Goal: Task Accomplishment & Management: Use online tool/utility

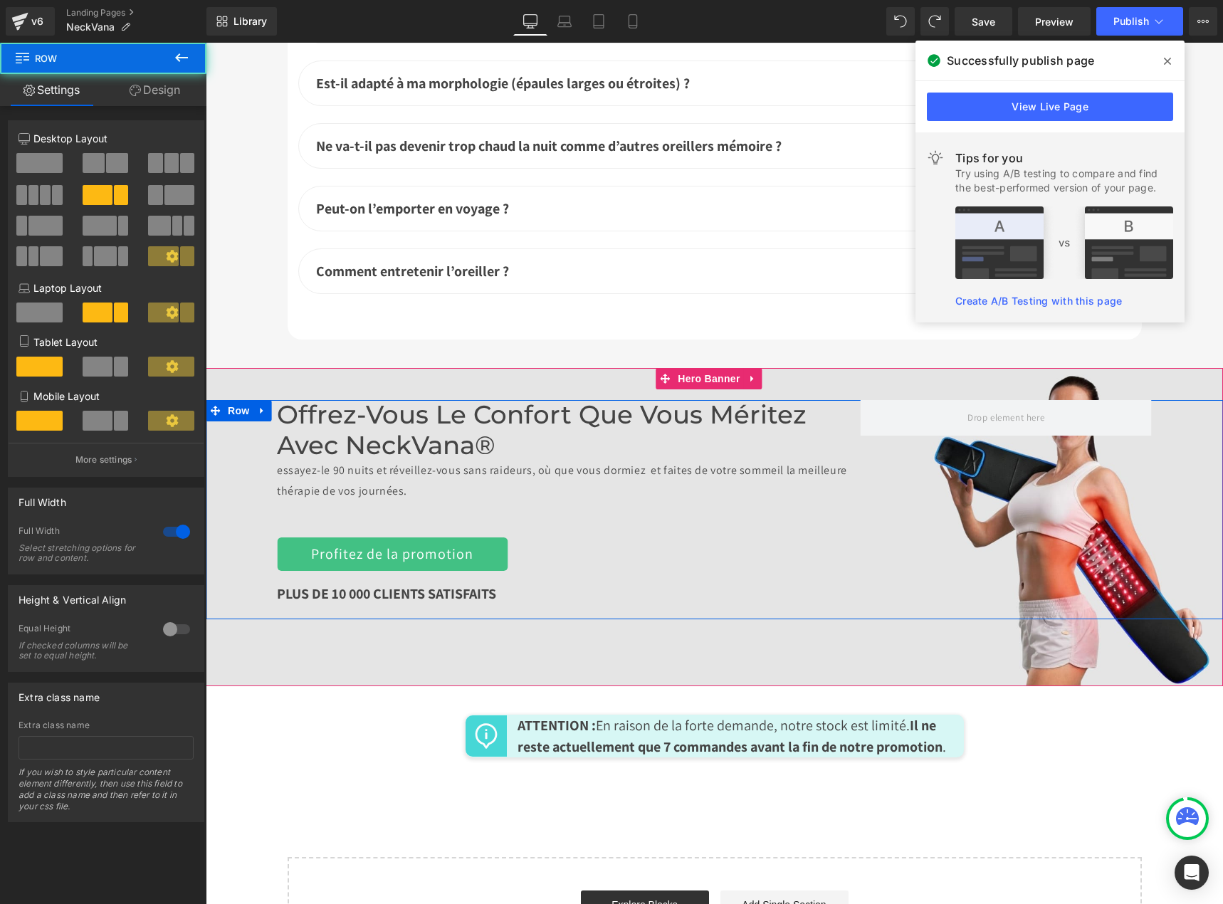
scroll to position [5527, 0]
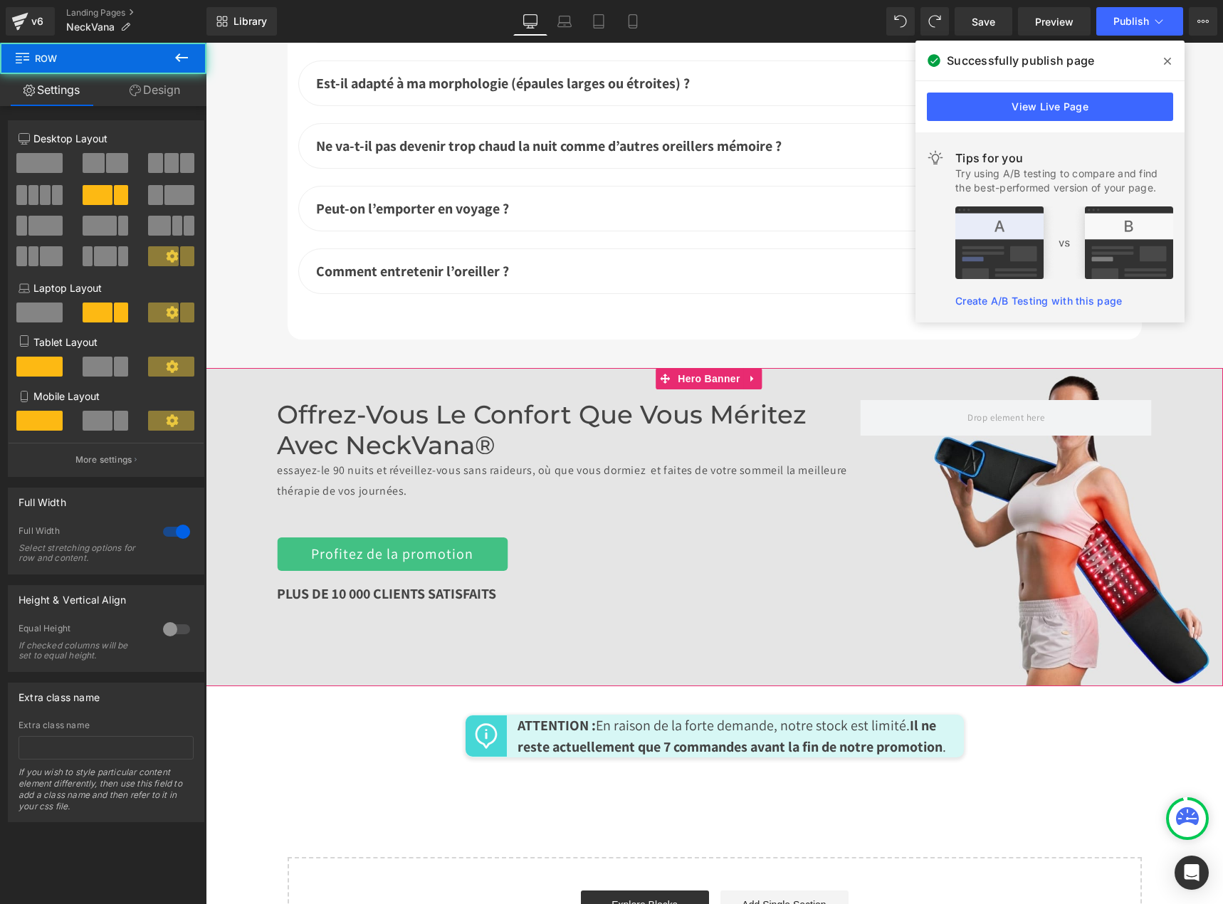
click at [687, 614] on div "Offrez-vous le confort que vous méritez avec NeckVana® essayez-le 90 nuits et r…" at bounding box center [714, 527] width 1017 height 318
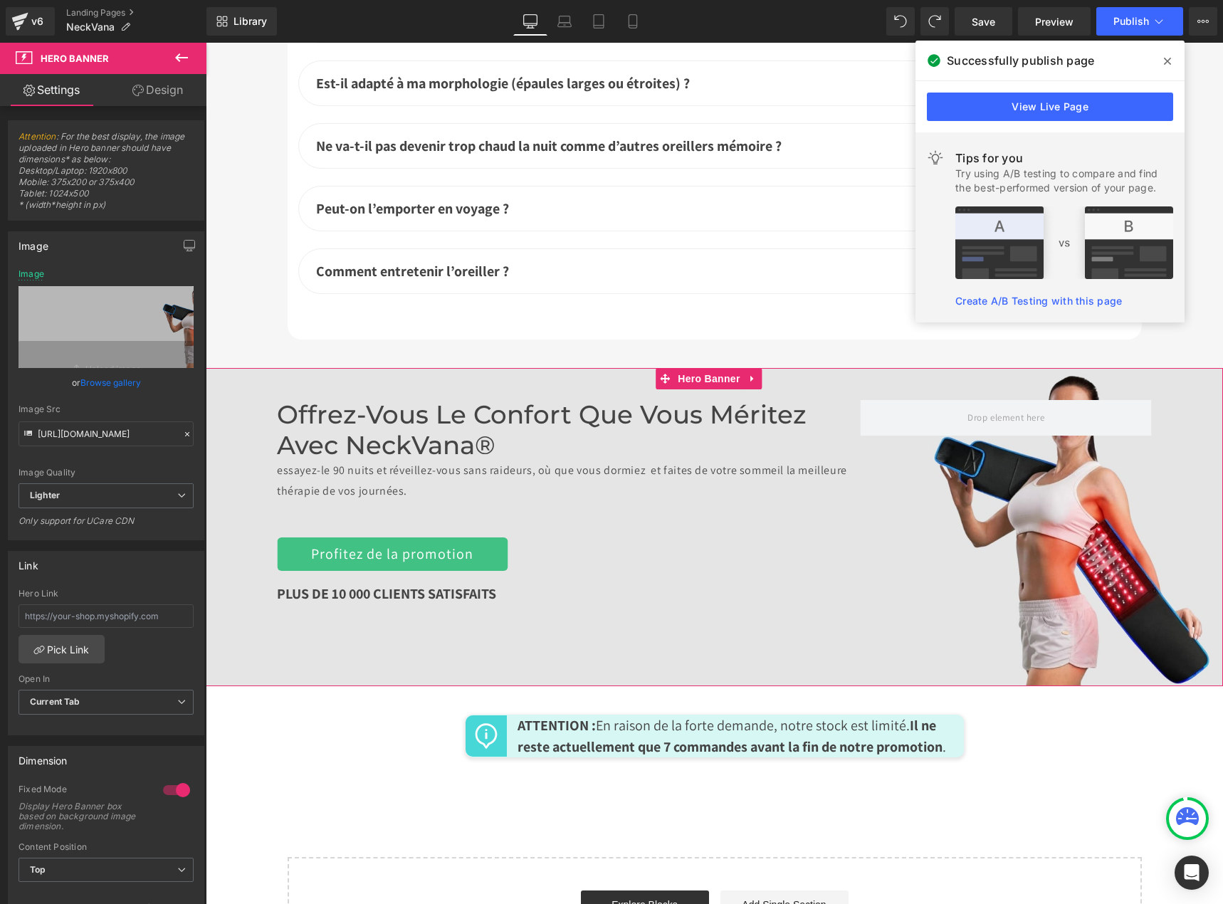
click at [1077, 595] on div "Offrez-vous le confort que vous méritez avec NeckVana® essayez-le 90 nuits et r…" at bounding box center [714, 527] width 1017 height 318
click at [106, 318] on icon "Replace Image" at bounding box center [106, 327] width 114 height 18
type input "C:\fakepath\bannières pc 4080 × 1063 down.jpg"
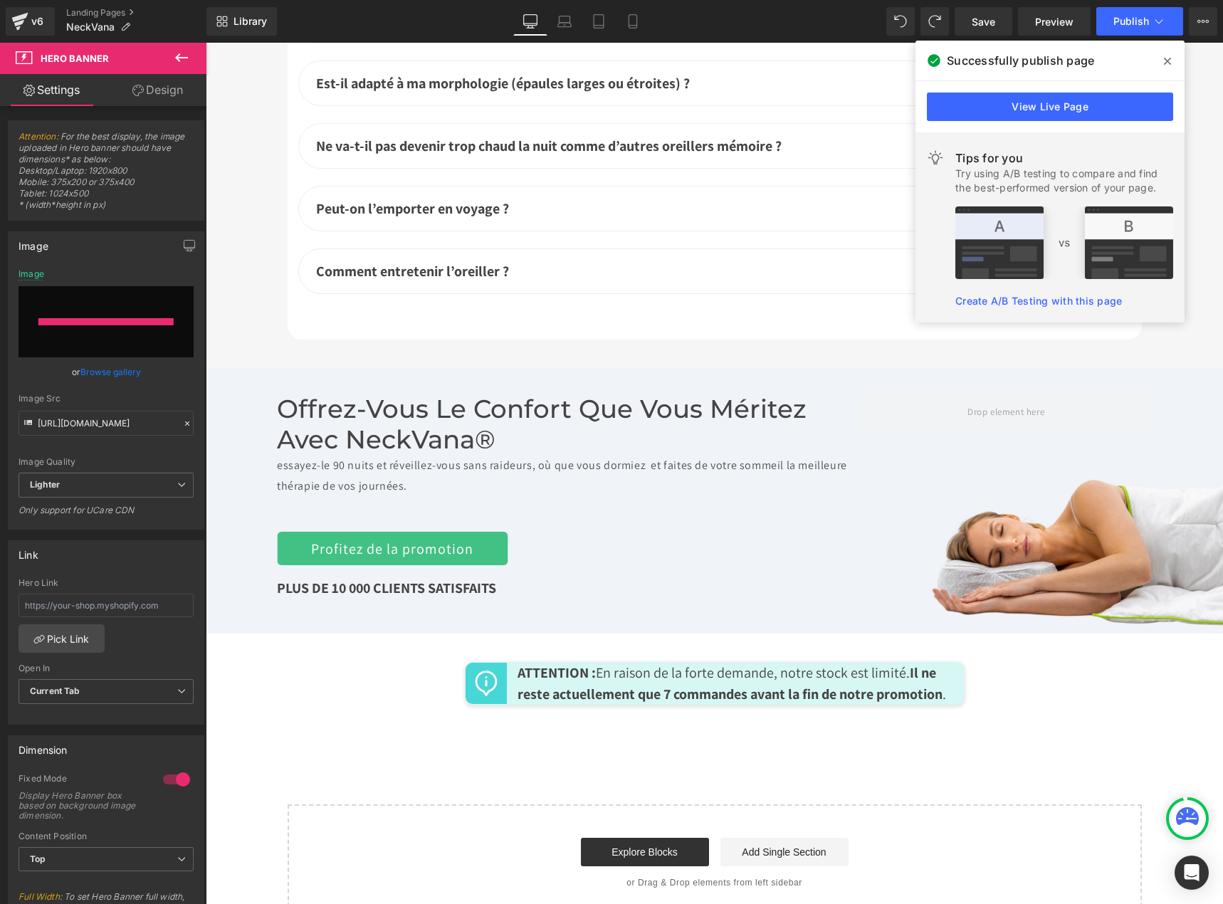
type input "[URL][DOMAIN_NAME]"
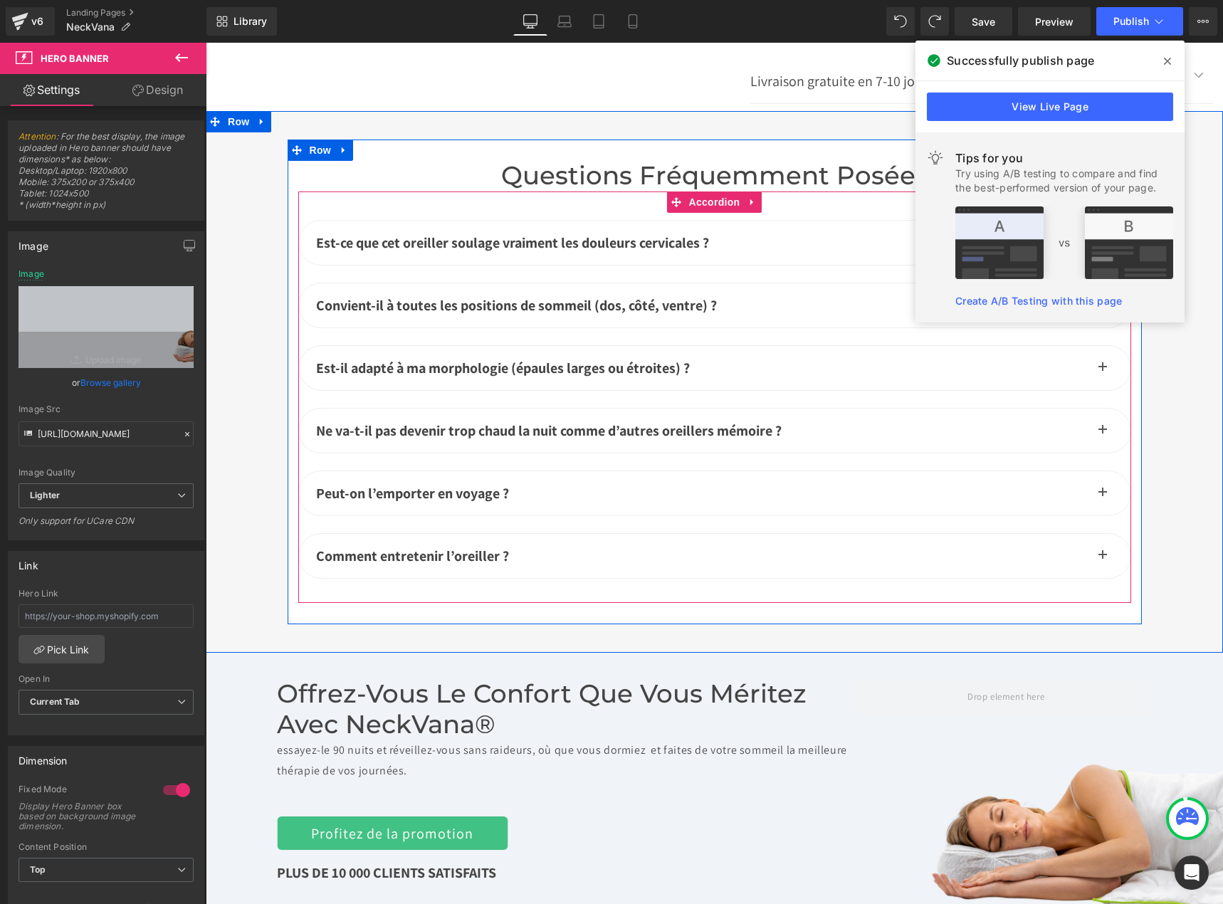
scroll to position [5598, 0]
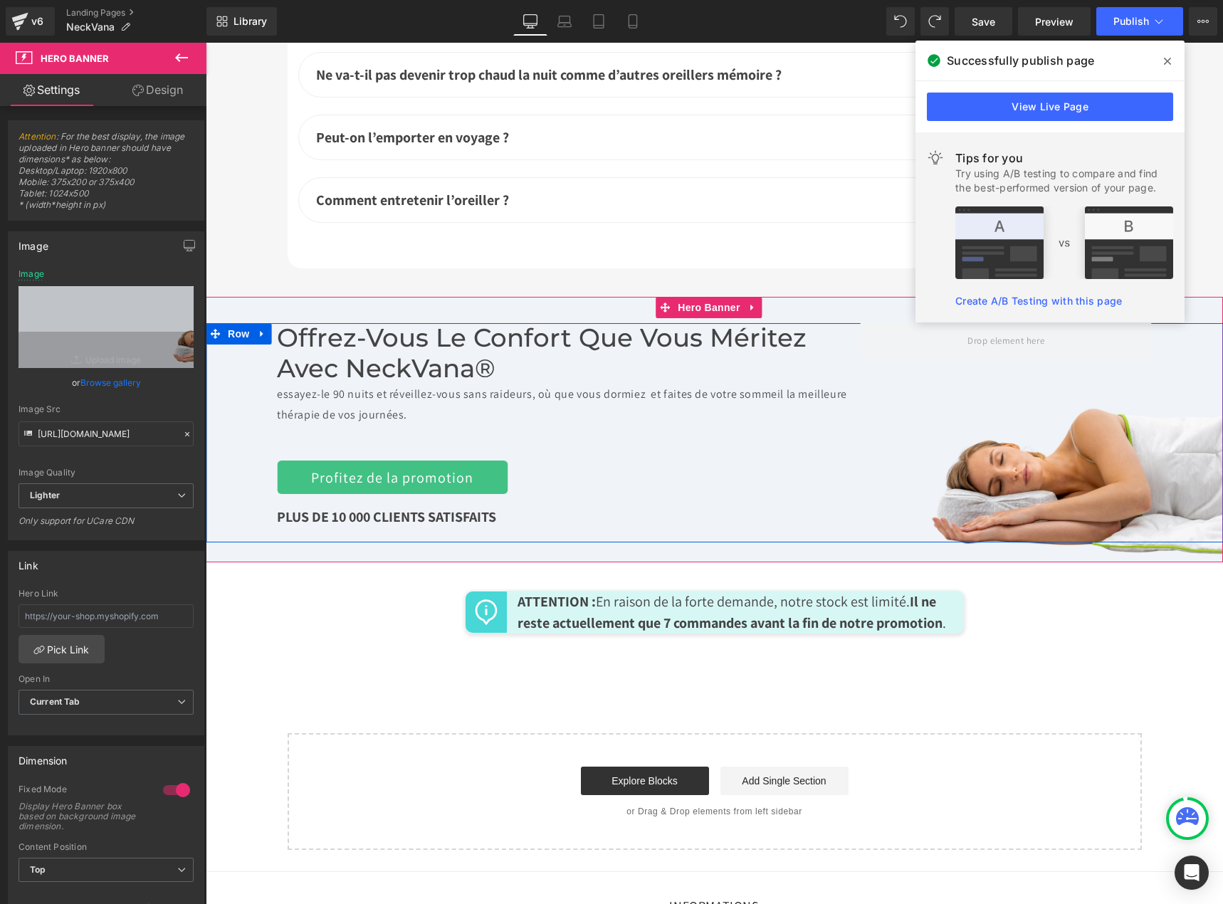
click at [909, 444] on div "Offrez-vous le confort que vous méritez avec NeckVana® essayez-le 90 nuits et r…" at bounding box center [714, 432] width 1017 height 219
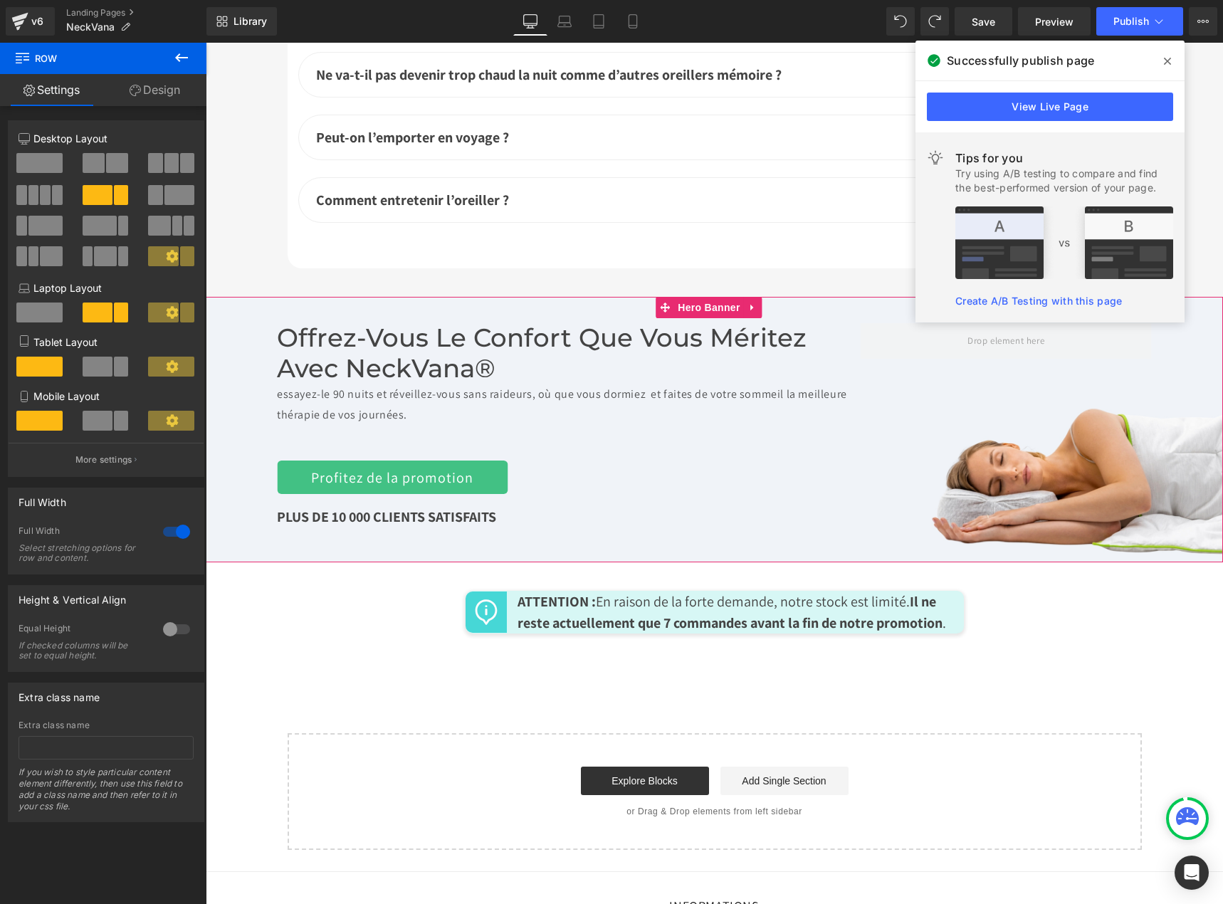
click at [599, 505] on div "Offrez-vous le confort que vous méritez avec NeckVana® essayez-le 90 nuits et r…" at bounding box center [714, 429] width 1017 height 265
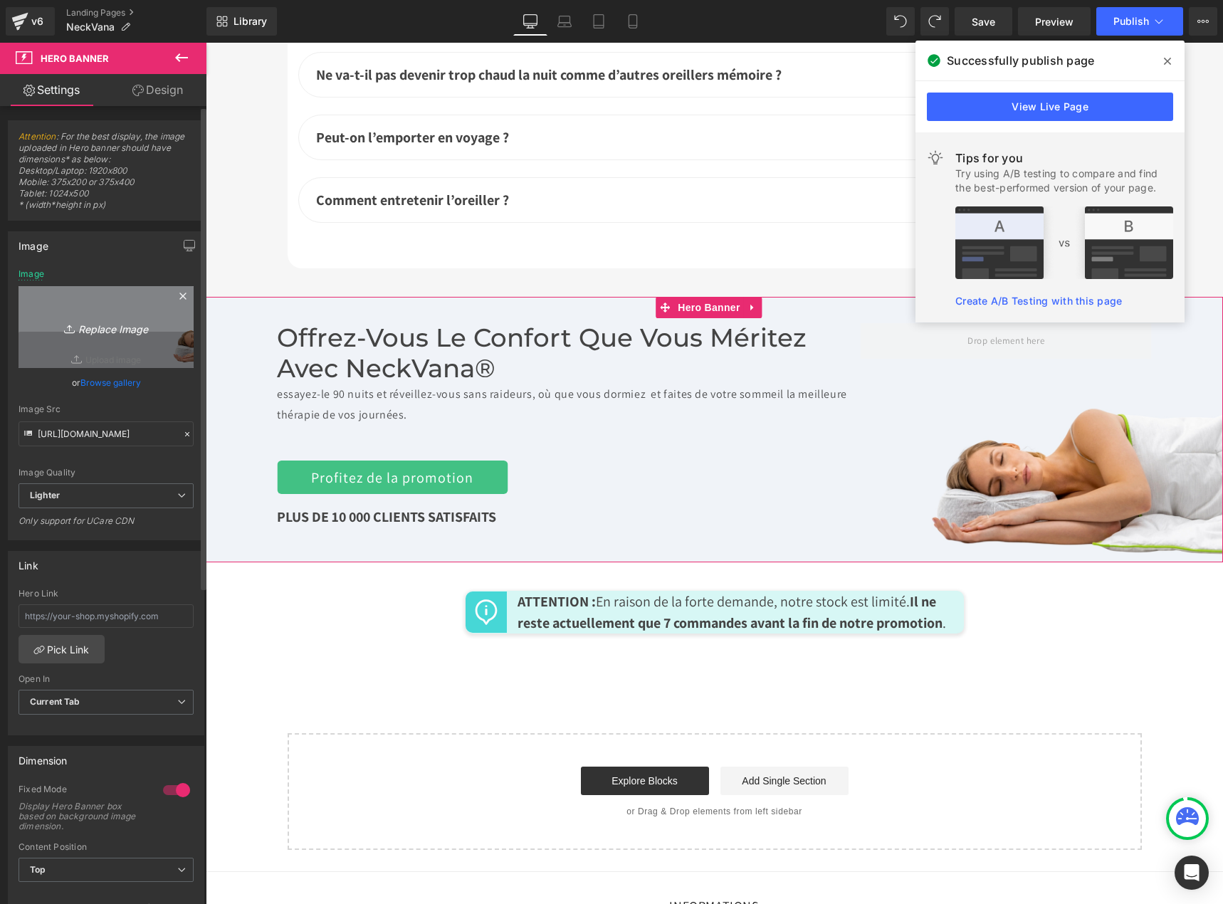
click at [101, 332] on icon "Replace Image" at bounding box center [106, 327] width 114 height 18
type input "C:\fakepath\bannières pc 4080 × 1063 down.jpg"
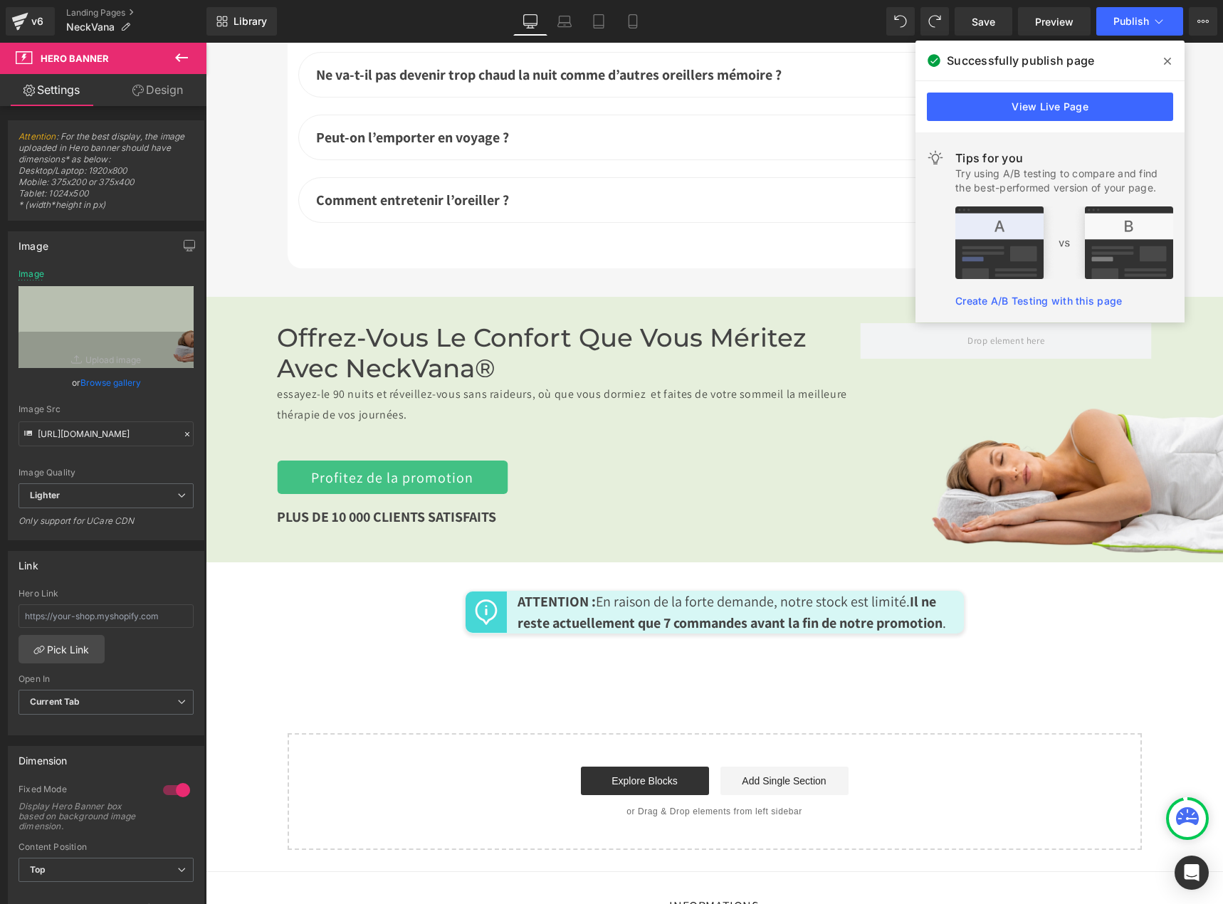
click at [1165, 65] on icon at bounding box center [1166, 61] width 7 height 11
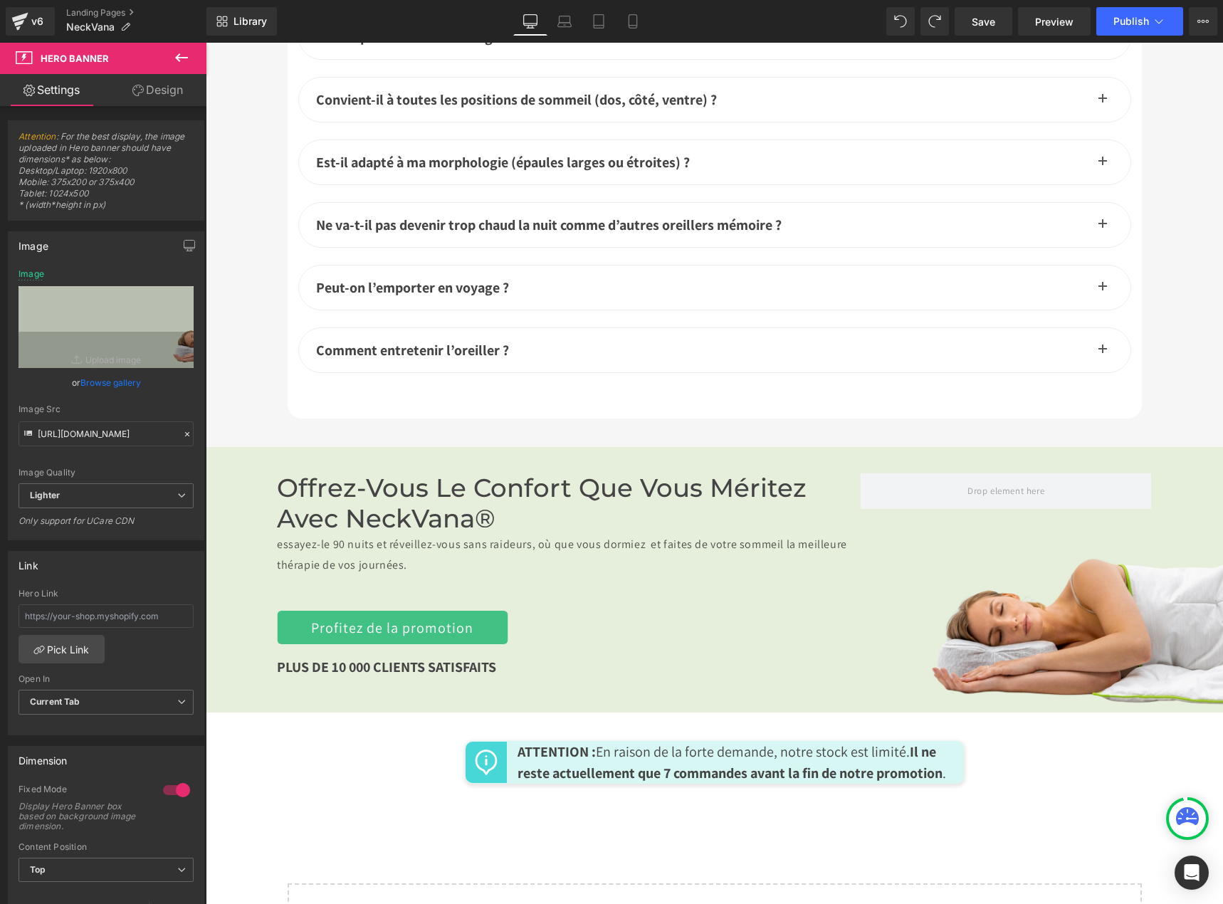
scroll to position [5242, 0]
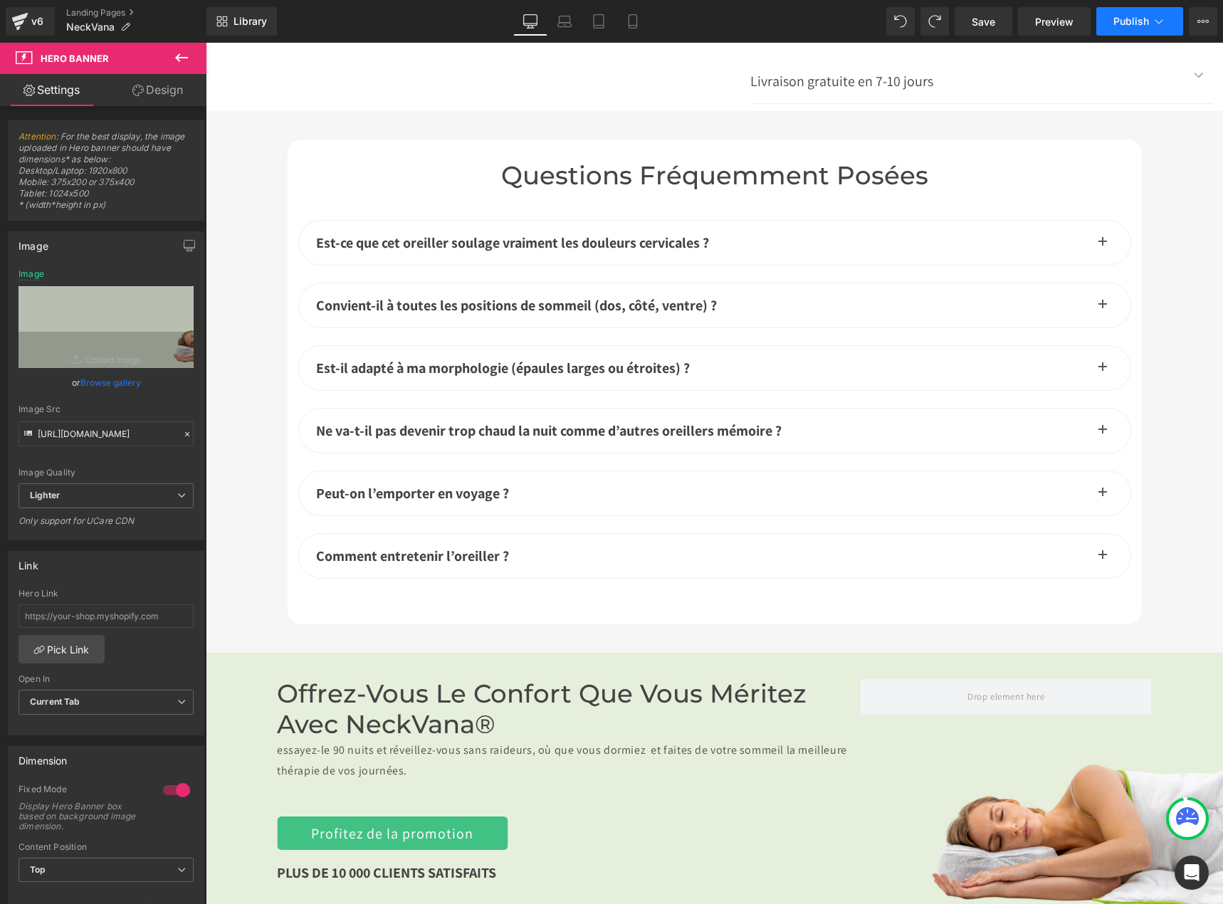
click at [1130, 21] on span "Publish" at bounding box center [1131, 21] width 36 height 11
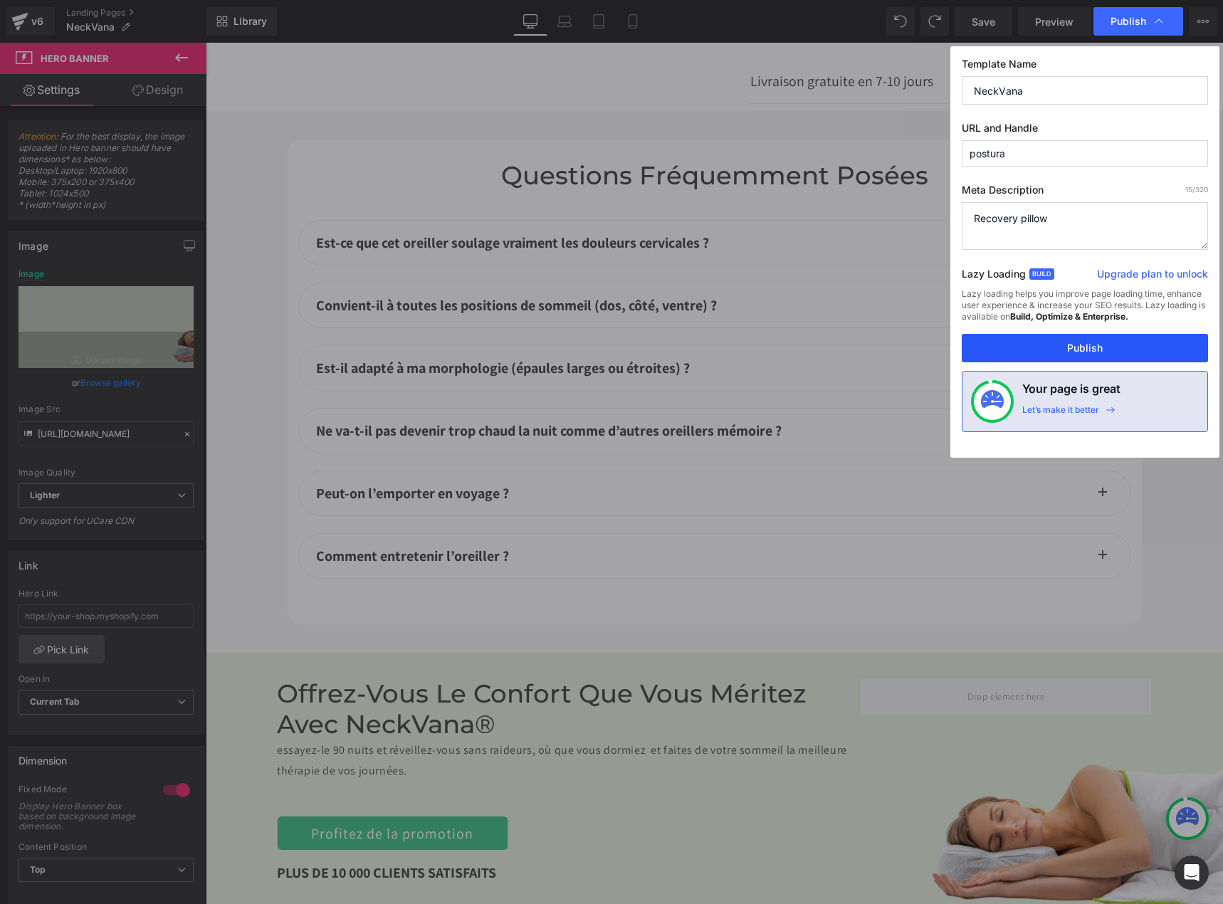
drag, startPoint x: 995, startPoint y: 342, endPoint x: 784, endPoint y: 334, distance: 210.8
click at [995, 342] on button "Publish" at bounding box center [1084, 348] width 246 height 28
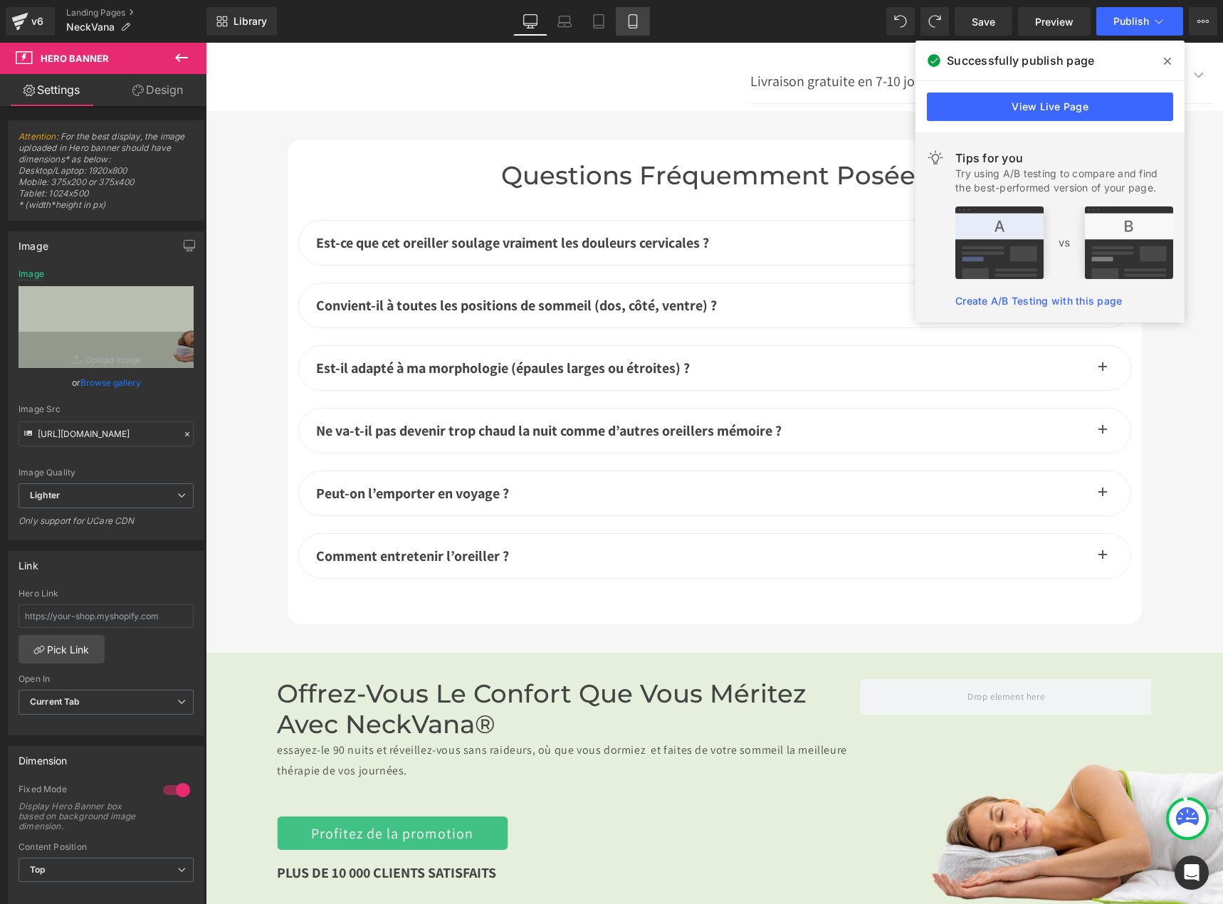
click at [647, 18] on link "Mobile" at bounding box center [633, 21] width 34 height 28
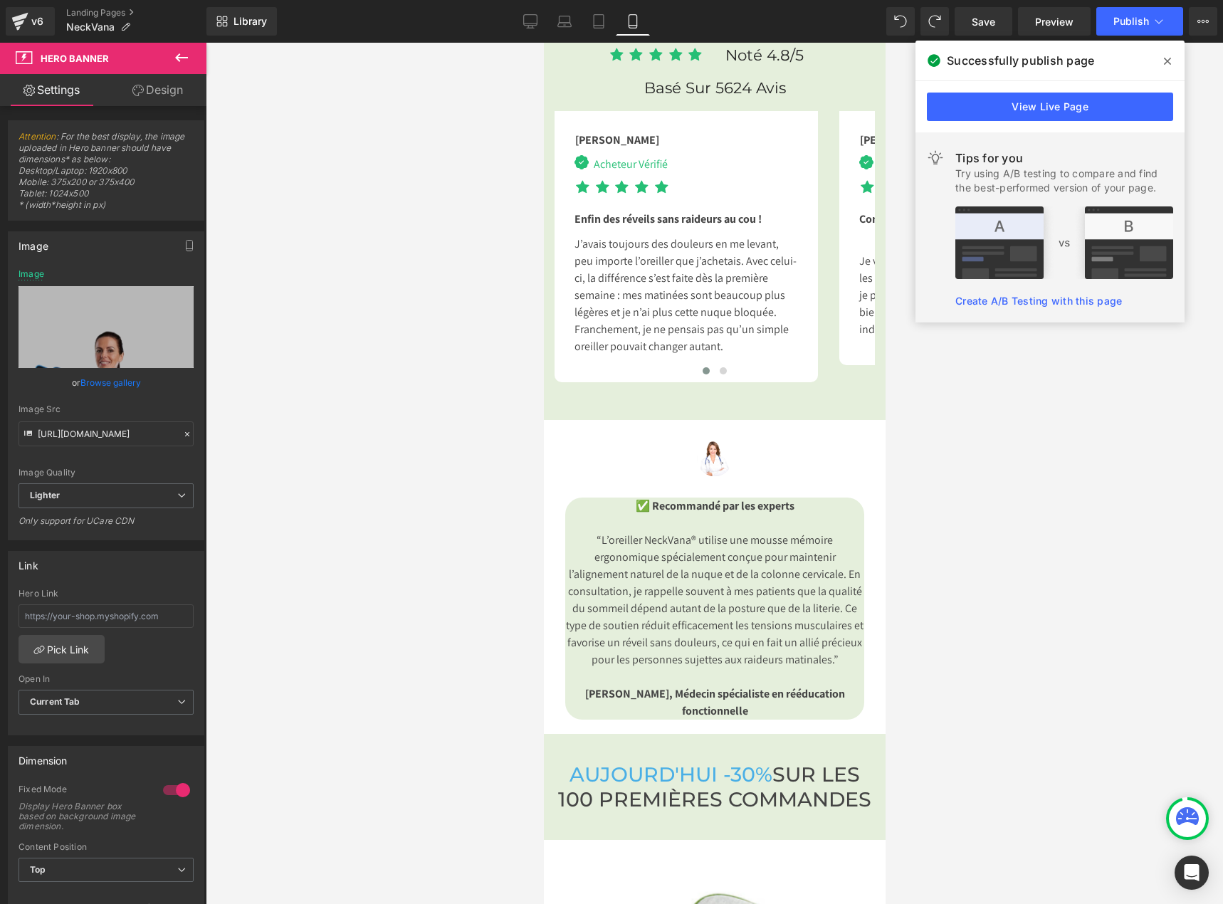
type input "[URL][DOMAIN_NAME]"
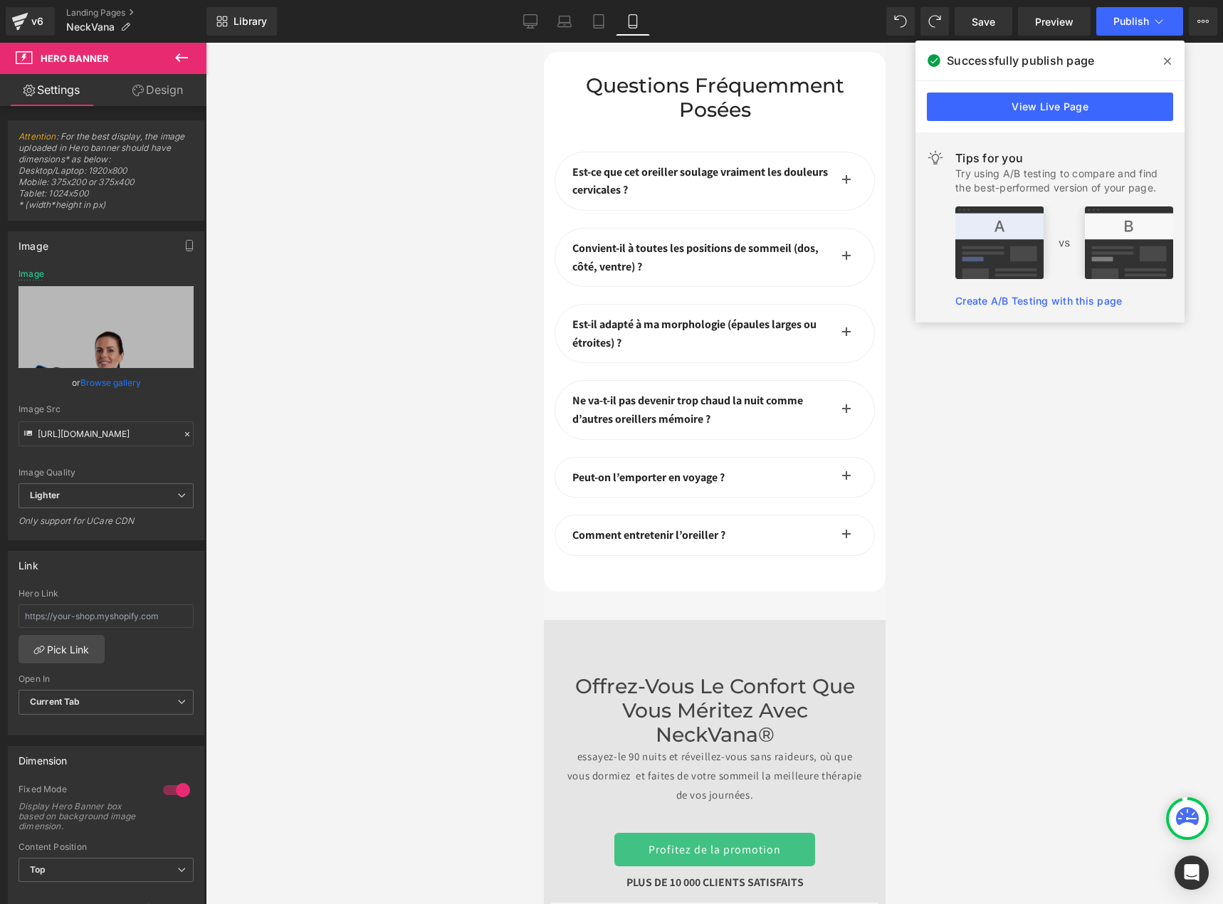
scroll to position [7159, 0]
click at [1175, 59] on span at bounding box center [1167, 61] width 23 height 23
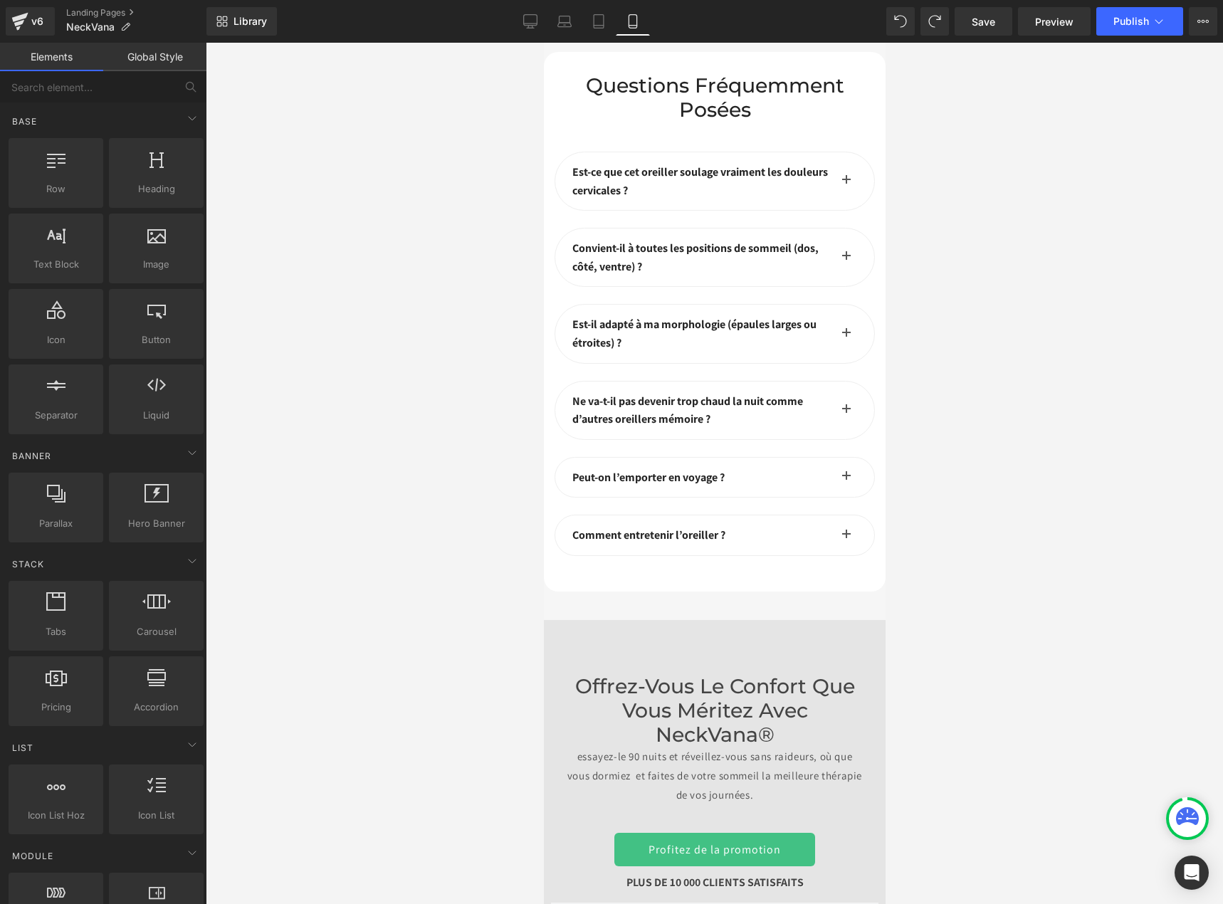
drag, startPoint x: 786, startPoint y: 480, endPoint x: 758, endPoint y: 385, distance: 99.5
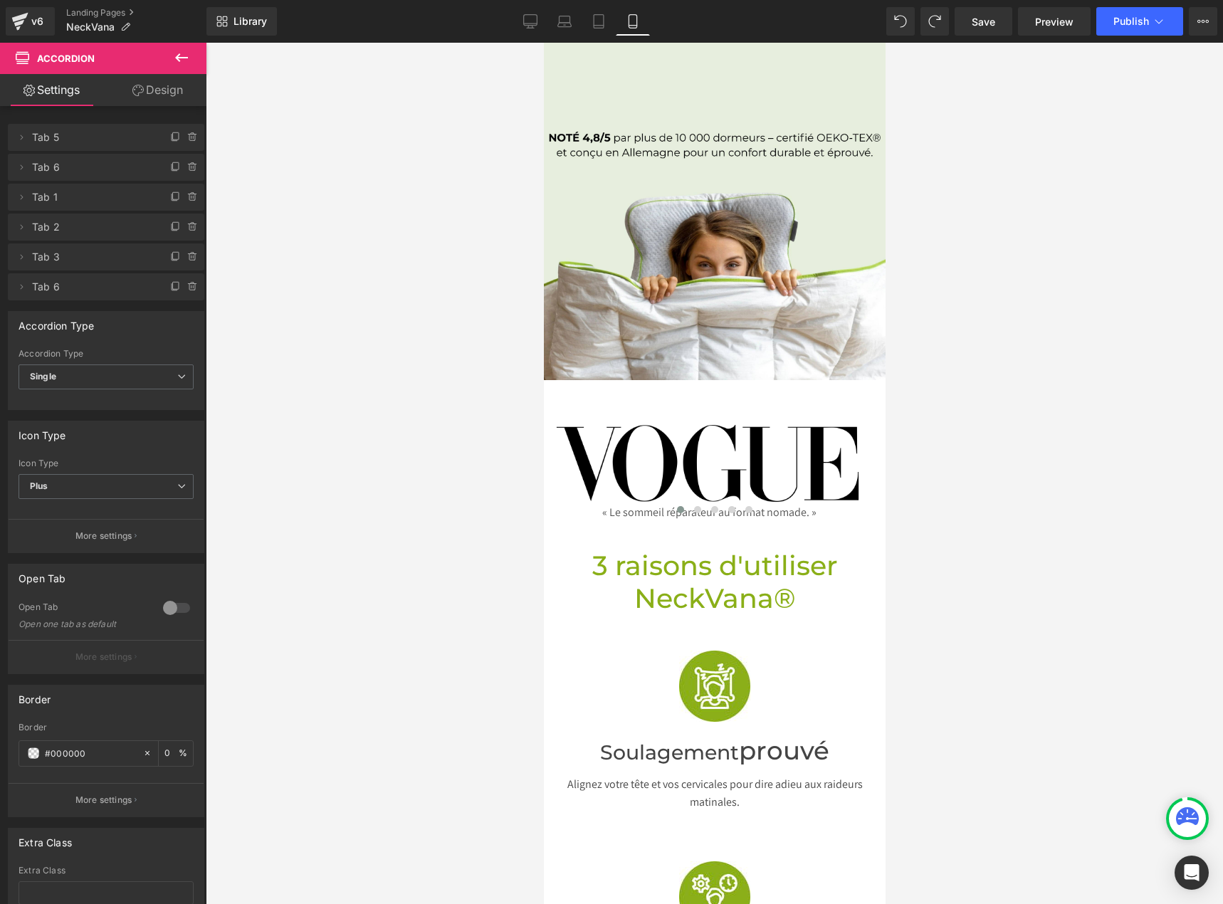
scroll to position [712, 0]
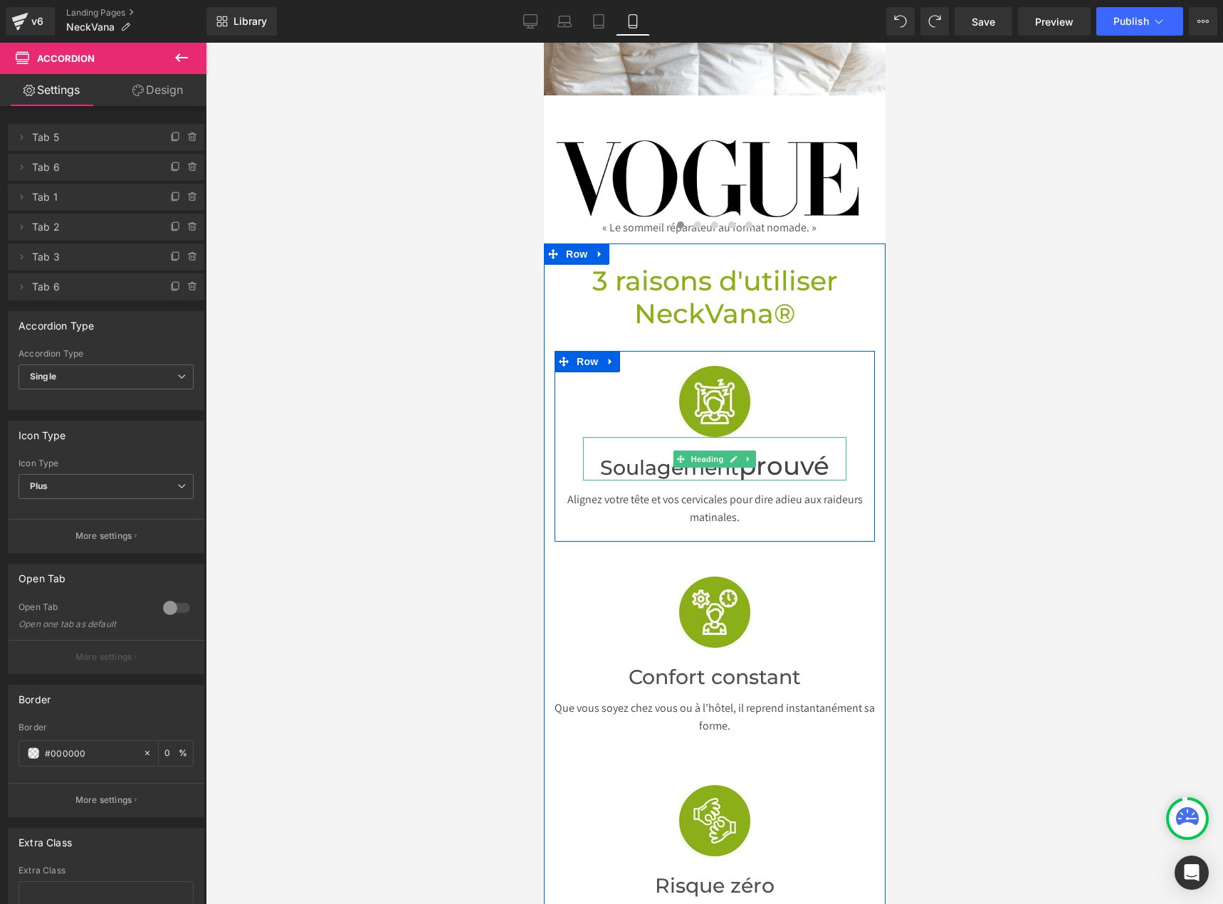
click at [698, 450] on span "Heading" at bounding box center [706, 458] width 38 height 17
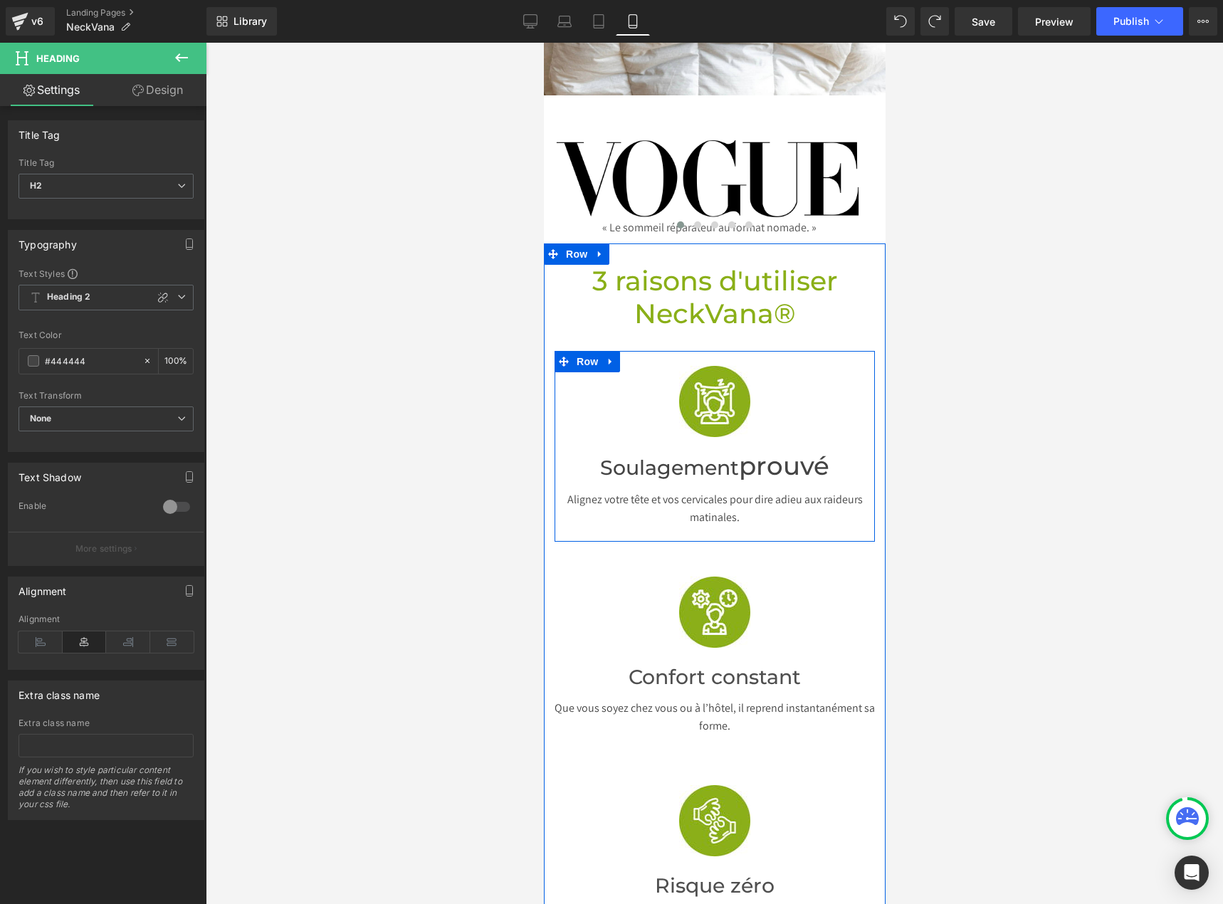
click at [543, 43] on div at bounding box center [543, 43] width 0 height 0
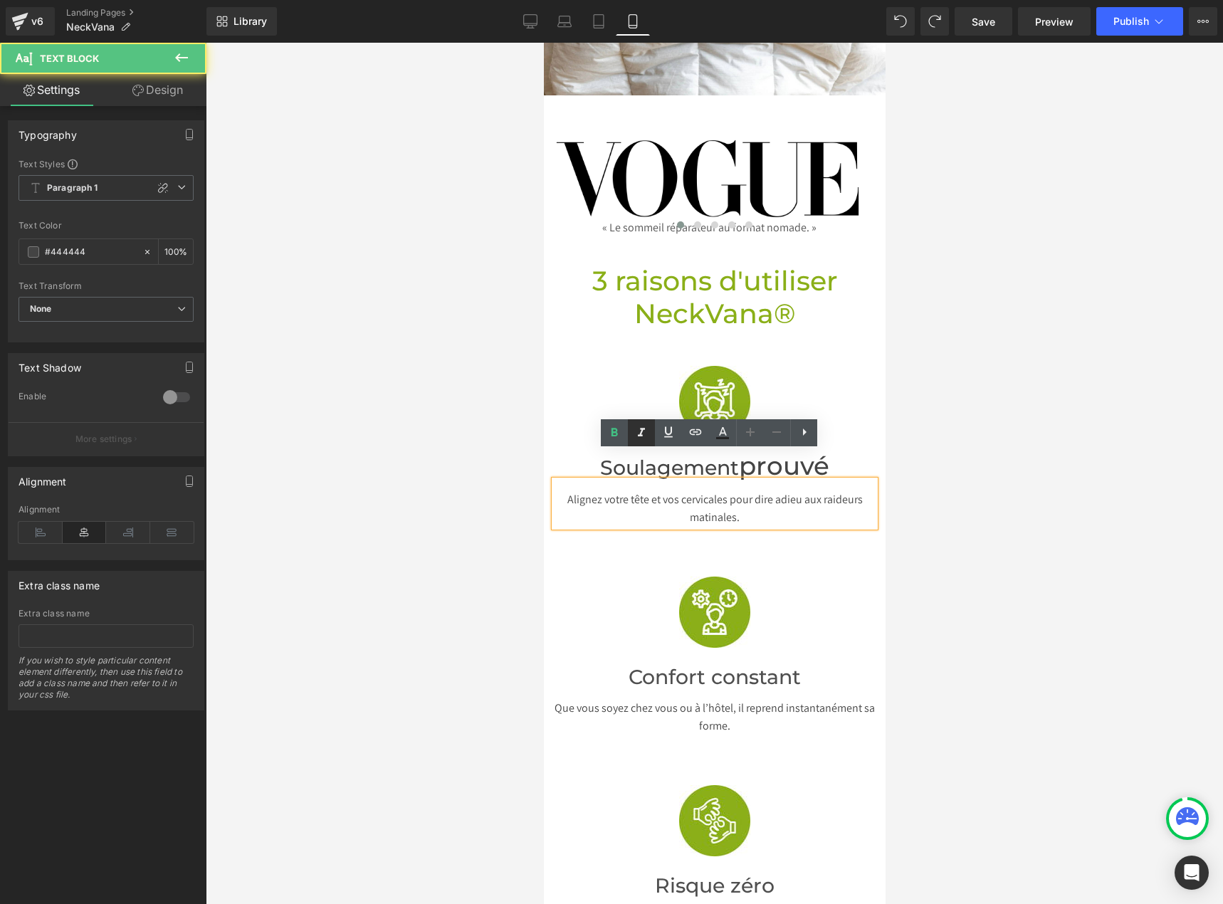
click at [650, 438] on icon at bounding box center [641, 432] width 17 height 17
click at [959, 556] on div at bounding box center [714, 473] width 1017 height 861
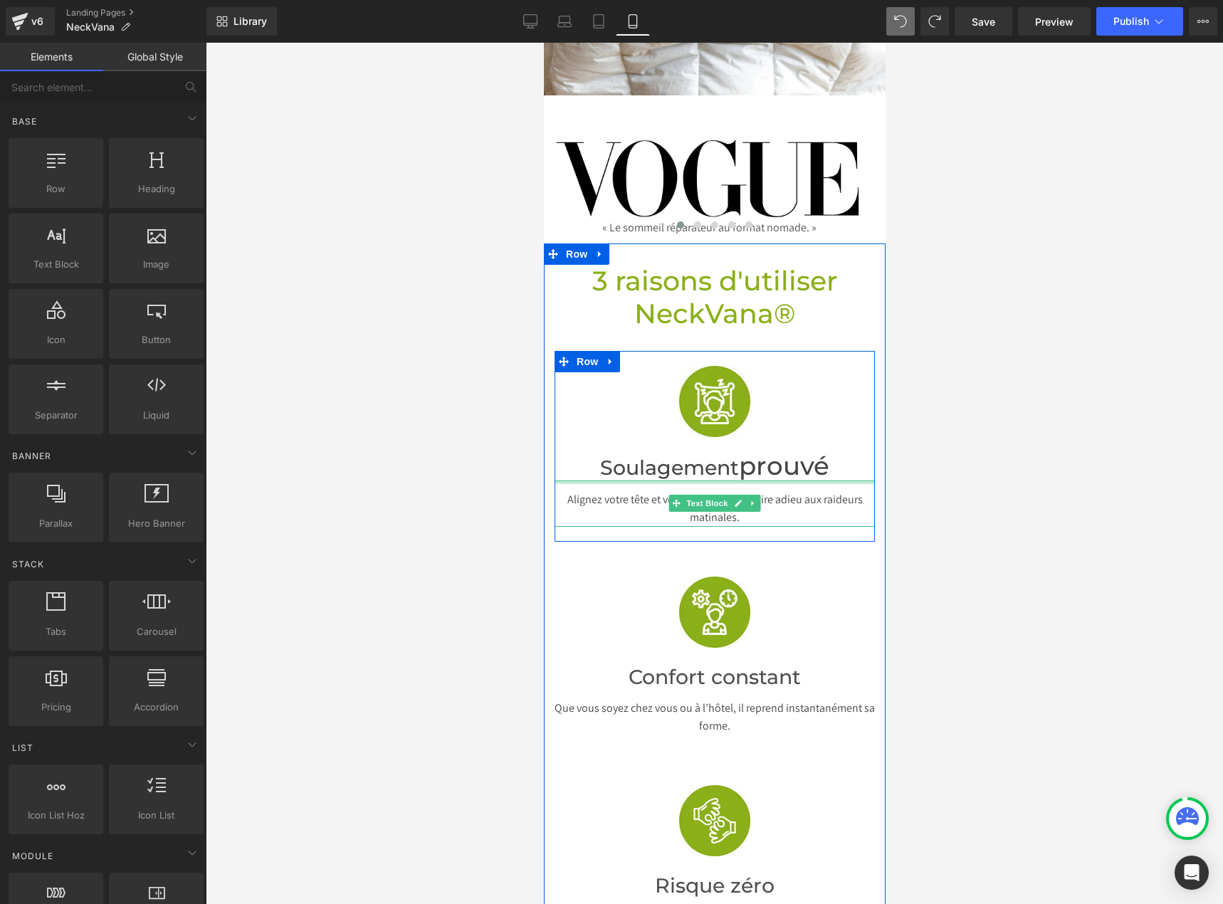
click at [742, 480] on div at bounding box center [714, 482] width 320 height 4
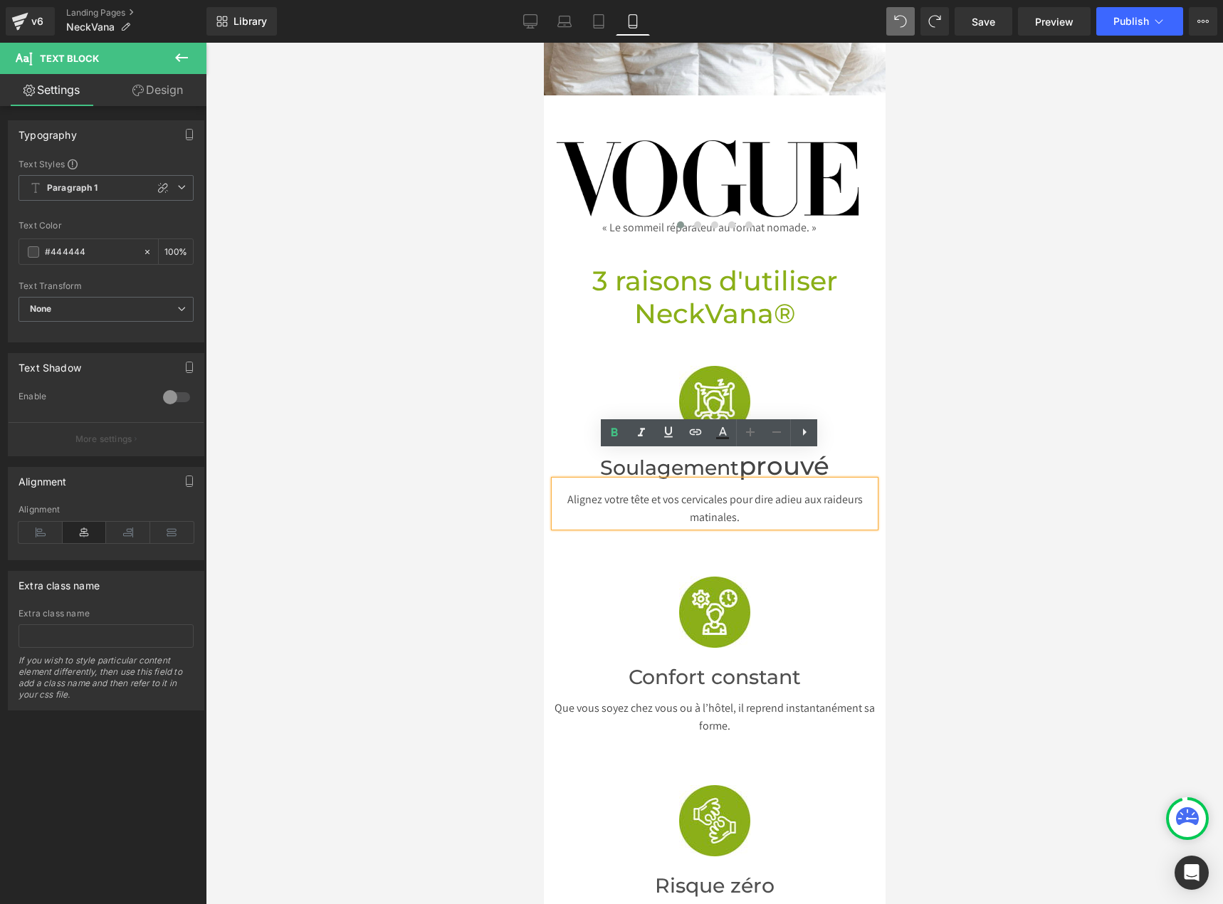
click at [585, 454] on h2 "Soulagement prouvé" at bounding box center [713, 467] width 263 height 26
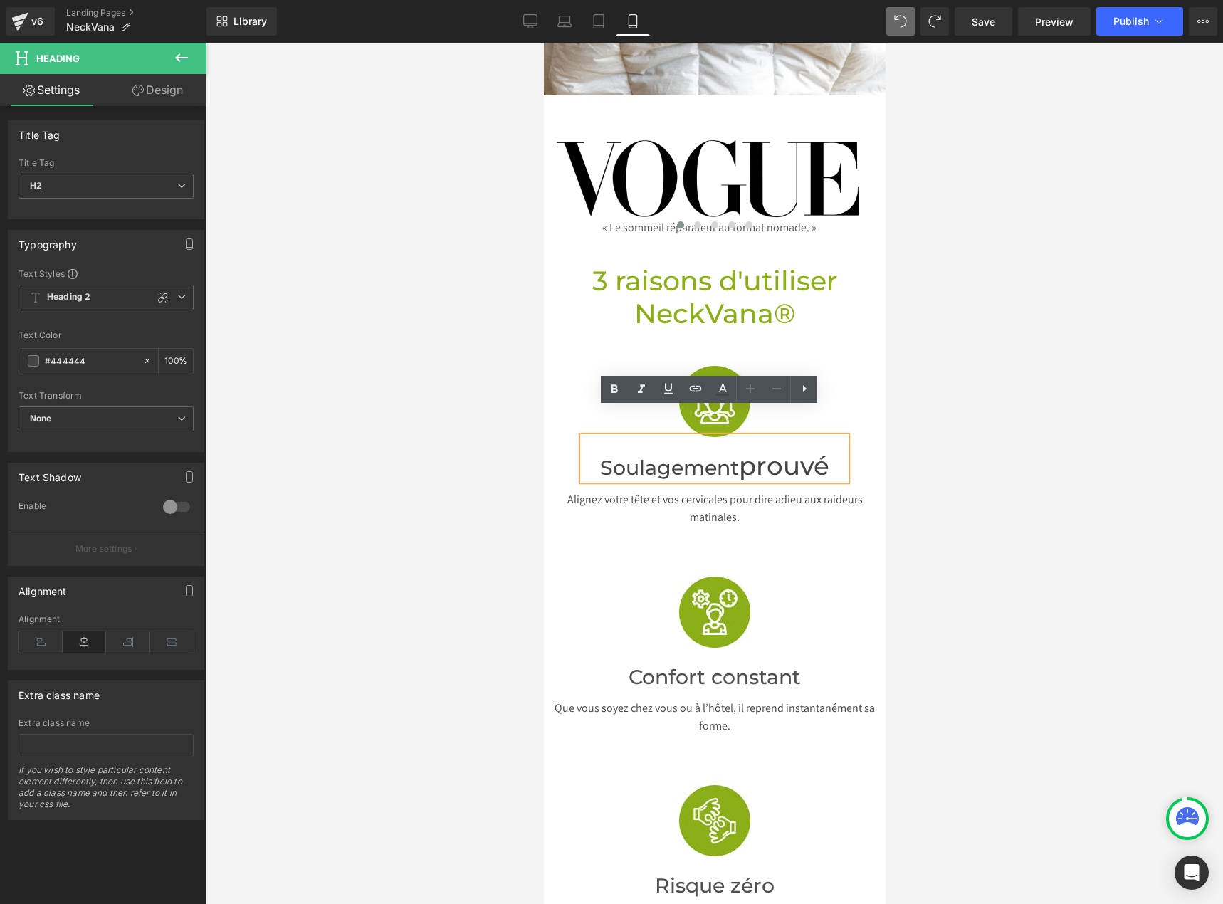
click at [776, 450] on span "prouvé" at bounding box center [783, 465] width 90 height 31
click at [695, 455] on font "Soulagement" at bounding box center [668, 467] width 139 height 24
click at [767, 450] on span "prouvé" at bounding box center [783, 465] width 90 height 31
click at [804, 387] on icon at bounding box center [805, 388] width 4 height 7
click at [718, 455] on font "Soulagement" at bounding box center [668, 467] width 139 height 24
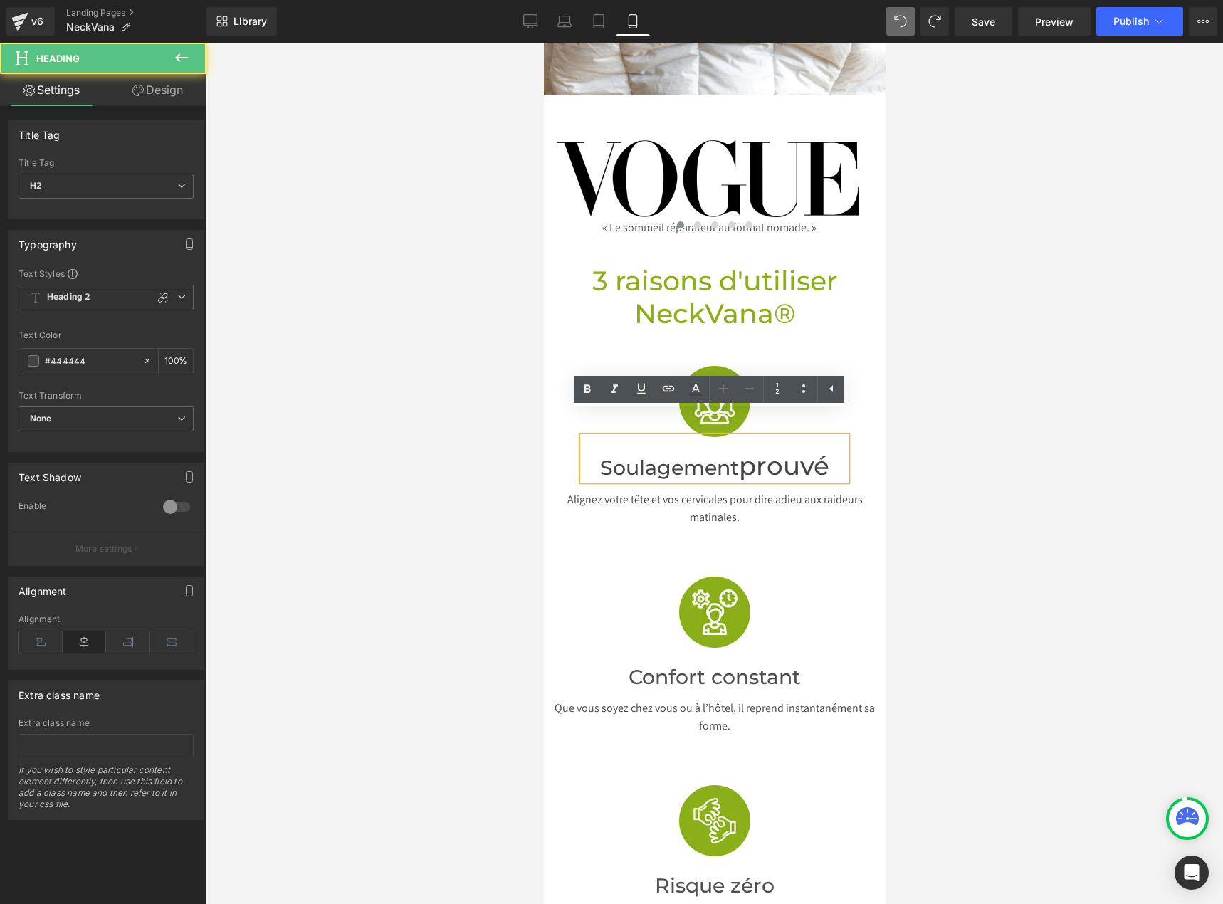
click at [728, 455] on font "Soulagement" at bounding box center [668, 467] width 139 height 24
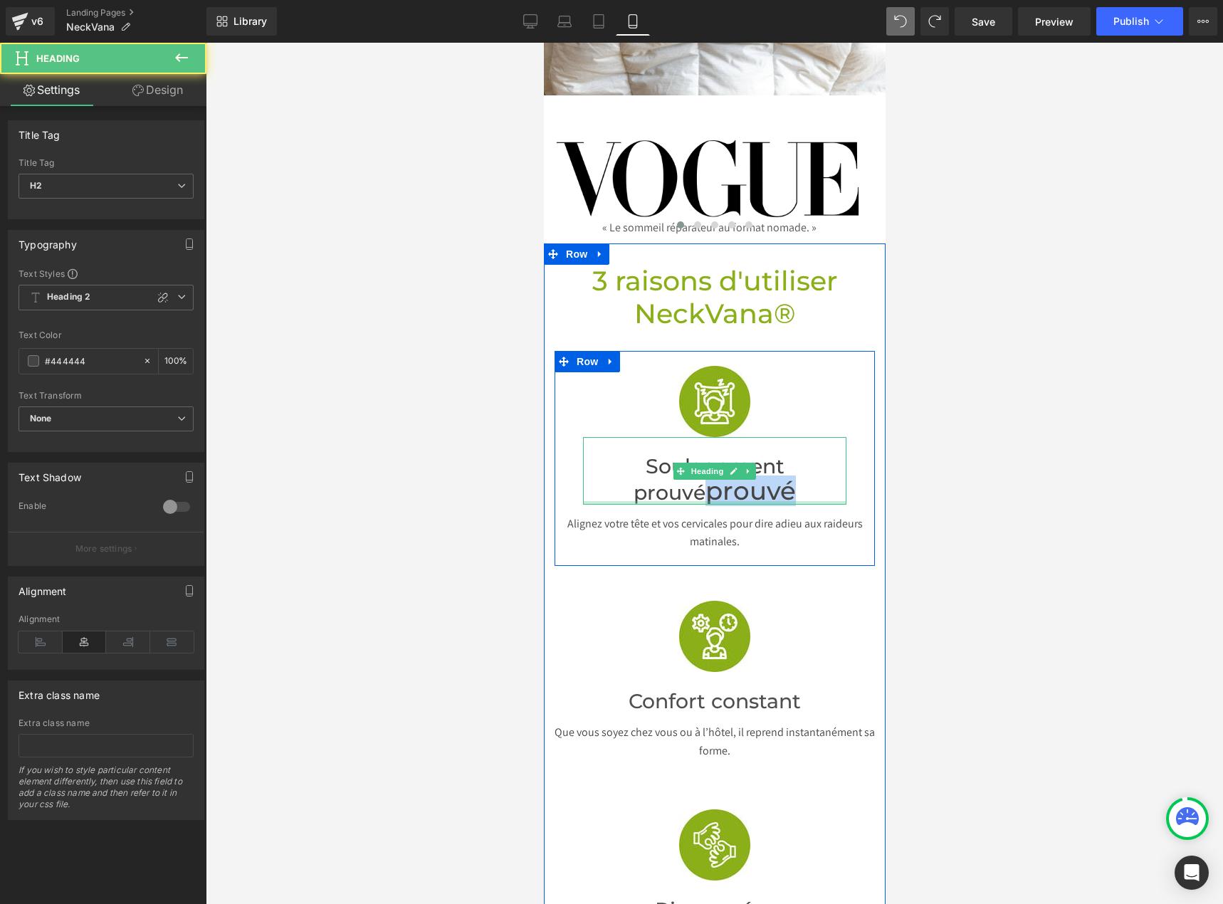
drag, startPoint x: 704, startPoint y: 468, endPoint x: 810, endPoint y: 473, distance: 106.1
click at [810, 473] on div "Soulagement prouvé prouvé Heading" at bounding box center [713, 470] width 263 height 67
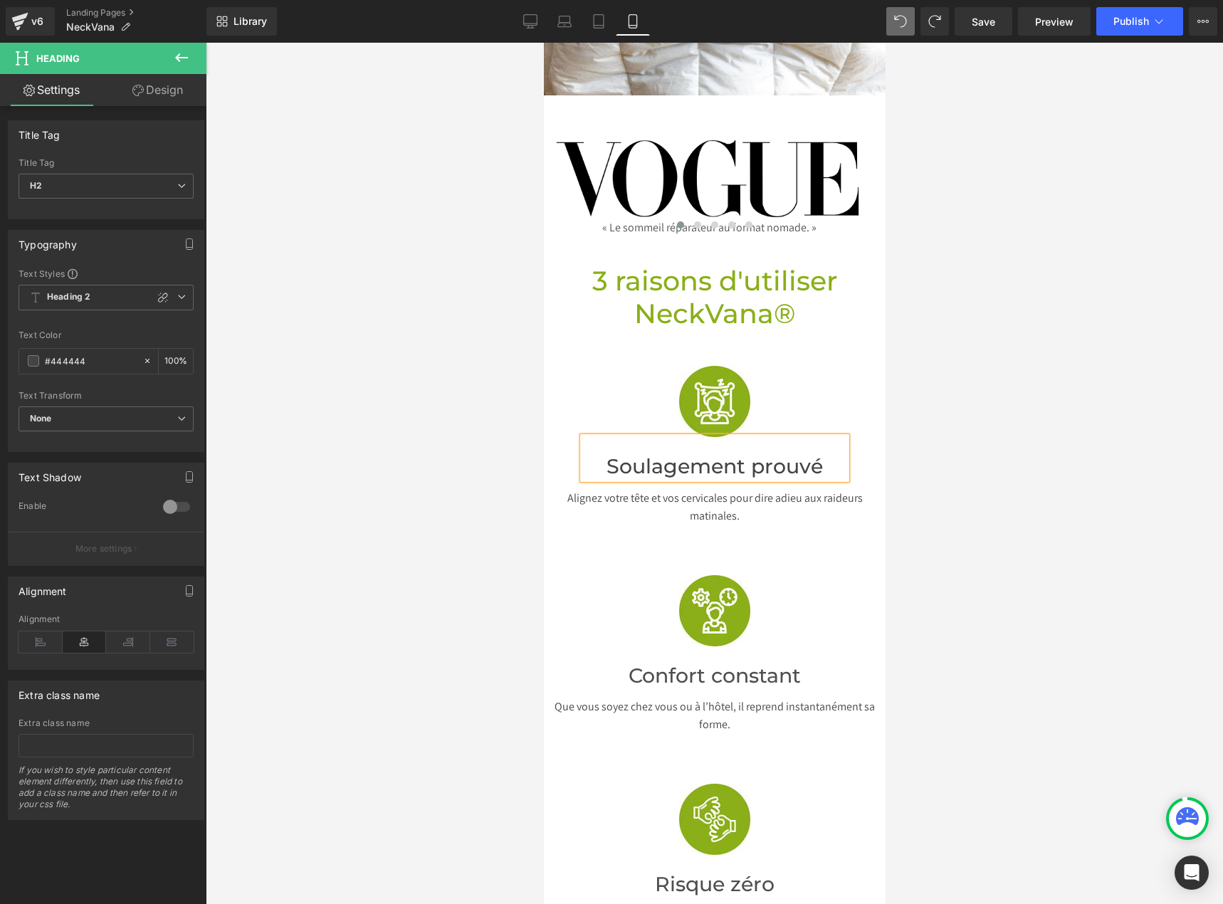
click at [966, 448] on div at bounding box center [714, 473] width 1017 height 861
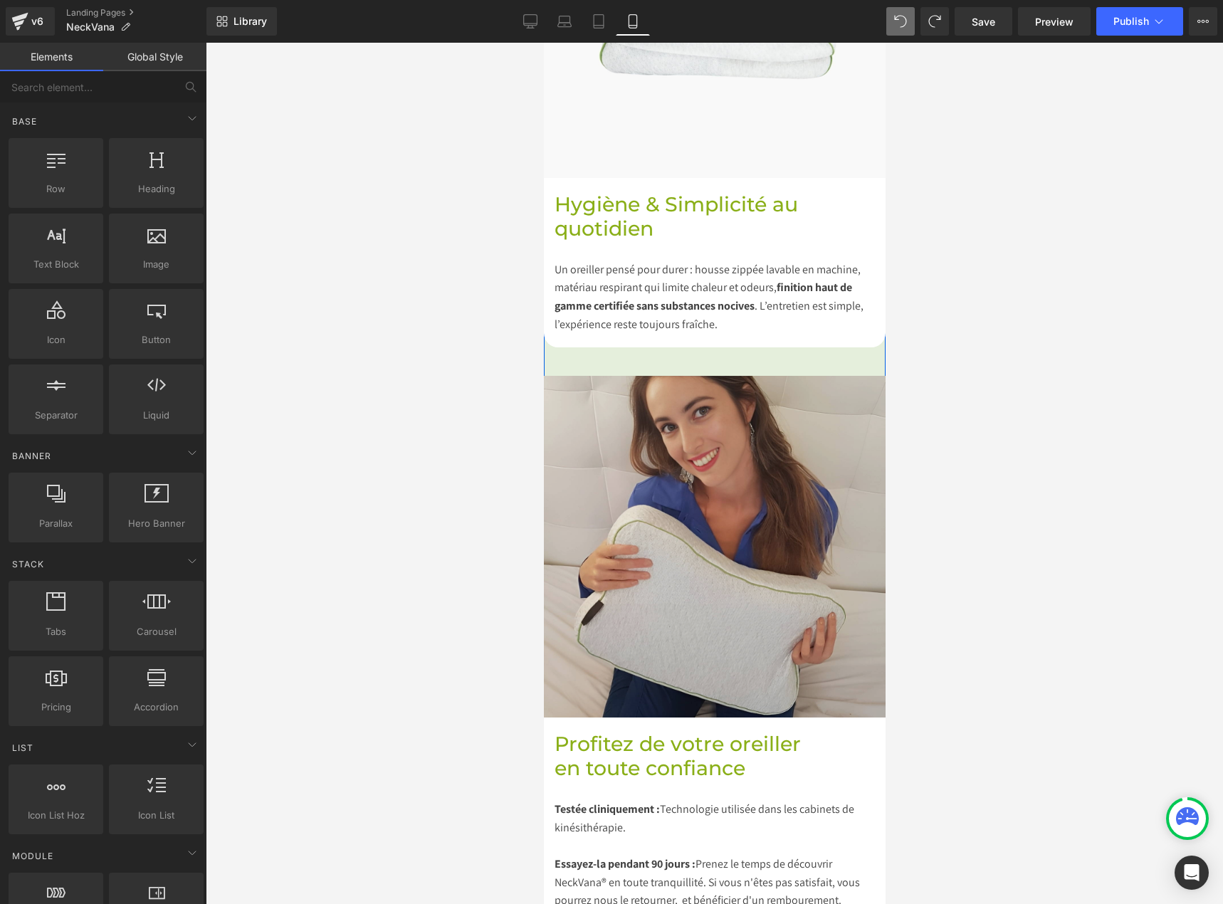
scroll to position [3344, 0]
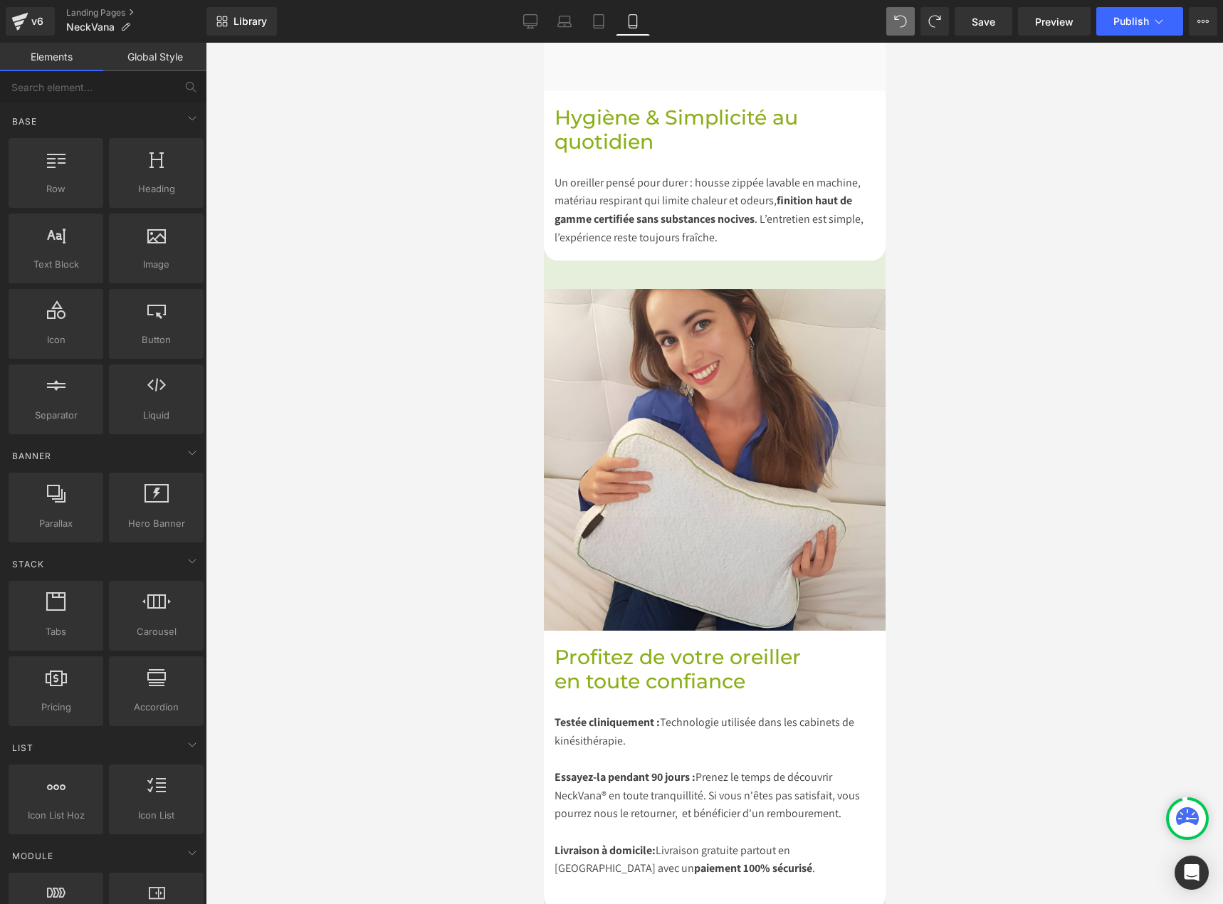
click at [1010, 704] on div at bounding box center [714, 473] width 1017 height 861
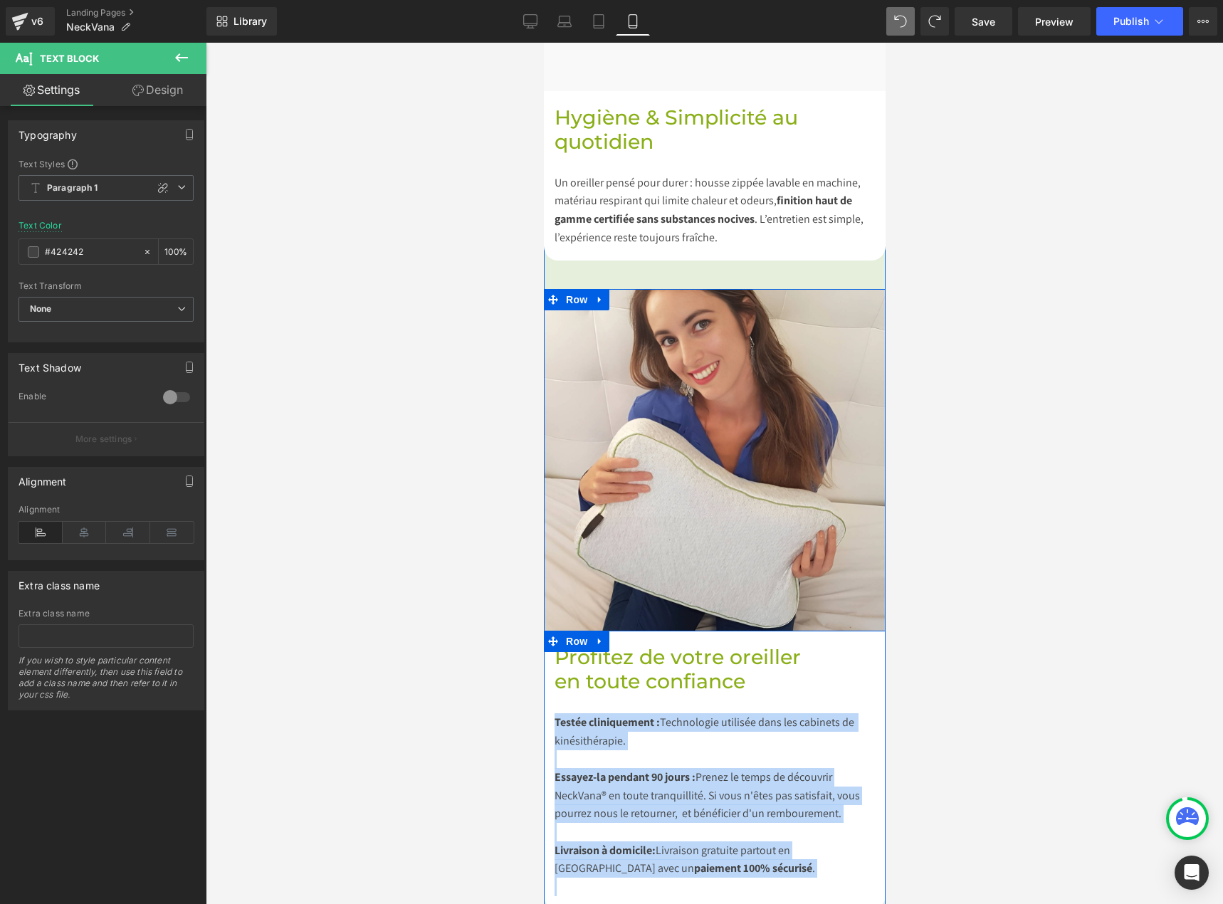
drag, startPoint x: 700, startPoint y: 828, endPoint x: 546, endPoint y: 665, distance: 223.5
click at [546, 665] on div "Profitez de votre oreiller en toute confiance Heading Testée cliniquement : Tec…" at bounding box center [714, 769] width 342 height 279
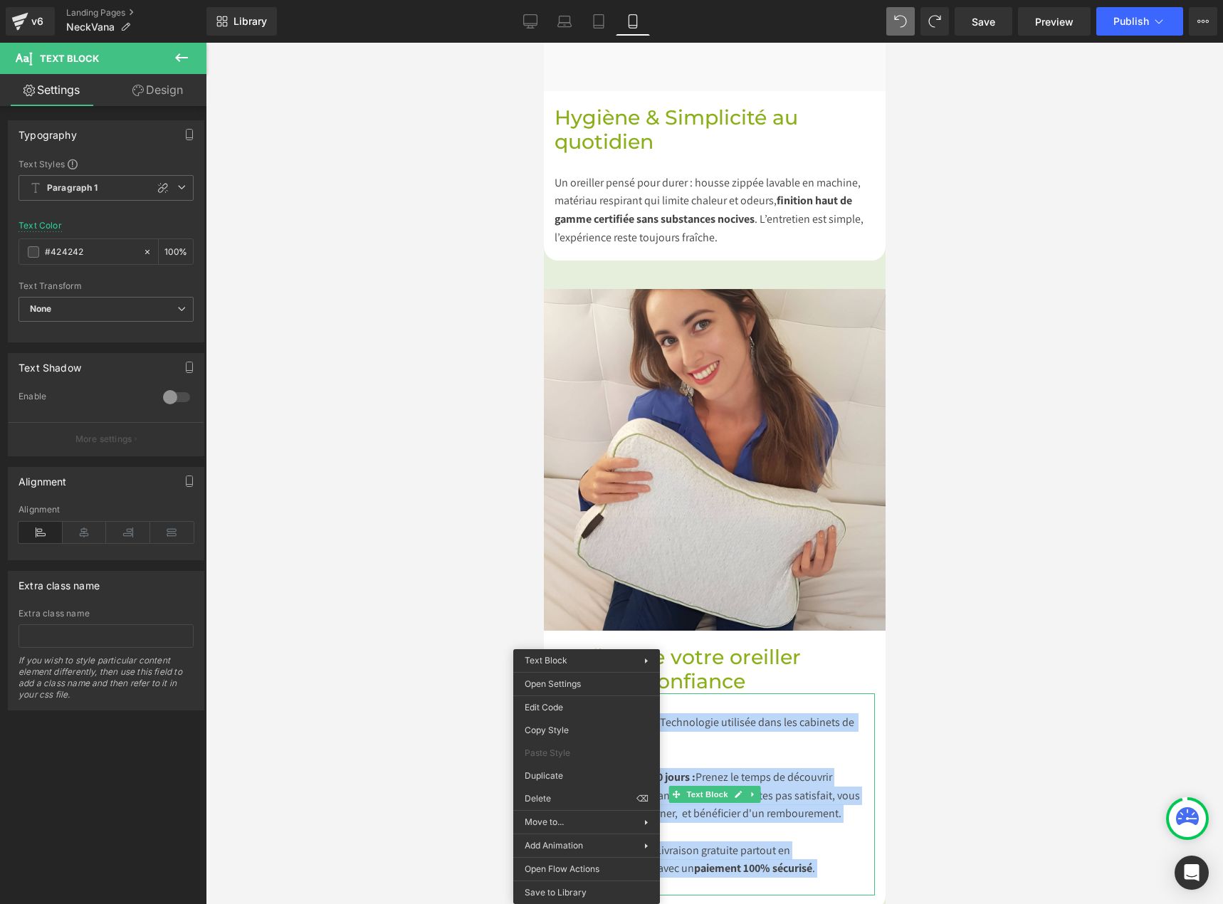
click at [973, 709] on div at bounding box center [714, 473] width 1017 height 861
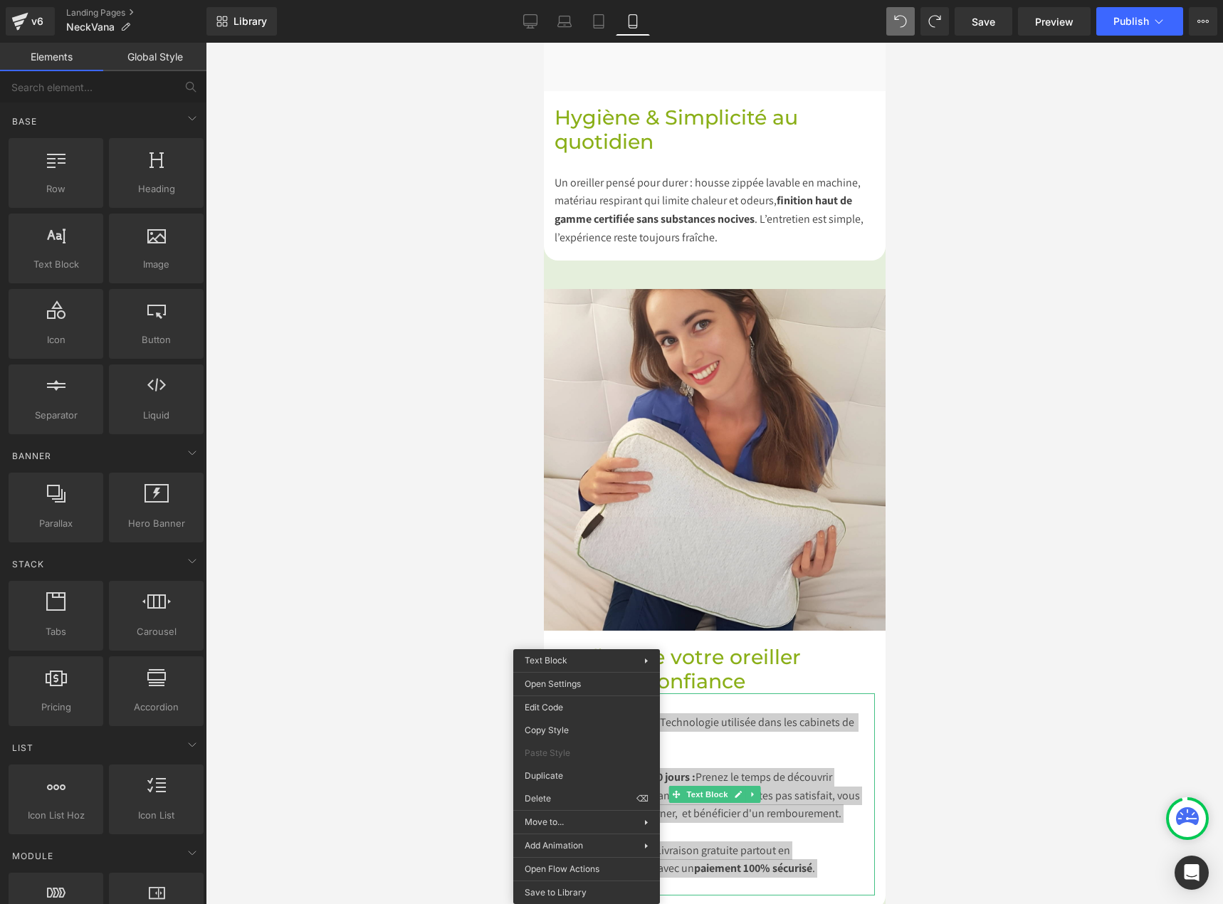
click at [922, 672] on div at bounding box center [714, 473] width 1017 height 861
click at [1197, 633] on div at bounding box center [714, 473] width 1017 height 861
click at [834, 711] on div "Testée cliniquement : Technologie utilisée dans les cabinets de kinésithérapie.…" at bounding box center [714, 794] width 320 height 202
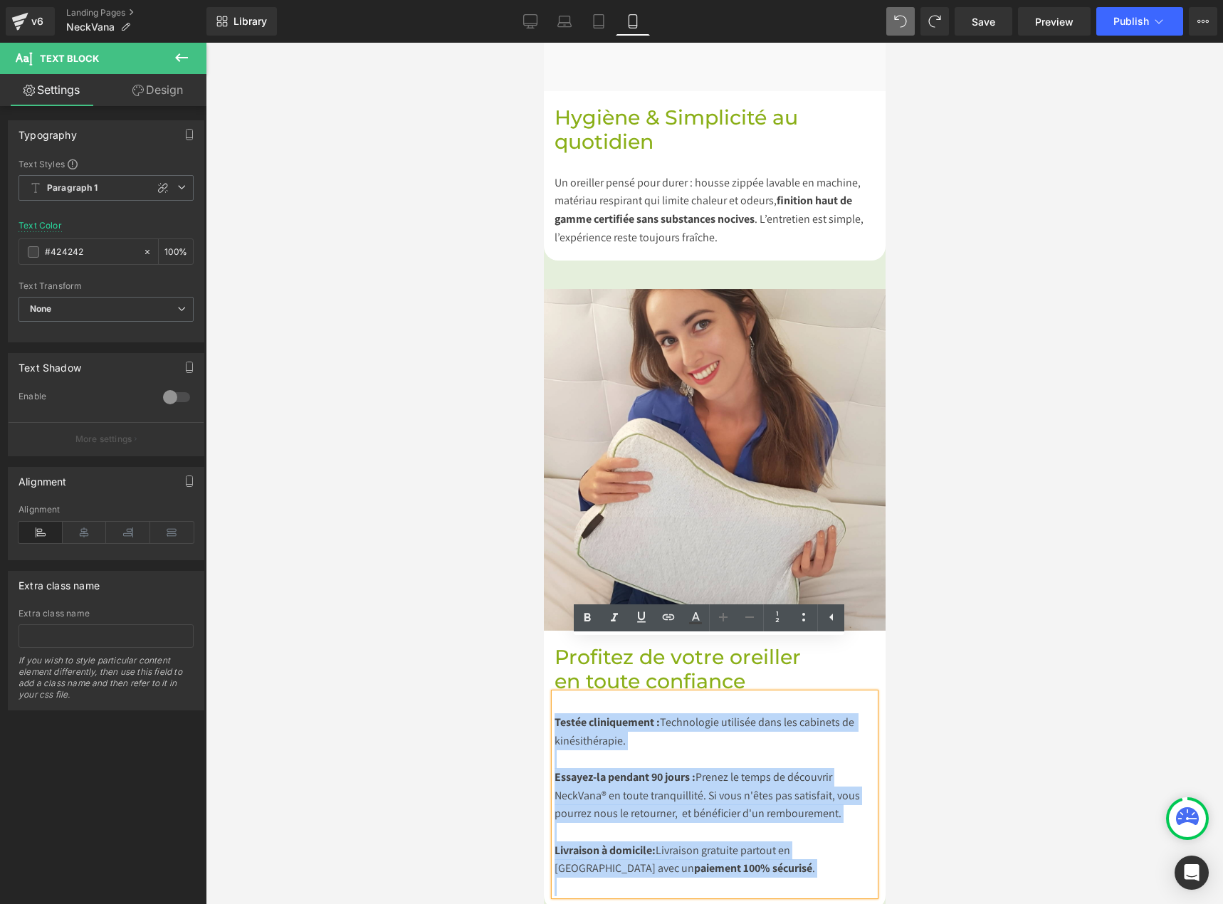
drag, startPoint x: 687, startPoint y: 835, endPoint x: 1082, endPoint y: 709, distance: 414.3
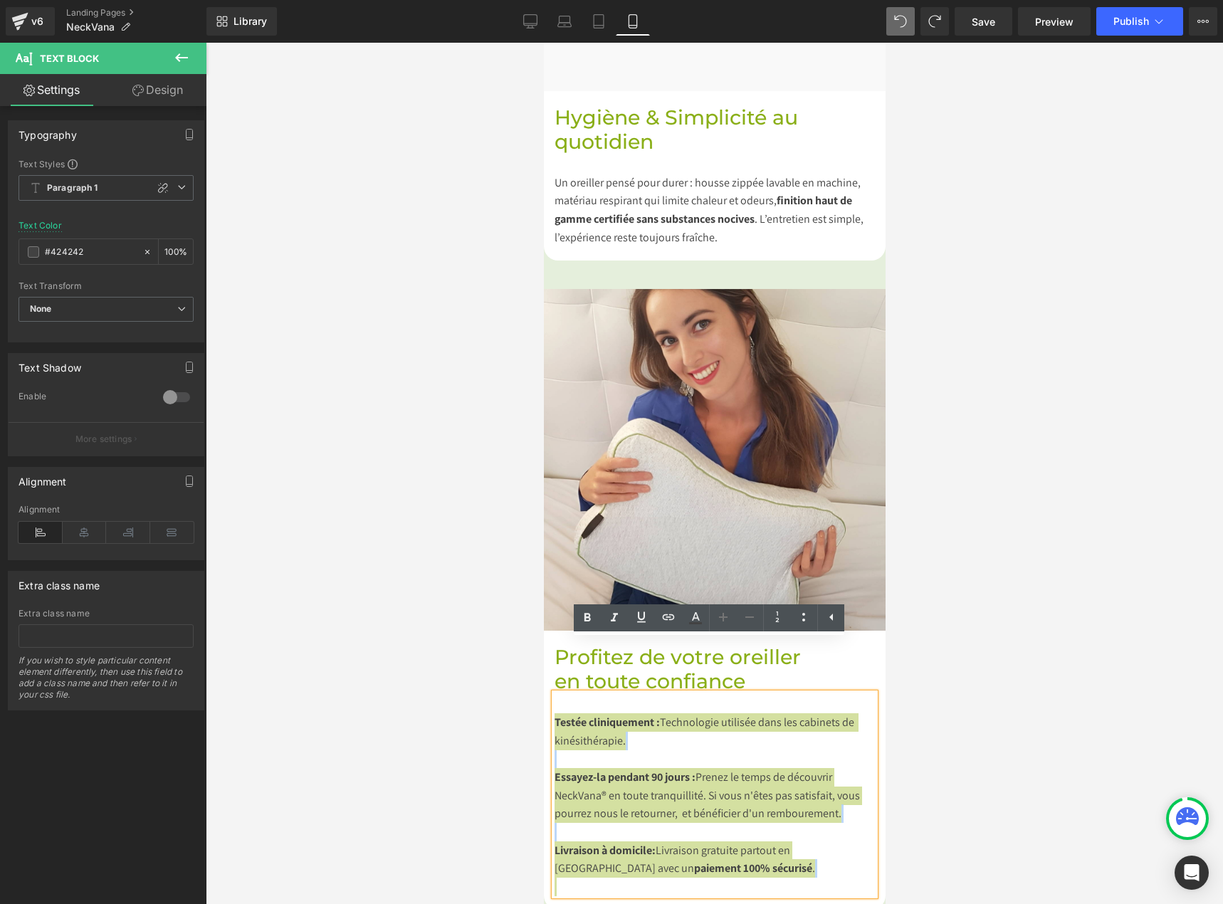
click at [1045, 645] on div at bounding box center [714, 473] width 1017 height 861
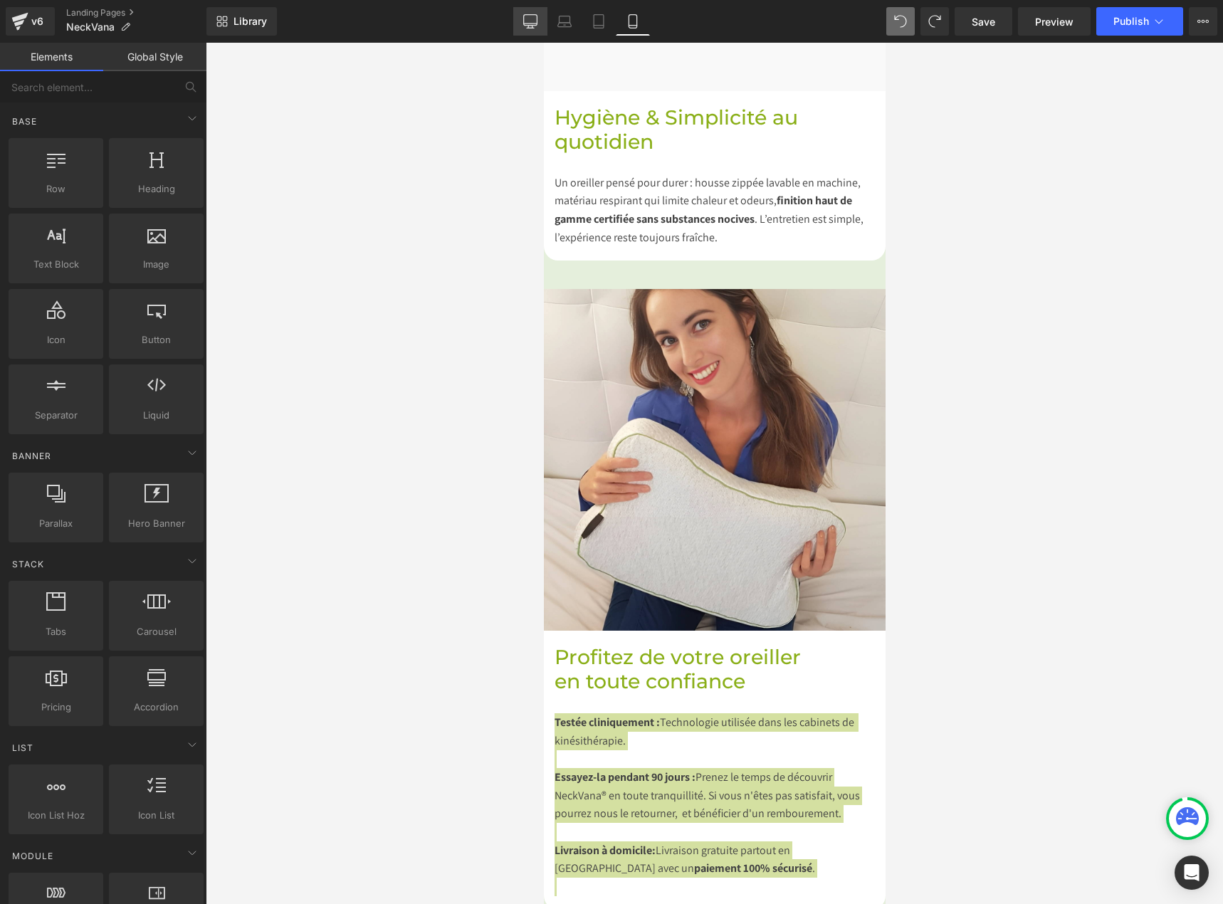
click at [541, 19] on link "Desktop" at bounding box center [530, 21] width 34 height 28
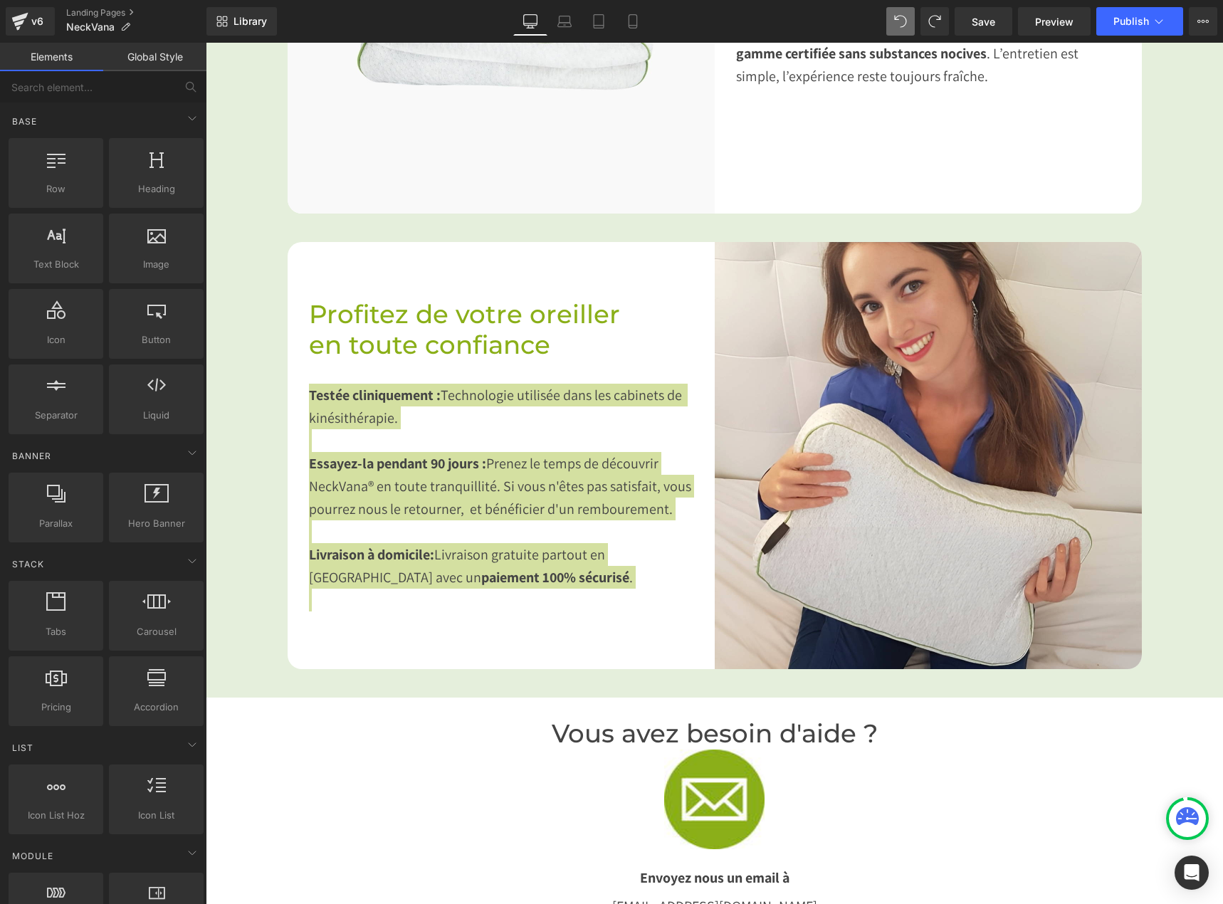
scroll to position [2214, 0]
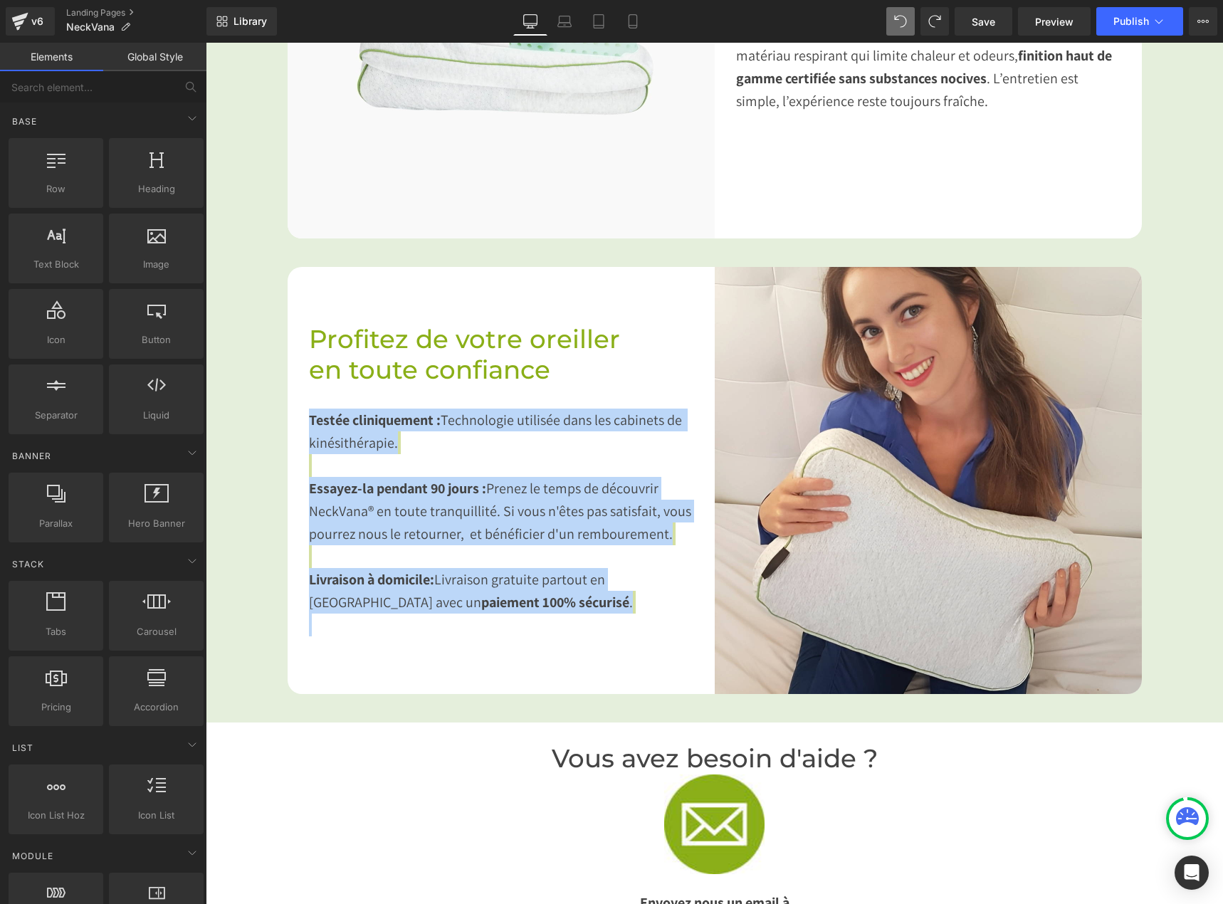
click at [490, 413] on div "Testée cliniquement : Technologie utilisée dans les cabinets de kinésithérapie.…" at bounding box center [501, 511] width 384 height 250
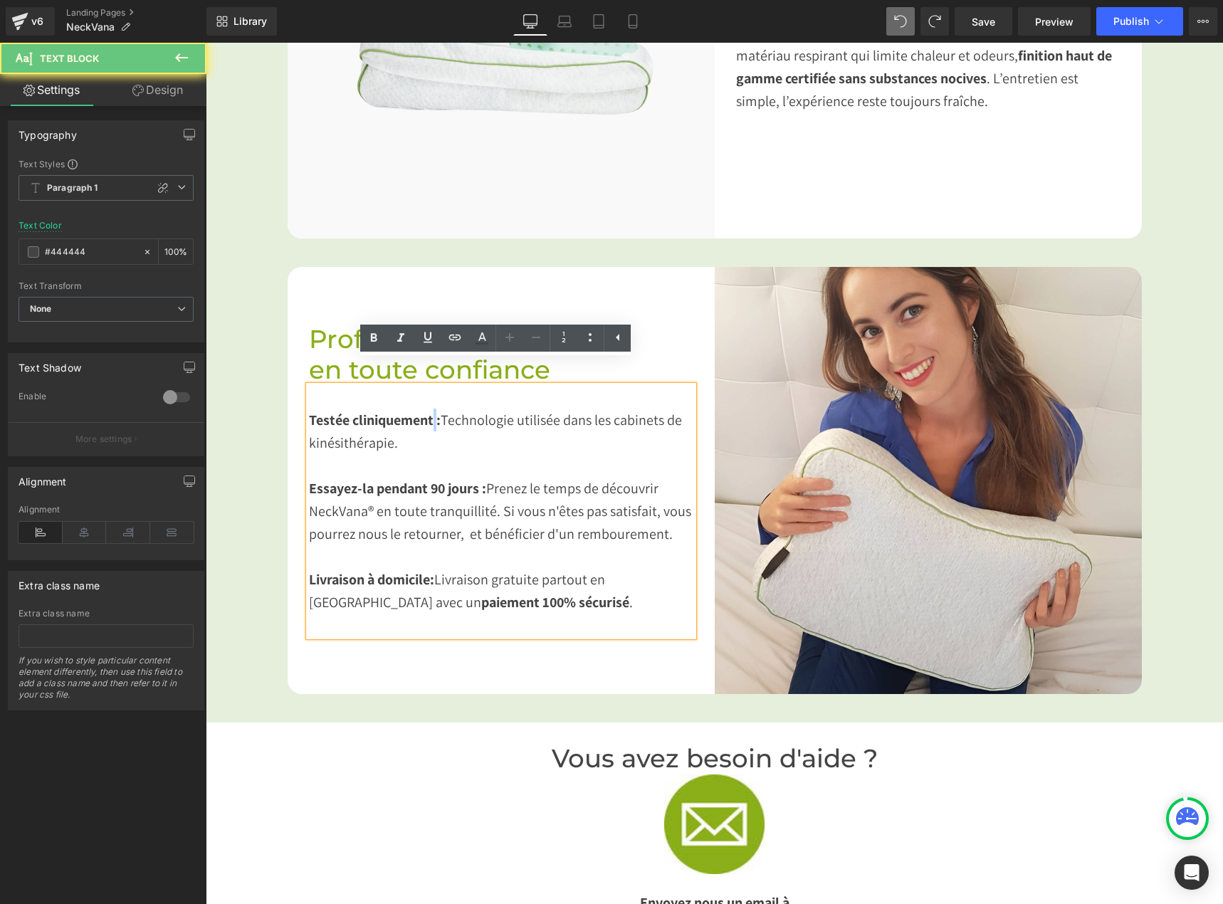
click at [427, 411] on span "Testée cliniquement :" at bounding box center [375, 420] width 132 height 19
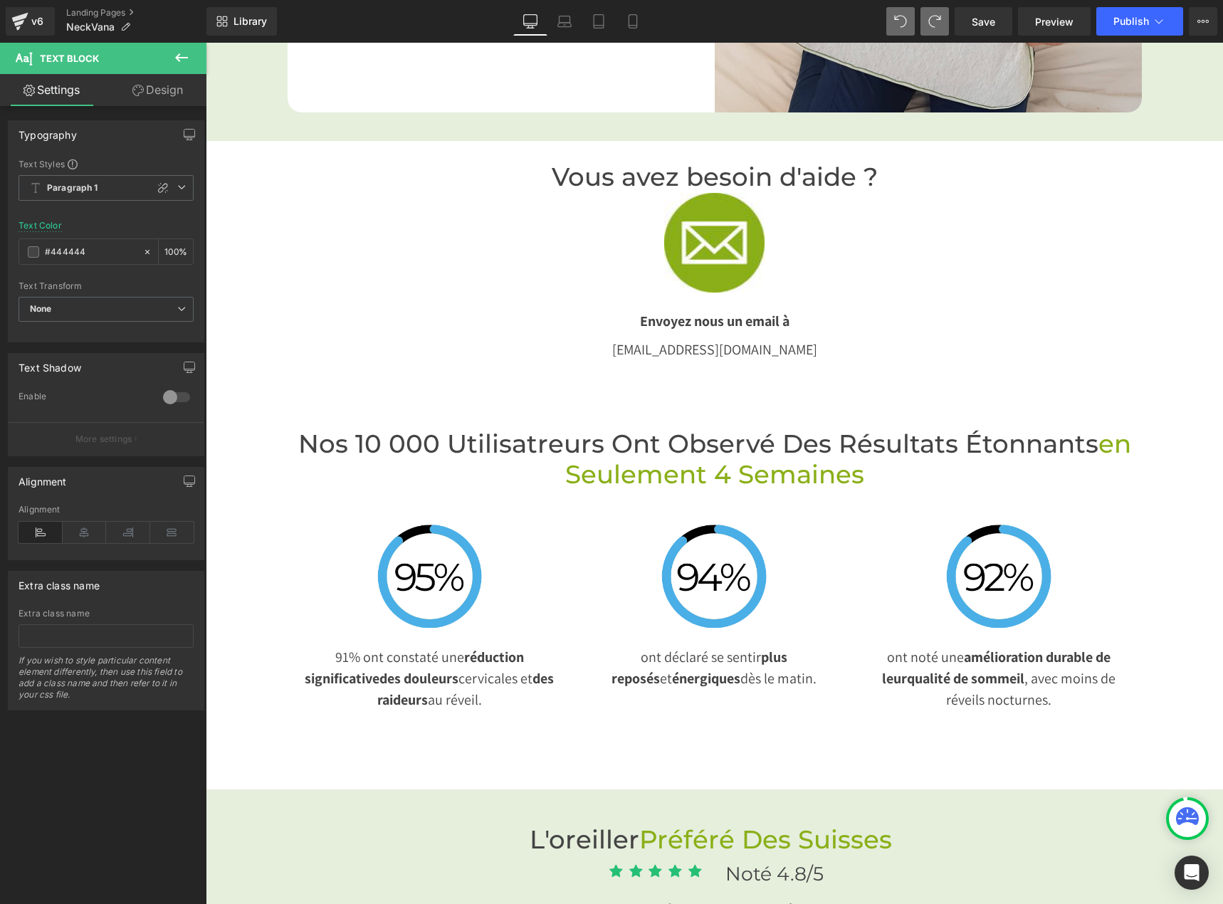
scroll to position [2297, 0]
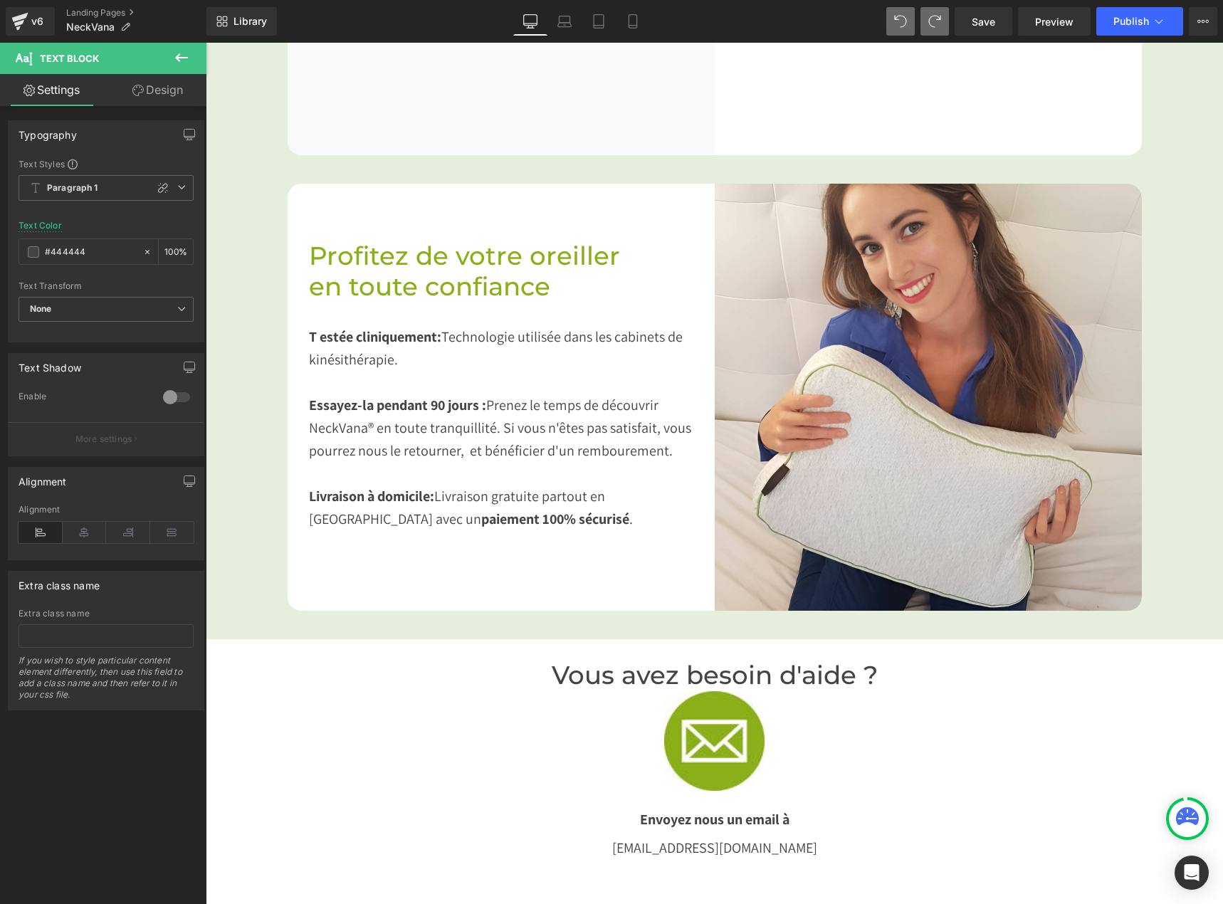
click at [371, 327] on span "estée cliniquement:" at bounding box center [381, 336] width 122 height 19
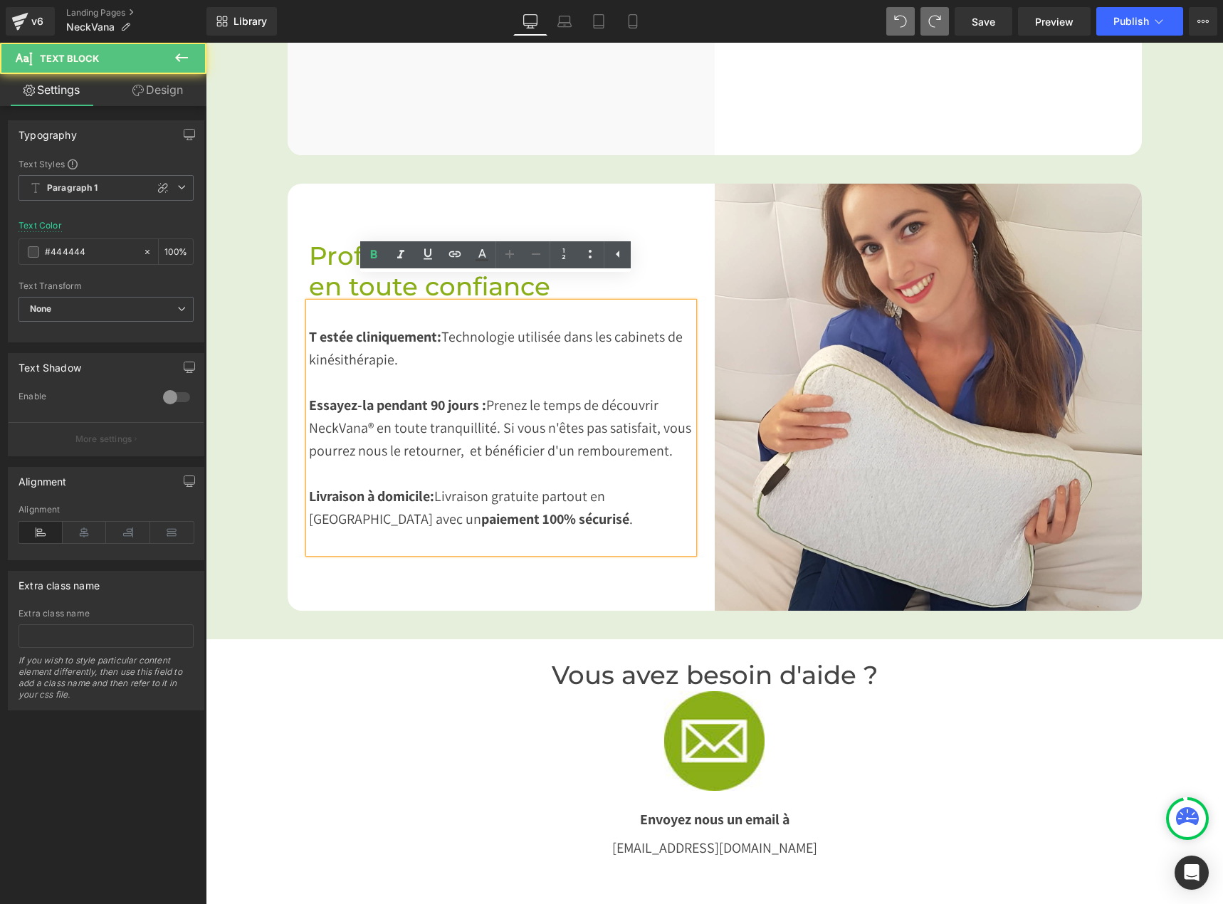
click at [433, 327] on span "estée cliniquement:" at bounding box center [381, 336] width 122 height 19
drag, startPoint x: 433, startPoint y: 312, endPoint x: 304, endPoint y: 313, distance: 128.8
click at [309, 313] on div "T estée cliniquement: Technologie utilisée dans les cabinets de kinésithérapie.…" at bounding box center [501, 427] width 384 height 250
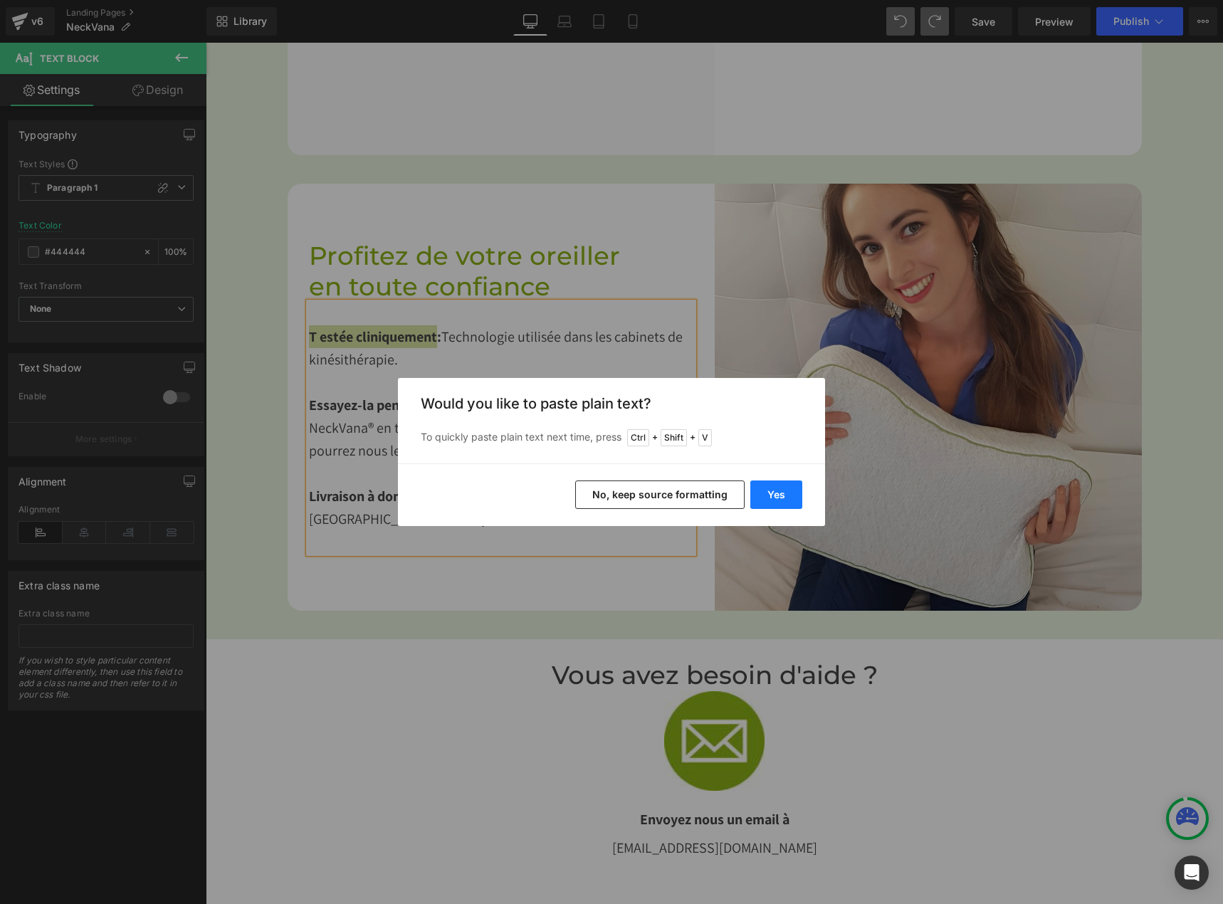
click at [776, 502] on button "Yes" at bounding box center [776, 494] width 52 height 28
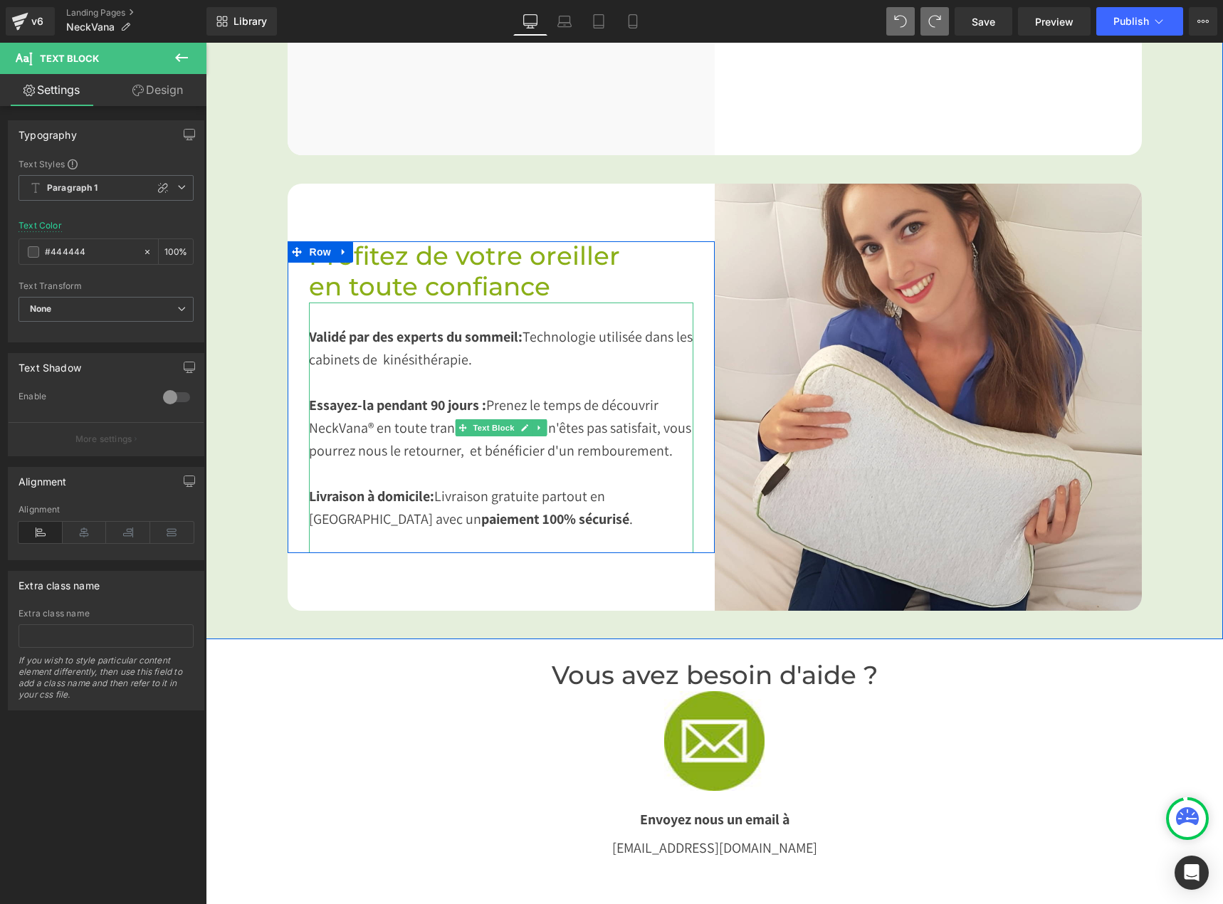
click at [640, 349] on div "Validé par des experts du sommeil: Technologie utilisée dans les cabinets de ki…" at bounding box center [501, 427] width 384 height 250
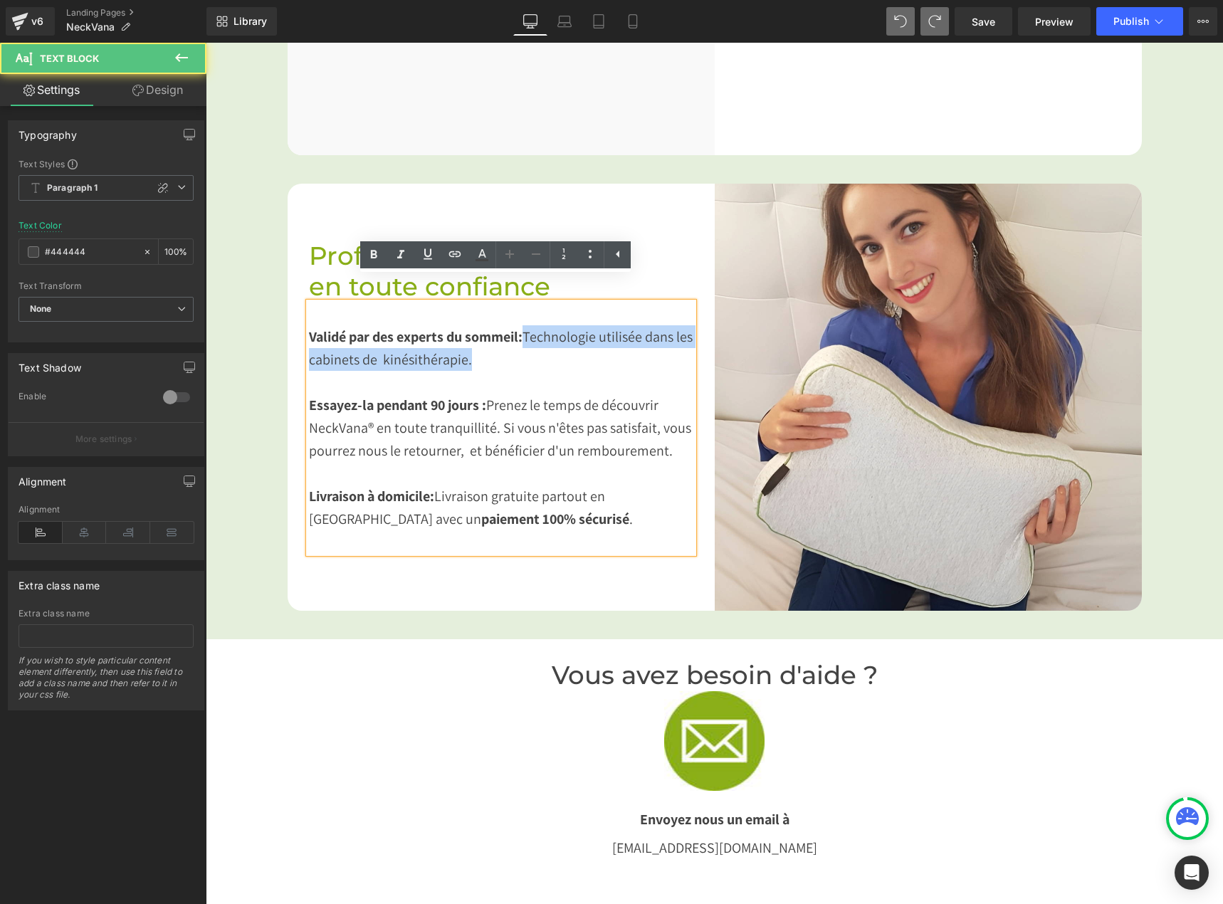
drag, startPoint x: 522, startPoint y: 311, endPoint x: 541, endPoint y: 332, distance: 28.7
click at [541, 332] on div "Validé par des experts du sommeil: Technologie utilisée dans les cabinets de ki…" at bounding box center [501, 427] width 384 height 250
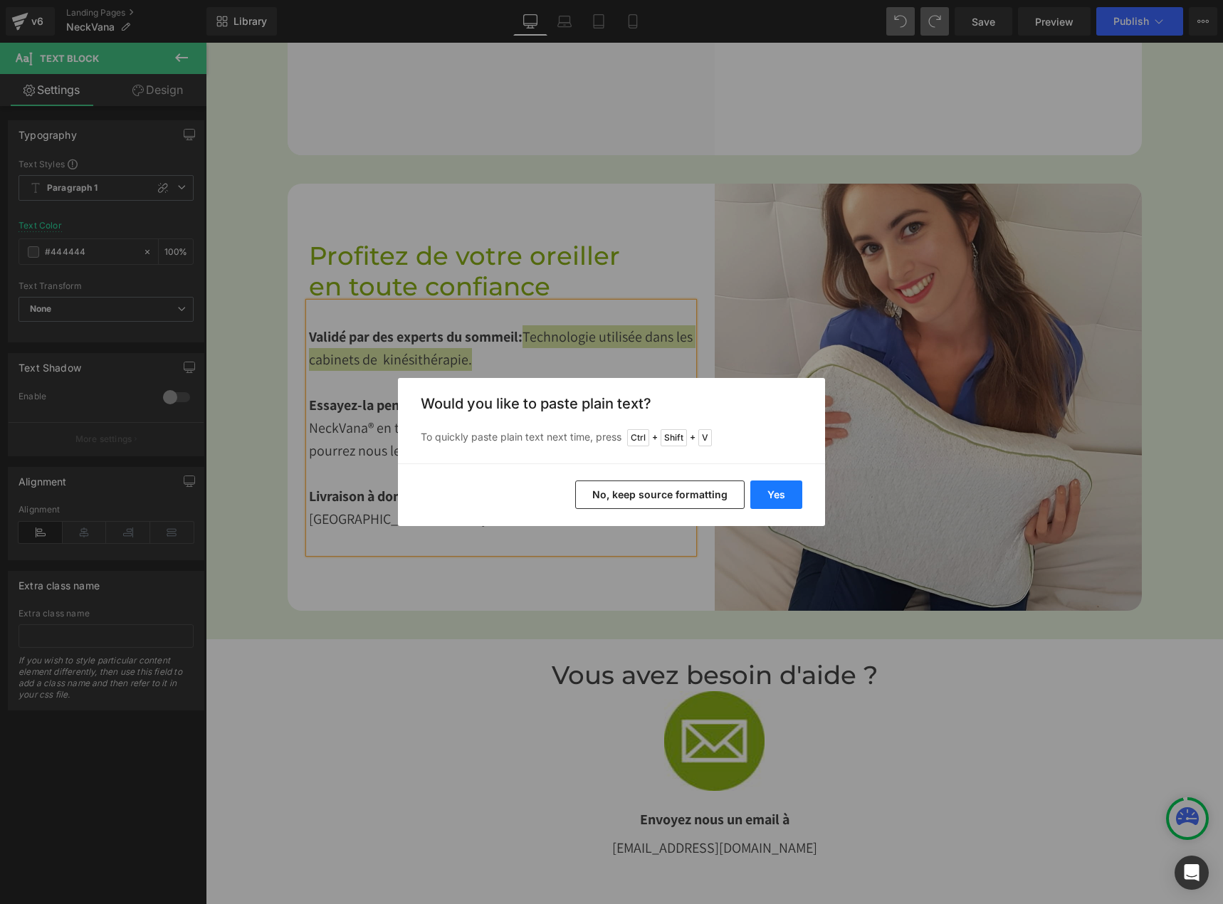
click at [776, 497] on button "Yes" at bounding box center [776, 494] width 52 height 28
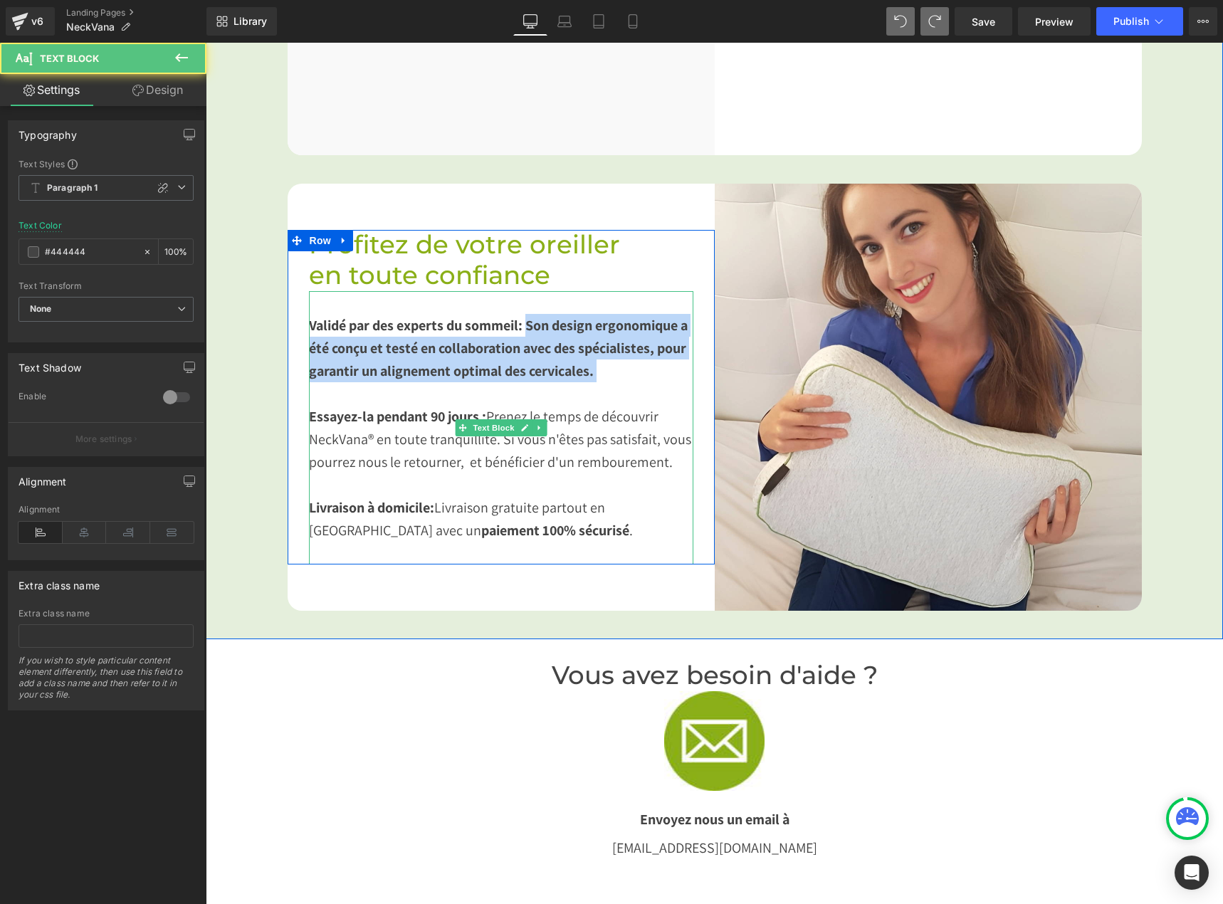
drag, startPoint x: 523, startPoint y: 302, endPoint x: 584, endPoint y: 361, distance: 85.5
click at [593, 366] on div "Validé par des experts du sommeil: Son design ergonomique a été conçu et testé …" at bounding box center [501, 427] width 384 height 273
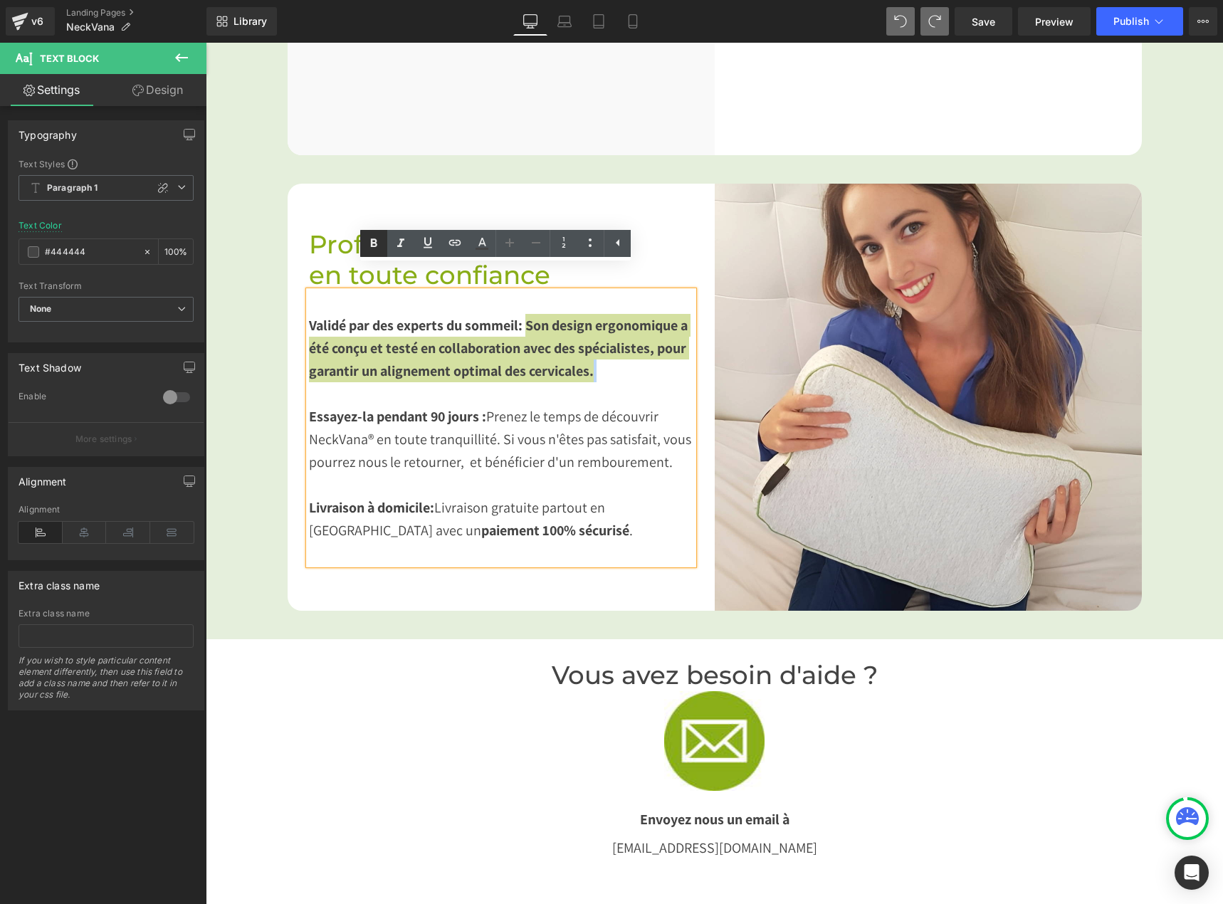
click at [372, 243] on icon at bounding box center [374, 242] width 6 height 9
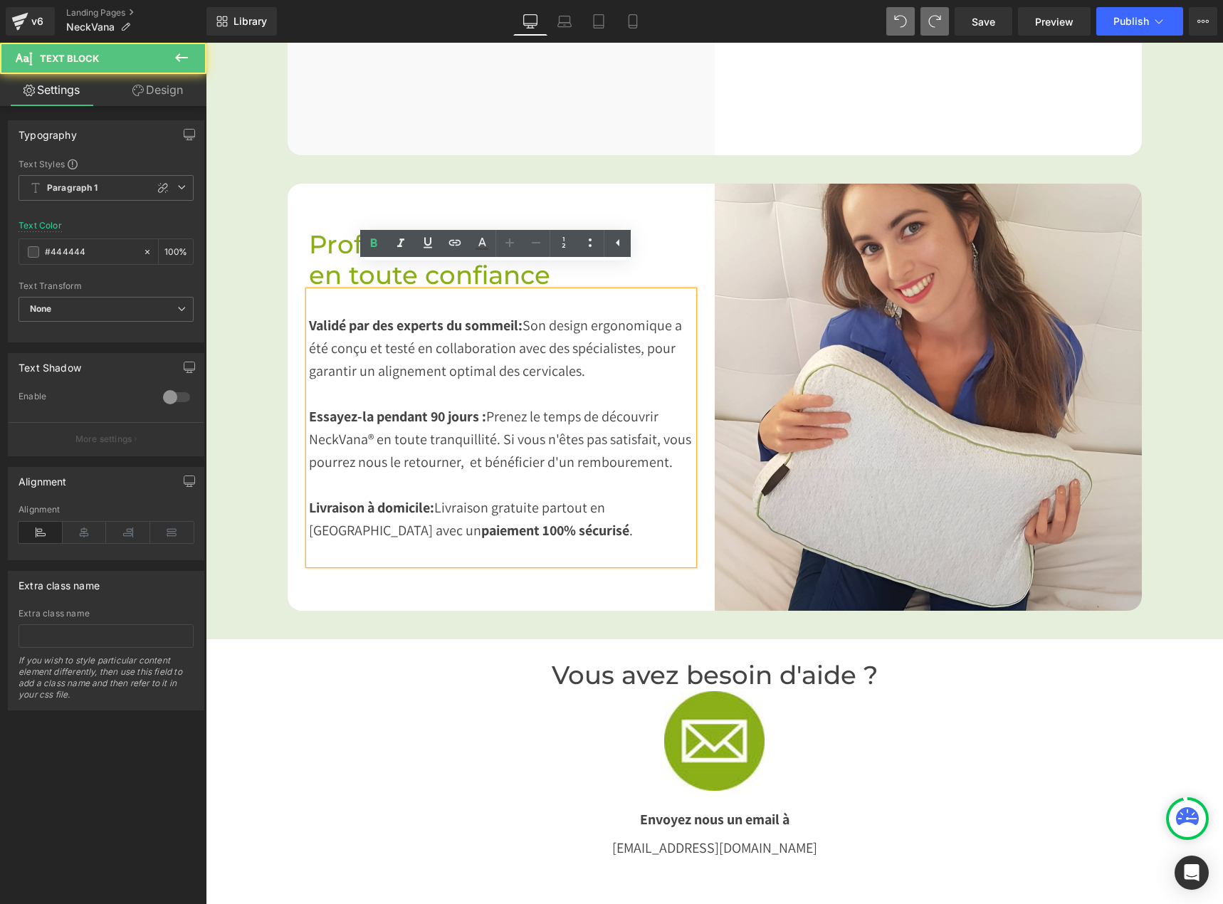
click at [630, 363] on div "Validé par des experts du sommeil: Son design ergonomique a été conçu et testé …" at bounding box center [501, 427] width 384 height 273
click at [672, 316] on span "Son design ergonomique a été conçu et testé en collaboration avec des spécialis…" at bounding box center [495, 348] width 373 height 64
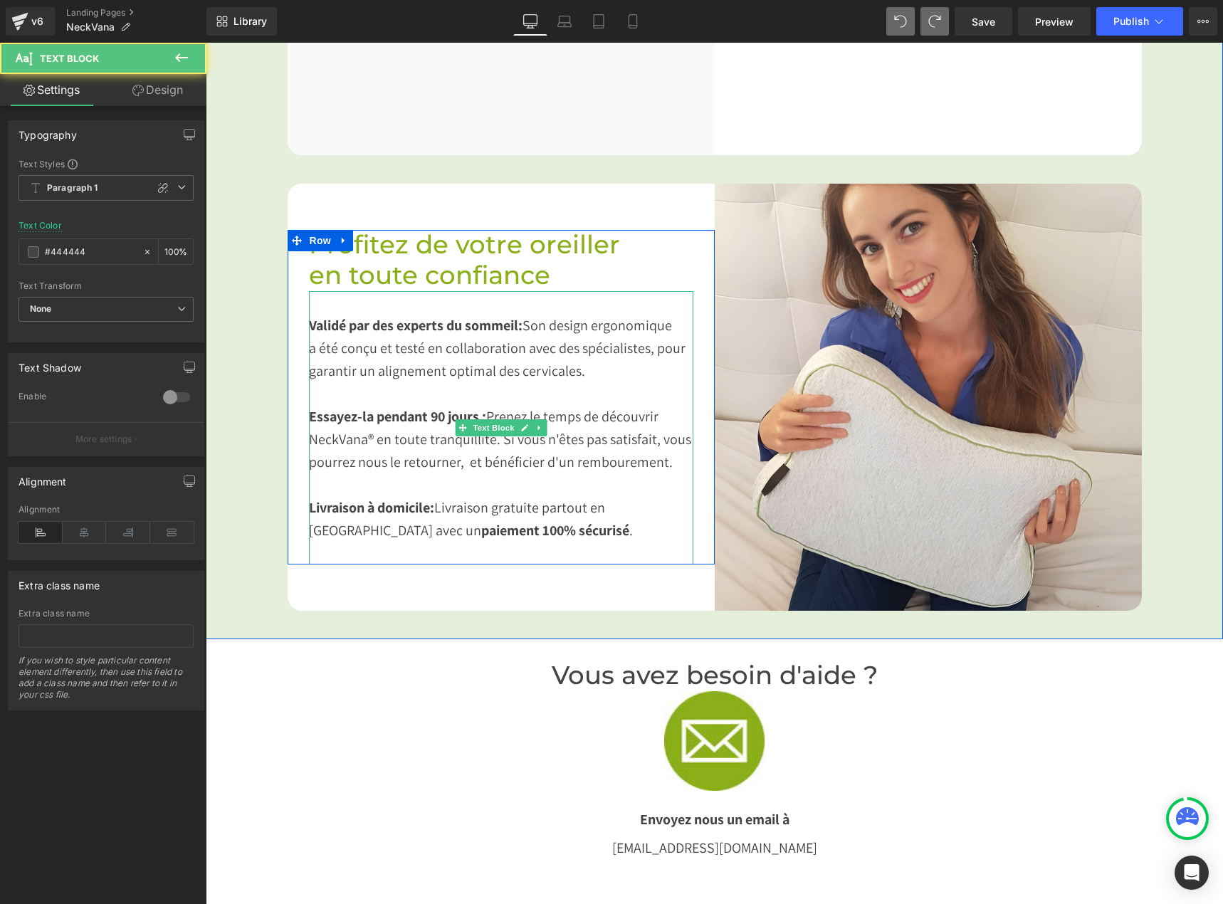
click at [648, 339] on span "a été conçu et testé en collaboration avec des spécialistes, pour garantir un a…" at bounding box center [497, 359] width 376 height 41
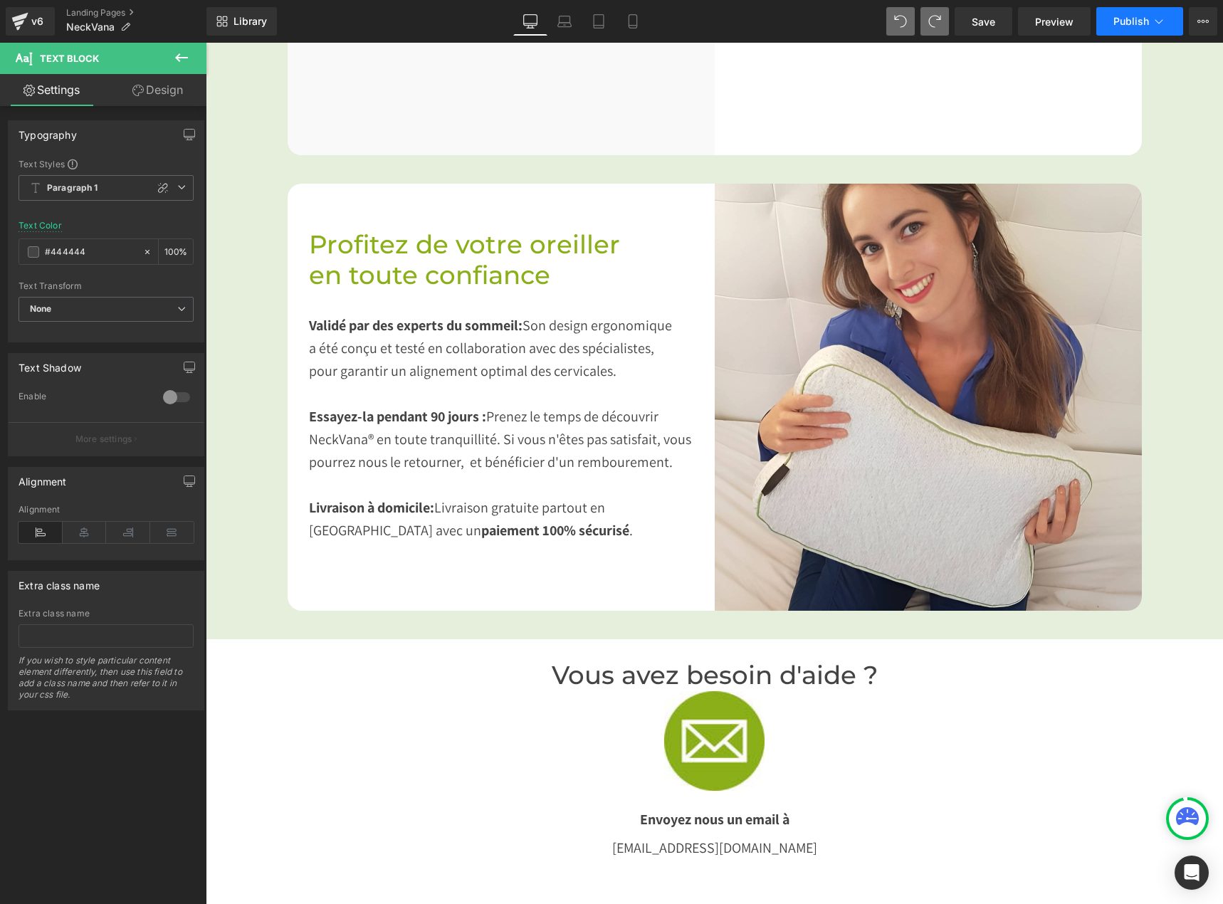
click at [1130, 25] on span "Publish" at bounding box center [1131, 21] width 36 height 11
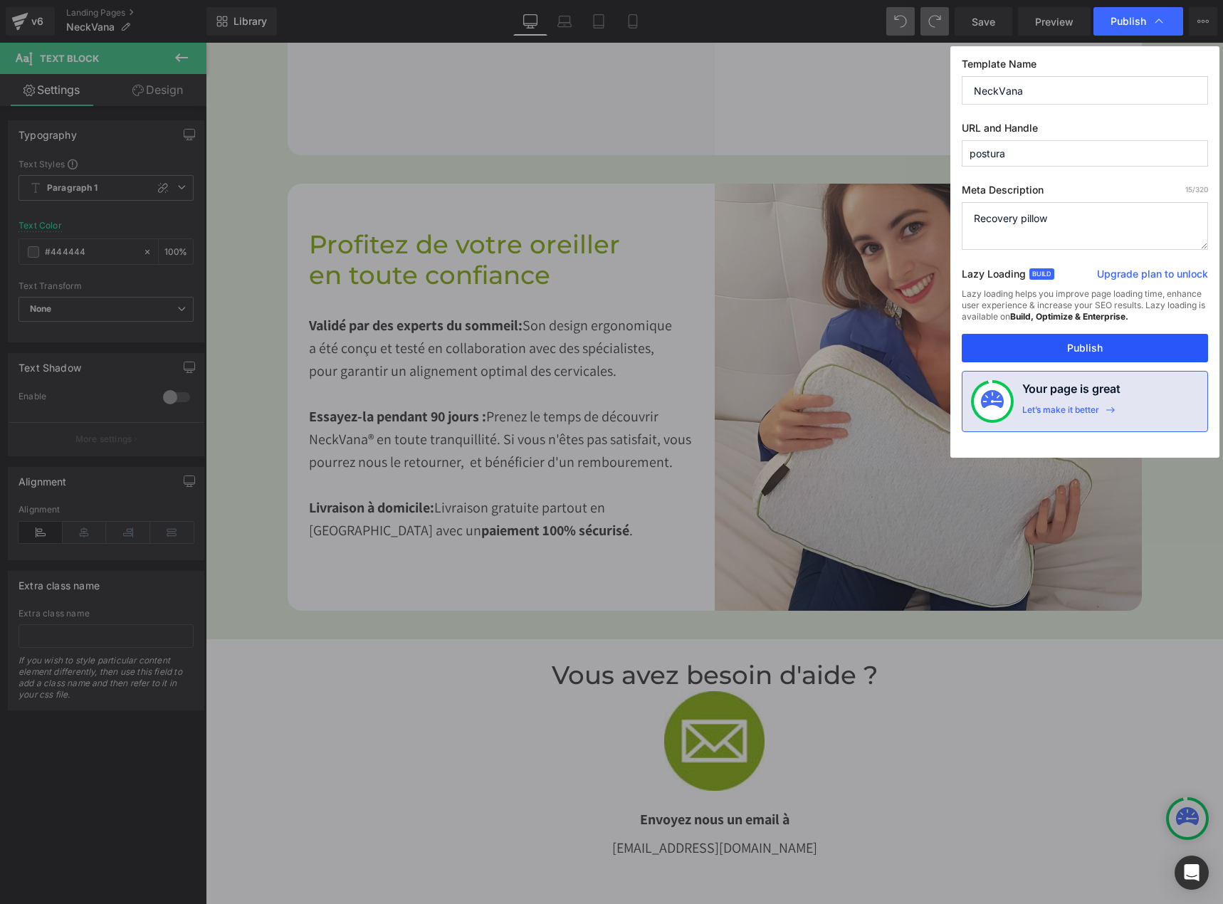
click at [1025, 341] on button "Publish" at bounding box center [1084, 348] width 246 height 28
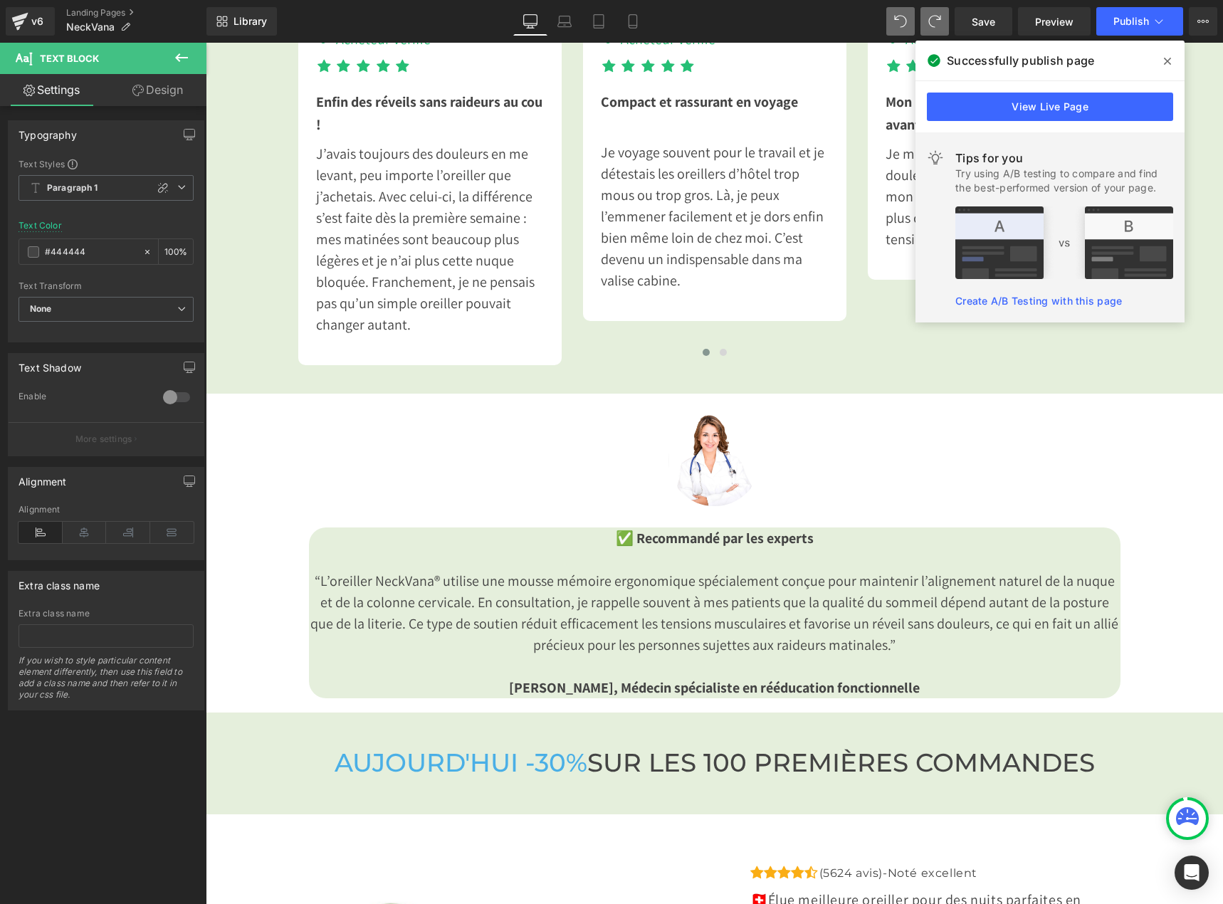
scroll to position [3862, 0]
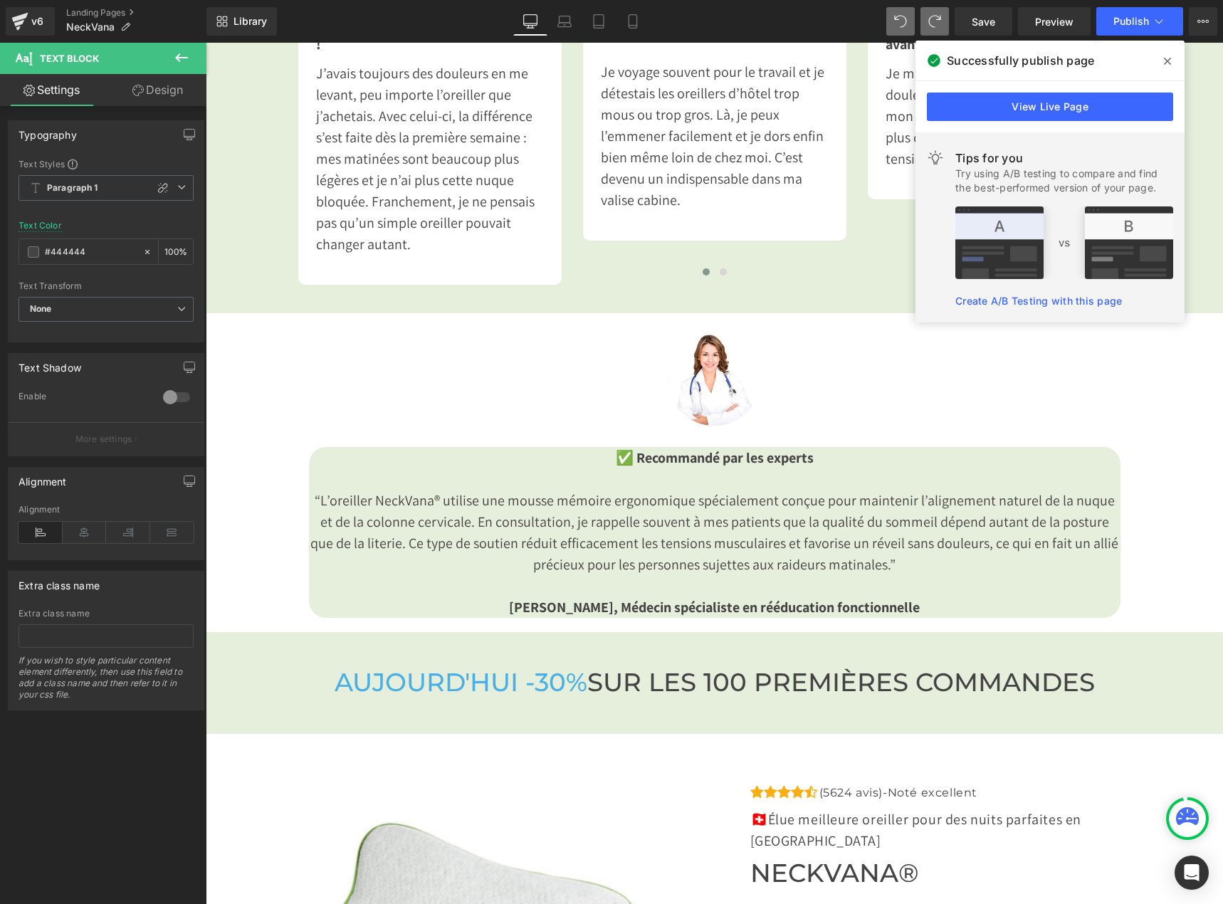
click at [1170, 59] on icon at bounding box center [1166, 61] width 7 height 7
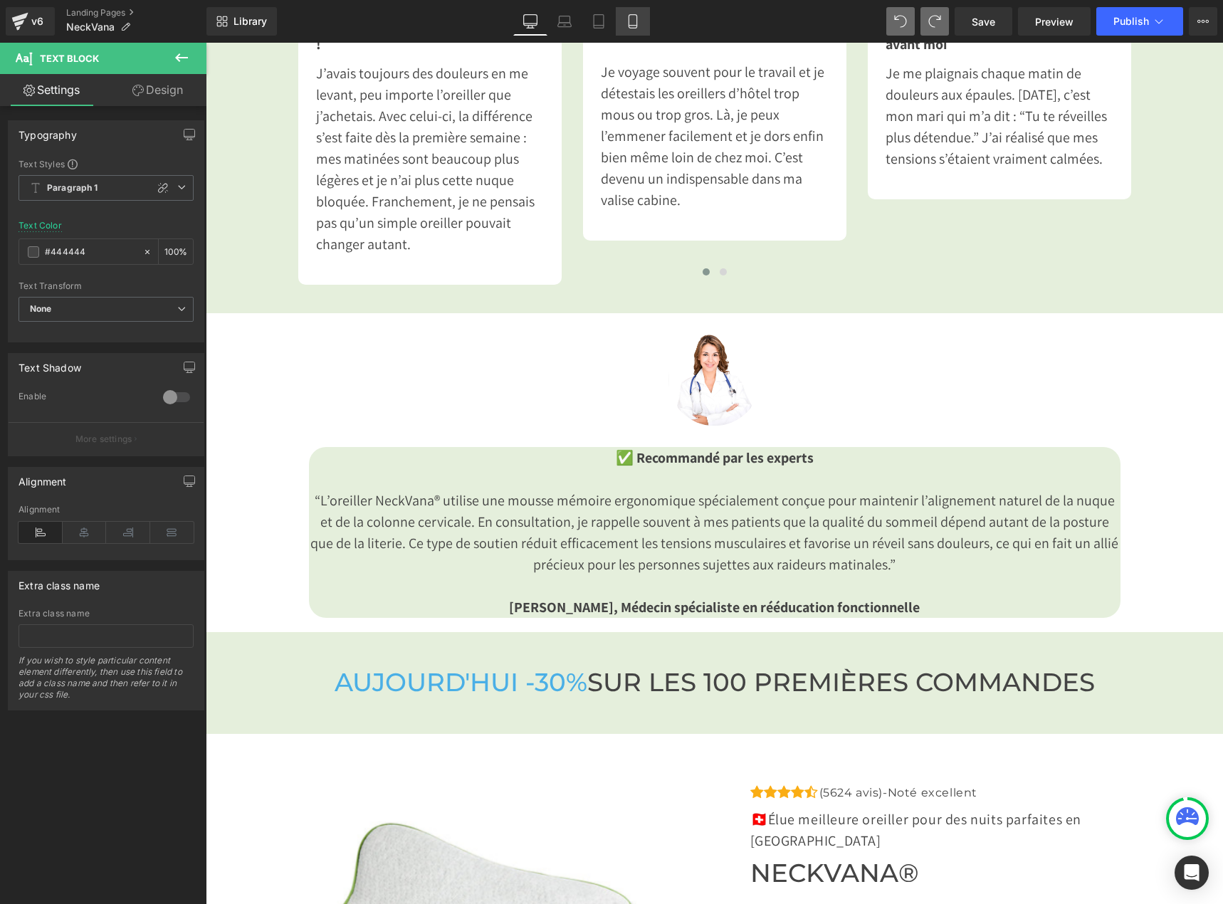
click at [643, 20] on link "Mobile" at bounding box center [633, 21] width 34 height 28
type input "#424242"
type input "100"
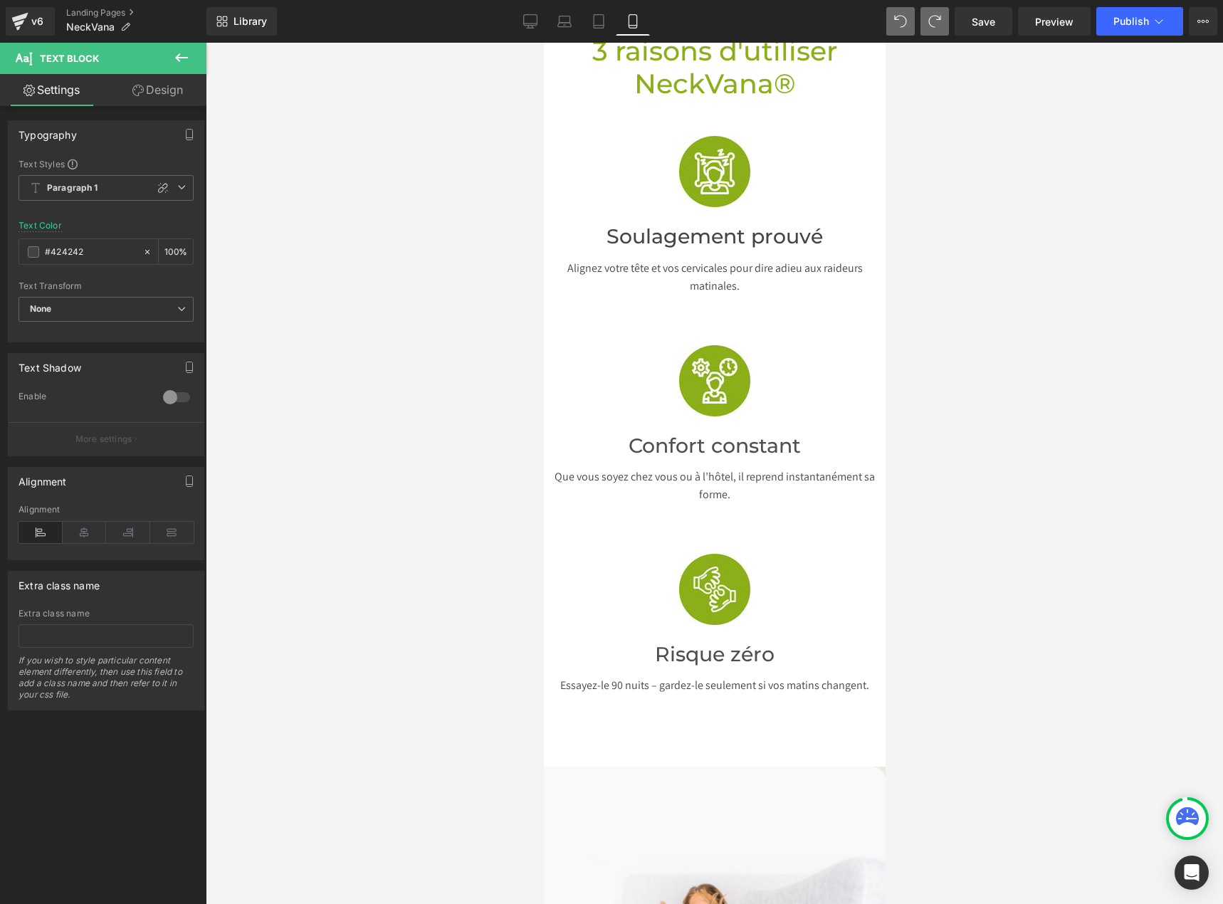
scroll to position [712, 0]
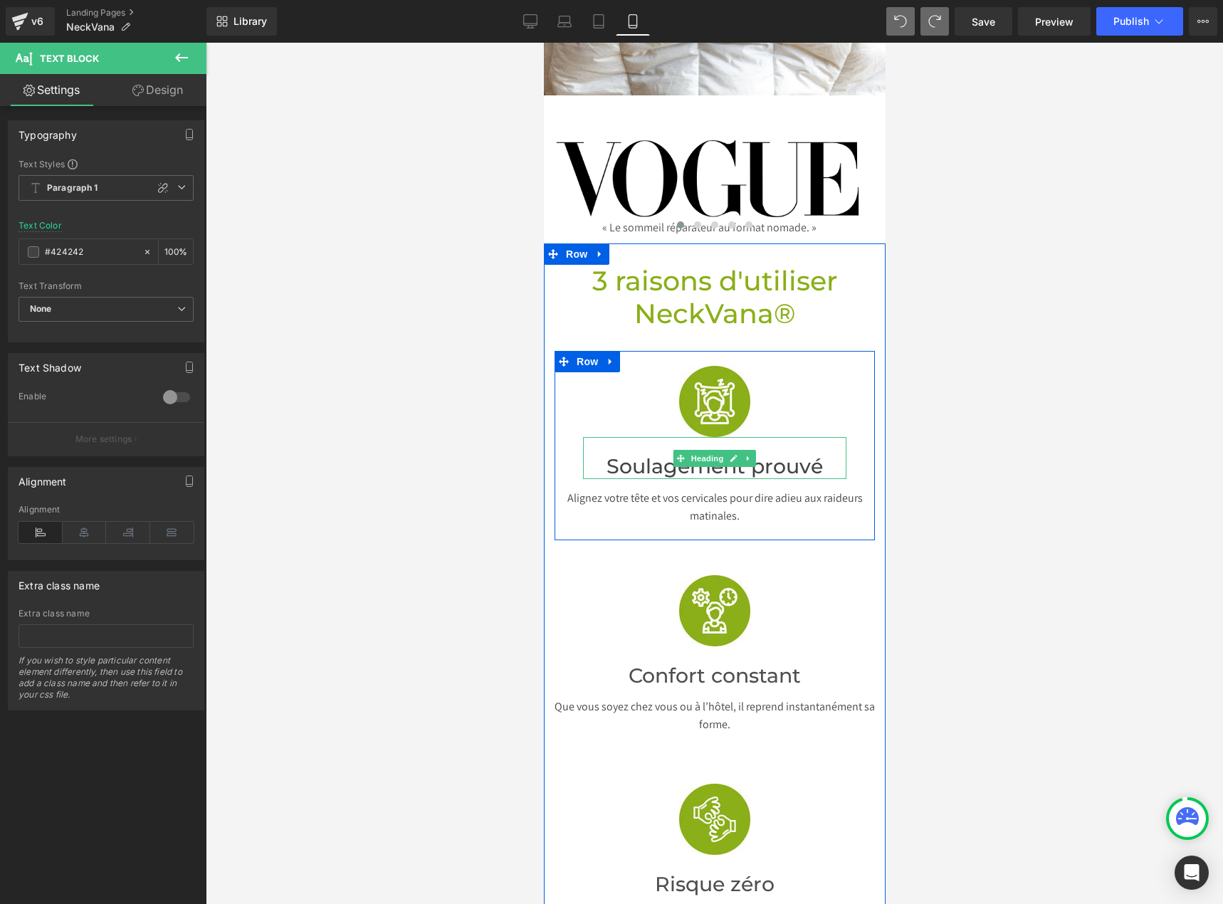
drag, startPoint x: 754, startPoint y: 443, endPoint x: 756, endPoint y: 451, distance: 8.1
click at [754, 454] on font "Soulagement prouvé" at bounding box center [714, 466] width 216 height 24
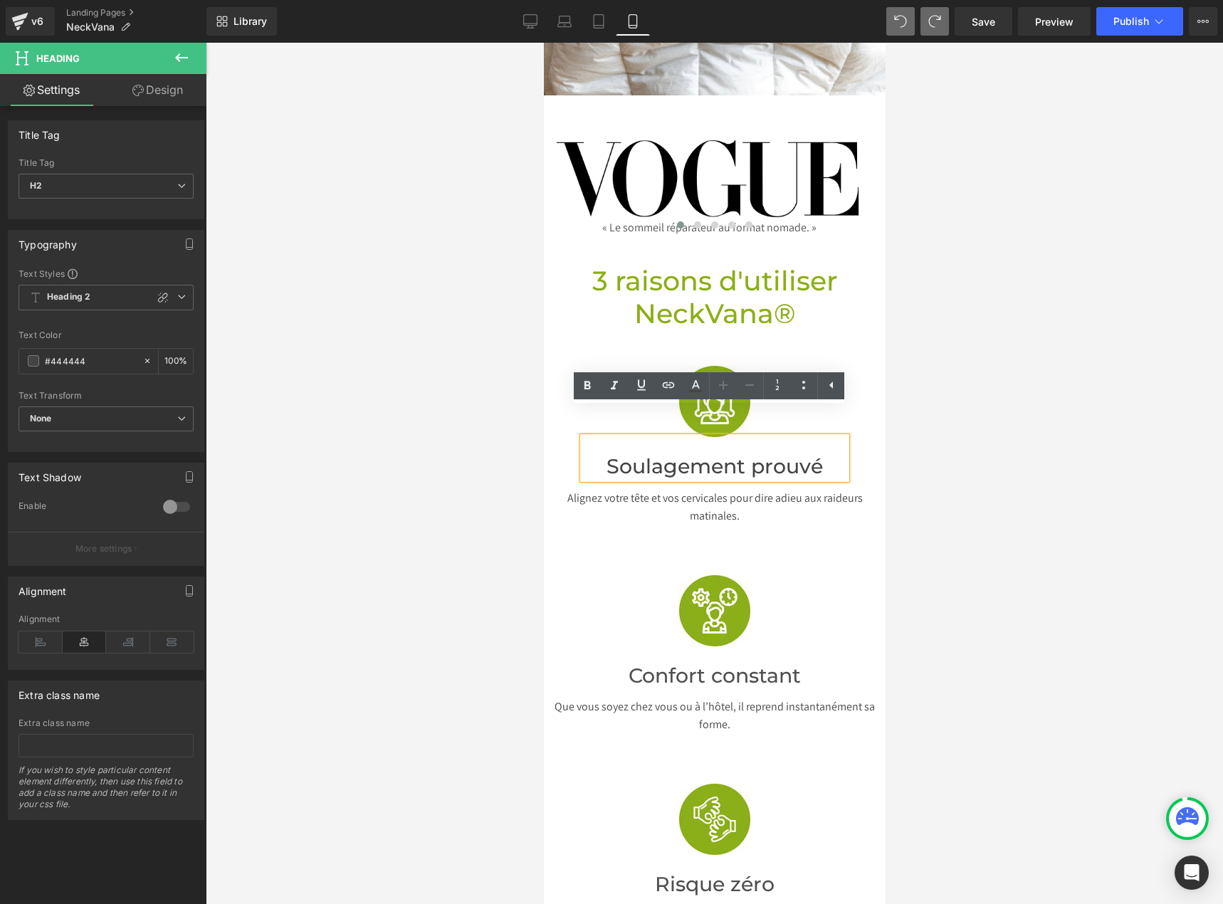
drag, startPoint x: 954, startPoint y: 591, endPoint x: 938, endPoint y: 584, distance: 16.9
click at [954, 591] on div at bounding box center [714, 473] width 1017 height 861
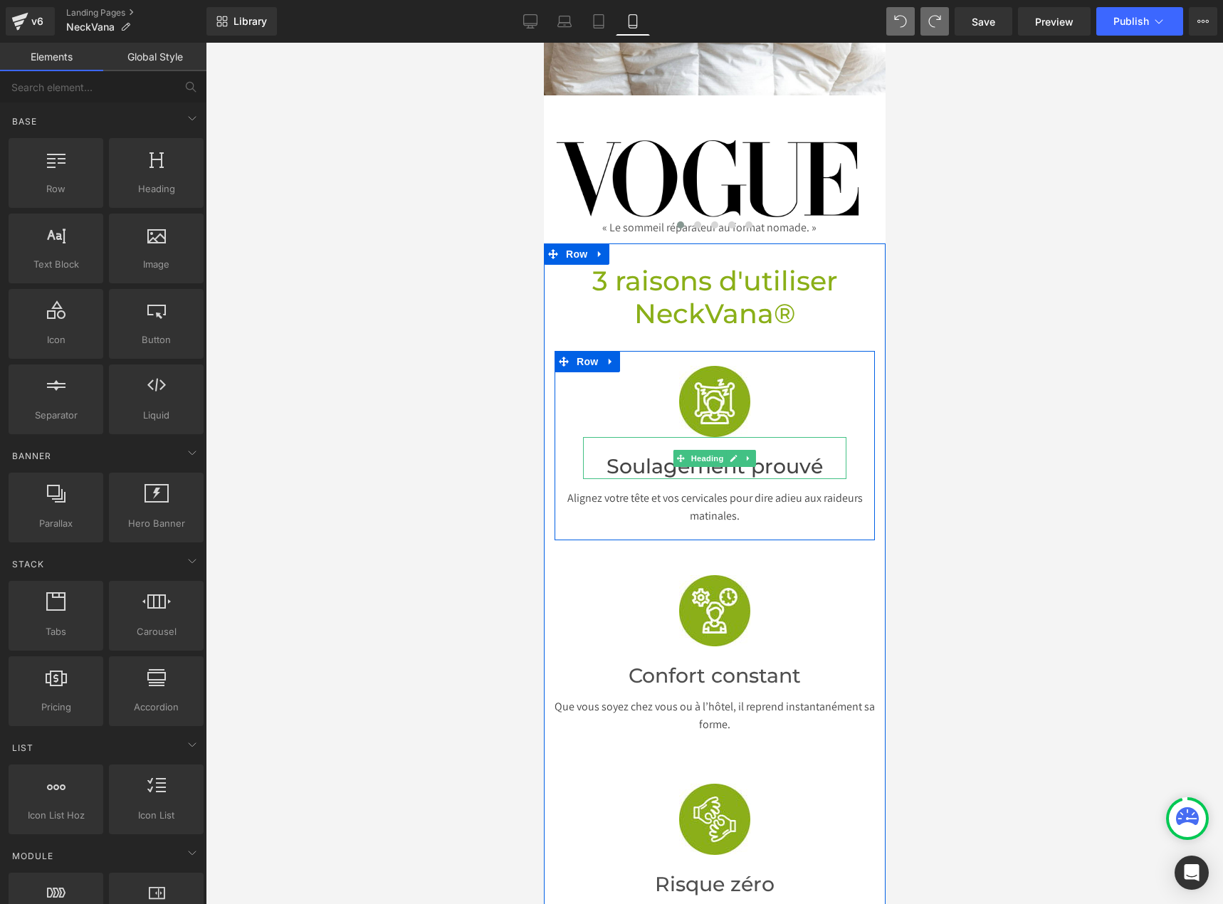
click at [687, 450] on span "Heading" at bounding box center [706, 458] width 38 height 17
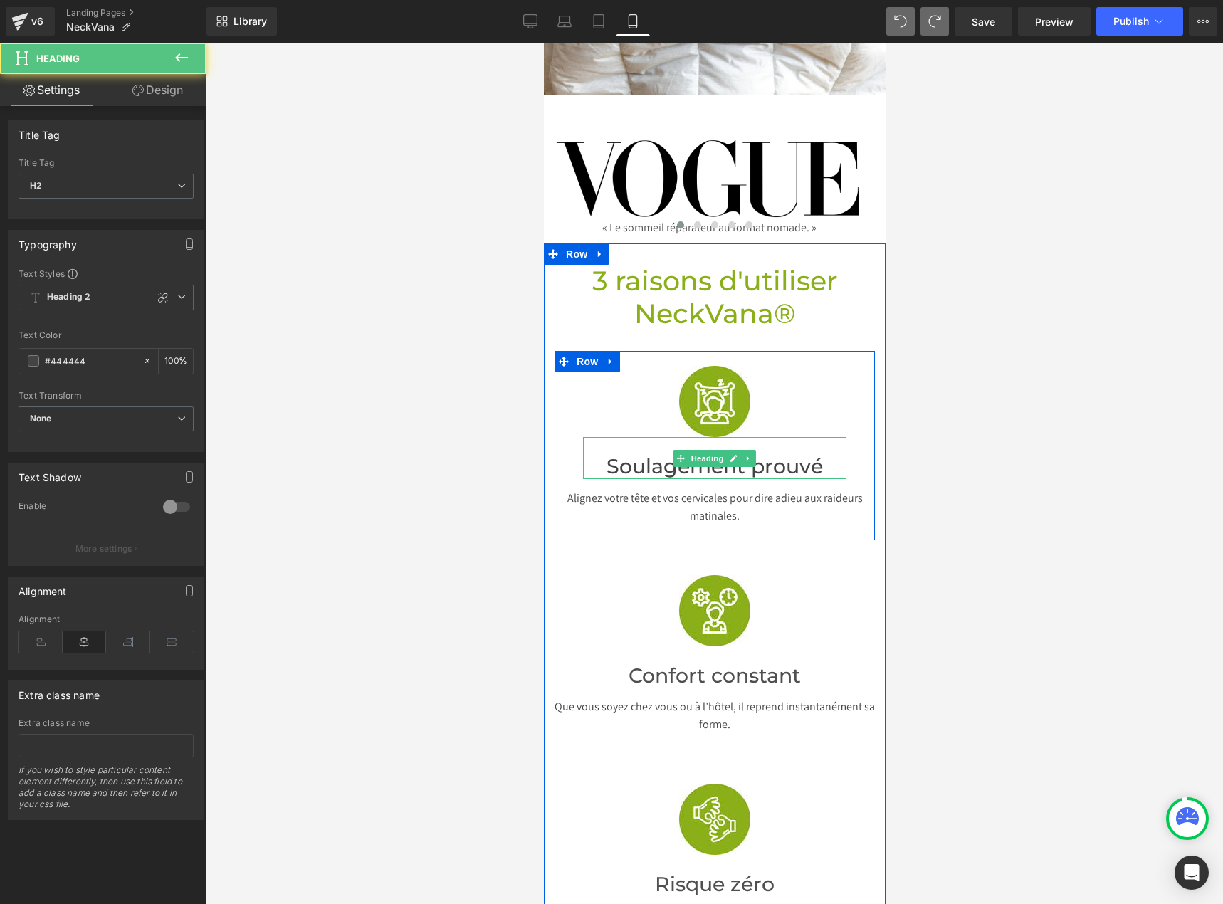
click at [630, 454] on font "Soulagement prouvé" at bounding box center [714, 466] width 216 height 24
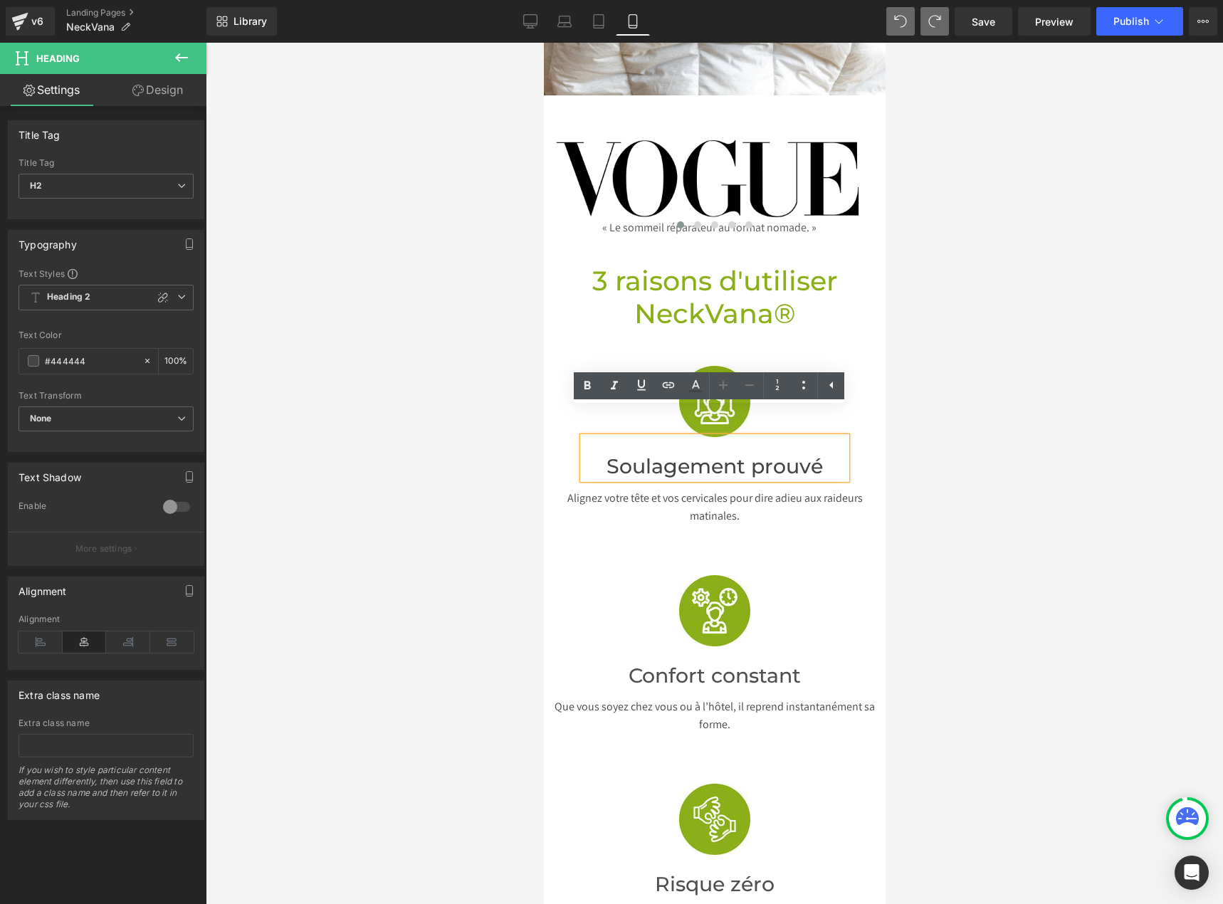
click at [630, 454] on font "Soulagement prouvé" at bounding box center [714, 466] width 216 height 24
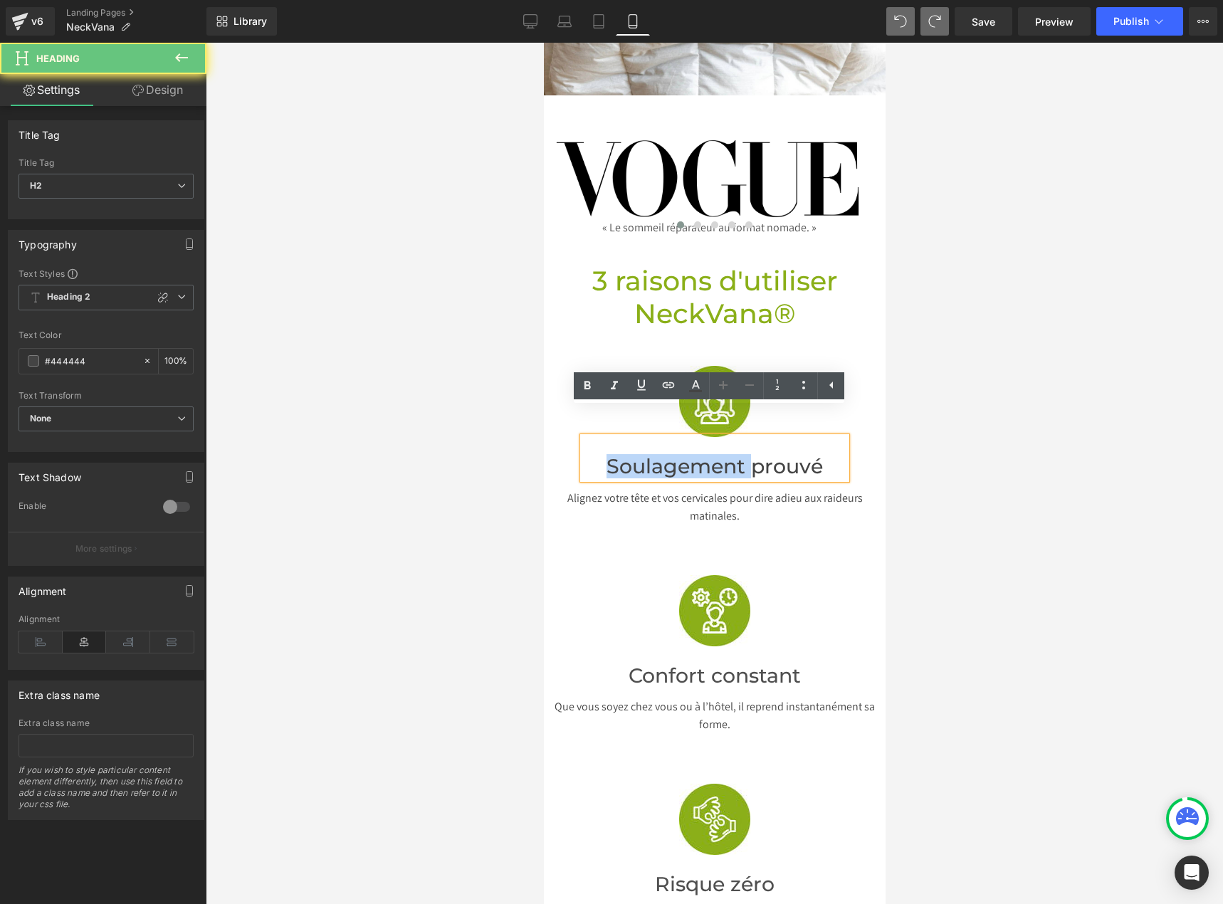
click at [630, 454] on font "Soulagement prouvé" at bounding box center [714, 466] width 216 height 24
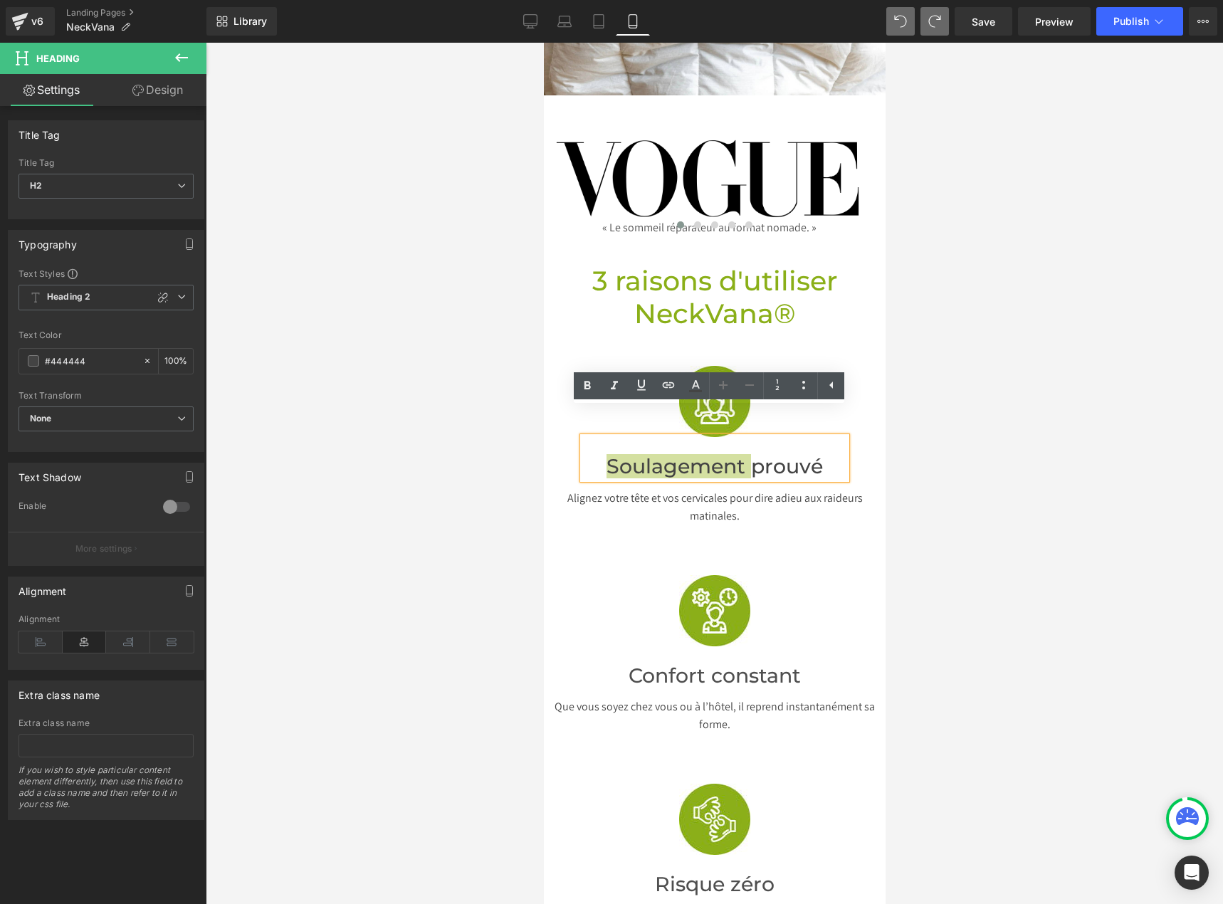
click at [919, 455] on div at bounding box center [714, 473] width 1017 height 861
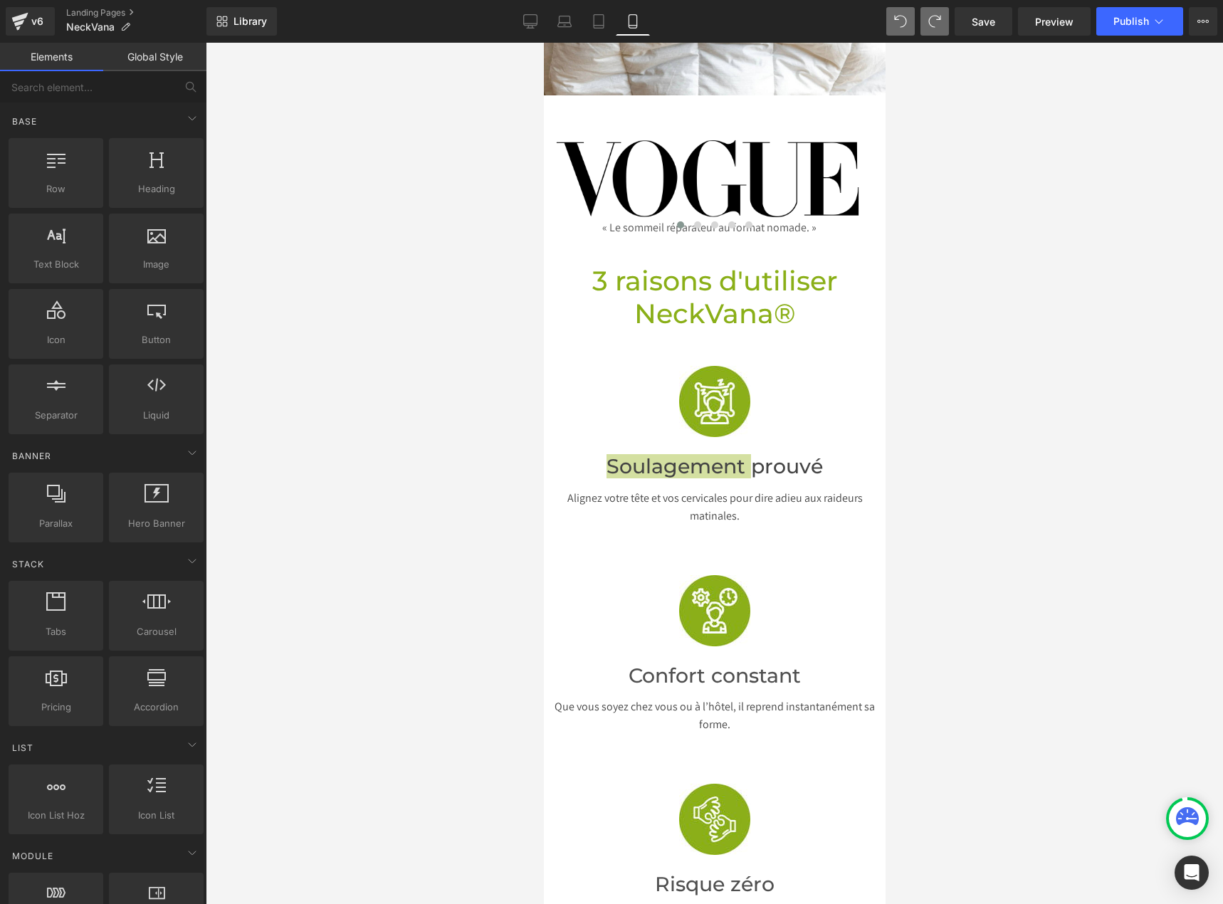
click at [951, 667] on div at bounding box center [714, 473] width 1017 height 861
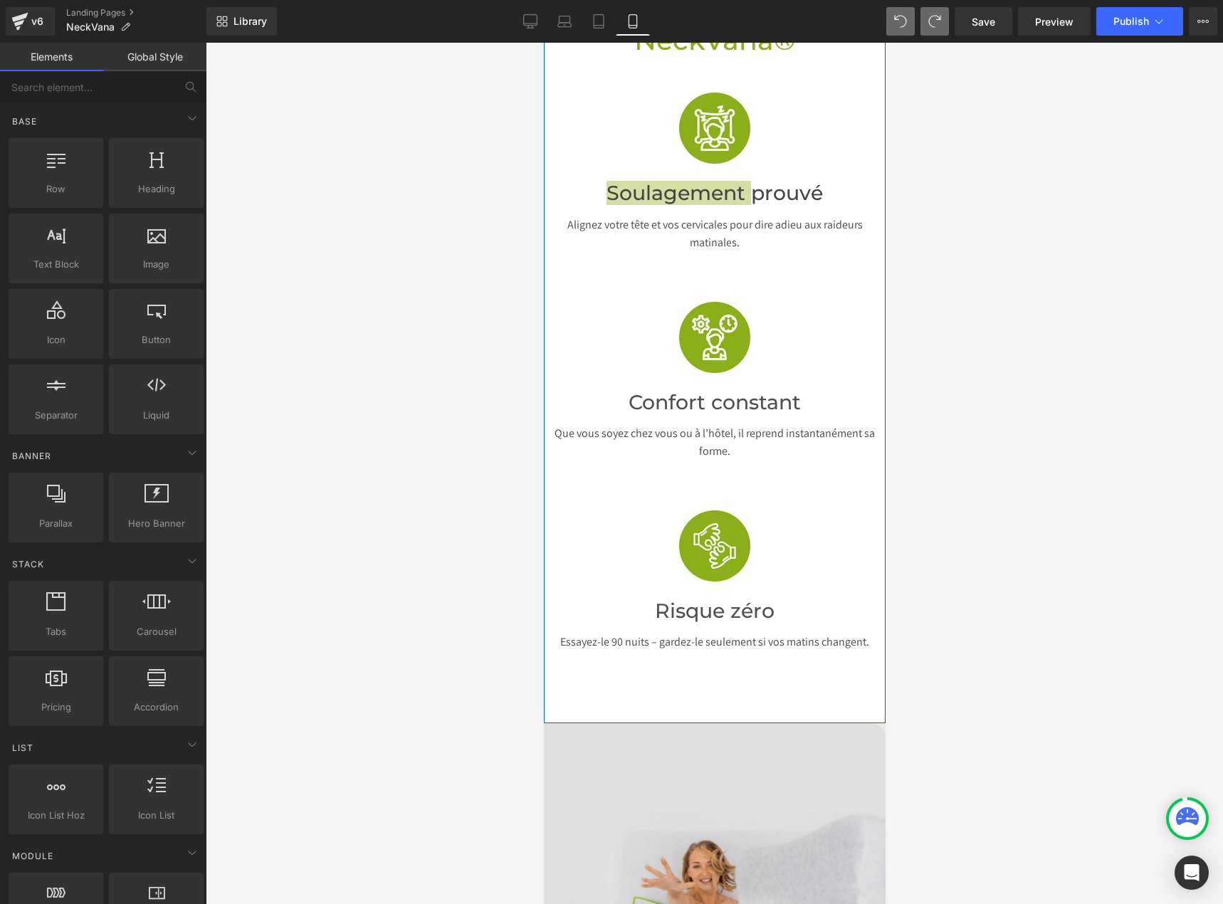
scroll to position [996, 0]
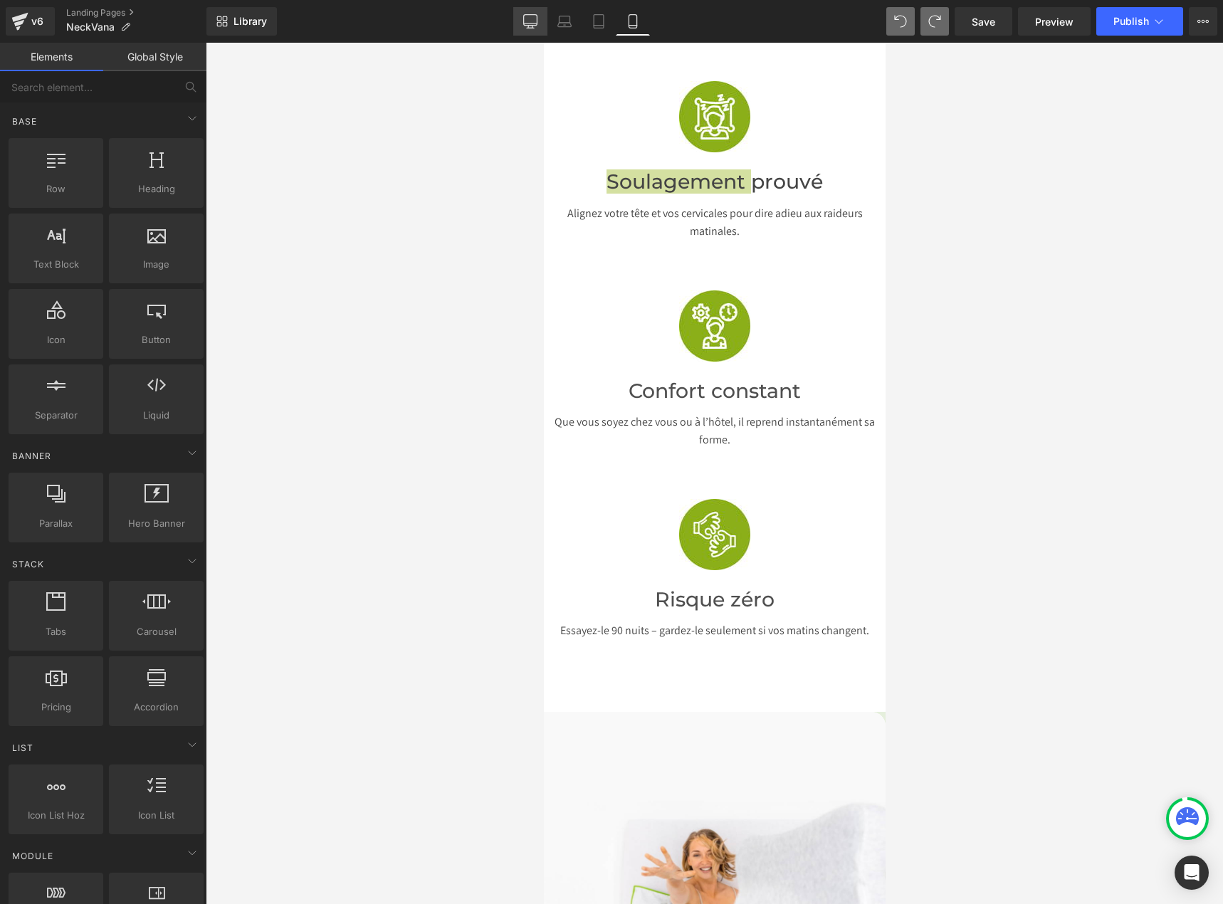
drag, startPoint x: 534, startPoint y: 33, endPoint x: 384, endPoint y: 169, distance: 202.5
click at [534, 33] on link "Desktop" at bounding box center [530, 21] width 34 height 28
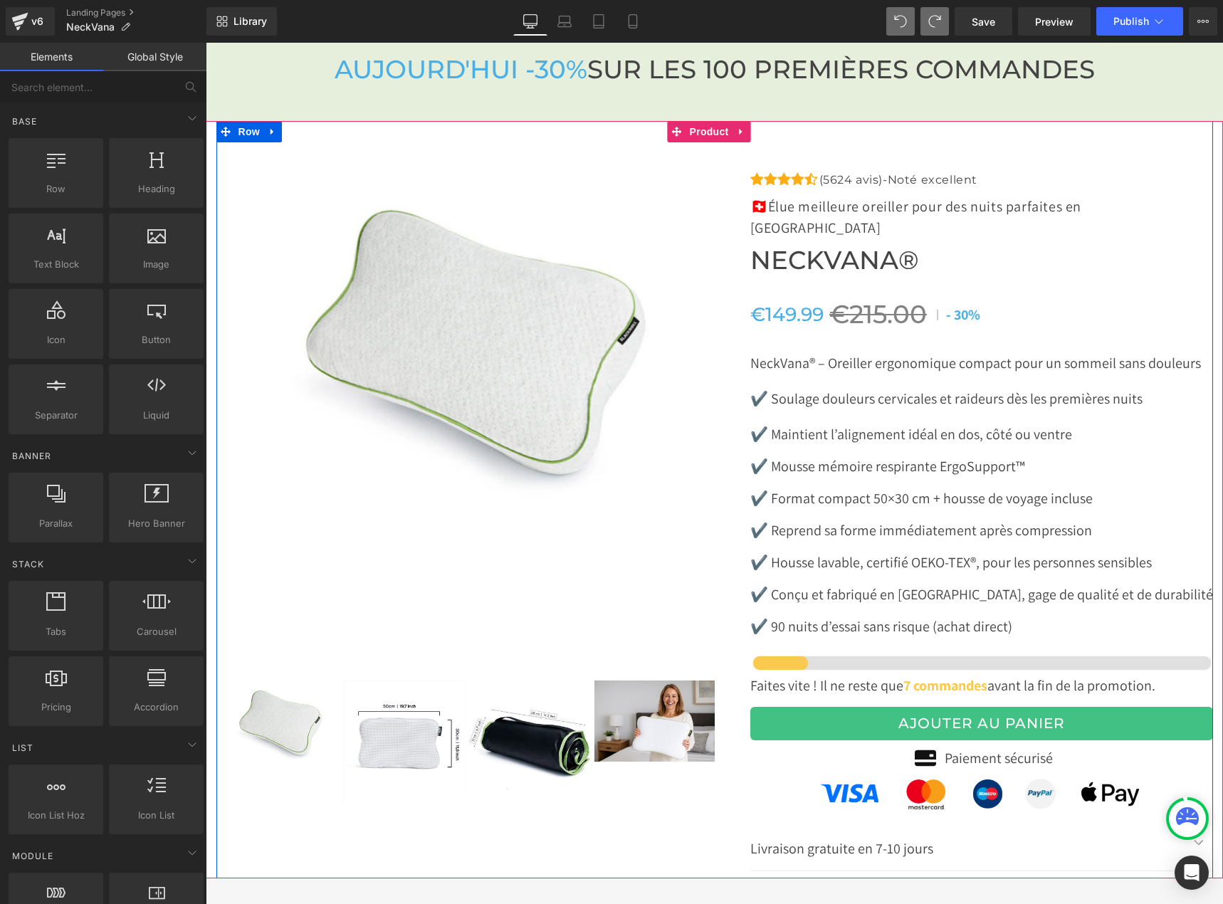
scroll to position [4516, 0]
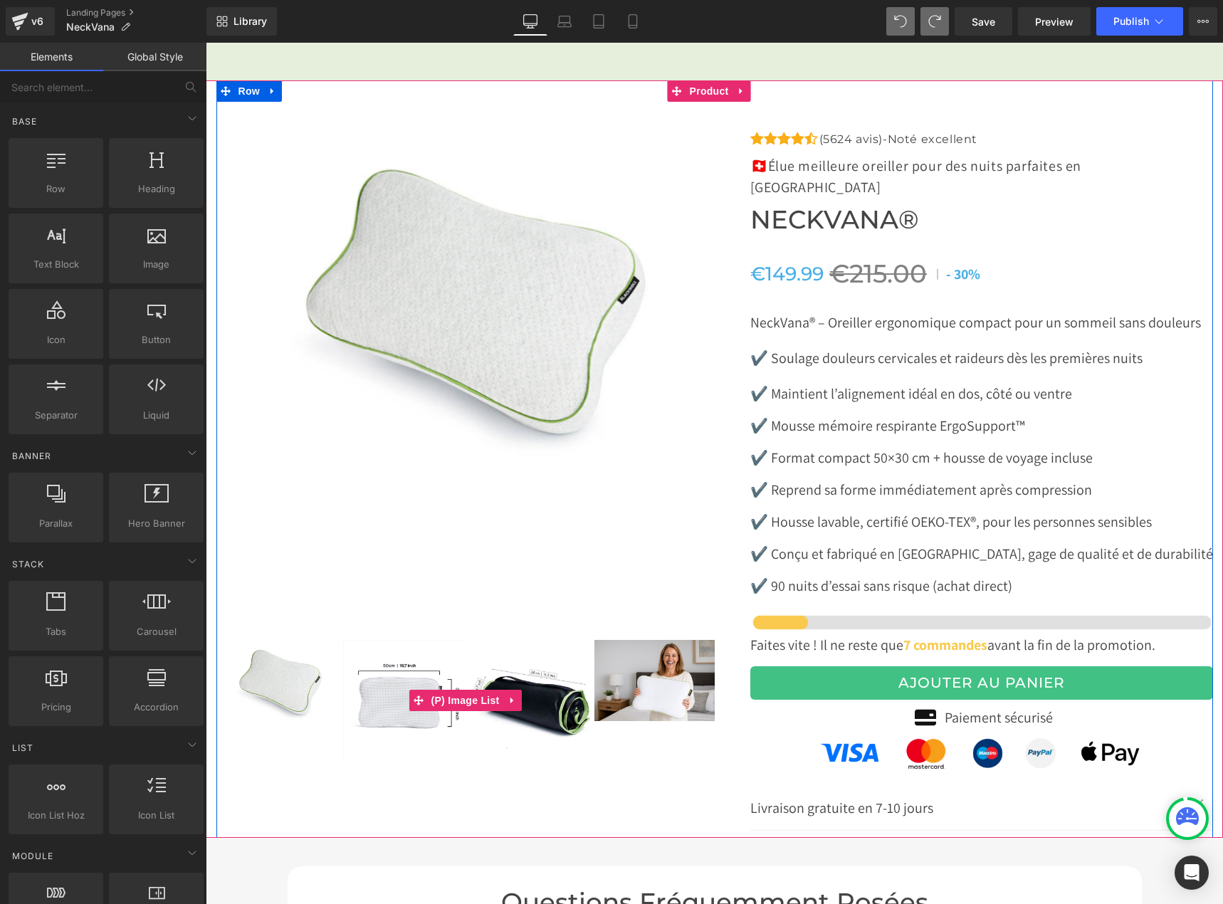
click at [287, 664] on img at bounding box center [279, 680] width 122 height 81
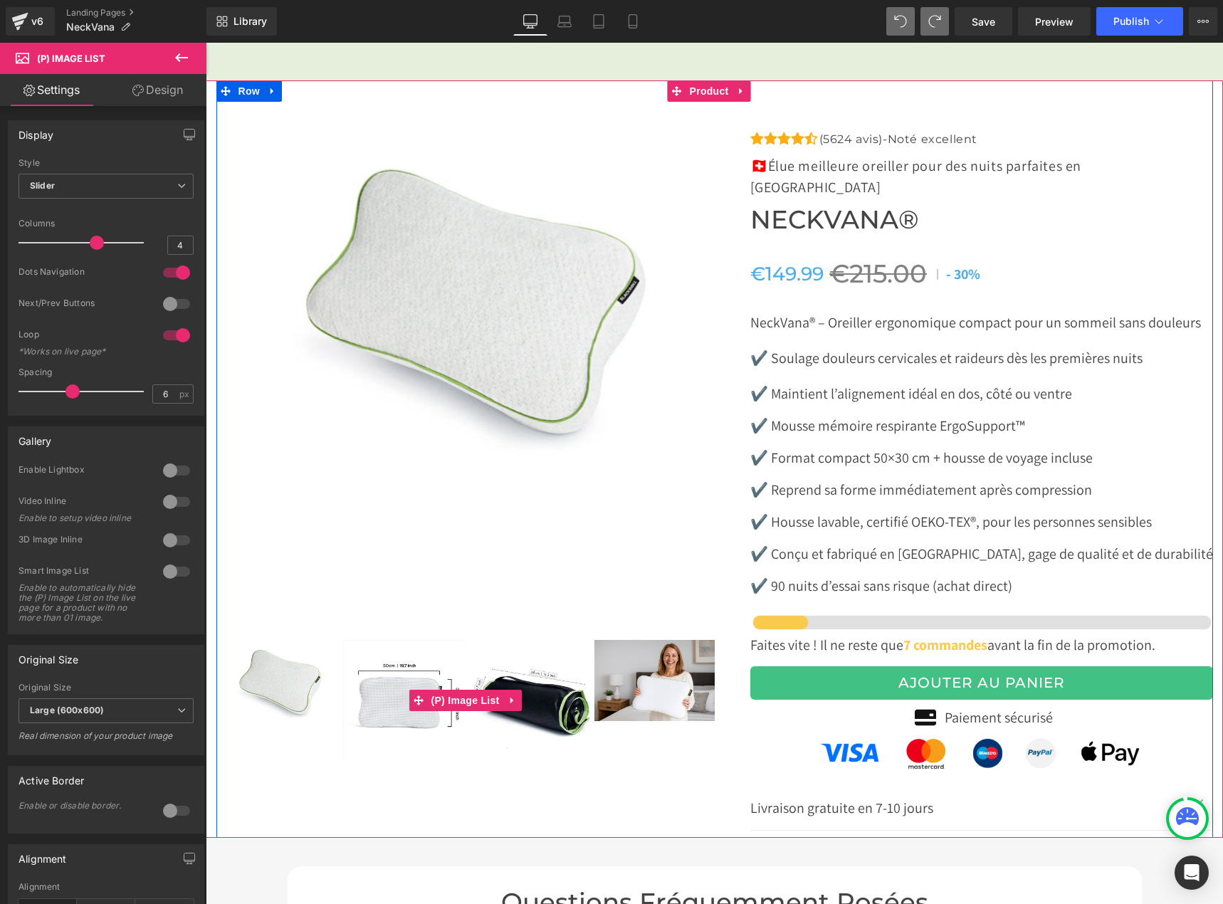
click at [277, 666] on img at bounding box center [279, 680] width 122 height 81
click at [457, 690] on span "(P) Image List" at bounding box center [465, 700] width 75 height 21
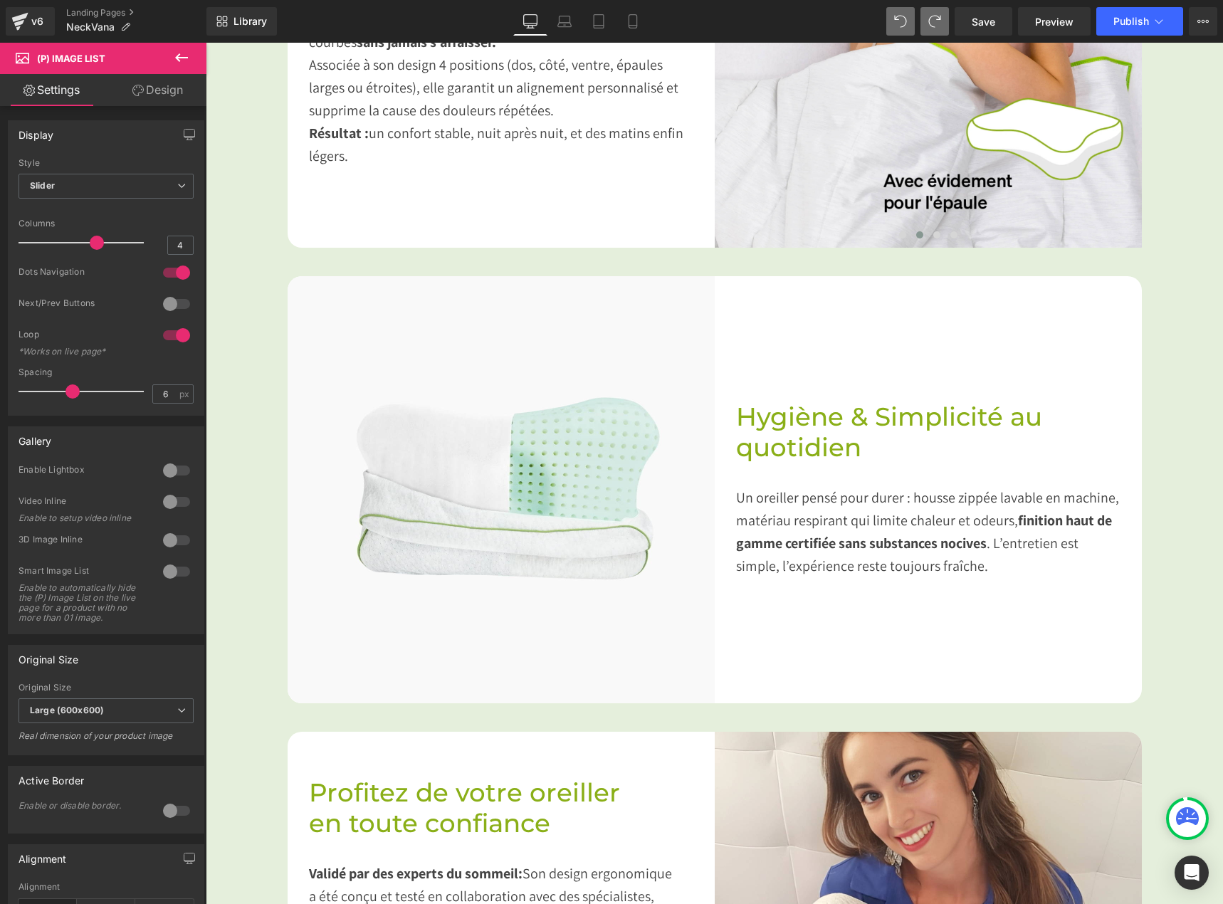
scroll to position [1527, 0]
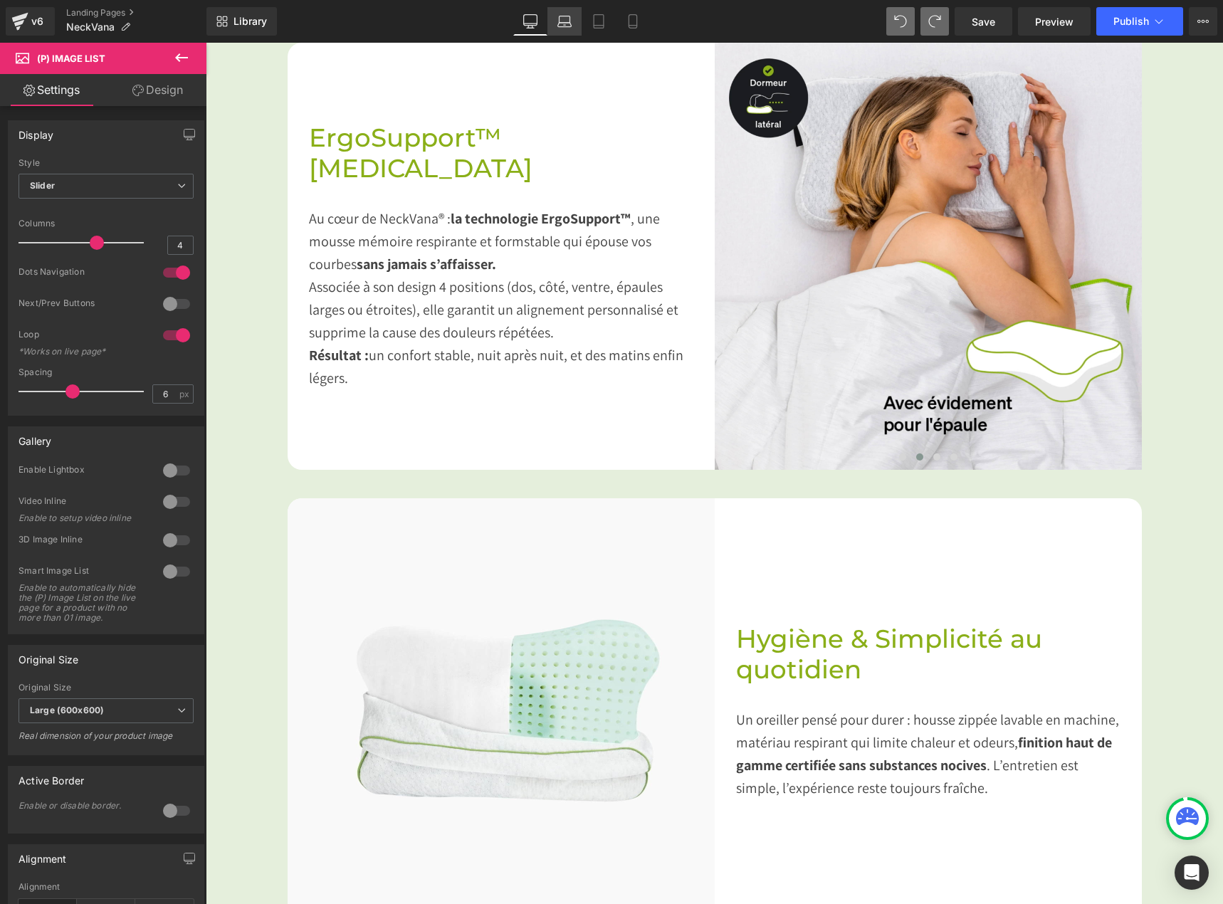
click at [559, 26] on icon at bounding box center [564, 21] width 14 height 14
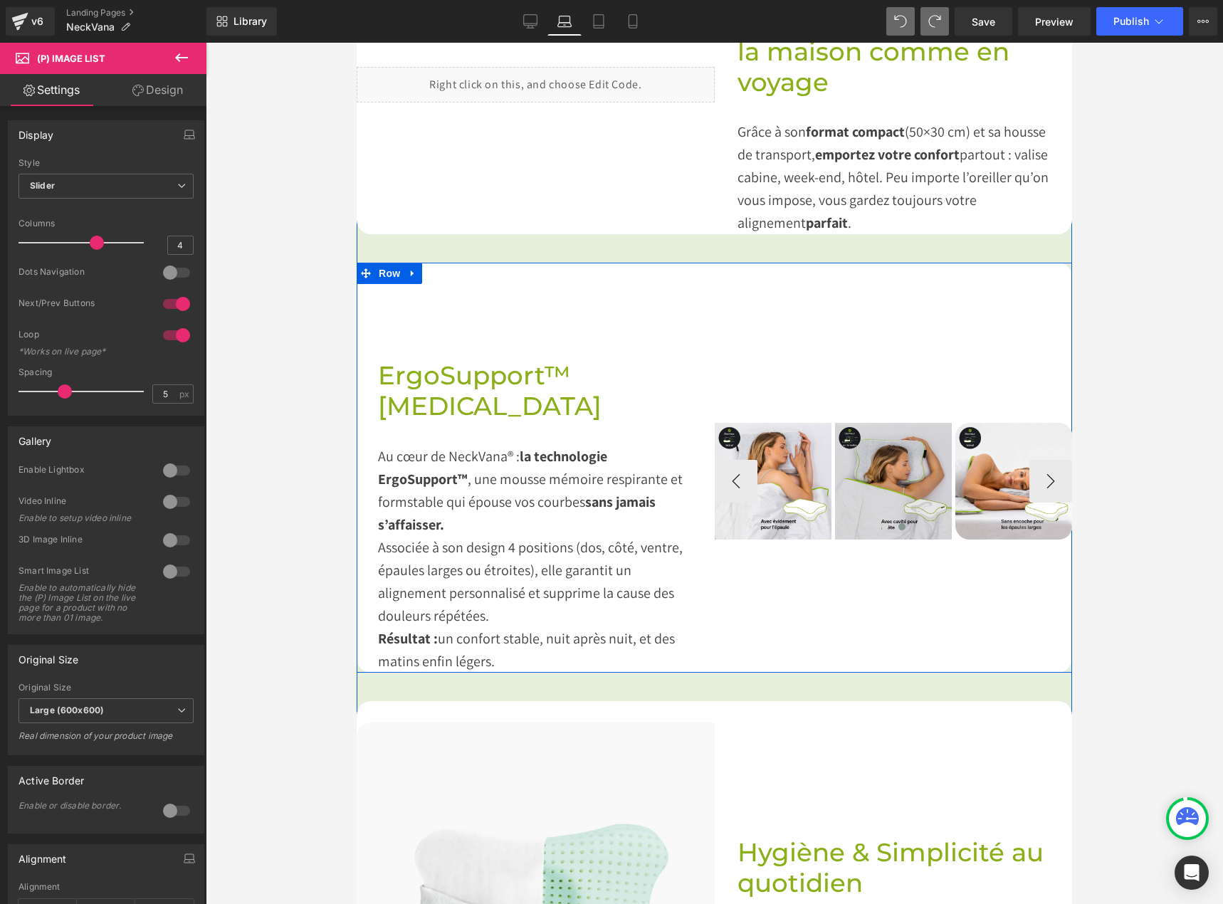
scroll to position [1402, 0]
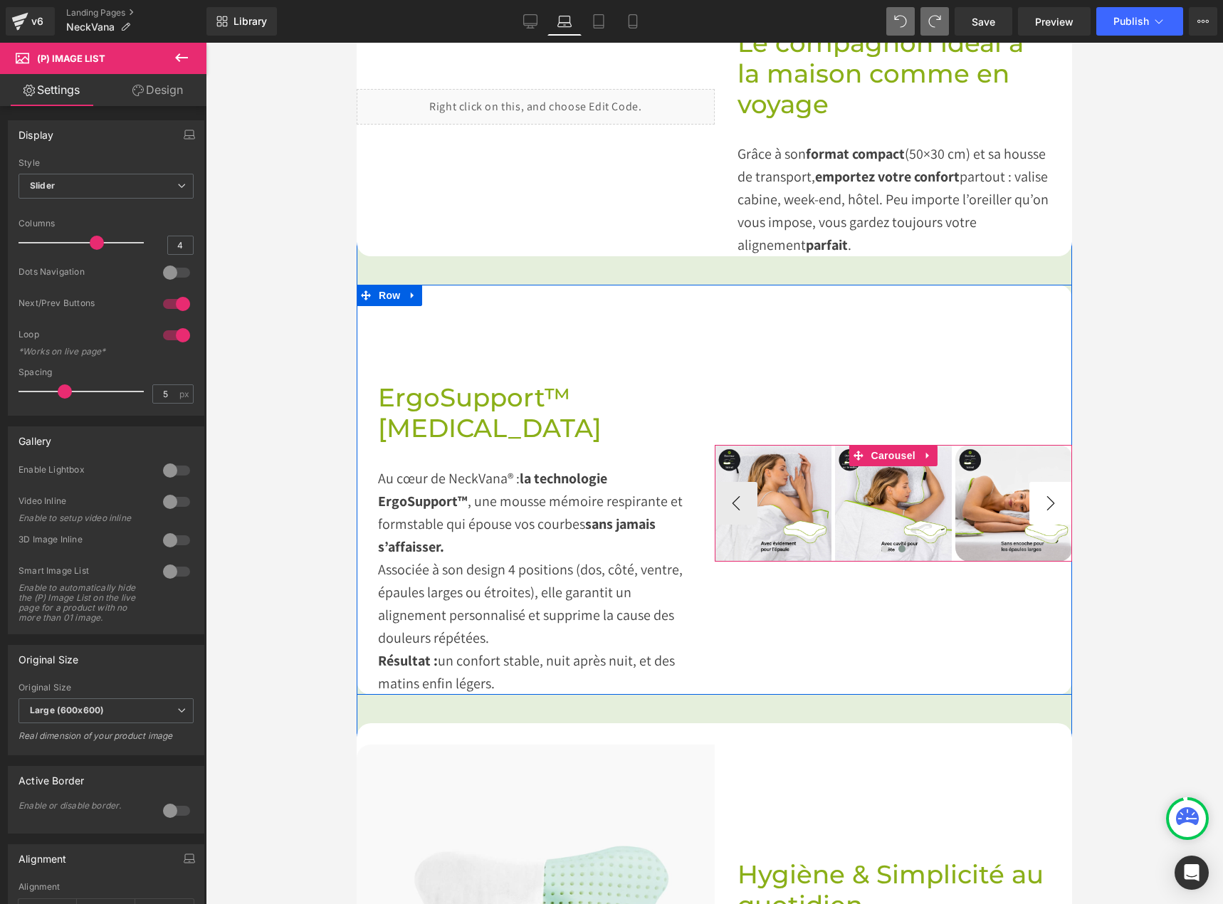
click at [1044, 482] on button "›" at bounding box center [1050, 503] width 43 height 43
click at [885, 445] on span "Carousel" at bounding box center [892, 455] width 51 height 21
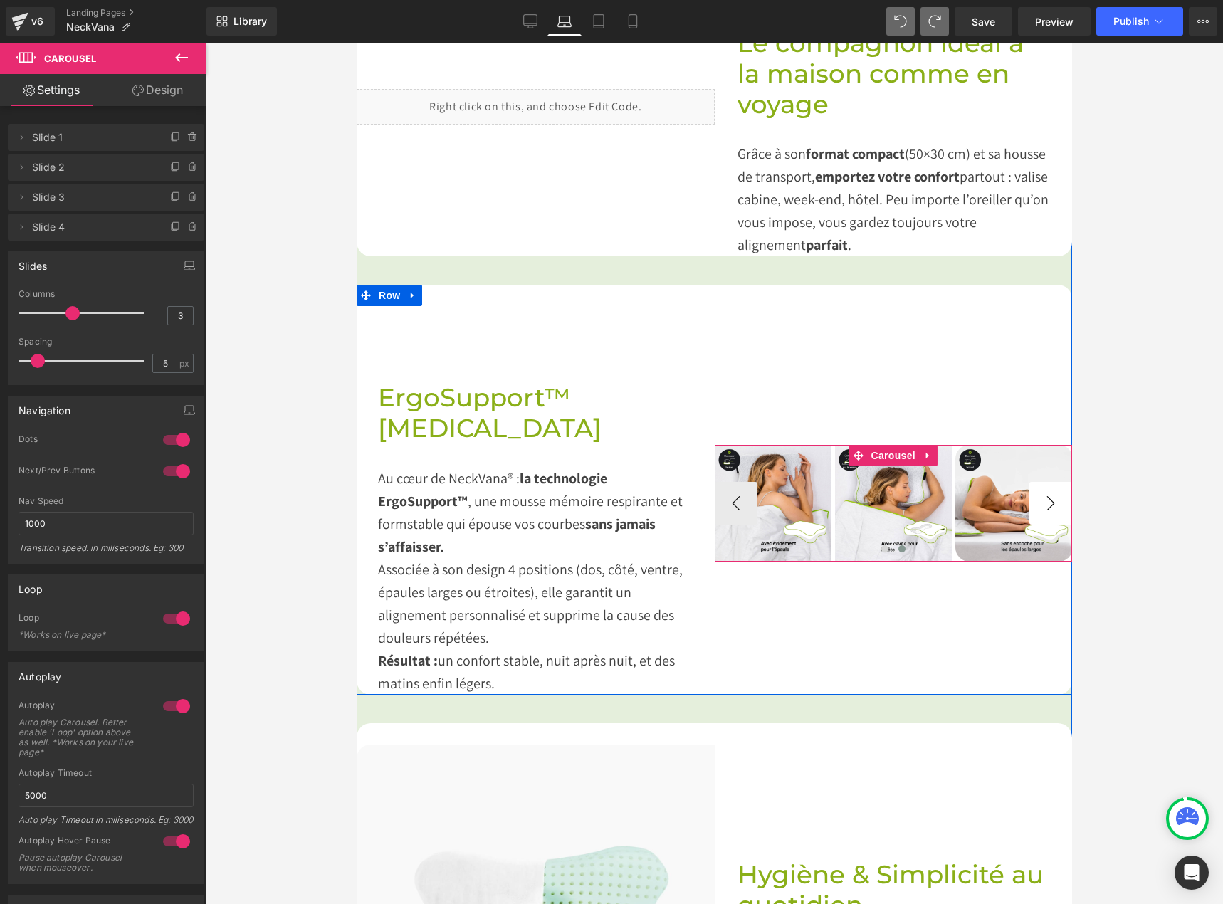
click at [1035, 482] on button "›" at bounding box center [1050, 503] width 43 height 43
click at [772, 502] on img at bounding box center [772, 503] width 117 height 117
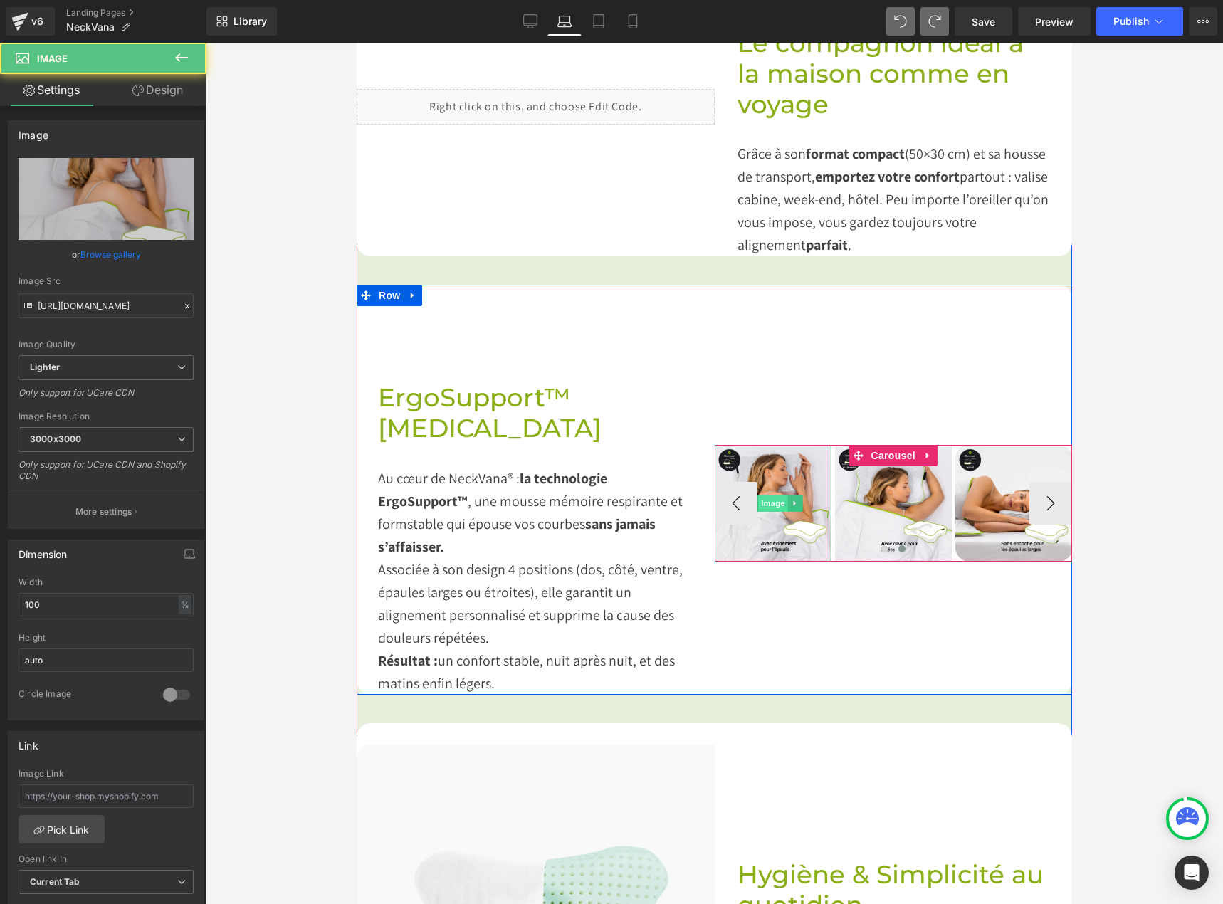
click at [767, 495] on span "Image" at bounding box center [773, 503] width 30 height 17
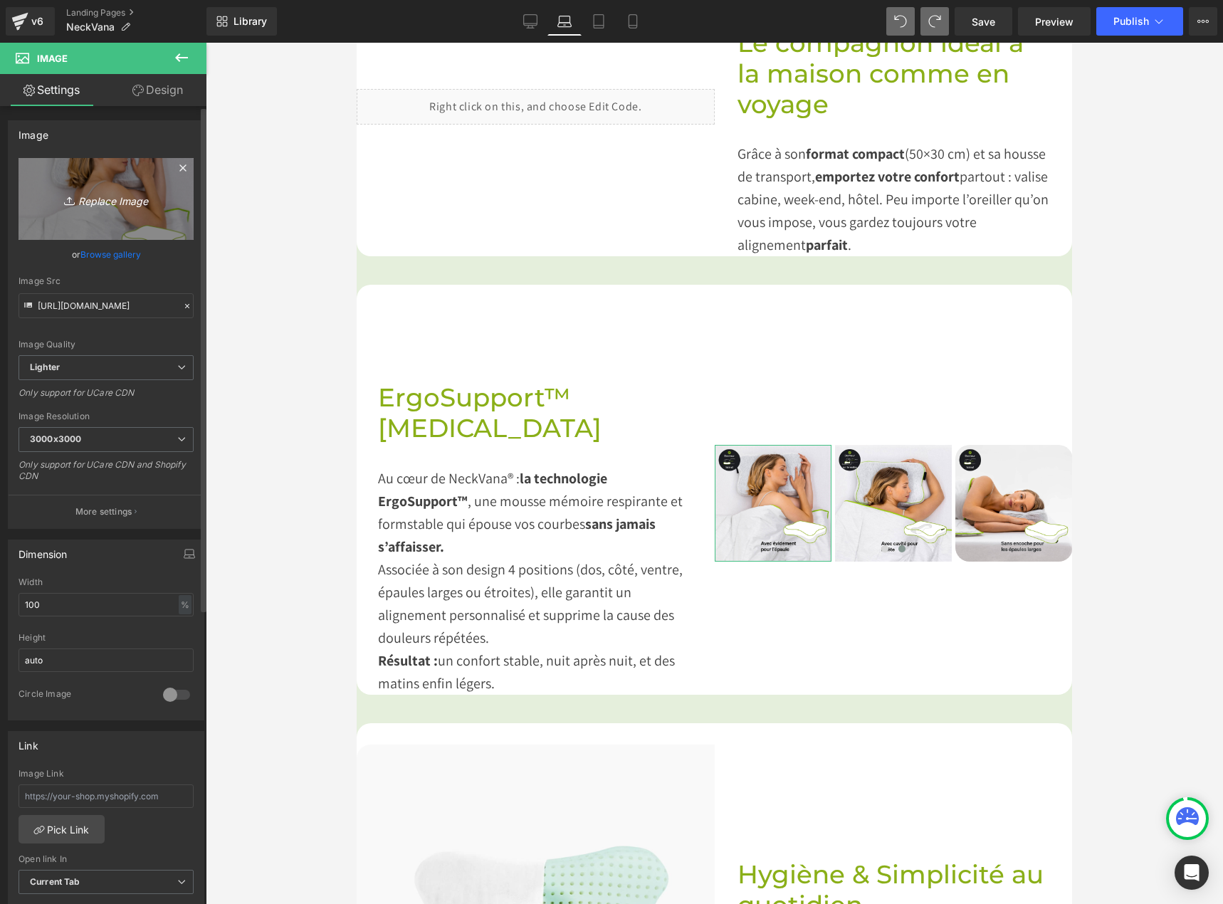
click at [95, 201] on icon "Replace Image" at bounding box center [106, 199] width 114 height 18
type input "C:\fakepath\epaule.jpg"
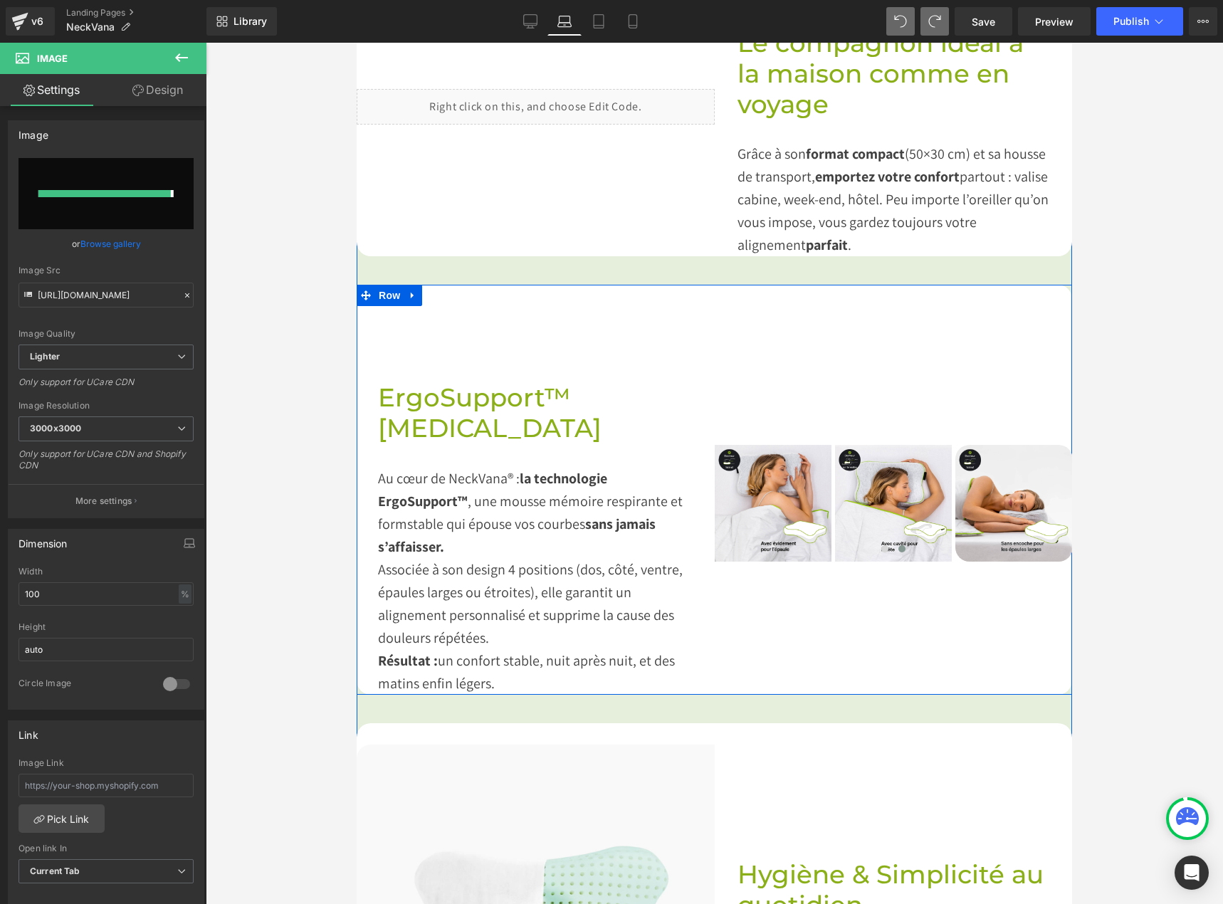
type input "[URL][DOMAIN_NAME]"
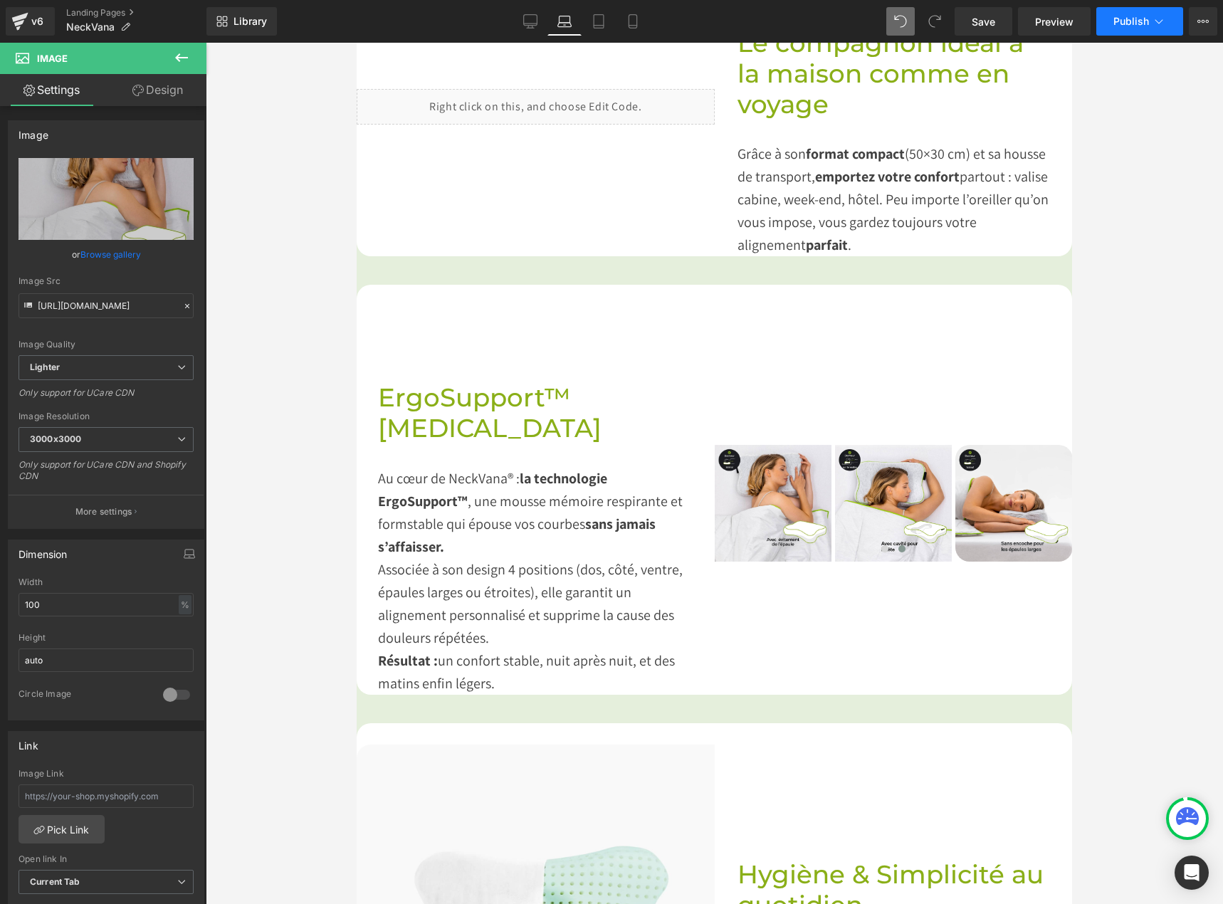
click at [1135, 14] on button "Publish" at bounding box center [1139, 21] width 87 height 28
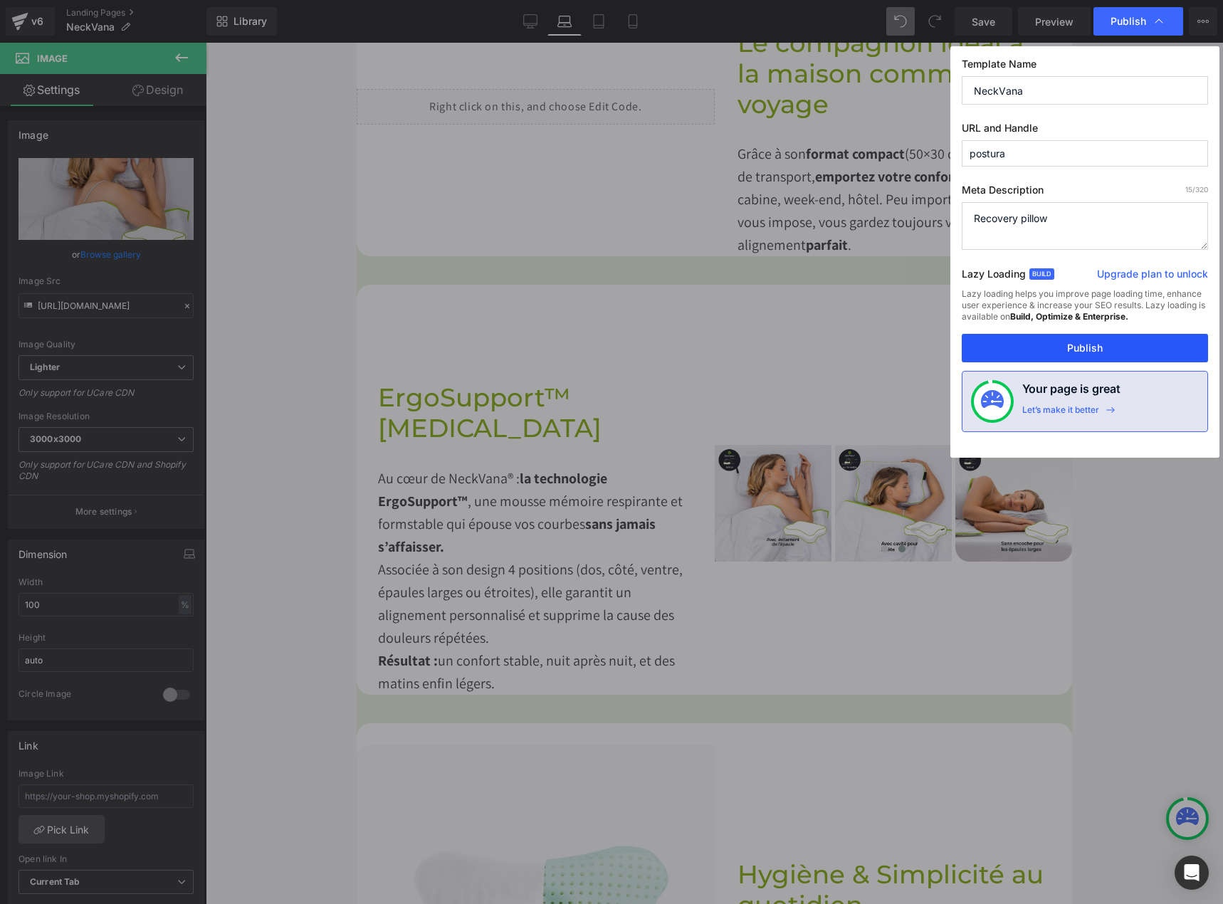
click at [1163, 342] on button "Publish" at bounding box center [1084, 348] width 246 height 28
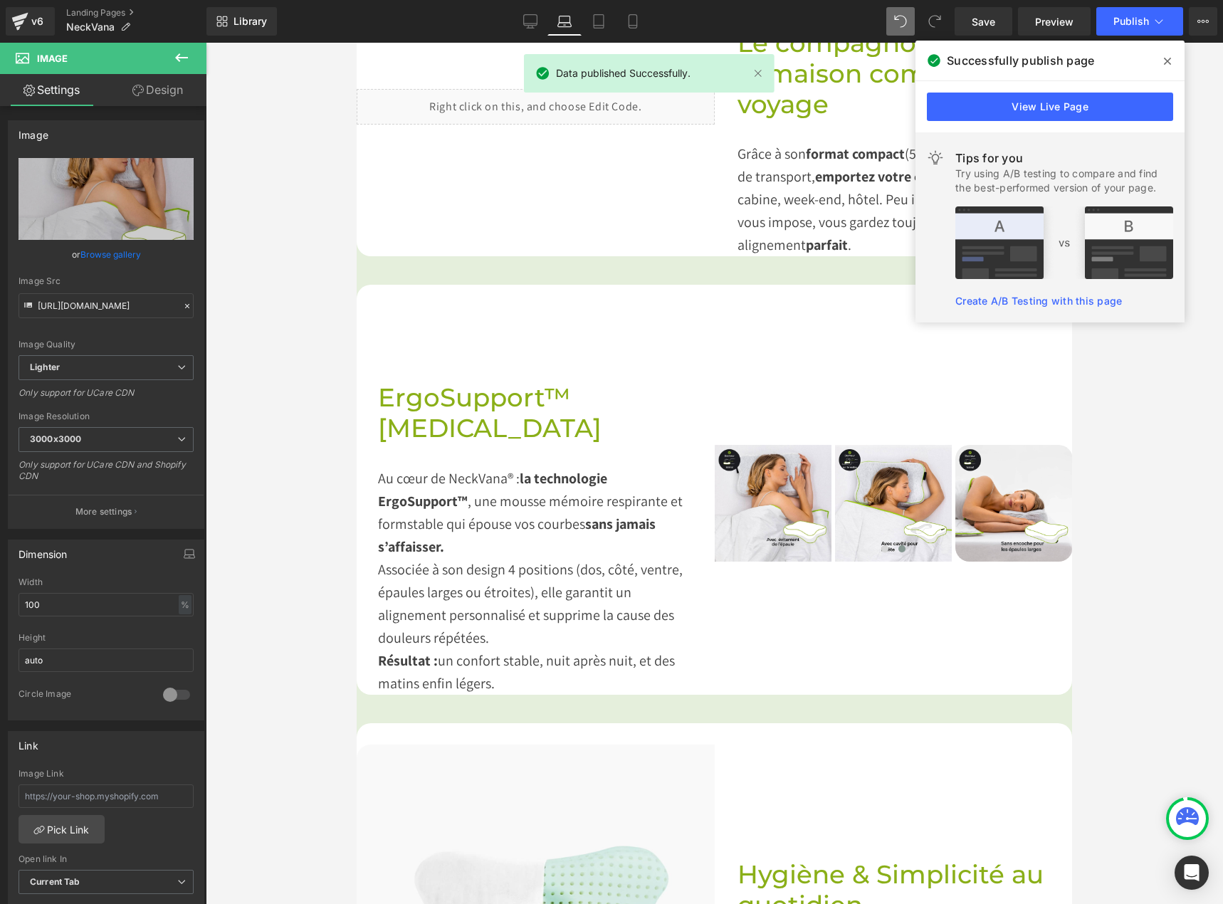
click at [1166, 57] on icon at bounding box center [1166, 61] width 7 height 11
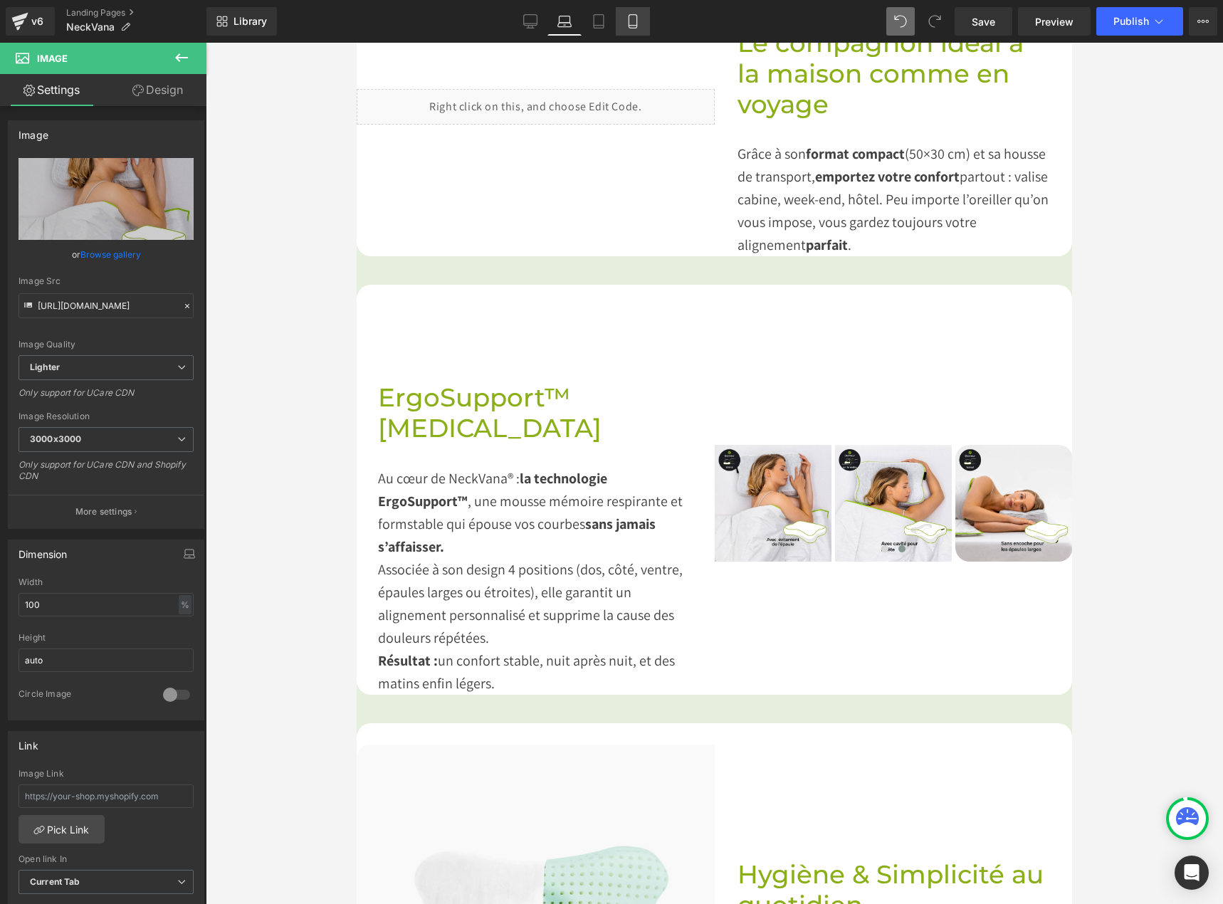
drag, startPoint x: 633, startPoint y: 20, endPoint x: 68, endPoint y: 53, distance: 566.7
click at [633, 20] on icon at bounding box center [632, 21] width 14 height 14
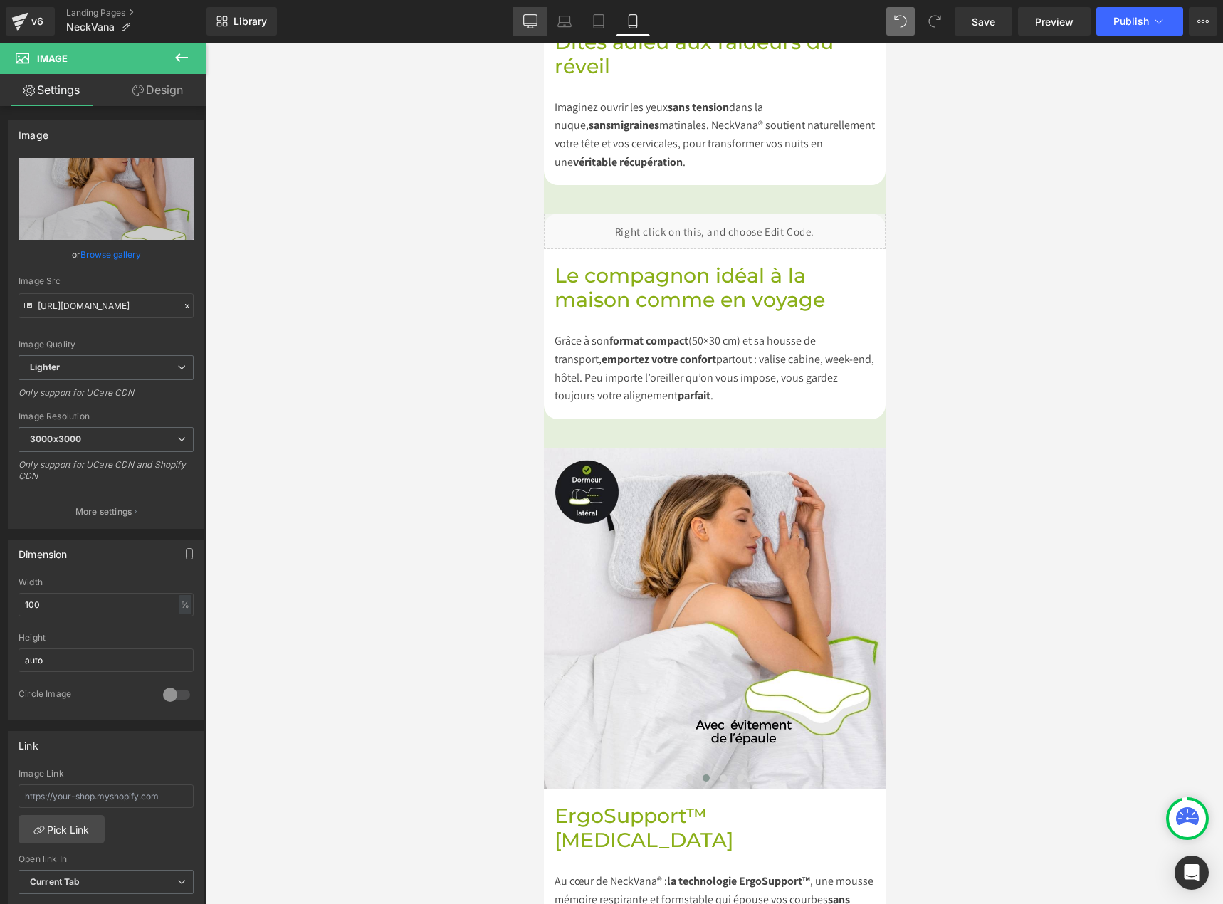
scroll to position [2040, 0]
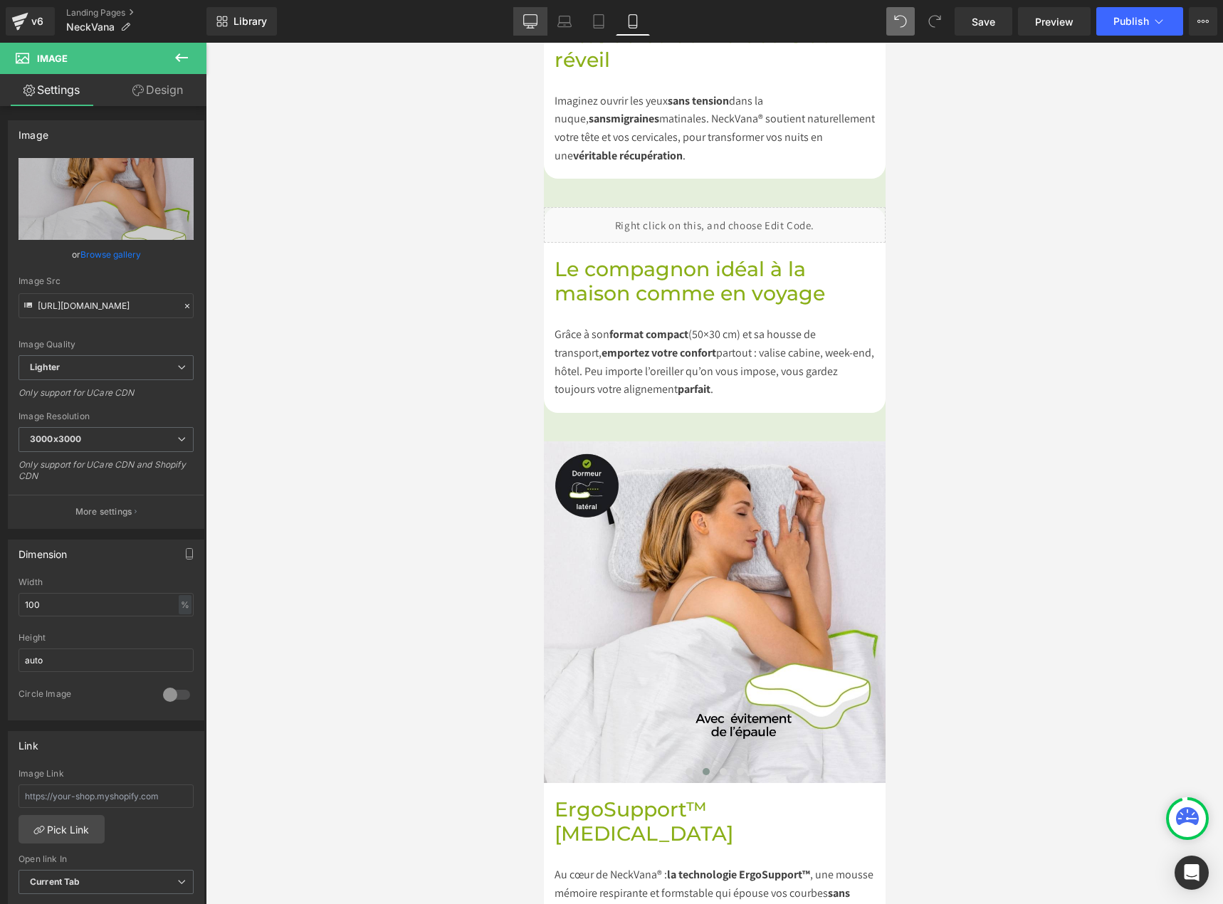
click at [528, 20] on icon at bounding box center [530, 21] width 14 height 14
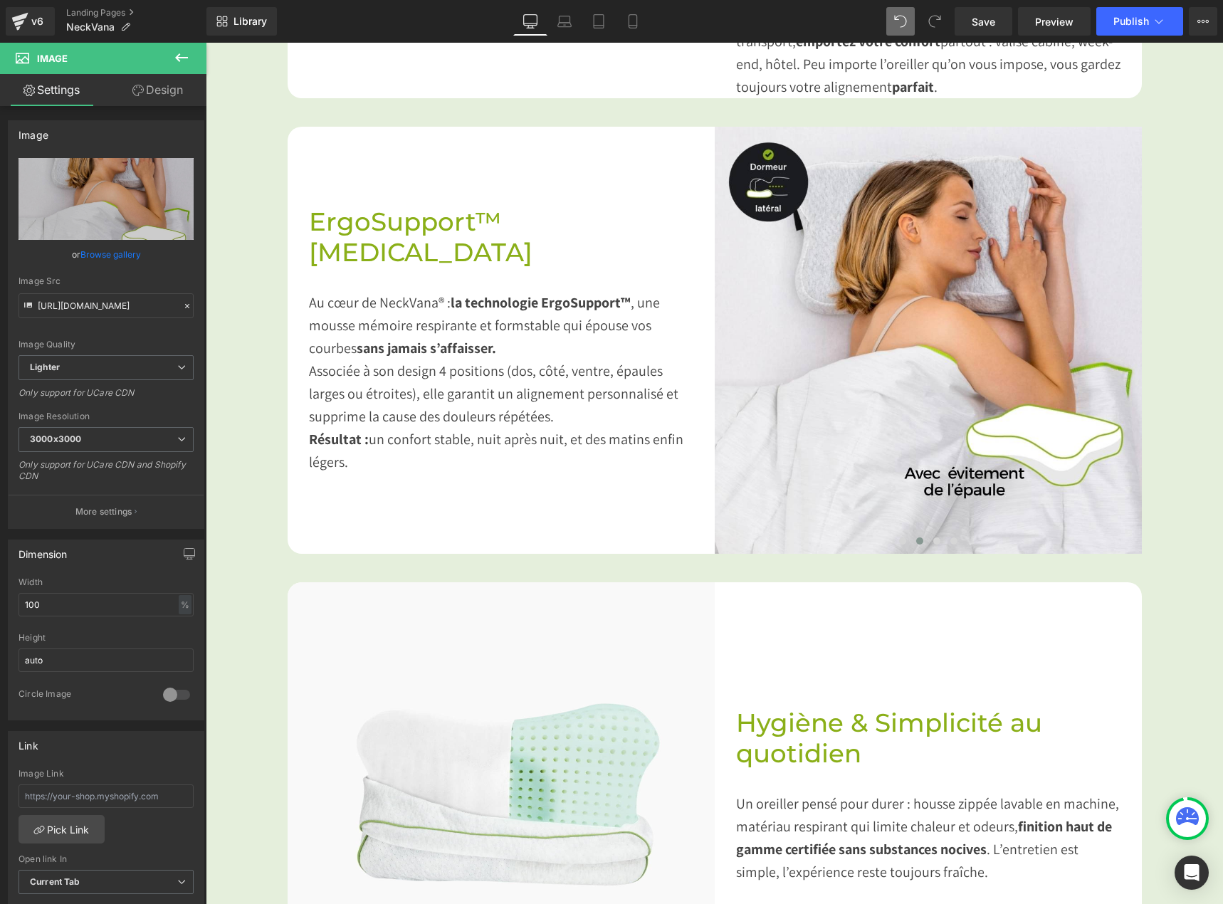
scroll to position [1417, 0]
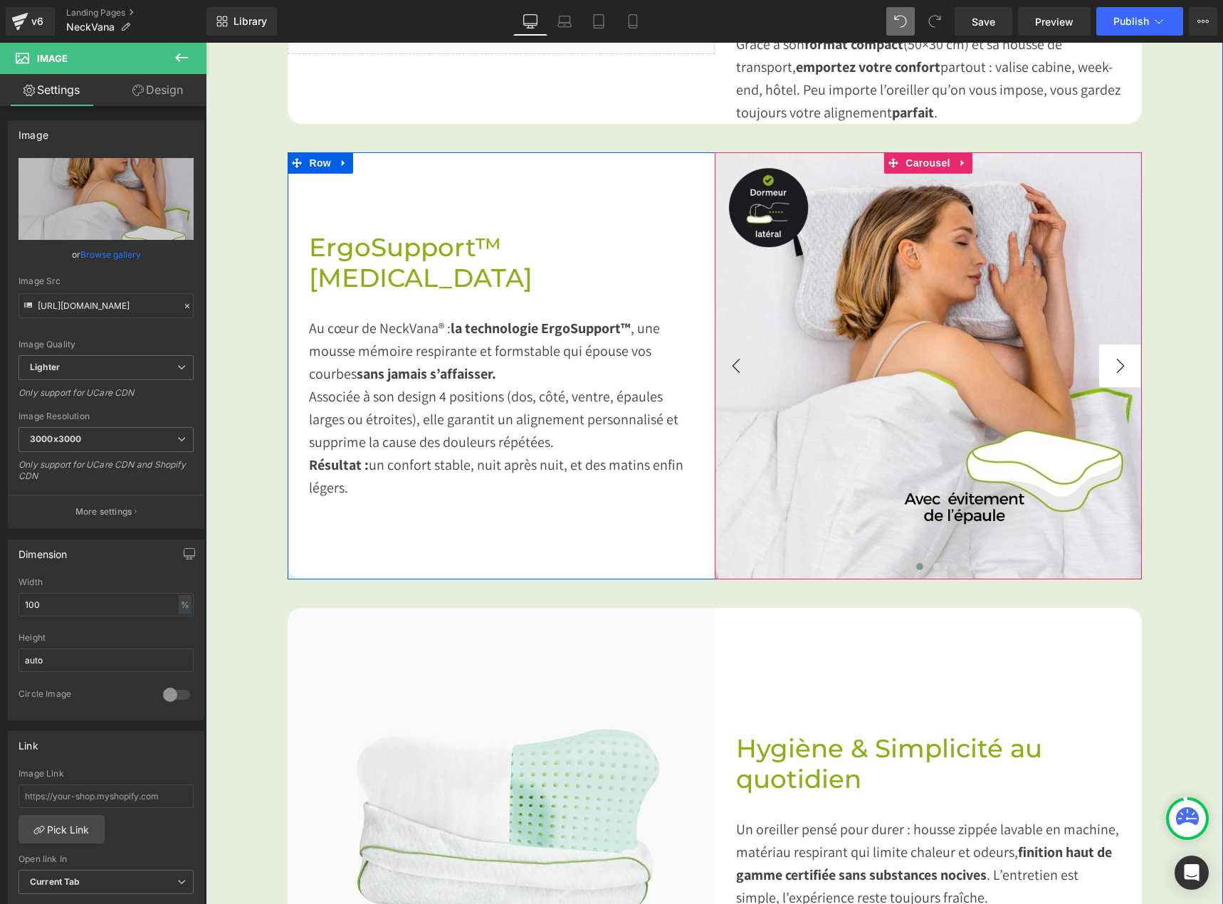
click at [1119, 353] on button "›" at bounding box center [1120, 365] width 43 height 43
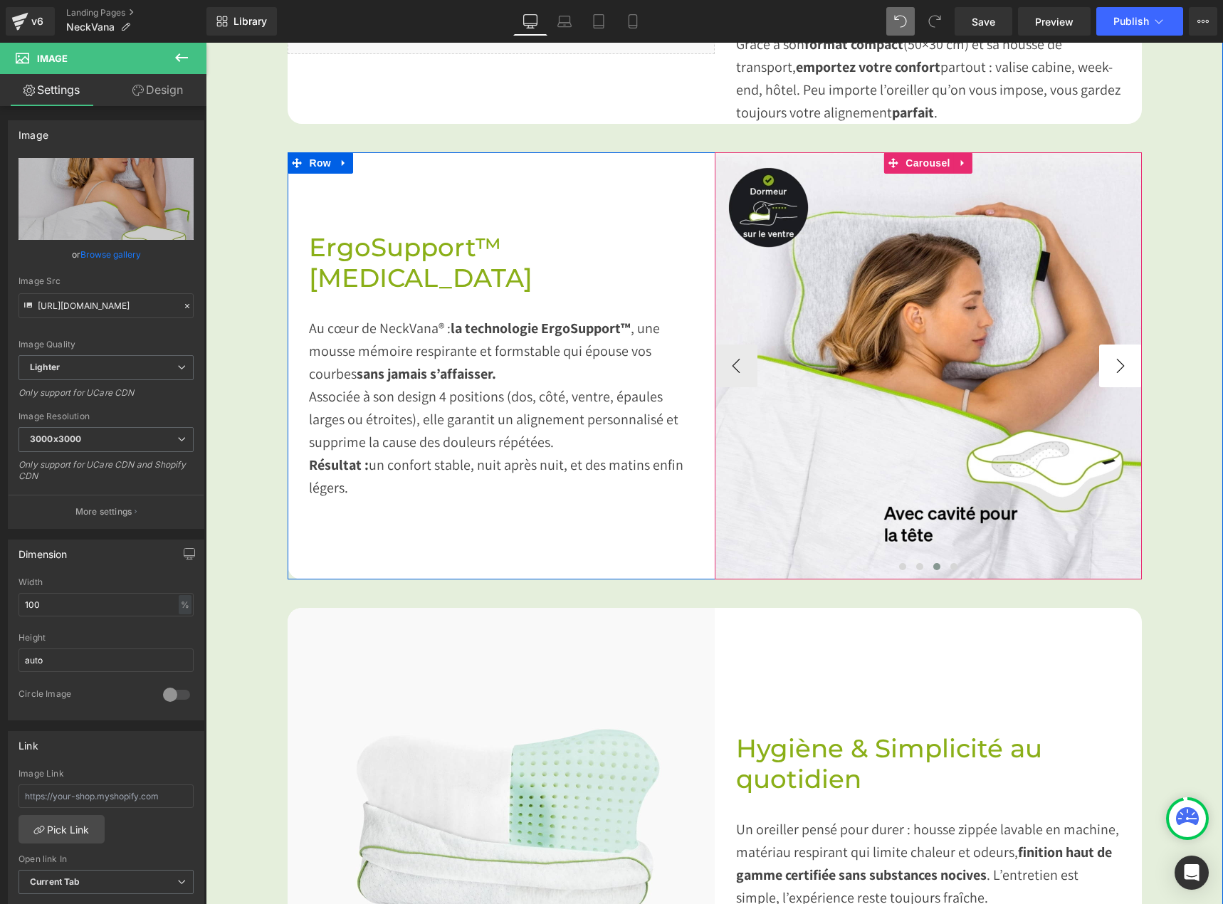
click at [1119, 353] on button "›" at bounding box center [1120, 365] width 43 height 43
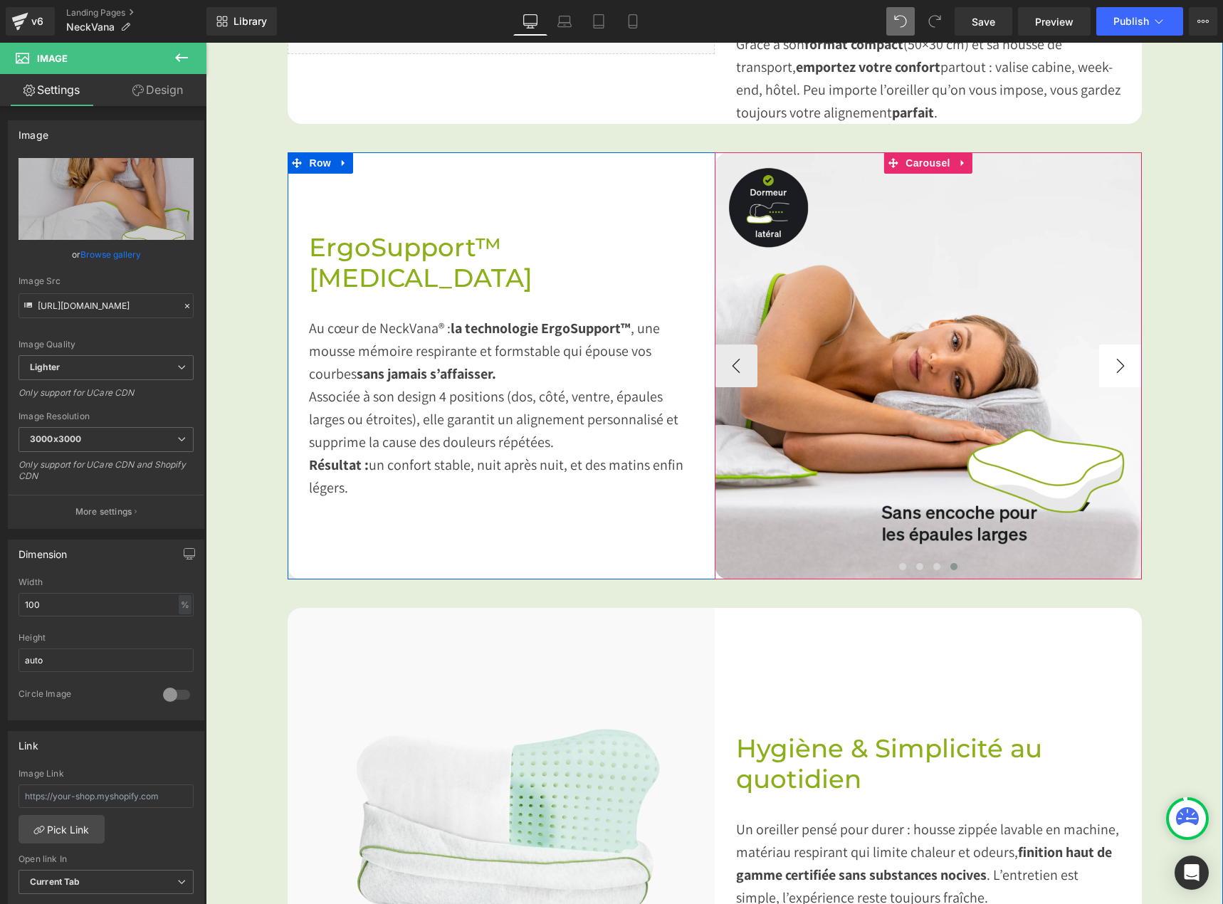
click at [1119, 353] on button "›" at bounding box center [1120, 365] width 43 height 43
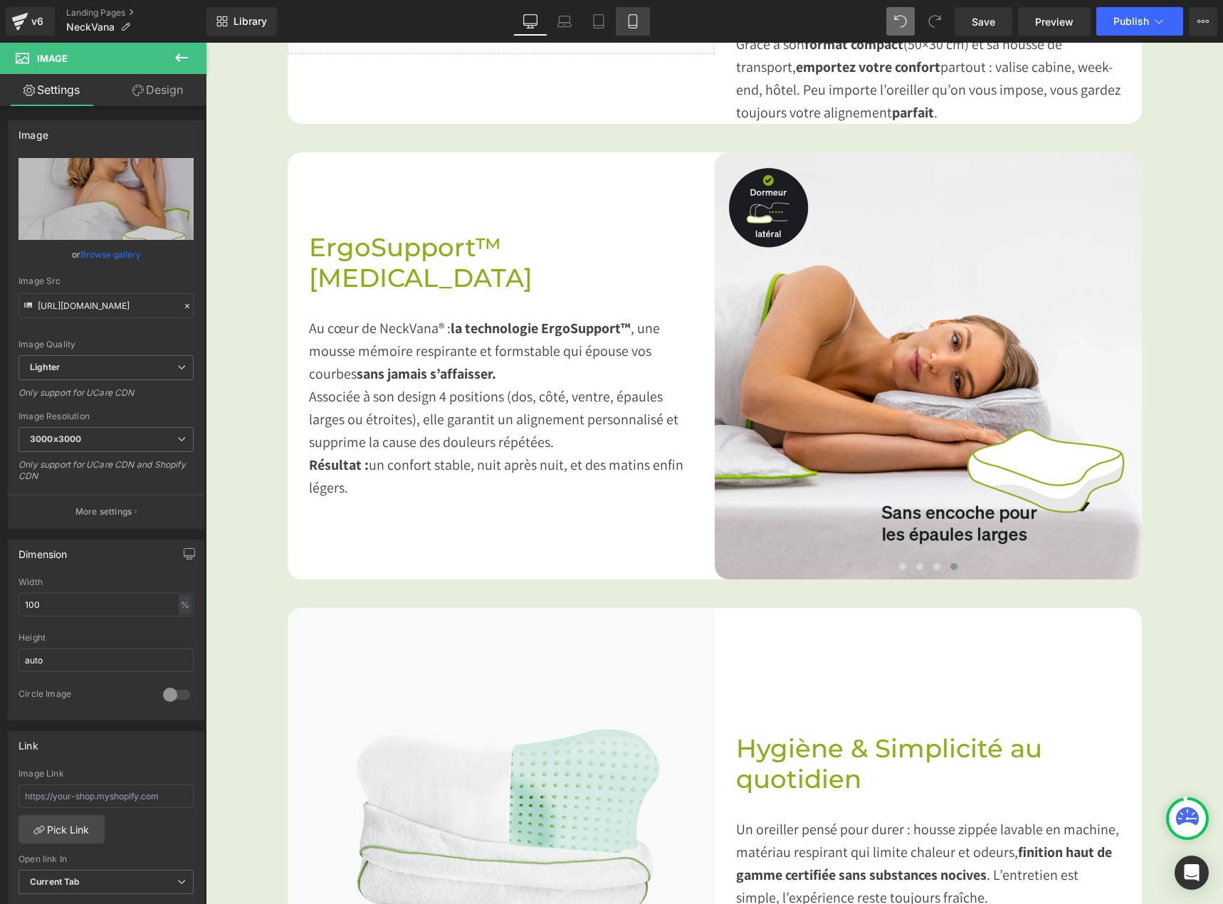
click at [638, 28] on icon at bounding box center [632, 21] width 14 height 14
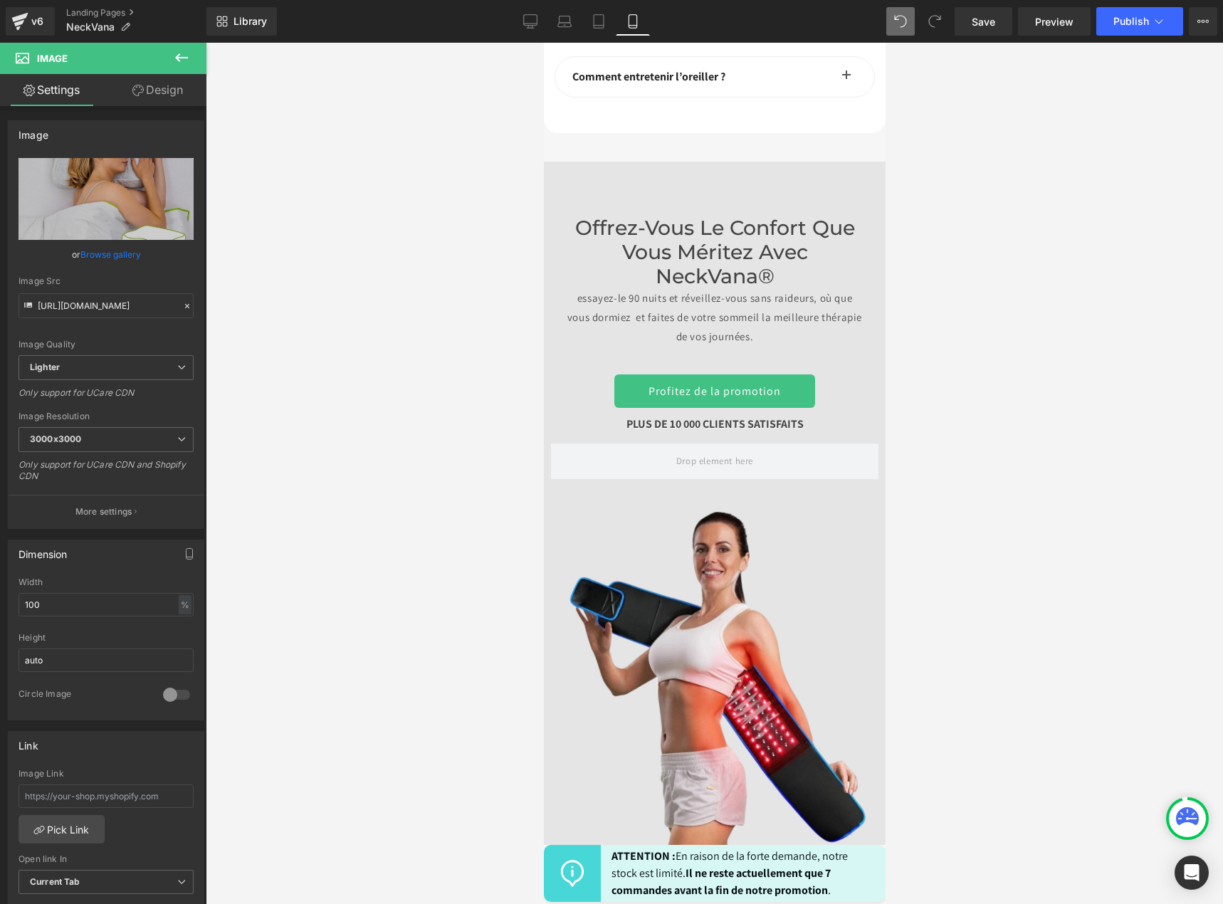
scroll to position [7591, 0]
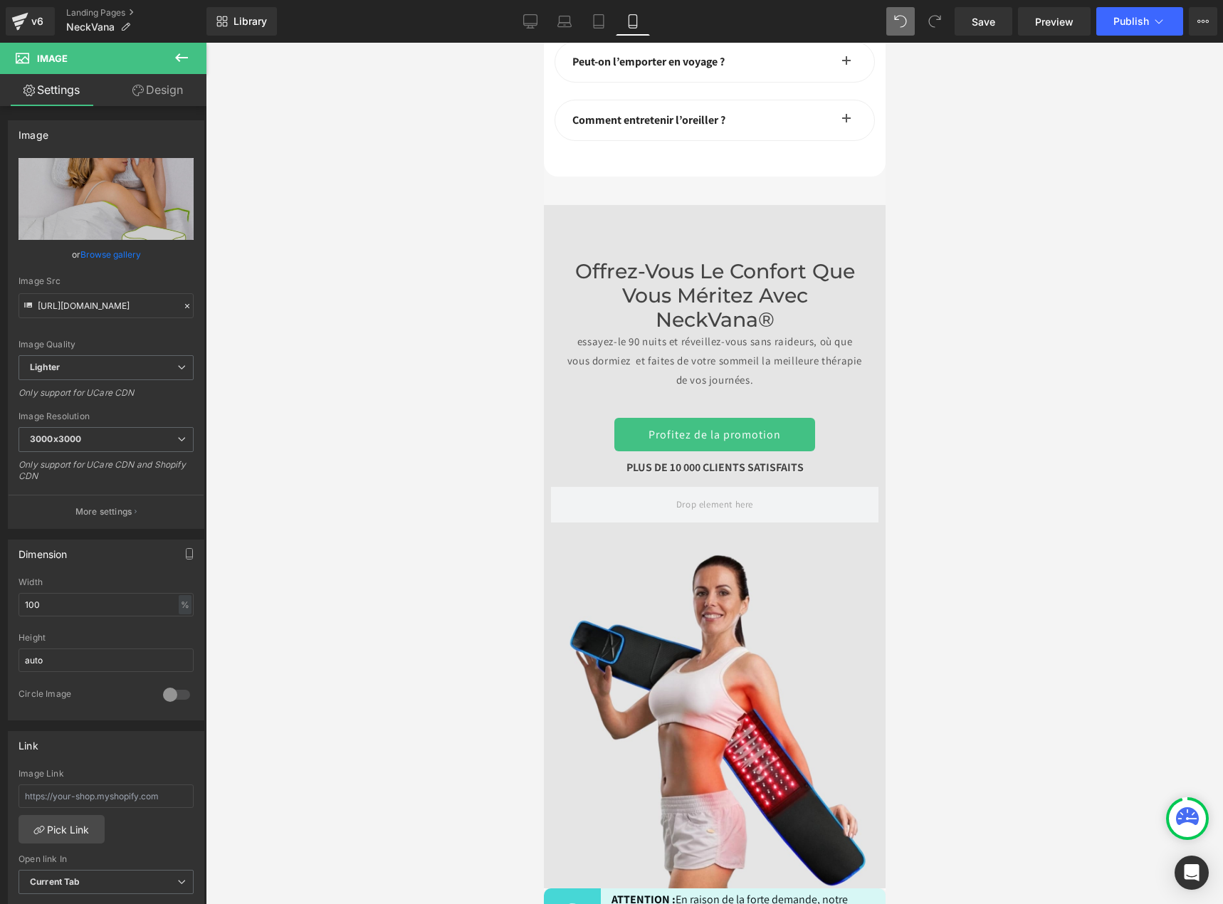
click at [678, 657] on div "Offrez-vous le confort que vous méritez avec NeckVana® essayez-le 90 nuits et r…" at bounding box center [714, 546] width 342 height 683
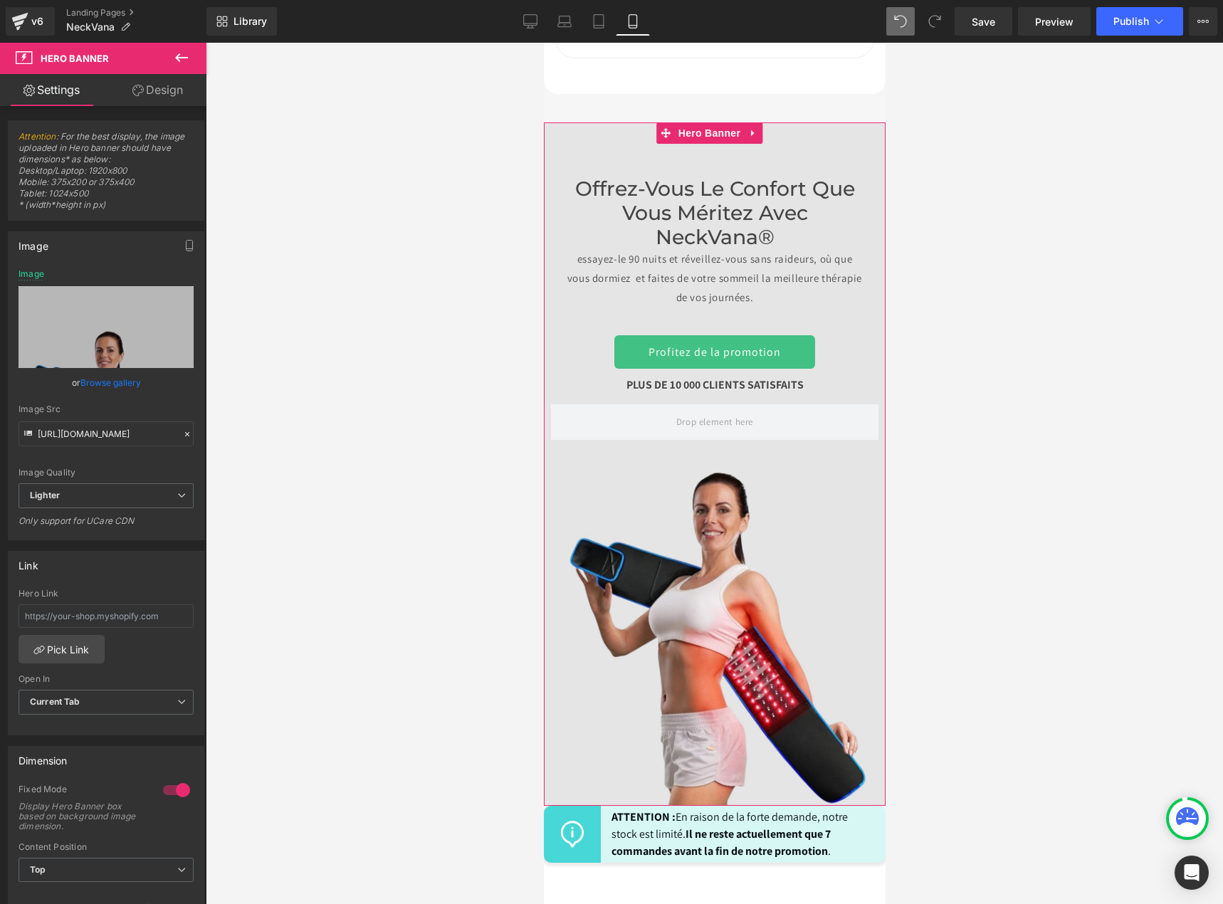
scroll to position [7662, 0]
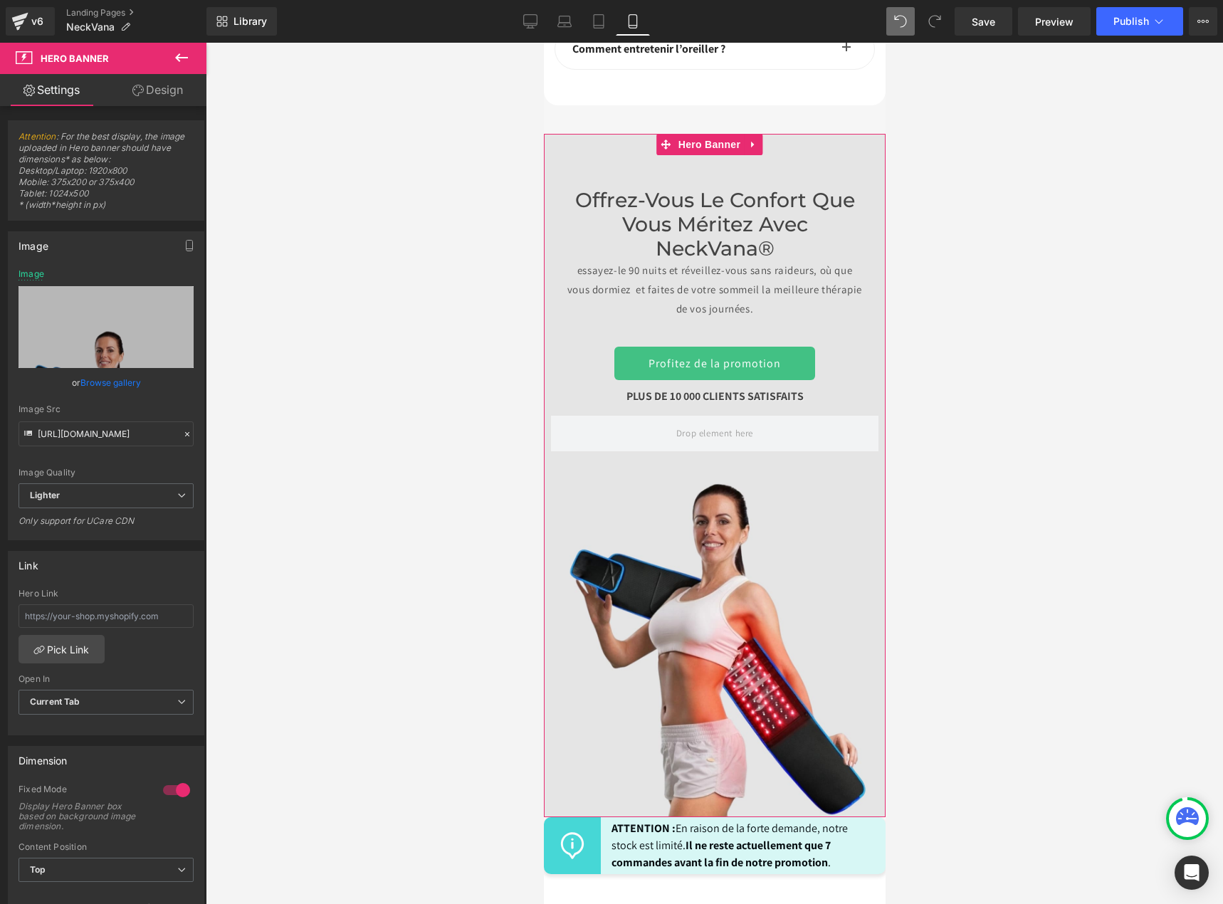
click at [773, 584] on div "Offrez-vous le confort que vous méritez avec NeckVana® essayez-le 90 nuits et r…" at bounding box center [714, 475] width 342 height 683
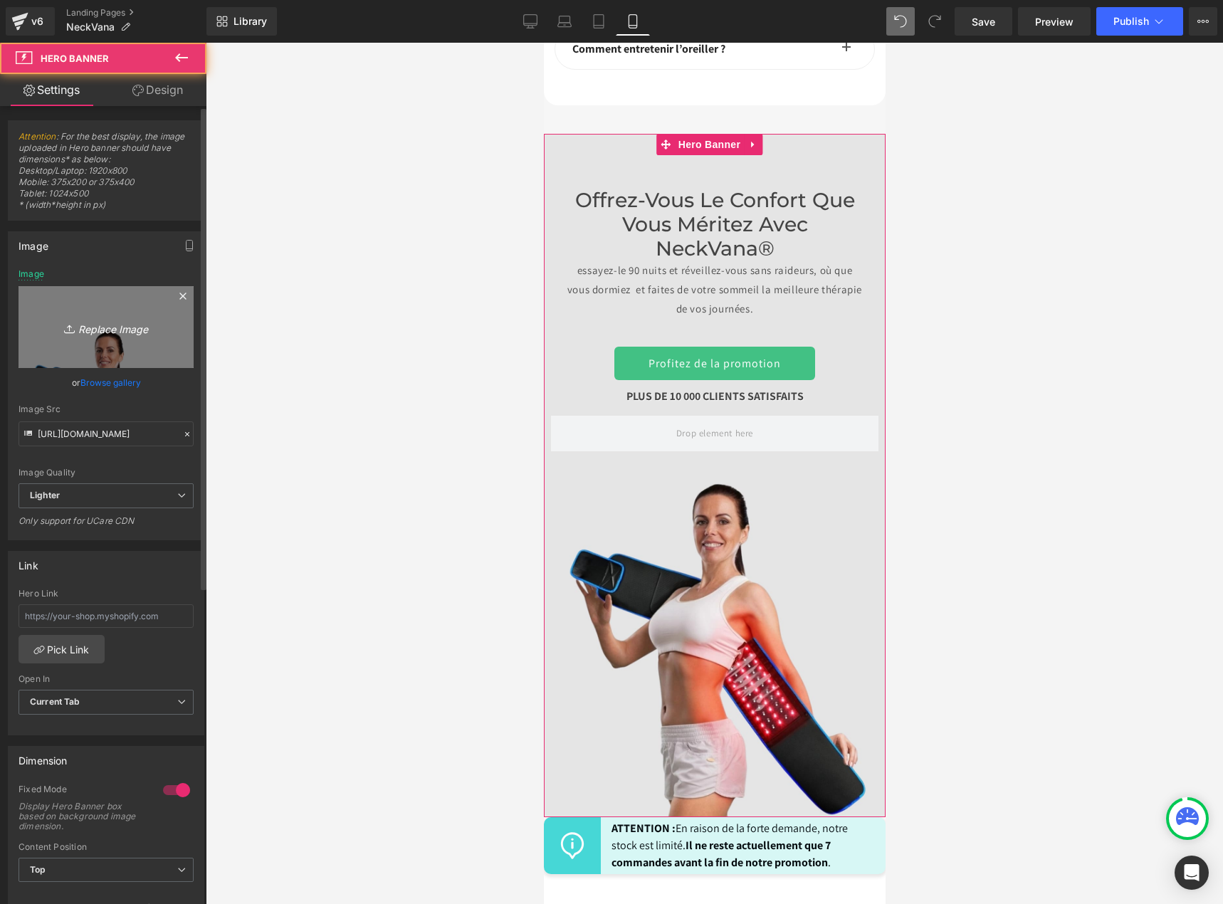
click at [68, 332] on icon at bounding box center [71, 329] width 14 height 14
type input "C:\fakepath\banniere mobile.png"
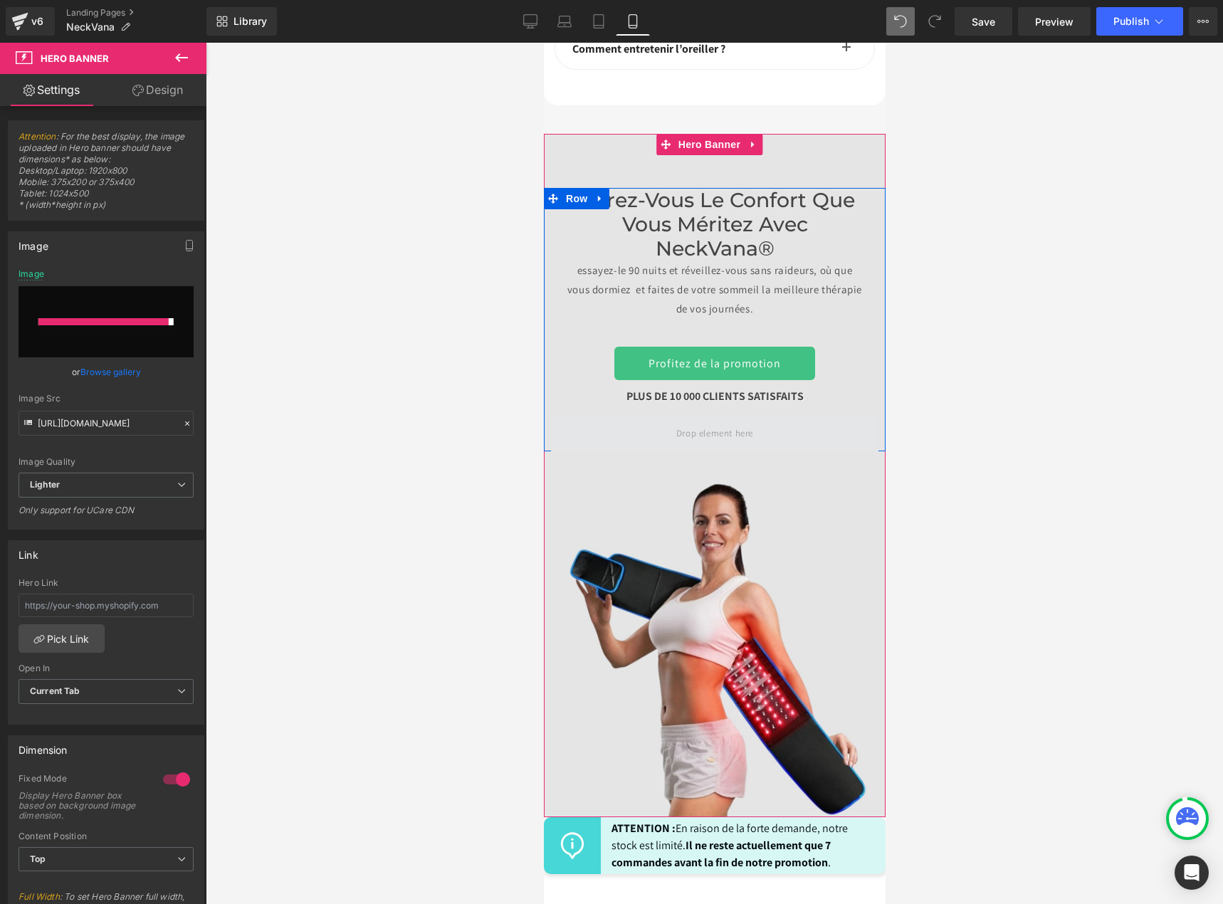
type input "[URL][DOMAIN_NAME]"
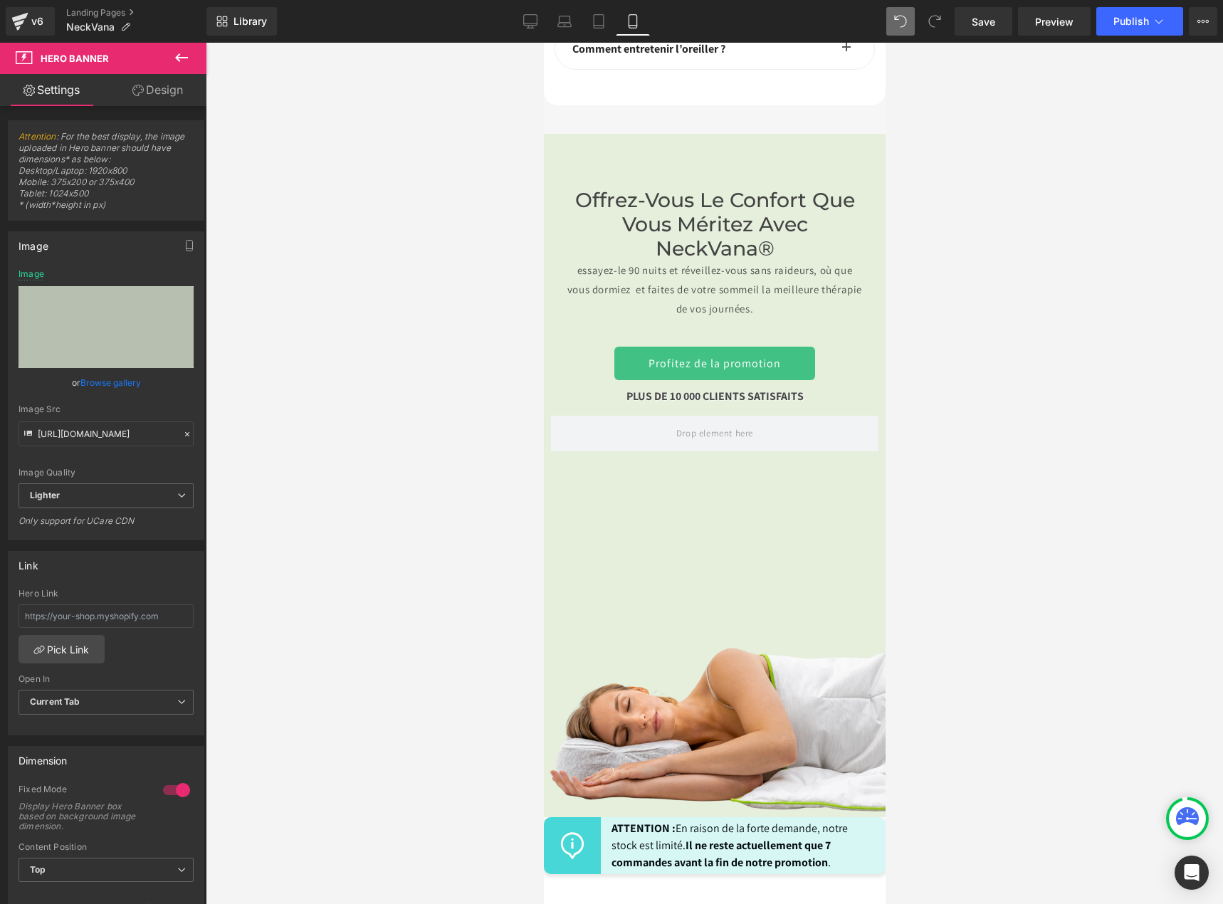
click at [973, 499] on div at bounding box center [714, 473] width 1017 height 861
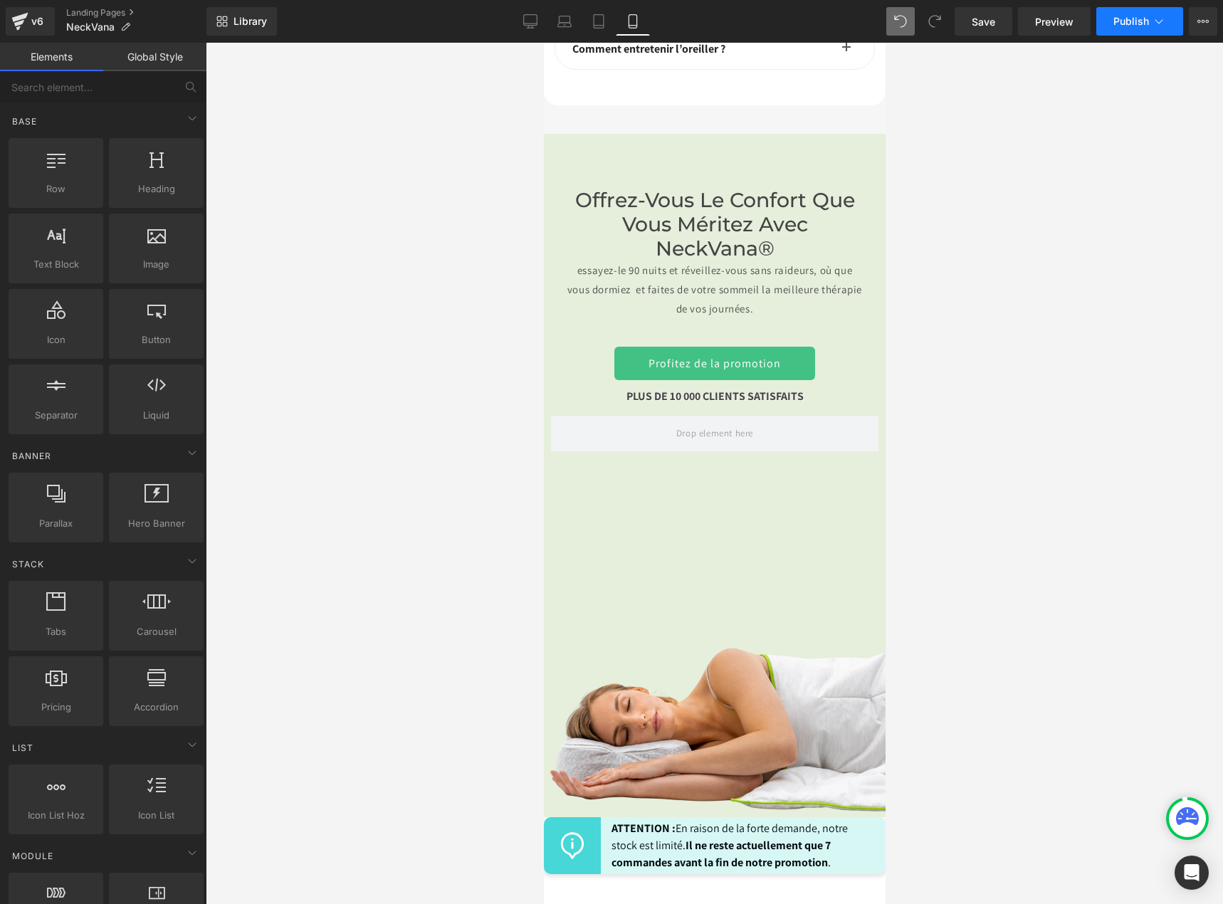
click at [1139, 22] on span "Publish" at bounding box center [1131, 21] width 36 height 11
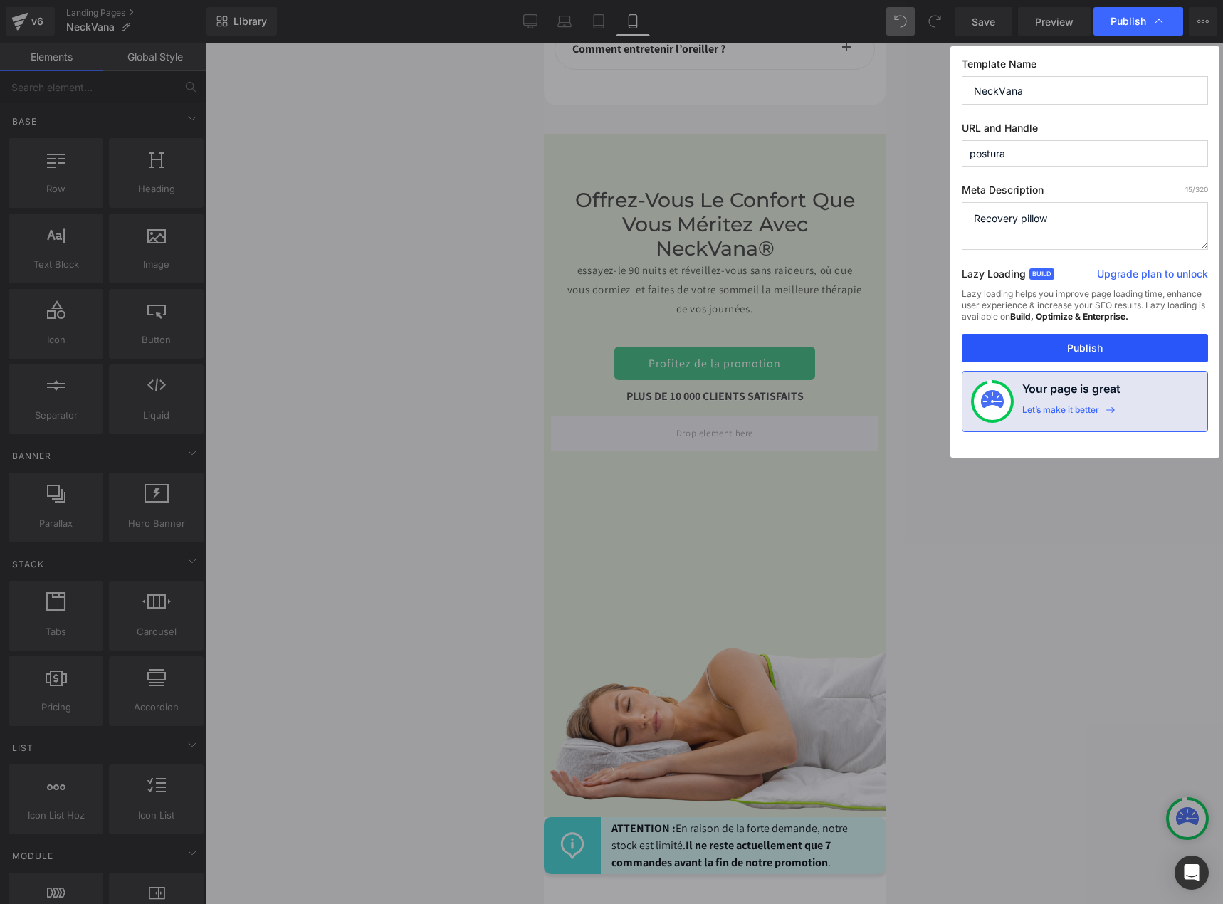
click at [1094, 352] on button "Publish" at bounding box center [1084, 348] width 246 height 28
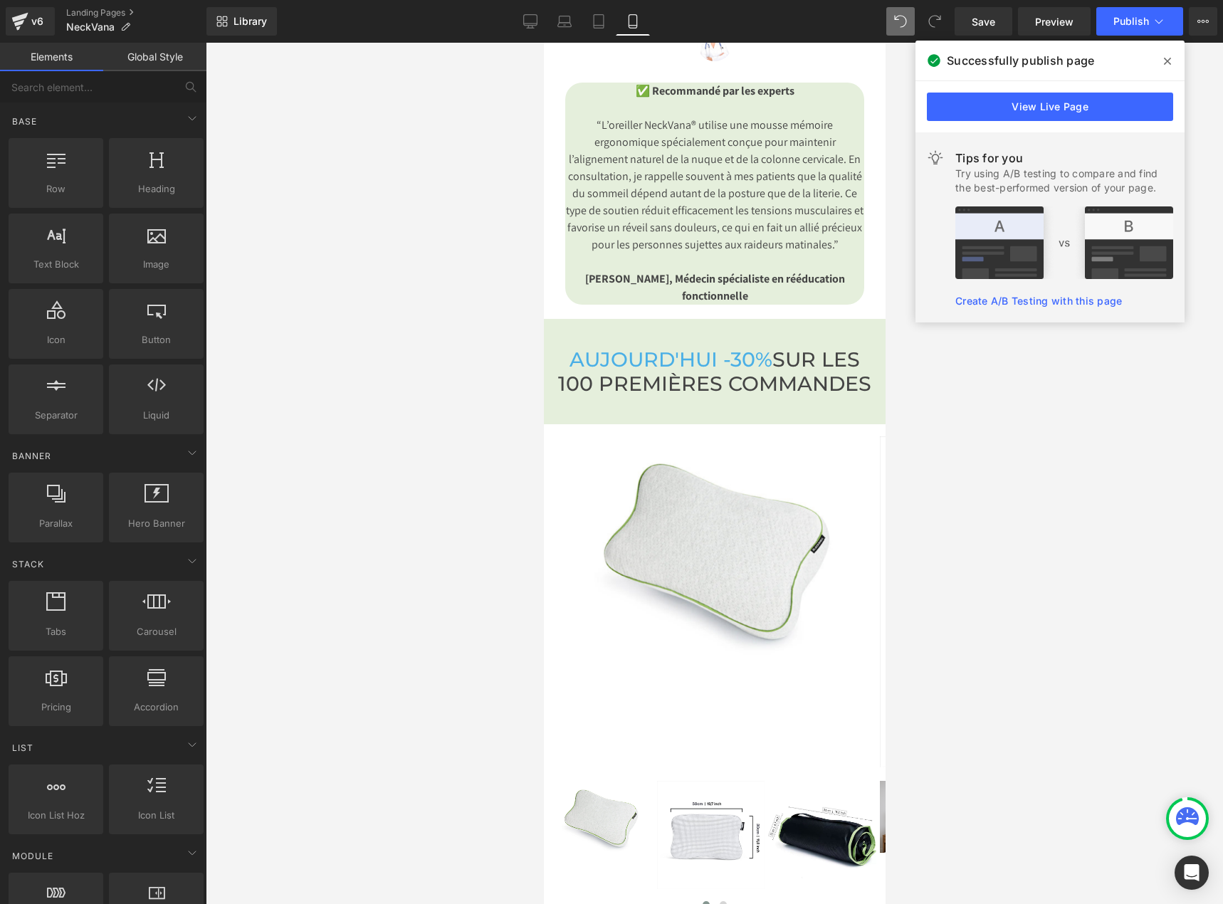
scroll to position [5636, 0]
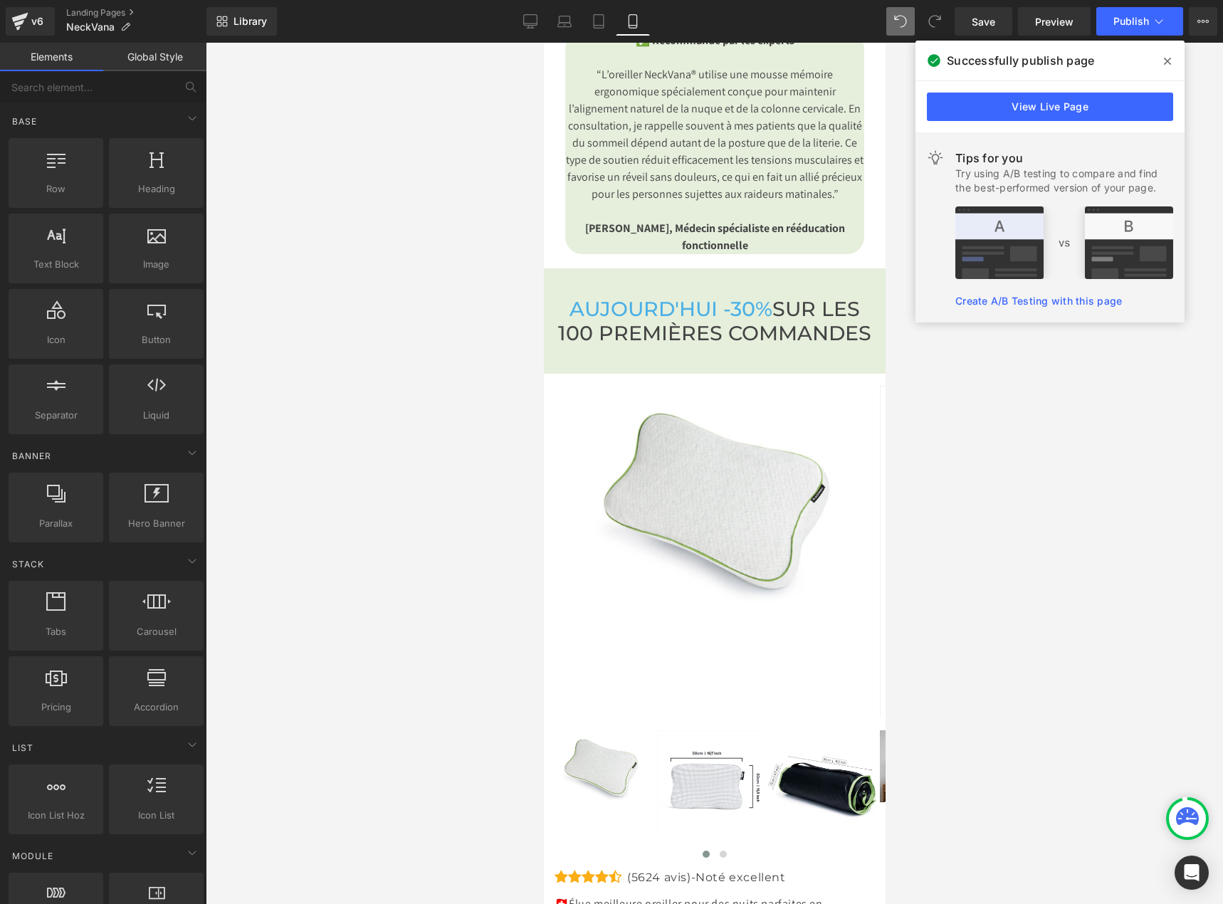
click at [720, 535] on div "‹ ›" at bounding box center [714, 551] width 342 height 334
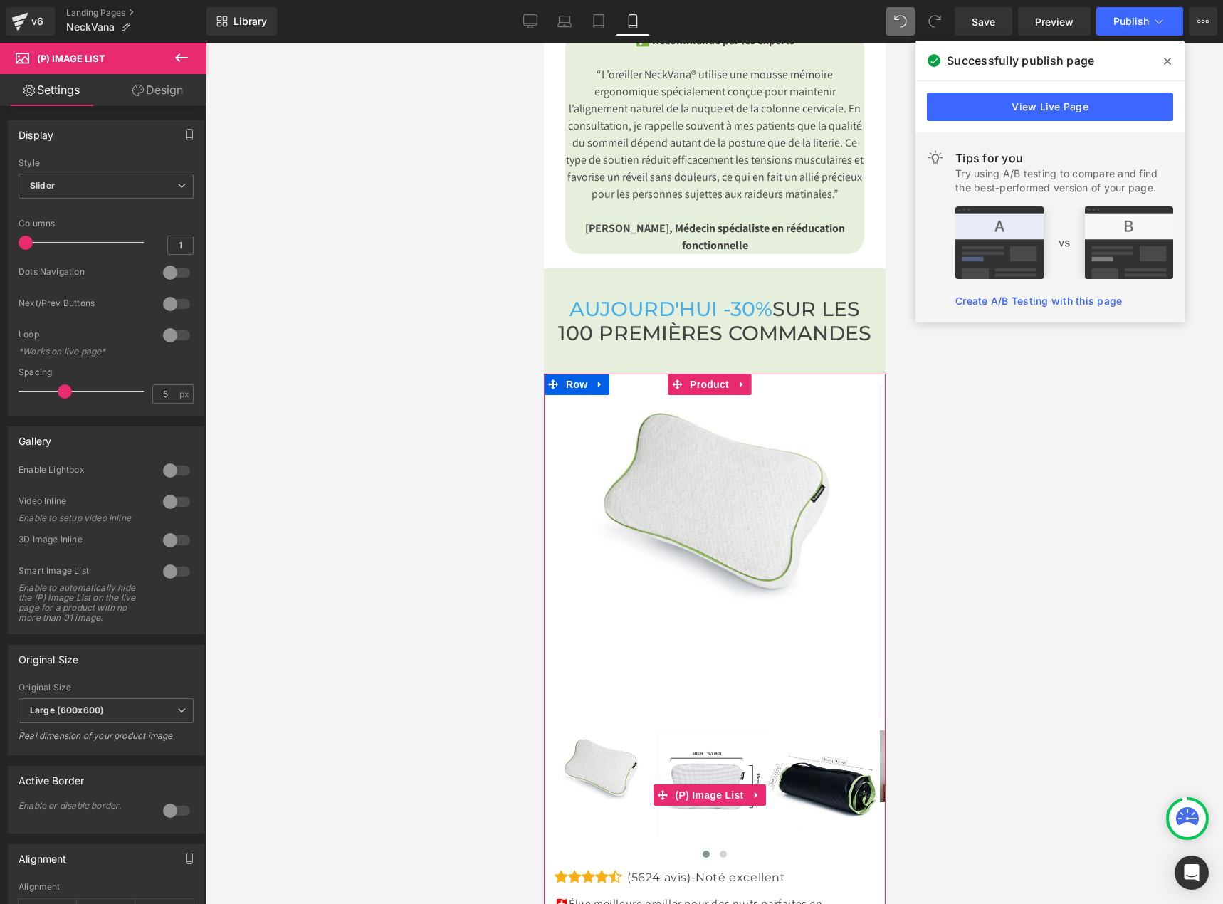
click at [603, 759] on img at bounding box center [598, 766] width 108 height 72
click at [714, 847] on button at bounding box center [722, 854] width 17 height 14
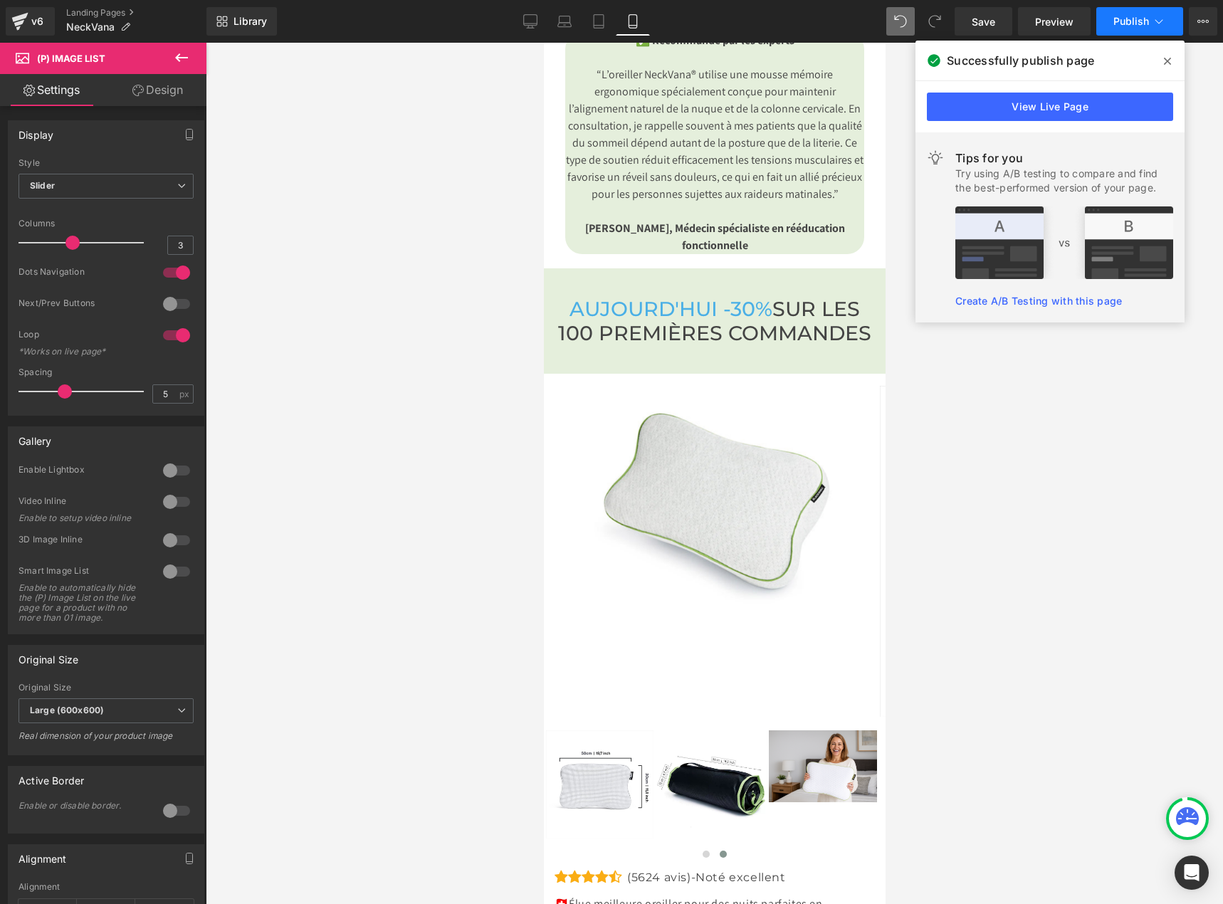
click at [1137, 11] on button "Publish" at bounding box center [1139, 21] width 87 height 28
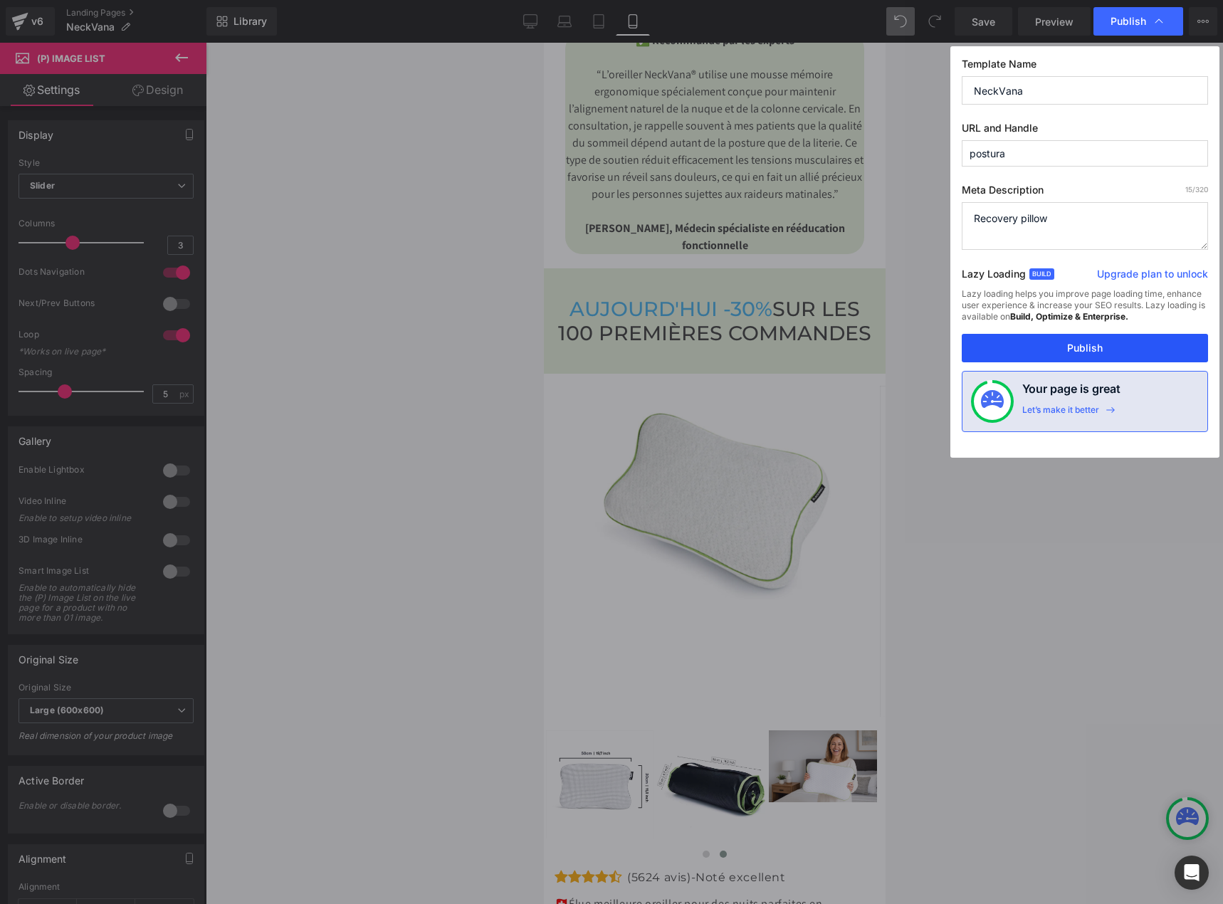
click at [1096, 352] on button "Publish" at bounding box center [1084, 348] width 246 height 28
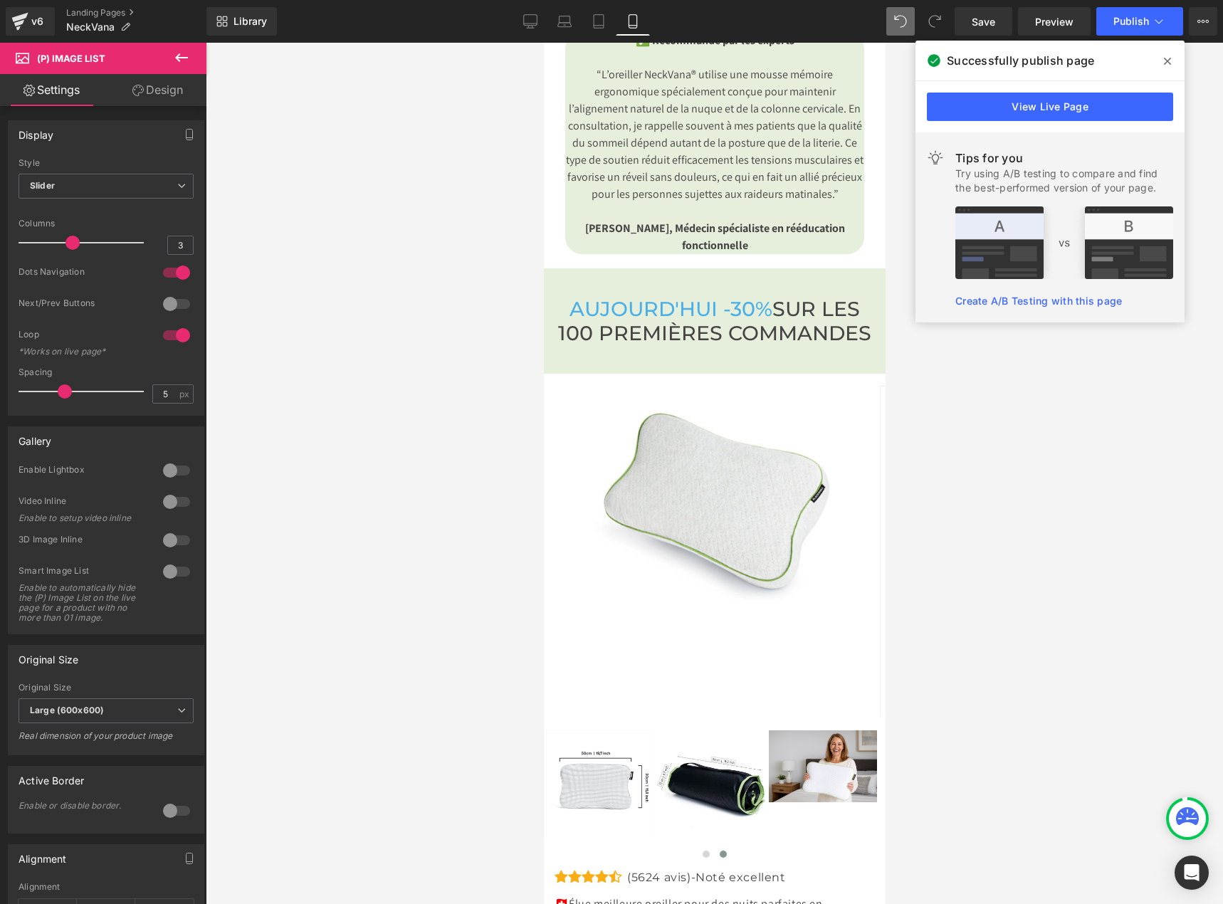
click at [969, 539] on div at bounding box center [714, 473] width 1017 height 861
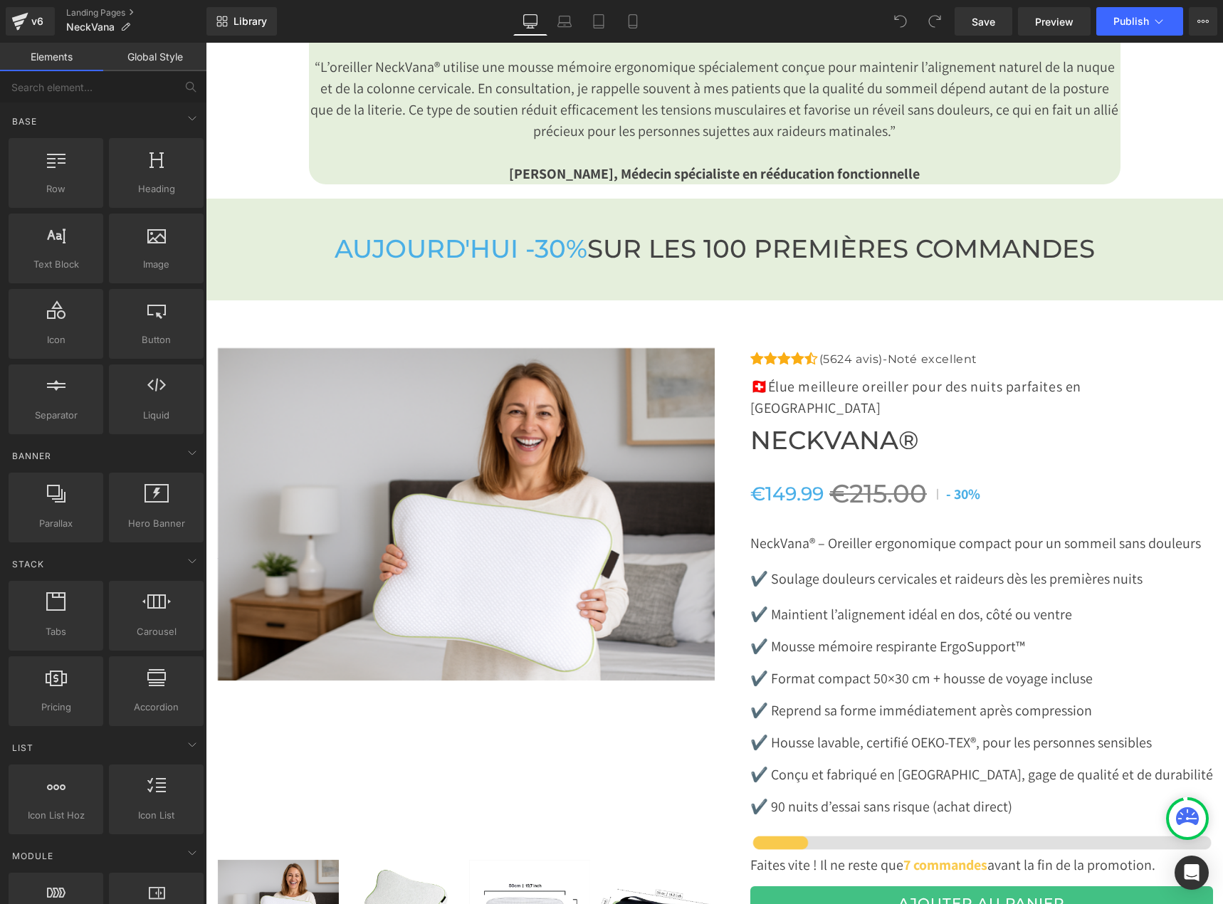
scroll to position [4625, 0]
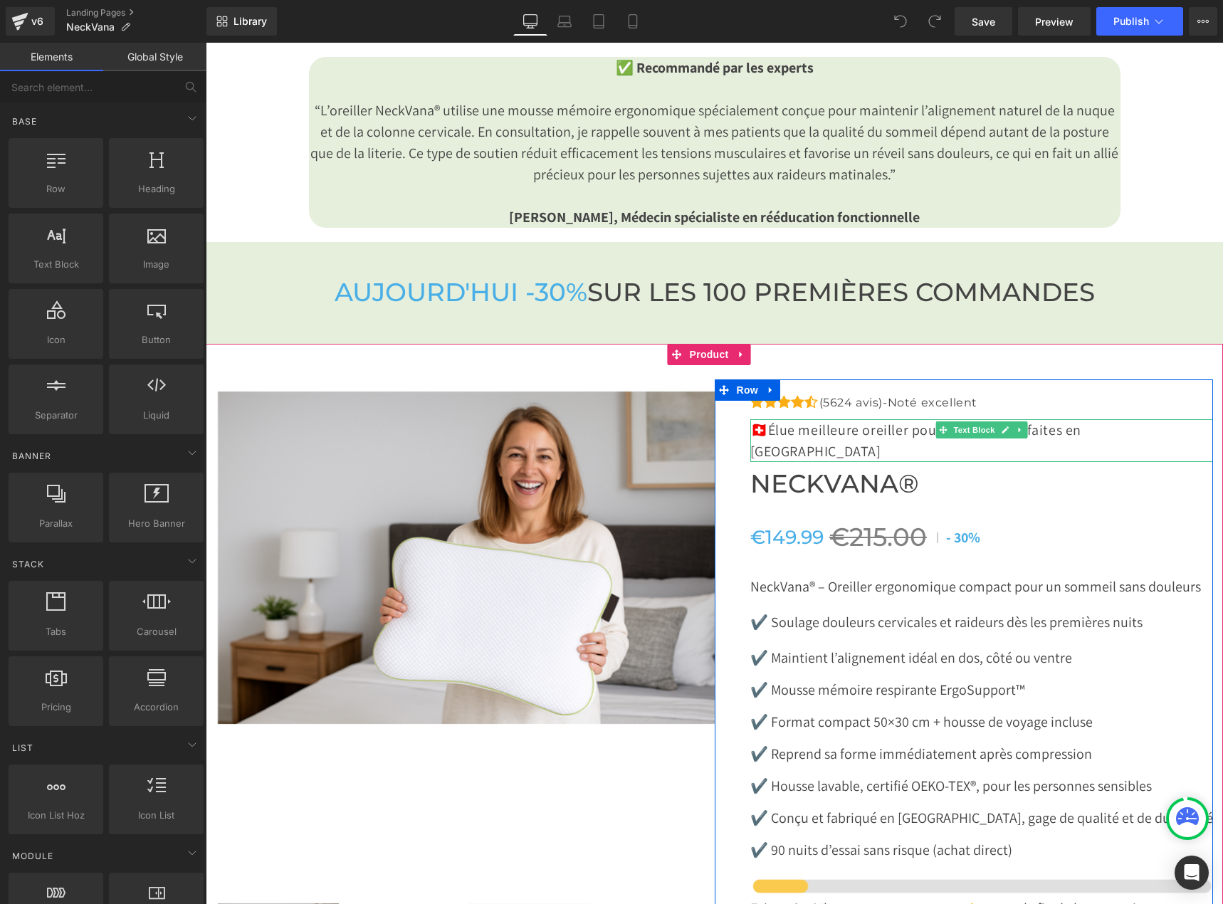
click at [754, 419] on p "🇨🇭 Élue meilleure oreiller pour des nuits parfaites en Suisse" at bounding box center [981, 440] width 463 height 43
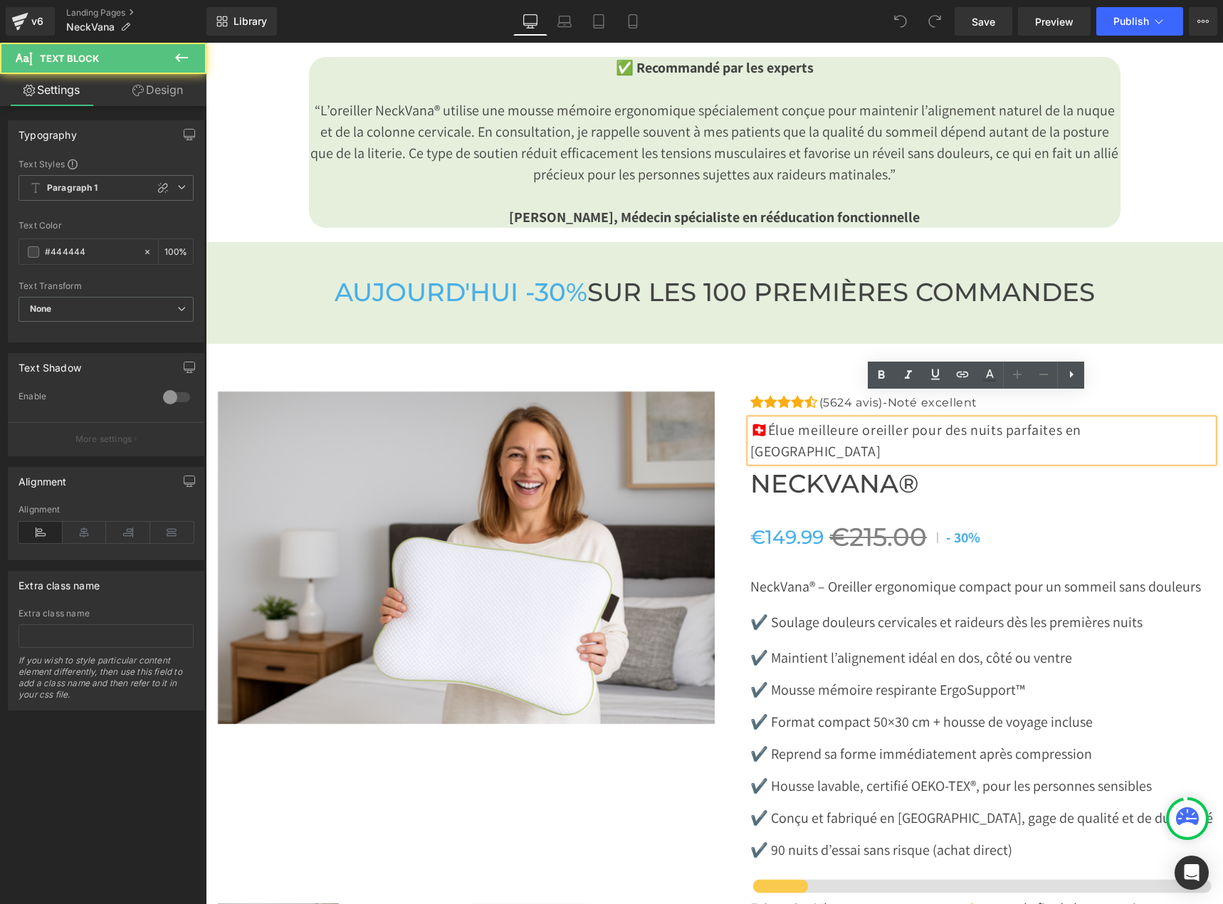
click at [759, 419] on p "🇨🇭 Élue meilleure oreiller pour des nuits parfaites en Suisse" at bounding box center [981, 440] width 463 height 43
click at [751, 419] on p "🇨🇭 Élue meilleure oreiller pour des nuits parfaites en Suisse" at bounding box center [981, 440] width 463 height 43
click at [758, 419] on p "🇨🇭 Élue meilleure oreiller pour des nuits parfaites en Suisse" at bounding box center [981, 440] width 463 height 43
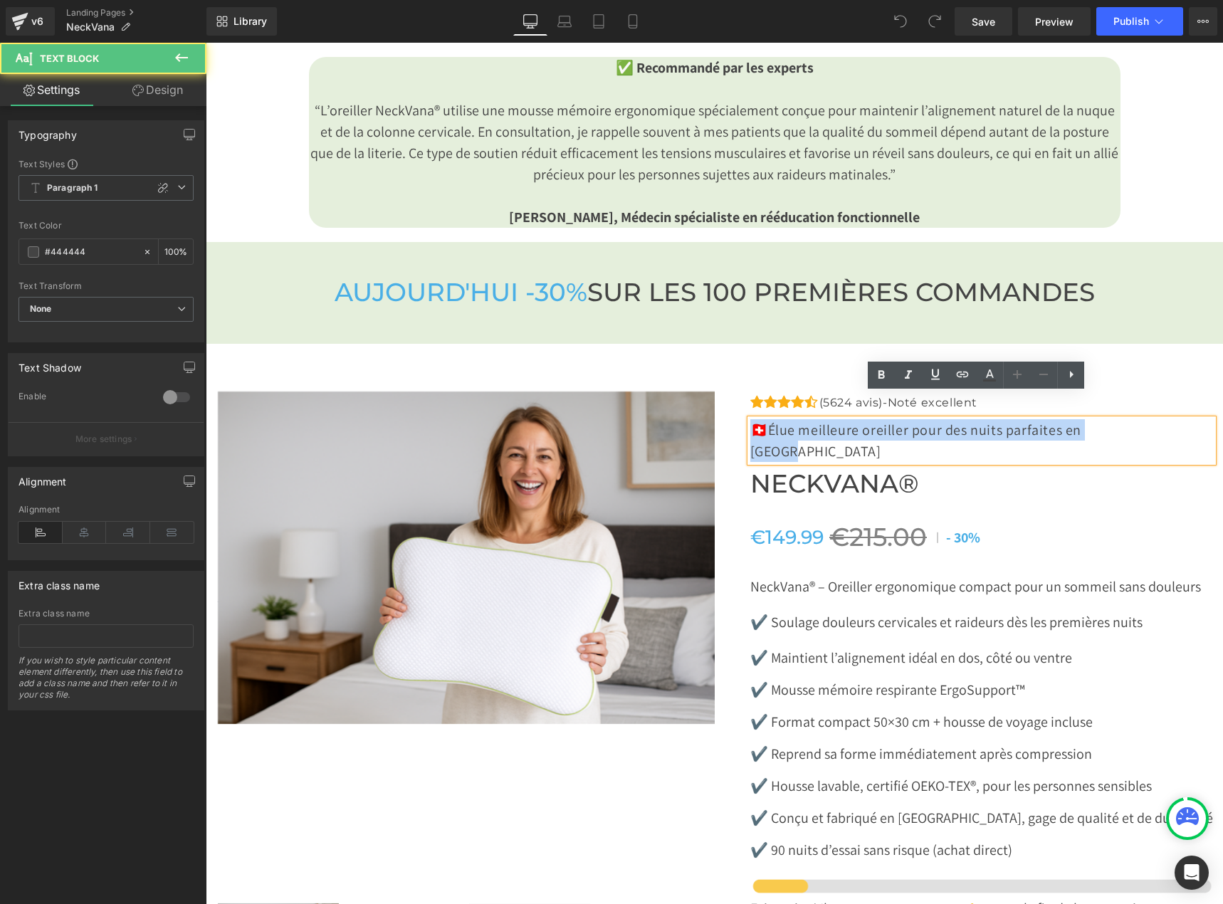
click at [754, 419] on p "🇨🇭 Élue meilleure oreiller pour des nuits parfaites en Suisse" at bounding box center [981, 440] width 463 height 43
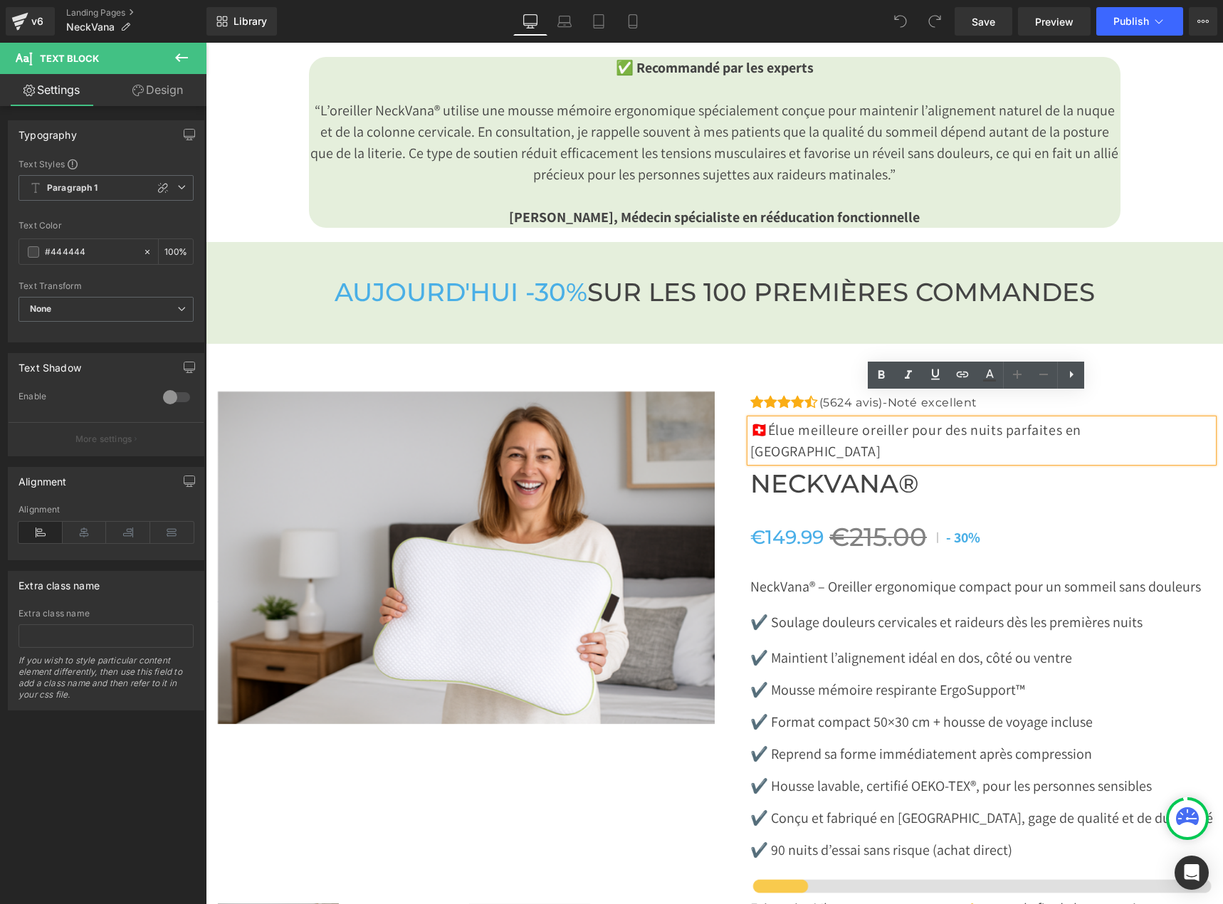
drag, startPoint x: 763, startPoint y: 406, endPoint x: 752, endPoint y: 406, distance: 10.7
click at [752, 419] on p "🇨🇭 Élue meilleure oreiller pour des nuits parfaites en Suisse" at bounding box center [981, 440] width 463 height 43
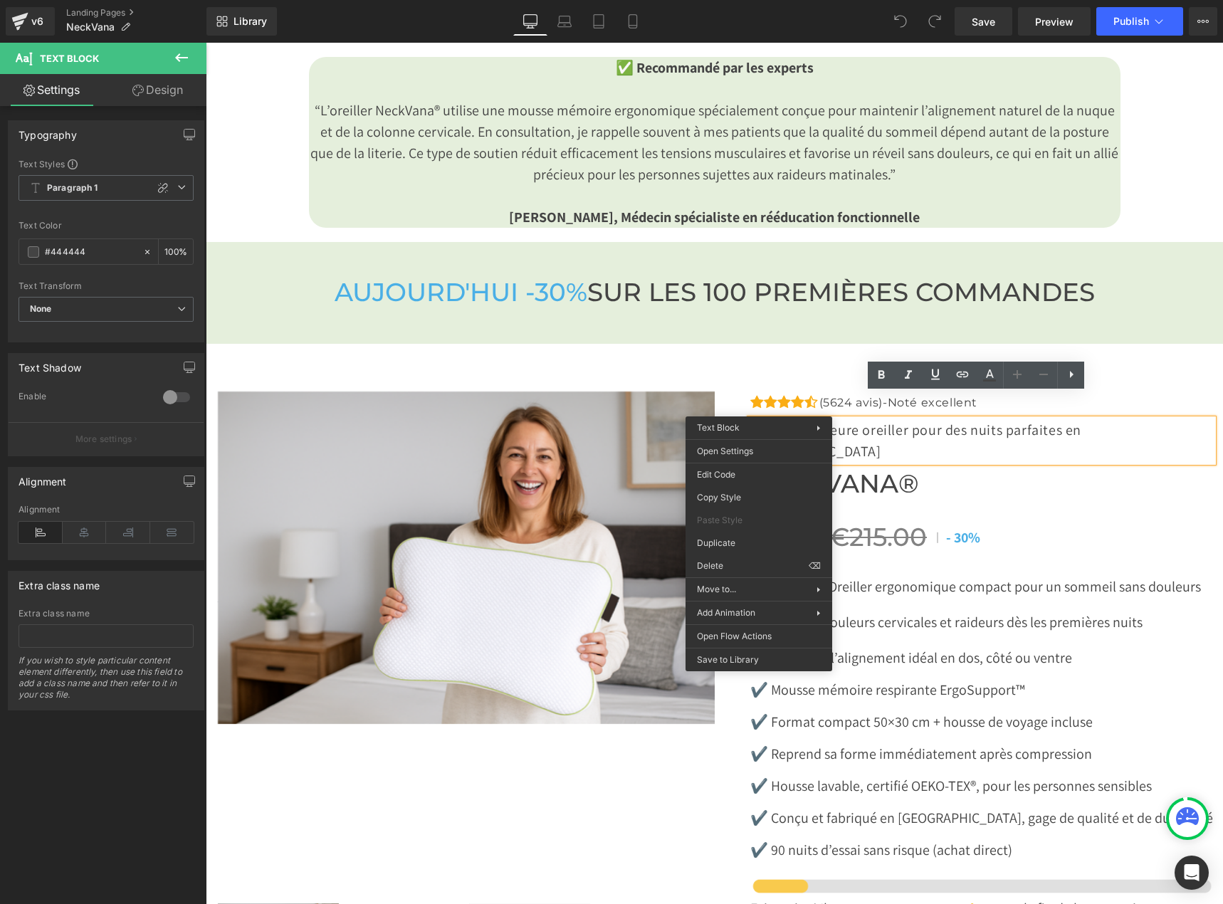
click at [778, 419] on p "🇨🇭 Élue meilleure oreiller pour des nuits parfaites en Suisse" at bounding box center [981, 440] width 463 height 43
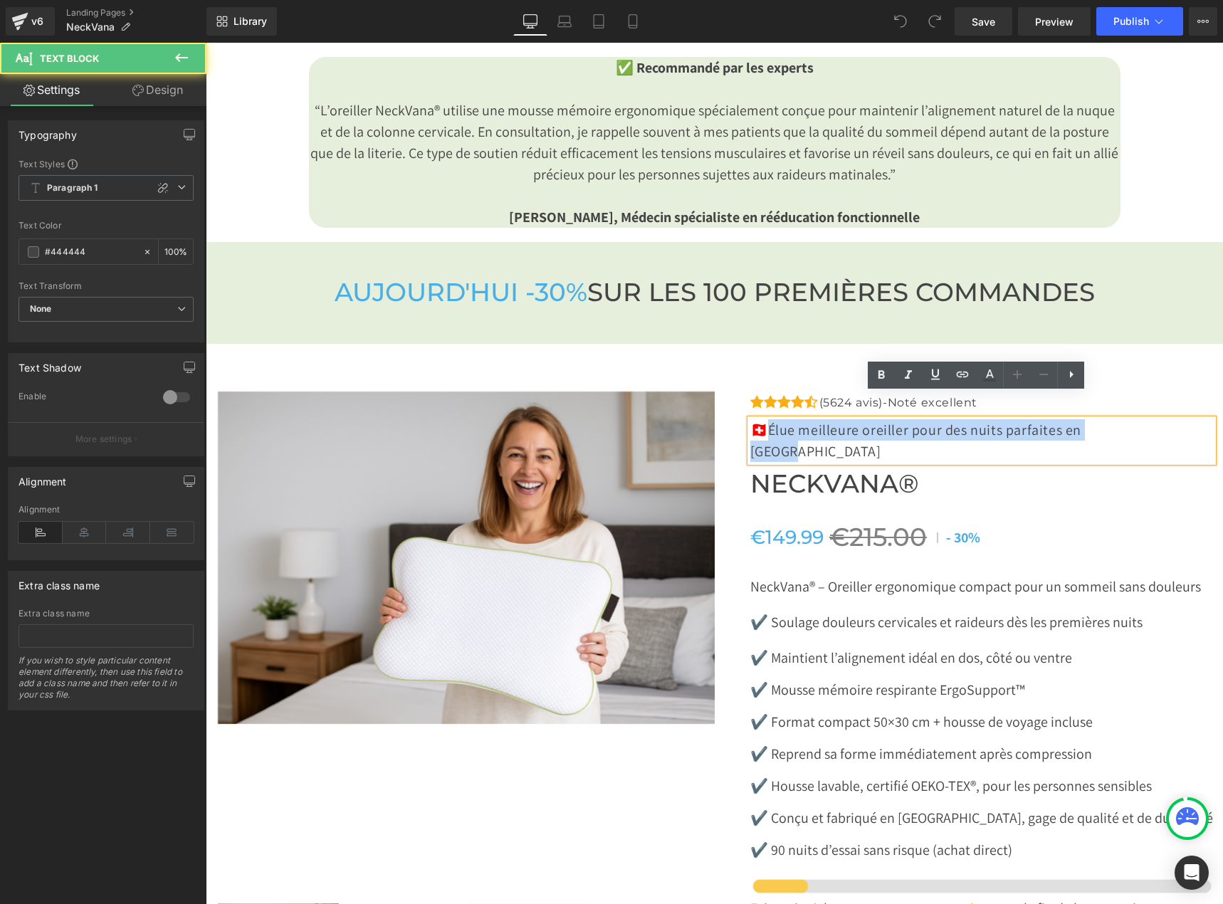
drag, startPoint x: 764, startPoint y: 408, endPoint x: 743, endPoint y: 408, distance: 20.6
click at [750, 419] on div "🇨🇭 Élue meilleure oreiller pour des nuits parfaites en Suisse" at bounding box center [981, 440] width 463 height 43
click at [762, 419] on p "🇨🇭 Élue meilleure oreiller pour des nuits parfaites en Suisse" at bounding box center [981, 440] width 463 height 43
drag, startPoint x: 762, startPoint y: 407, endPoint x: 748, endPoint y: 407, distance: 14.2
click at [750, 419] on p "🇨🇭 Élue meilleure oreiller pour des nuits parfaites en Suisse" at bounding box center [981, 440] width 463 height 43
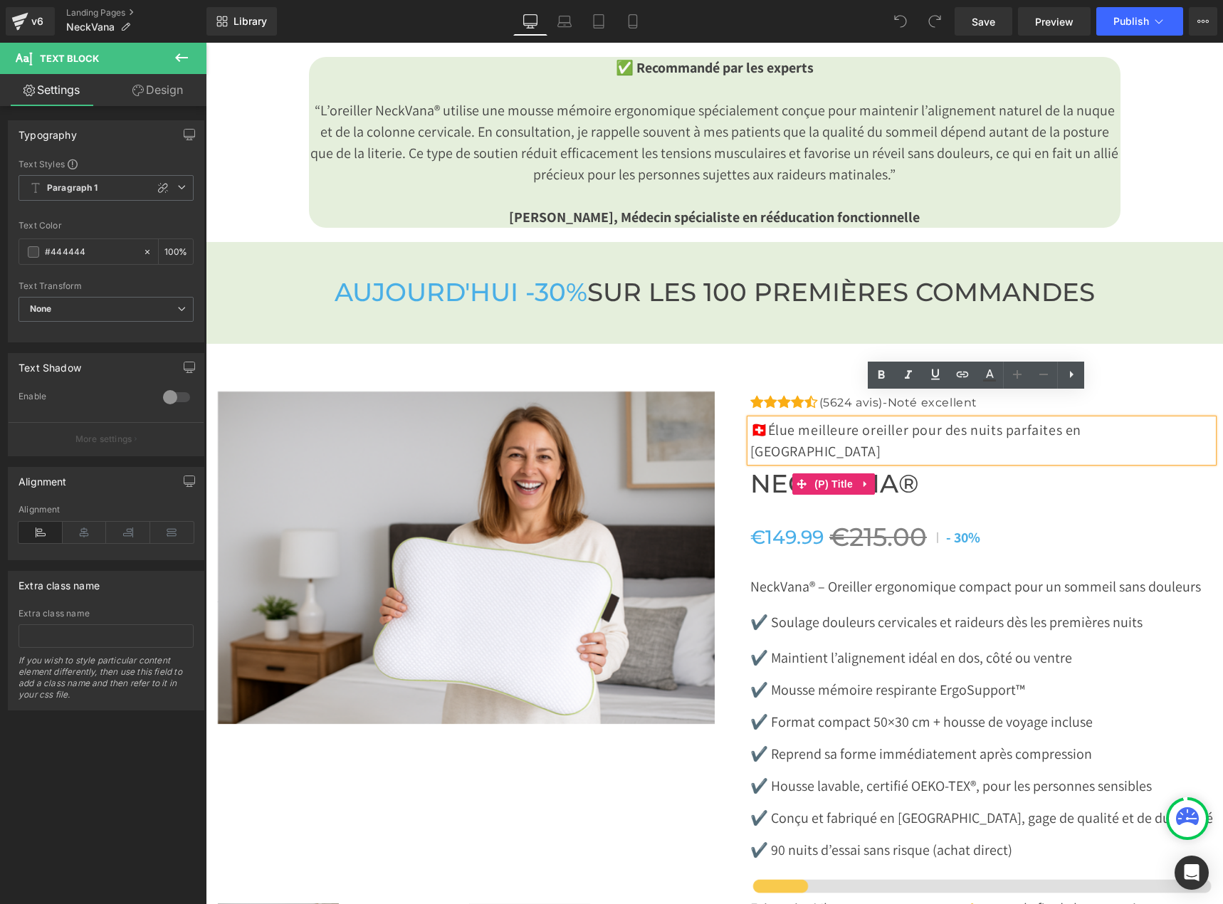
copy p "🇨🇭"
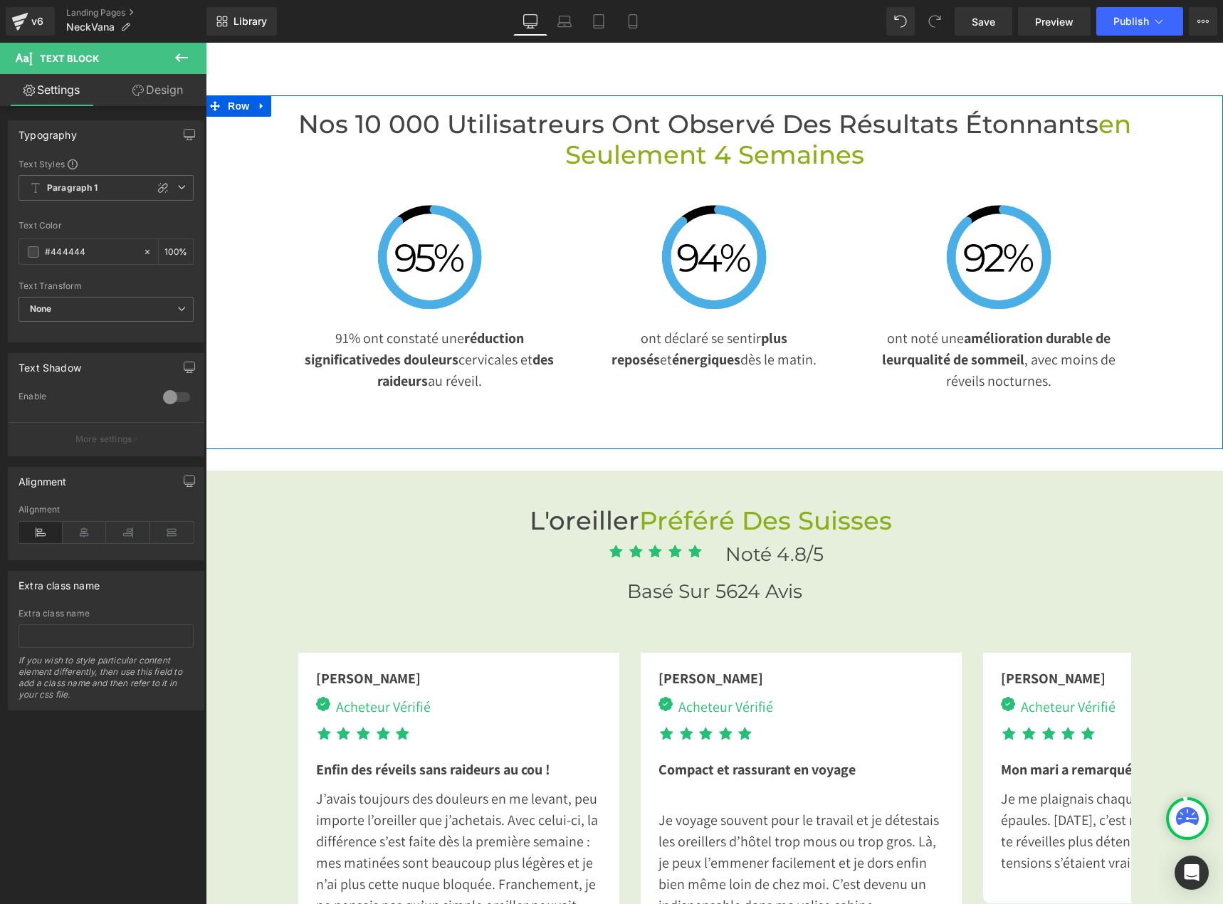
scroll to position [3629, 0]
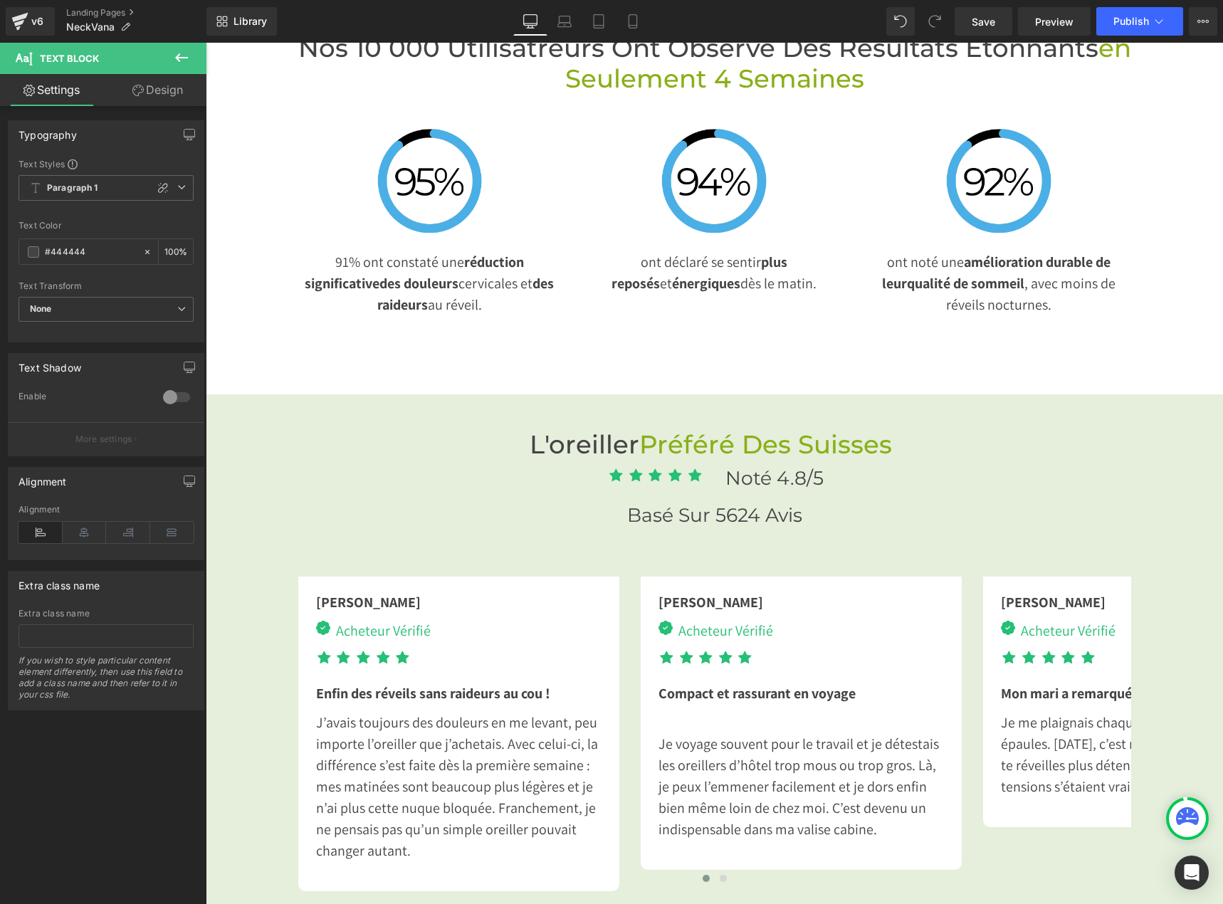
click at [852, 429] on span "Préféré Des Suisses" at bounding box center [765, 444] width 253 height 31
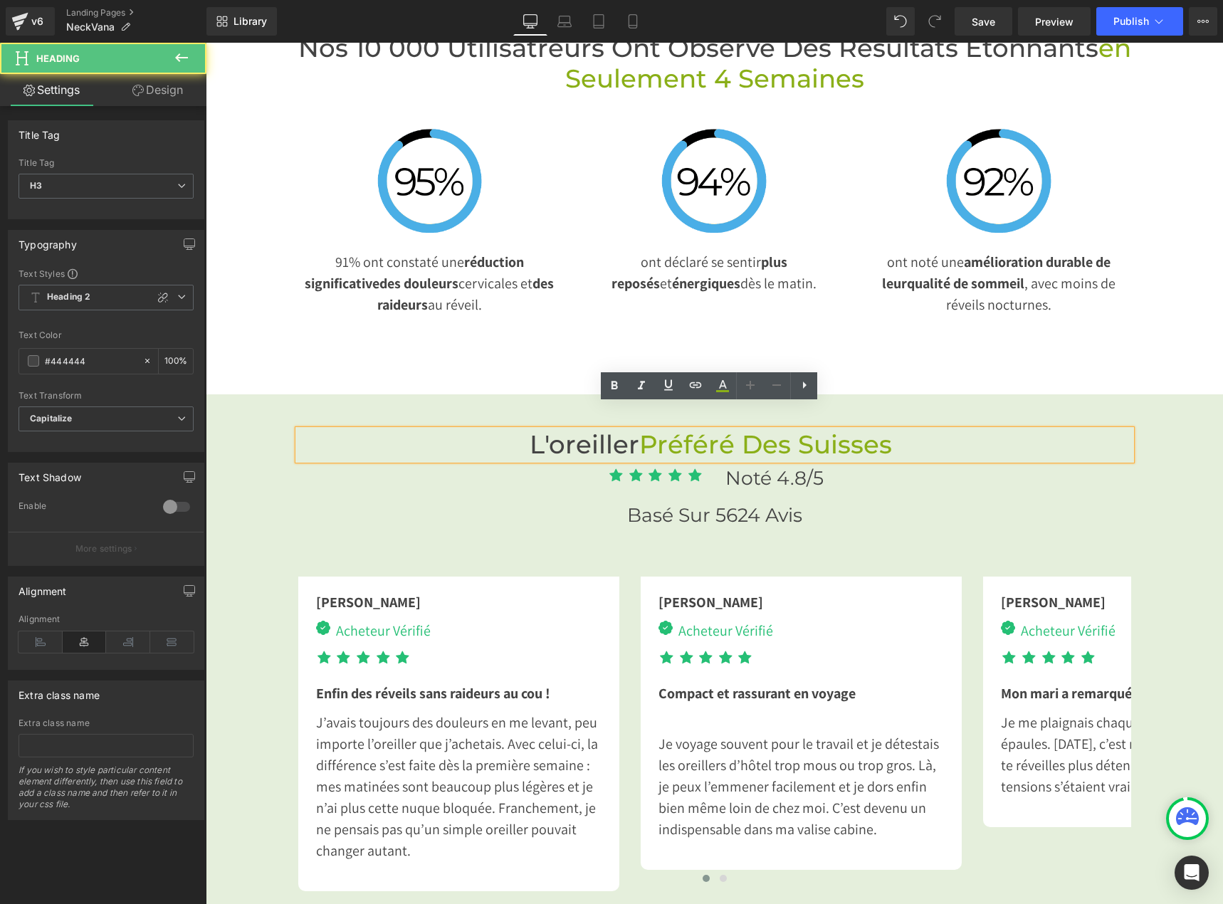
click at [894, 429] on span at bounding box center [895, 444] width 7 height 31
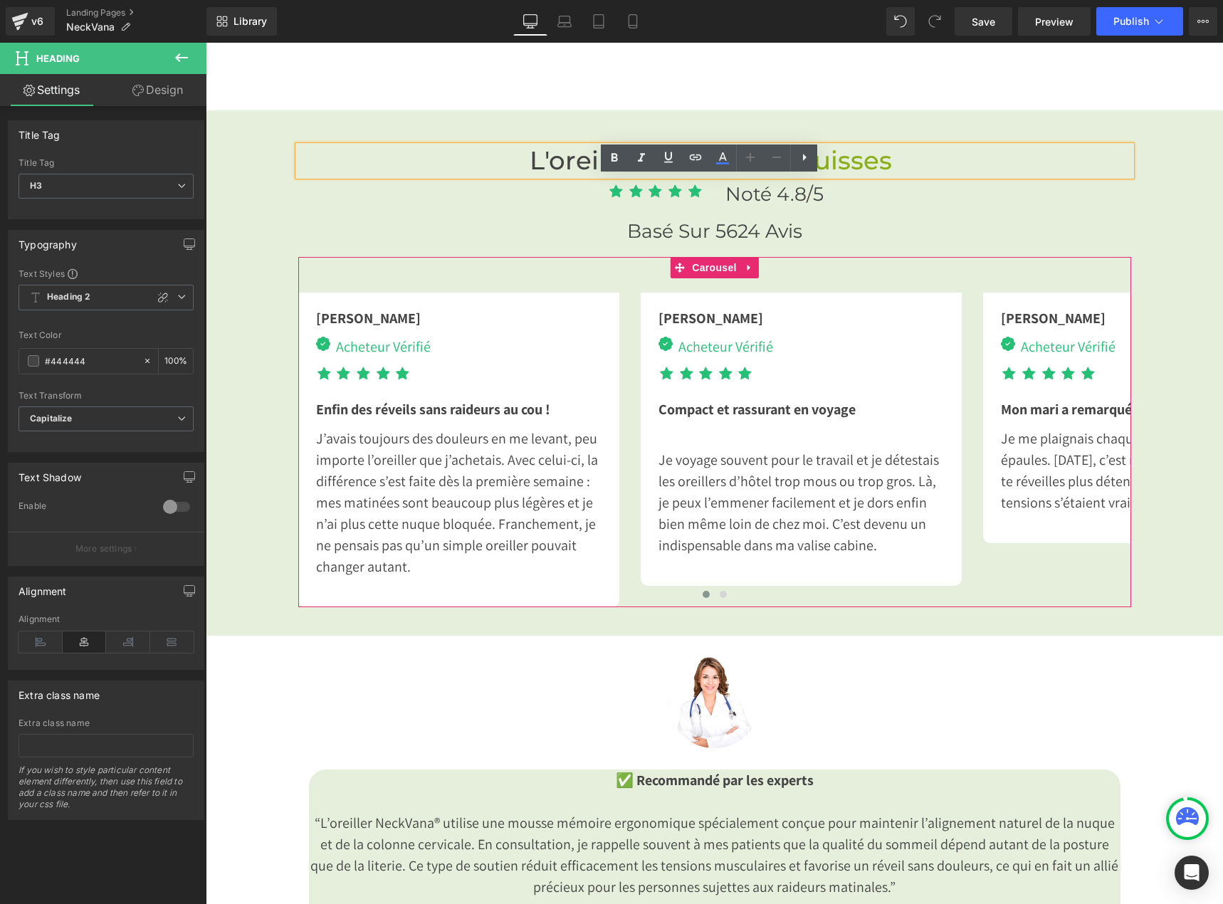
scroll to position [3914, 0]
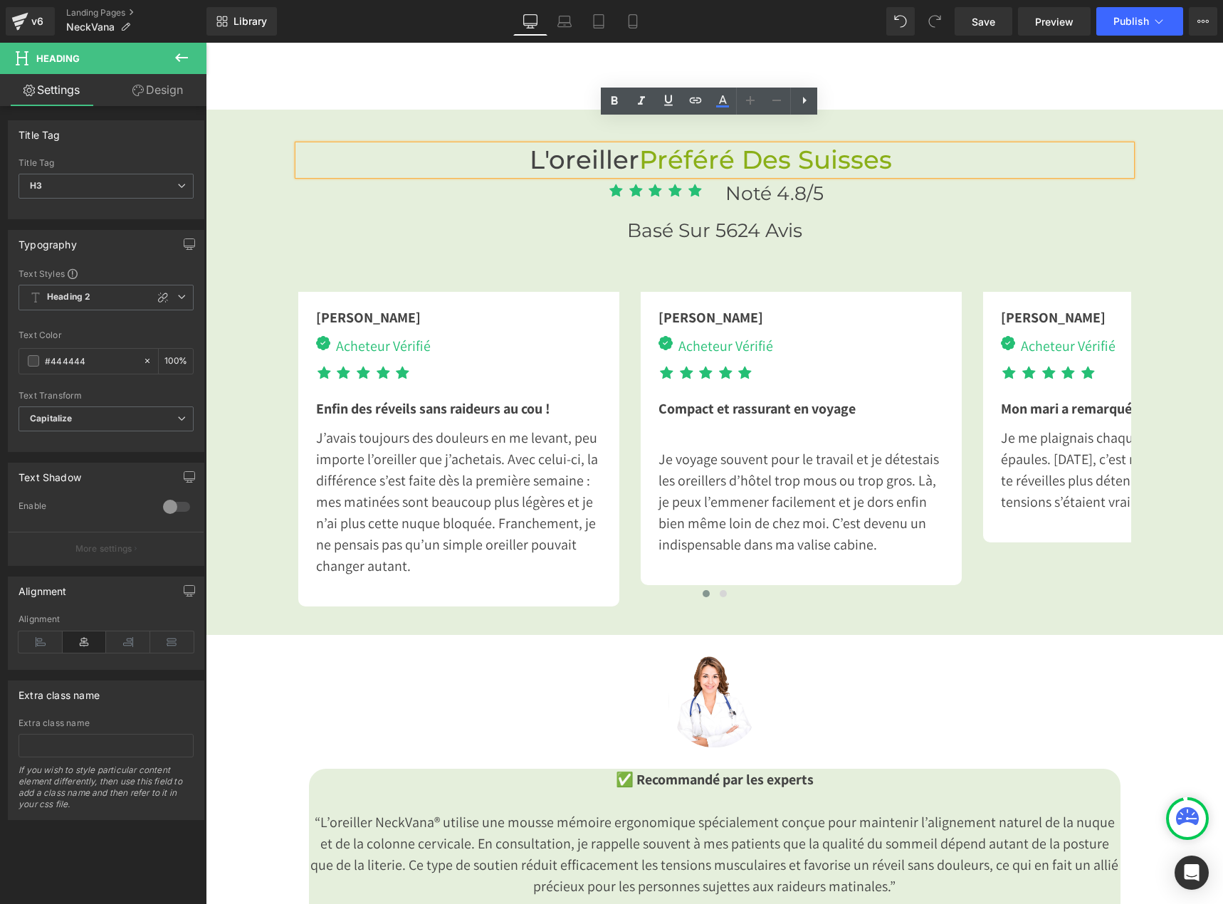
paste div
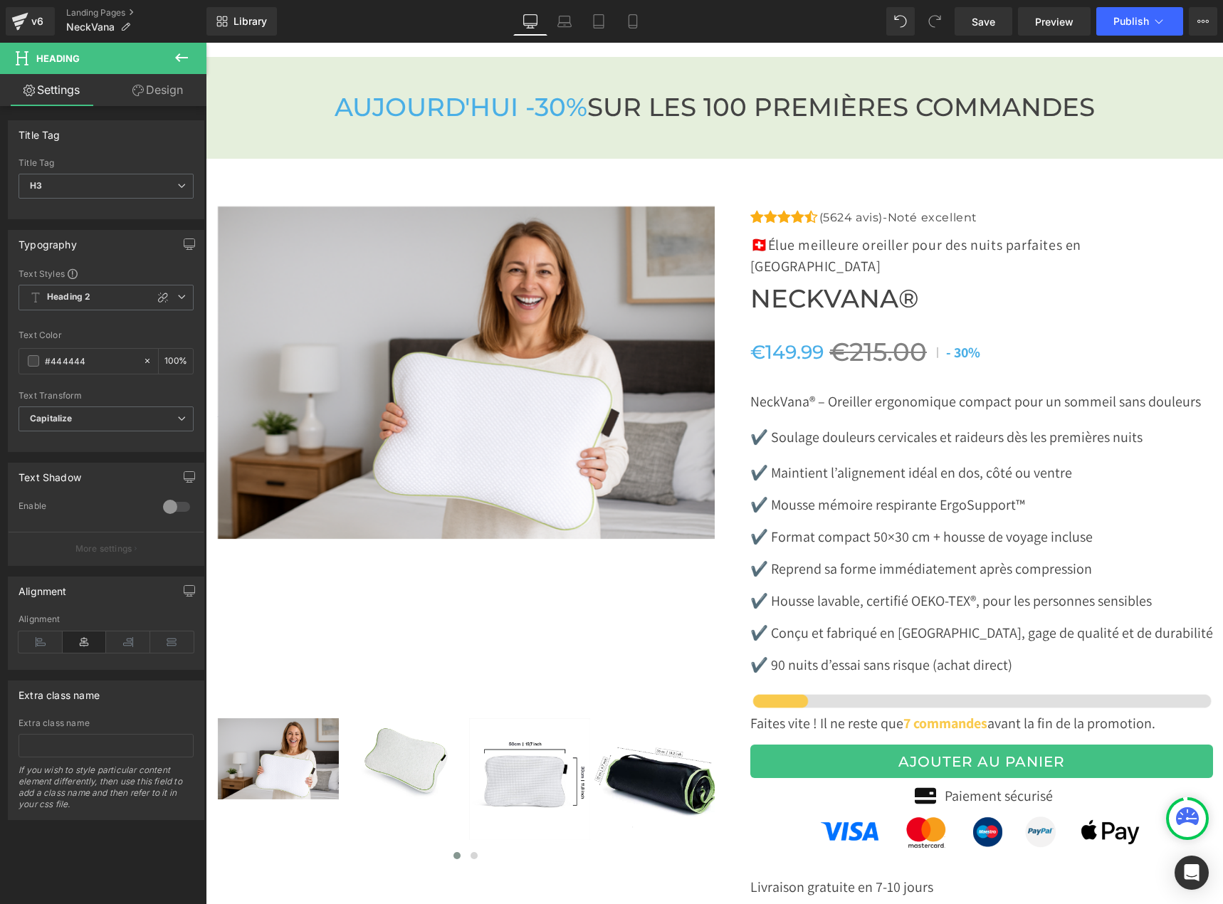
scroll to position [4567, 0]
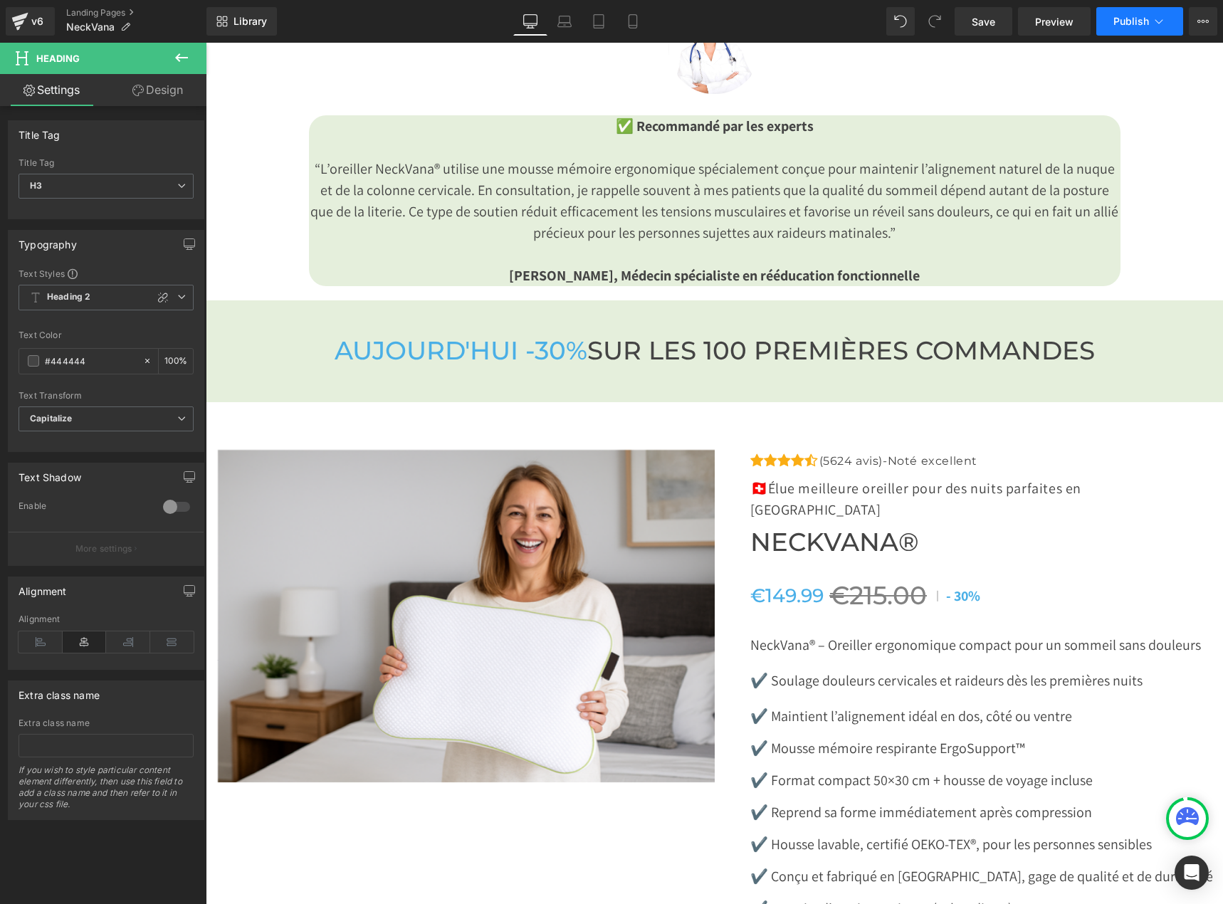
click at [1134, 17] on span "Publish" at bounding box center [1131, 21] width 36 height 11
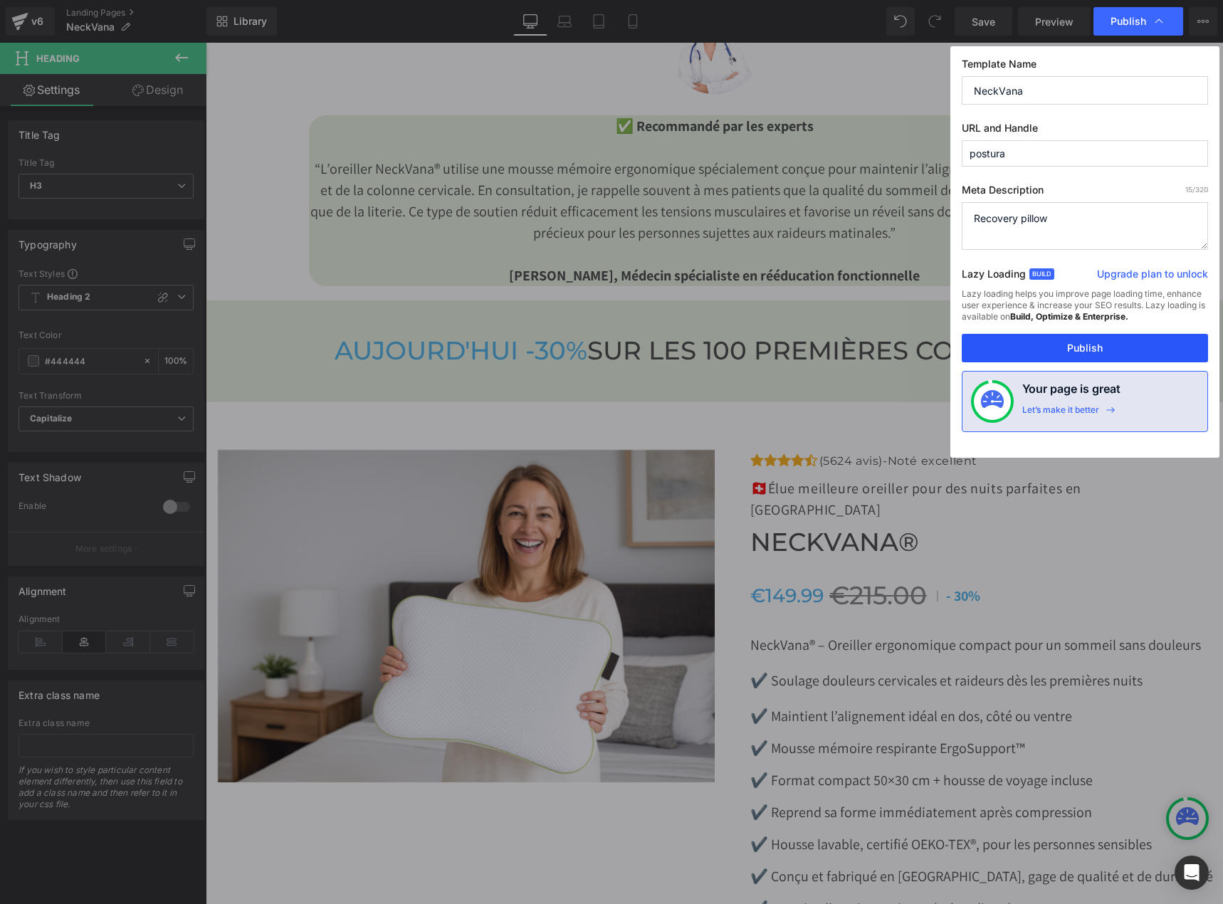
click at [1072, 352] on button "Publish" at bounding box center [1084, 348] width 246 height 28
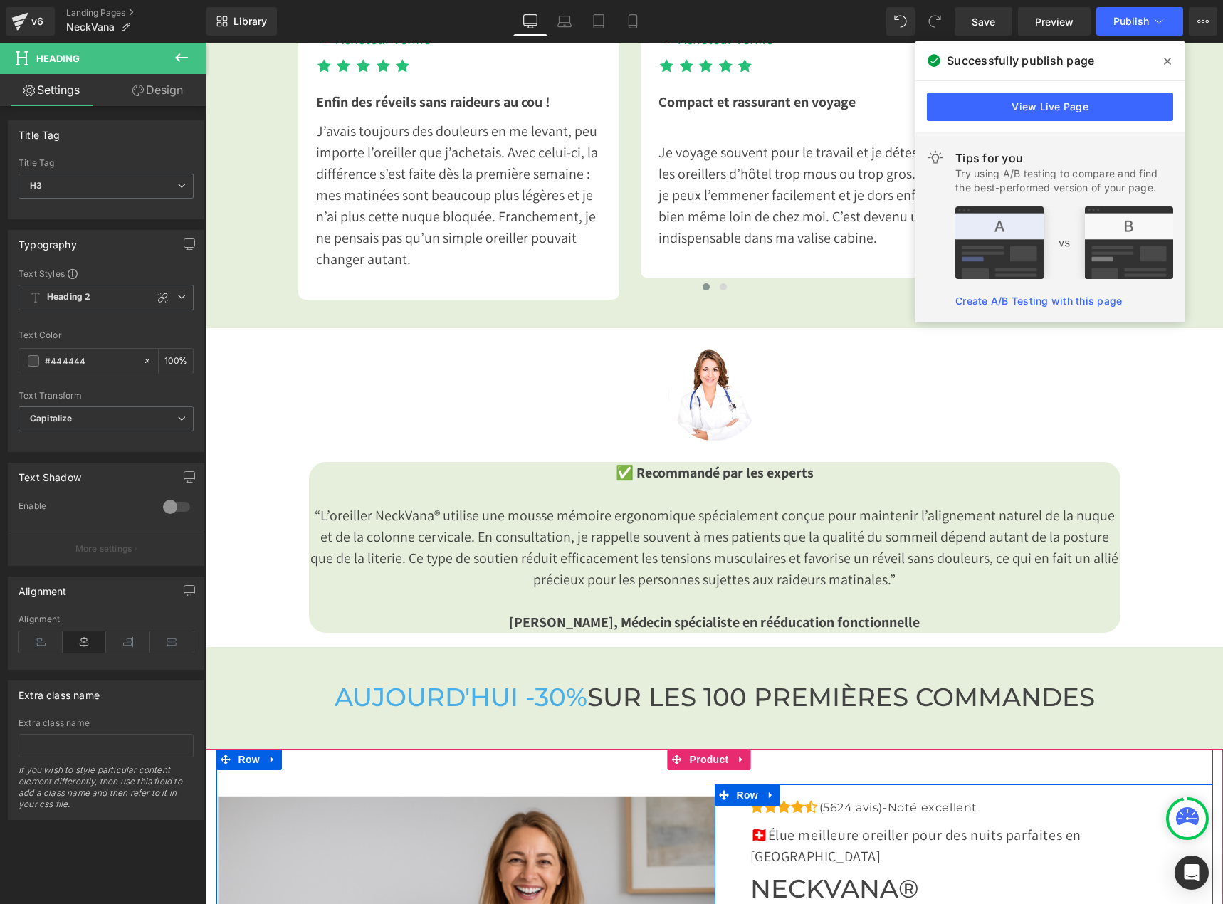
scroll to position [4211, 0]
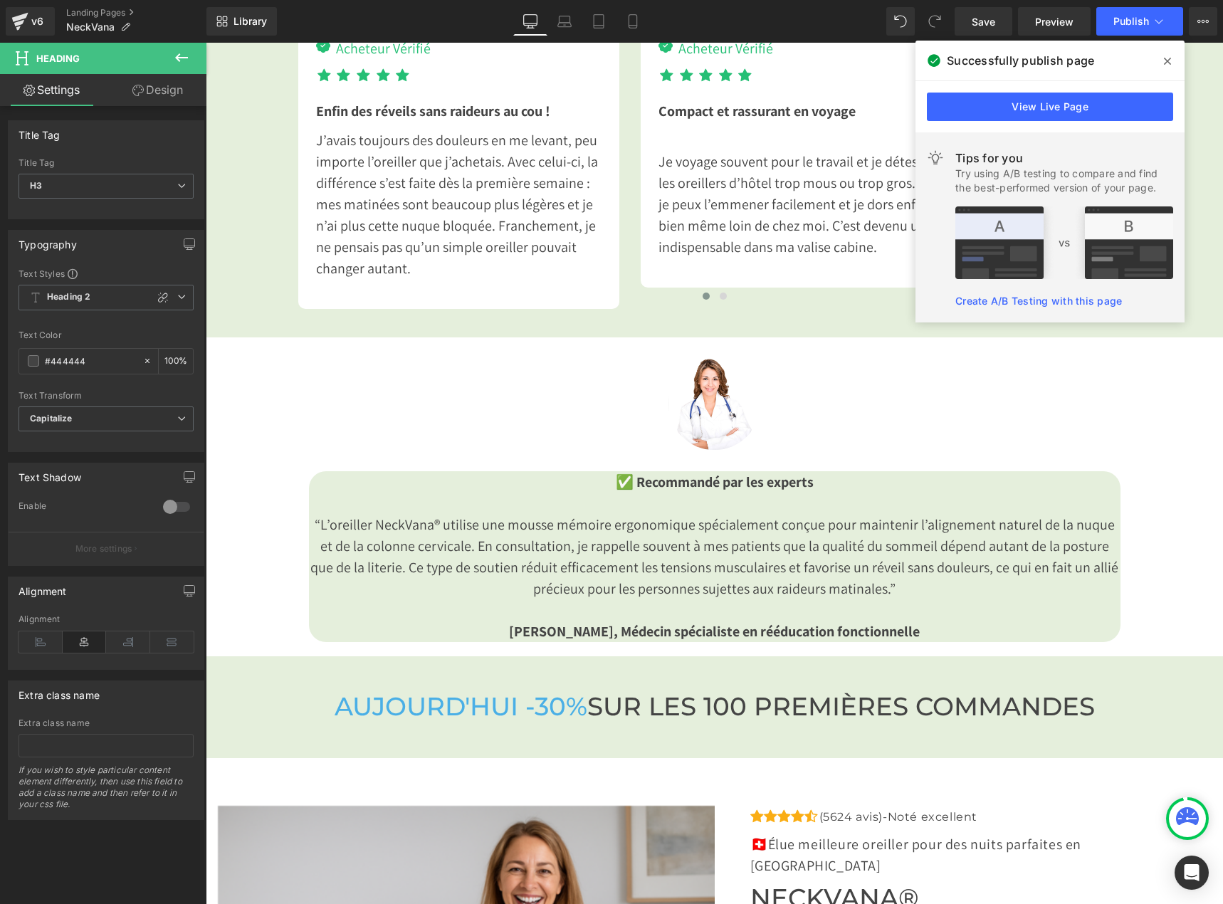
click at [1170, 60] on icon at bounding box center [1166, 61] width 7 height 11
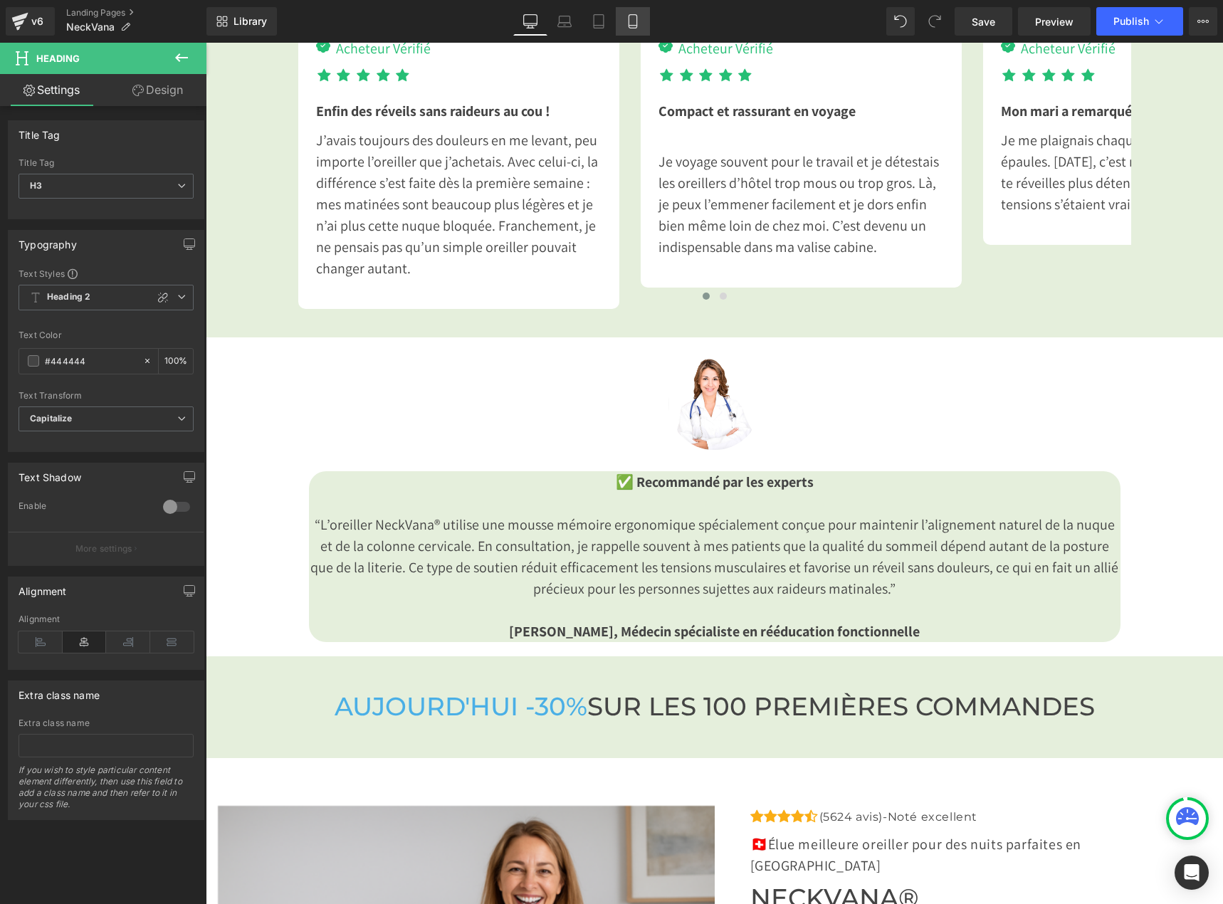
click at [617, 16] on link "Mobile" at bounding box center [633, 21] width 34 height 28
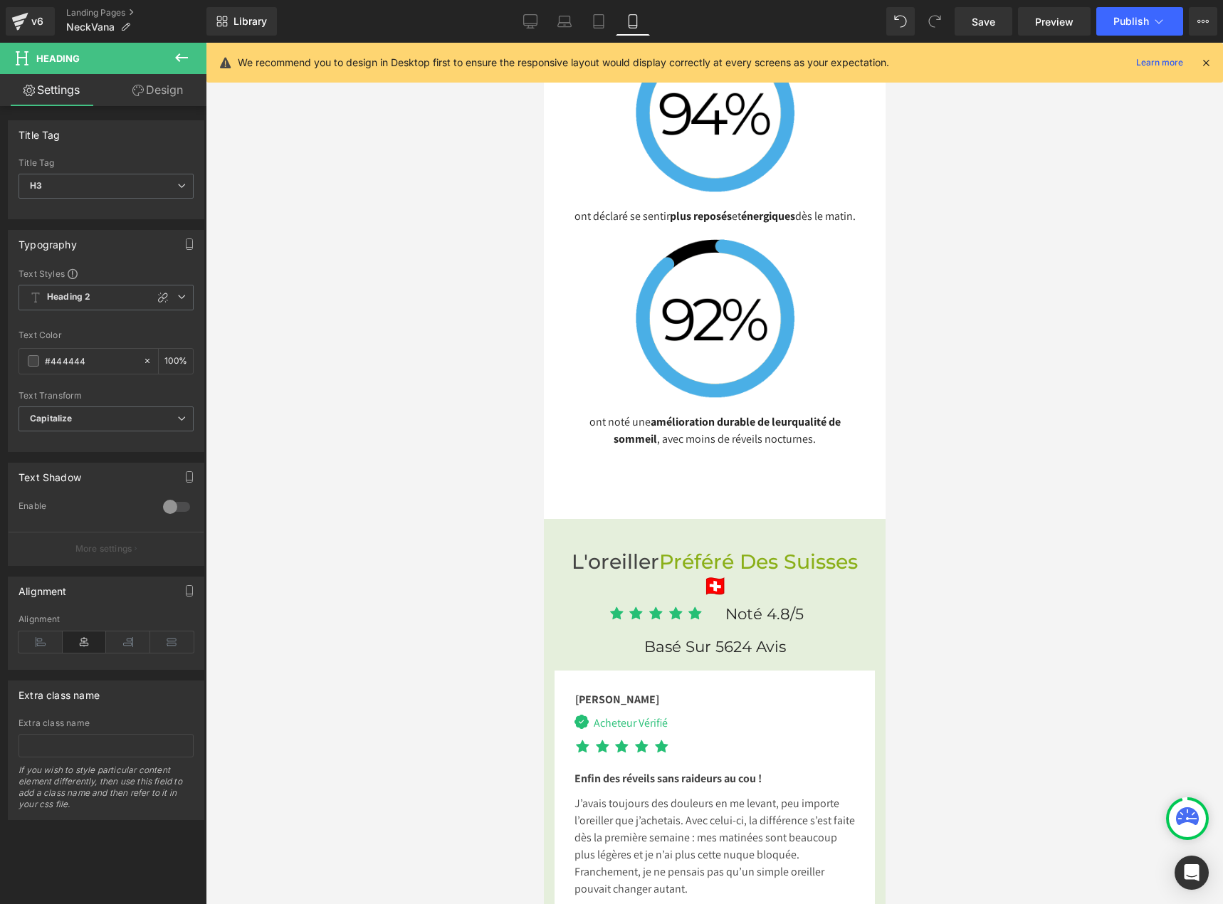
scroll to position [4650, 0]
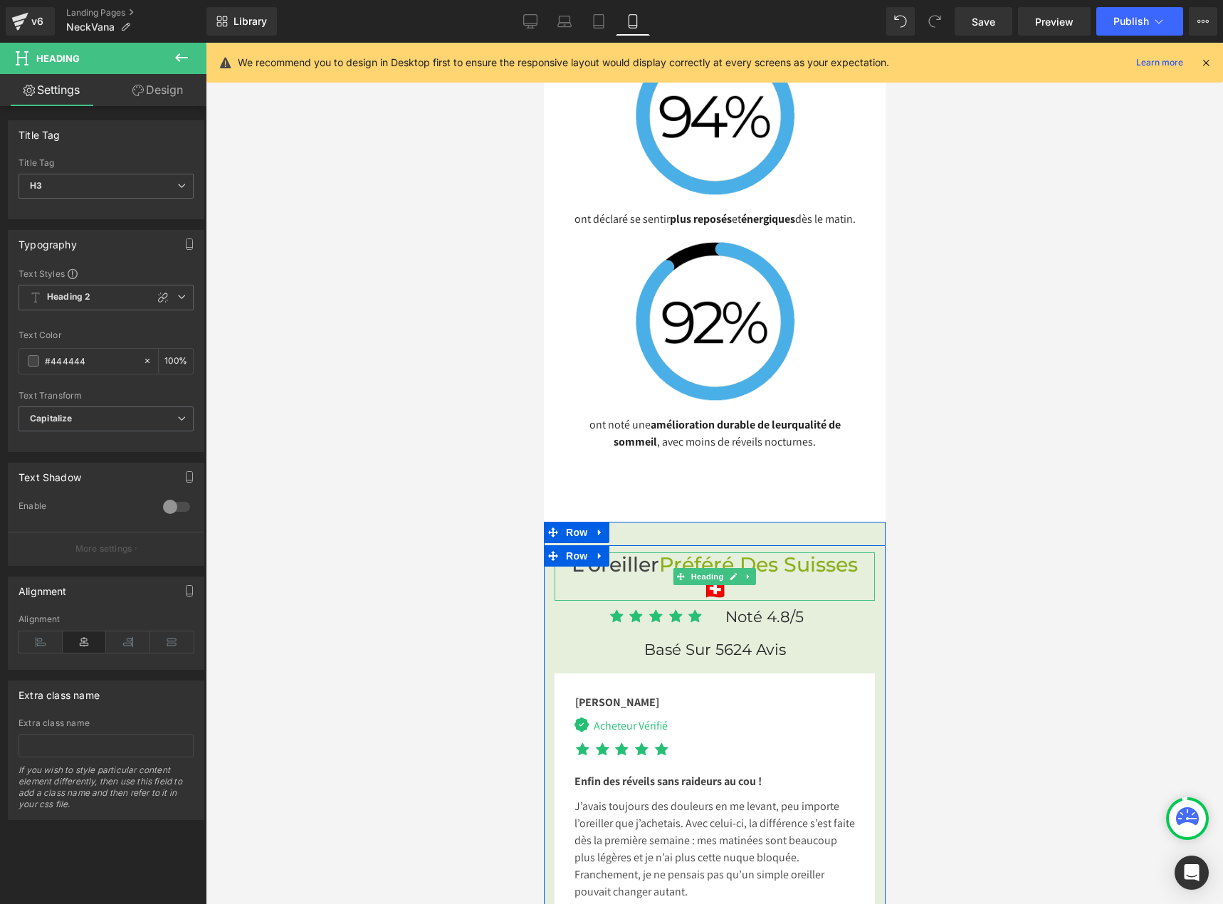
click at [790, 552] on h3 "L'oreiller Préféré Des Suisses 🇨🇭" at bounding box center [714, 576] width 292 height 48
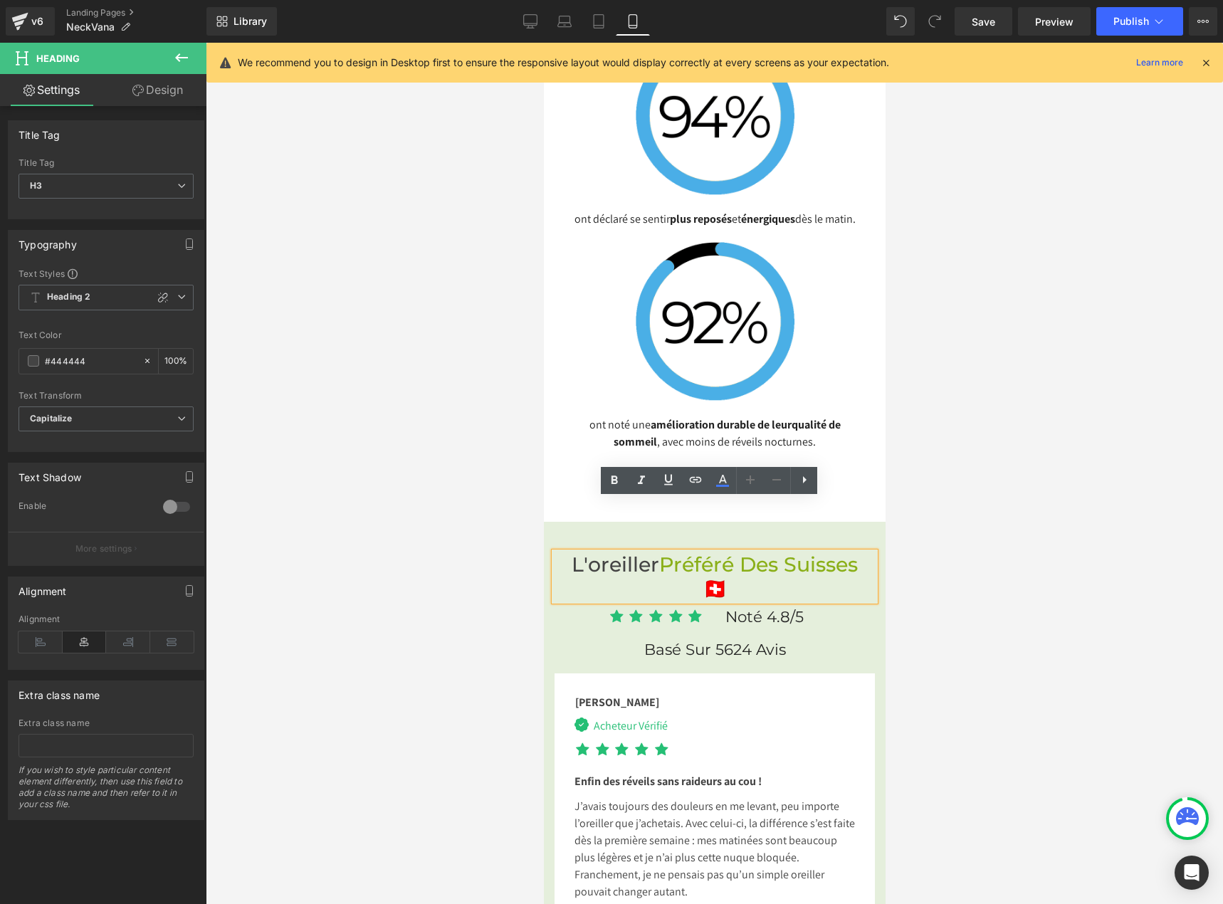
click at [697, 552] on span "Préféré Des Suisses" at bounding box center [757, 564] width 199 height 24
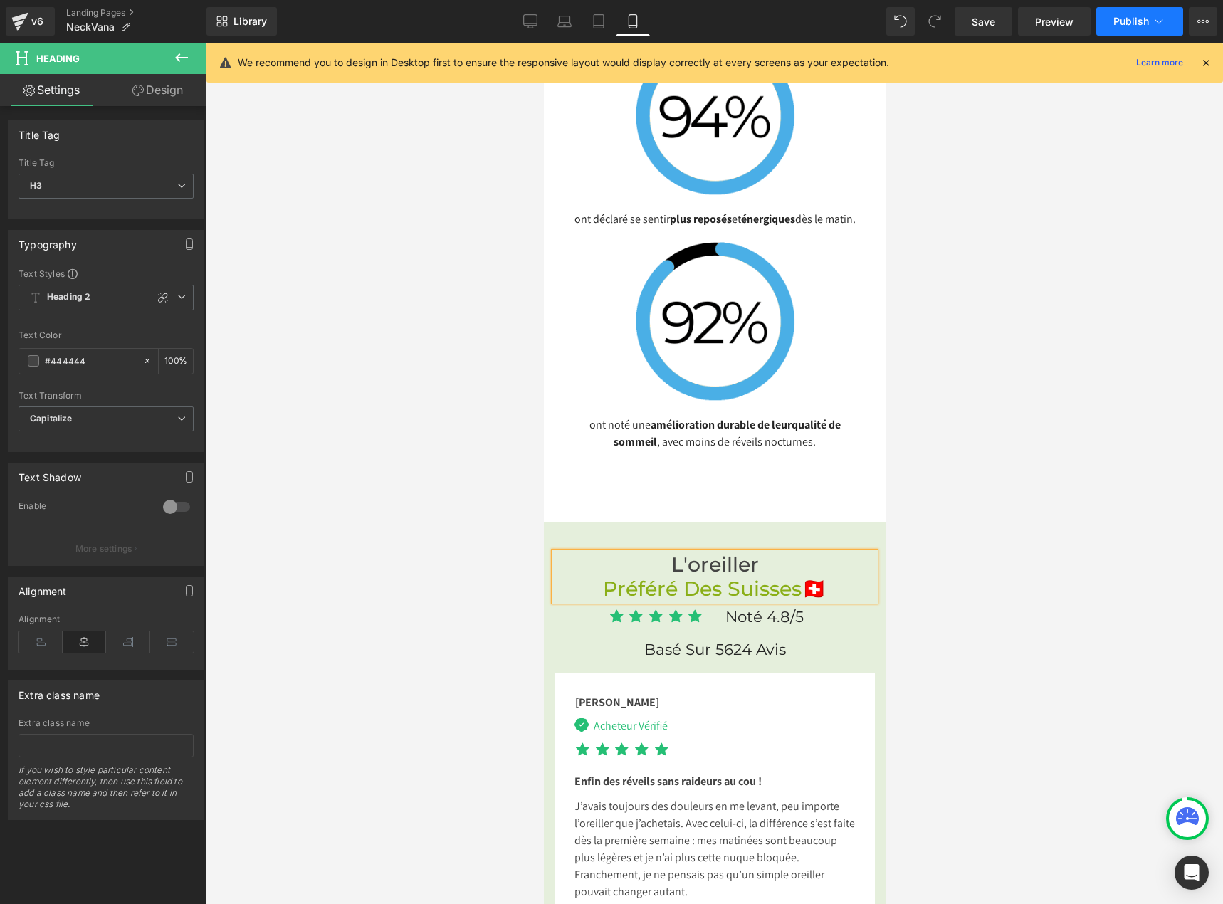
click at [1129, 23] on span "Publish" at bounding box center [1131, 21] width 36 height 11
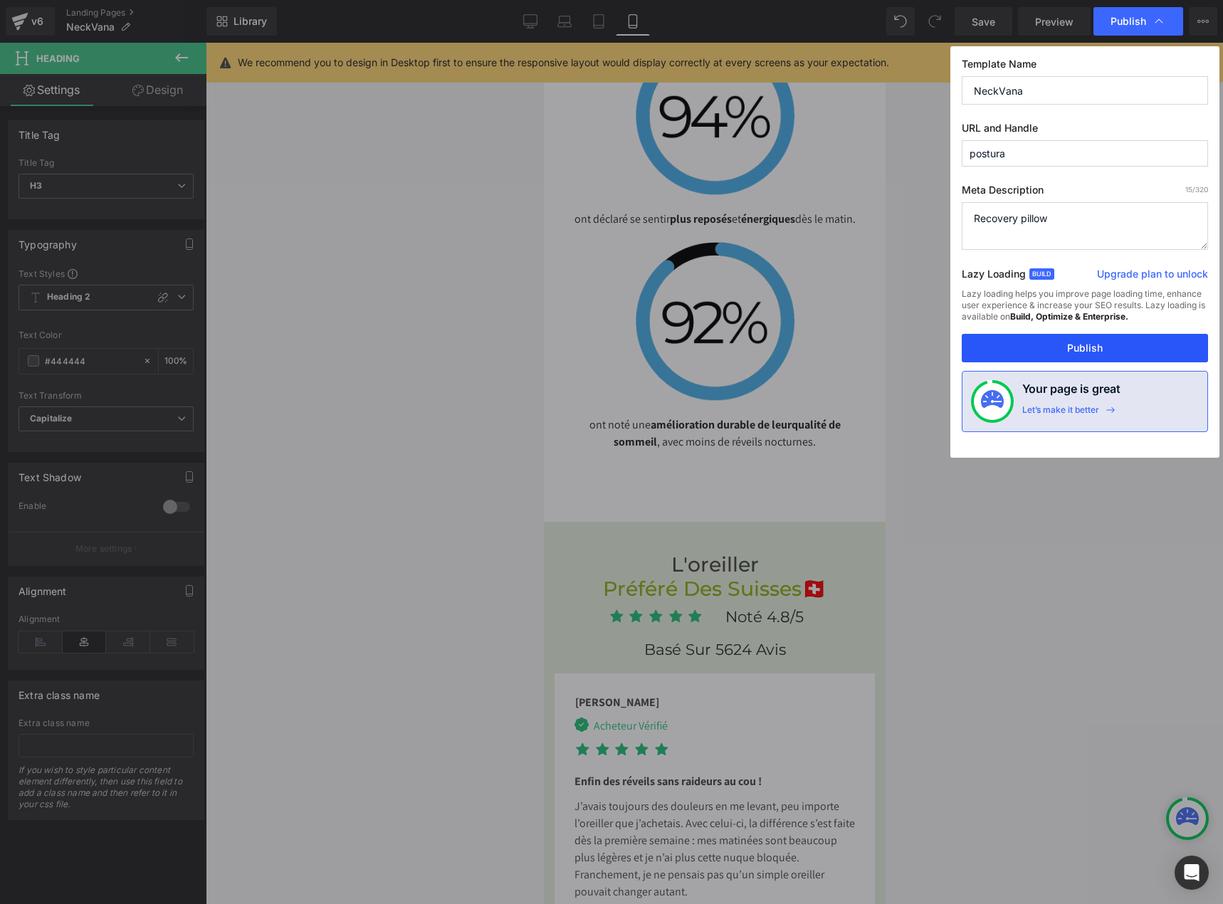
click at [1037, 348] on button "Publish" at bounding box center [1084, 348] width 246 height 28
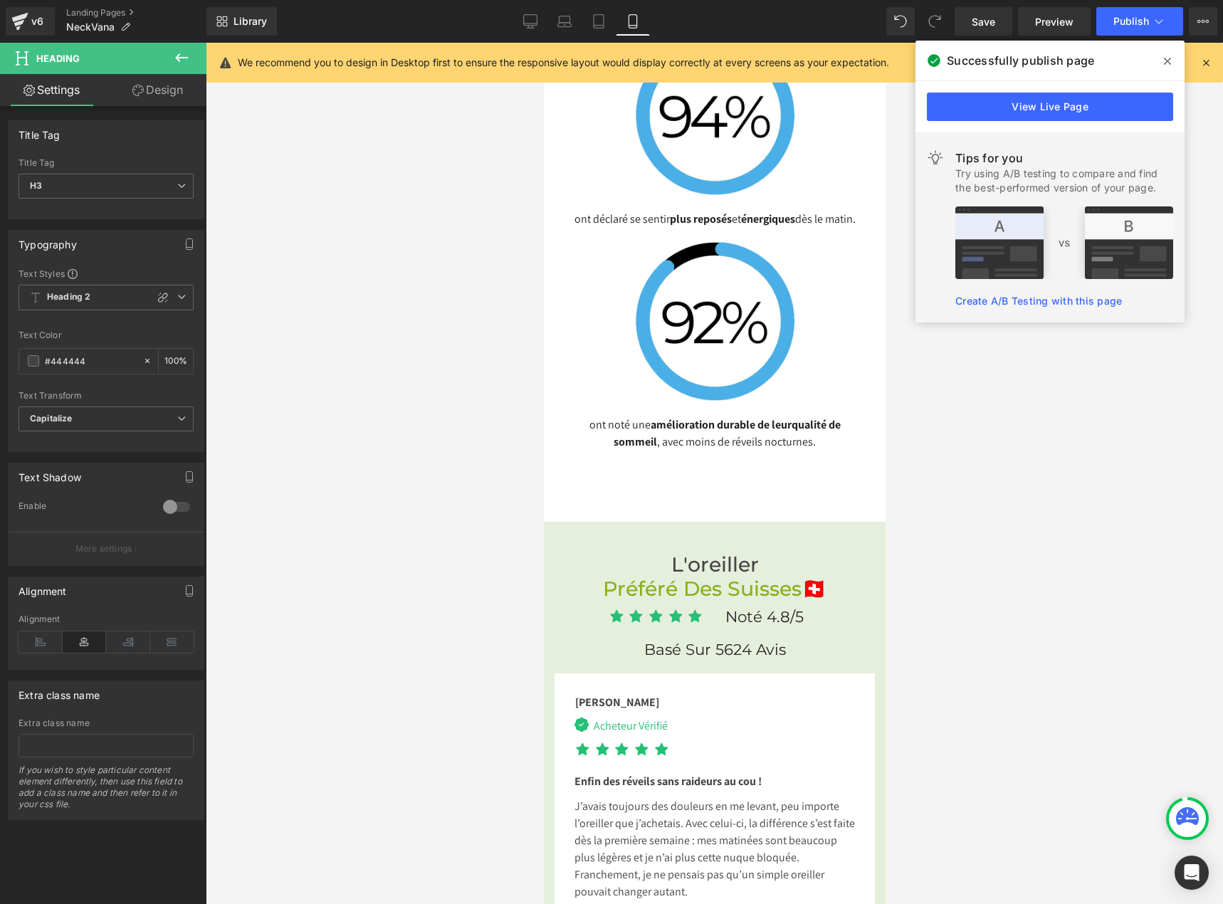
click at [979, 687] on div at bounding box center [714, 473] width 1017 height 861
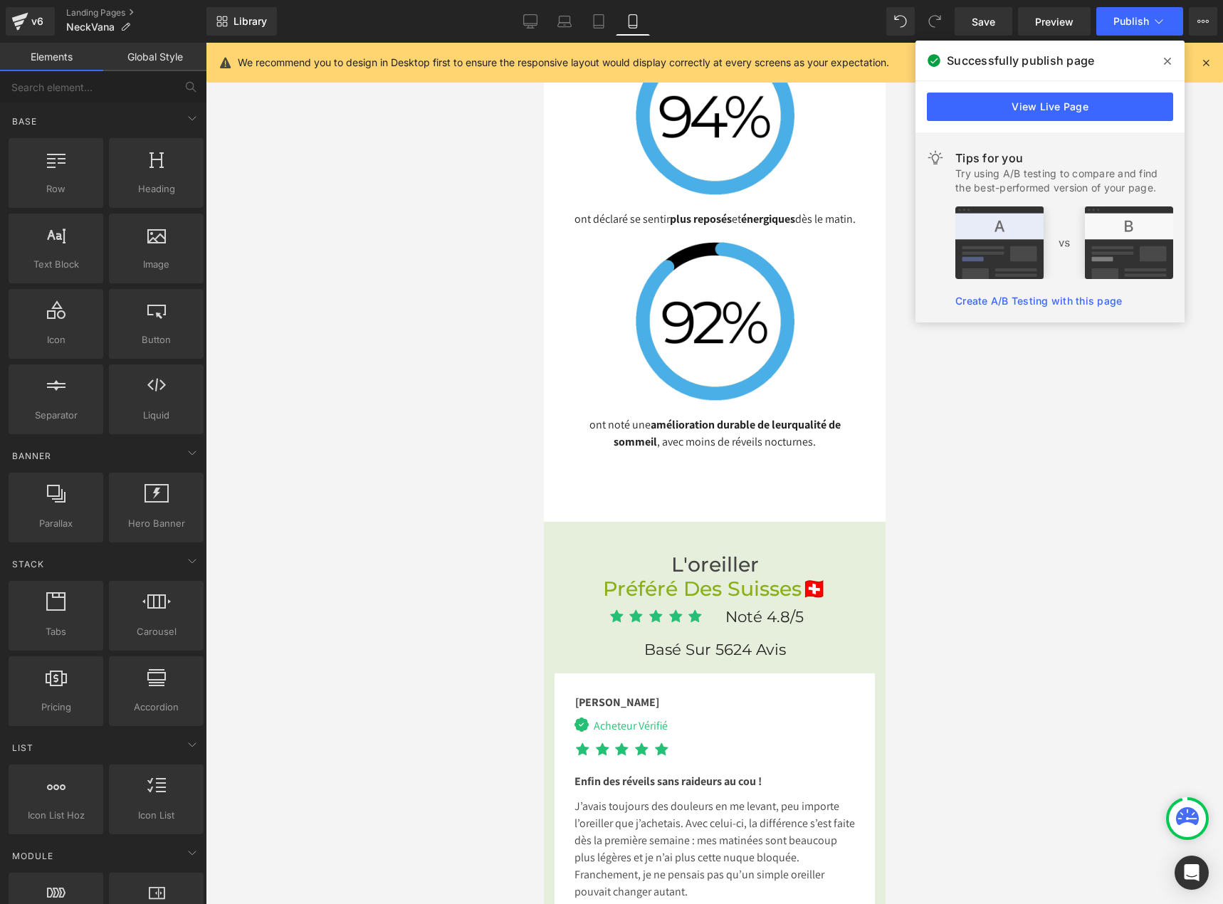
click at [954, 675] on div at bounding box center [714, 473] width 1017 height 861
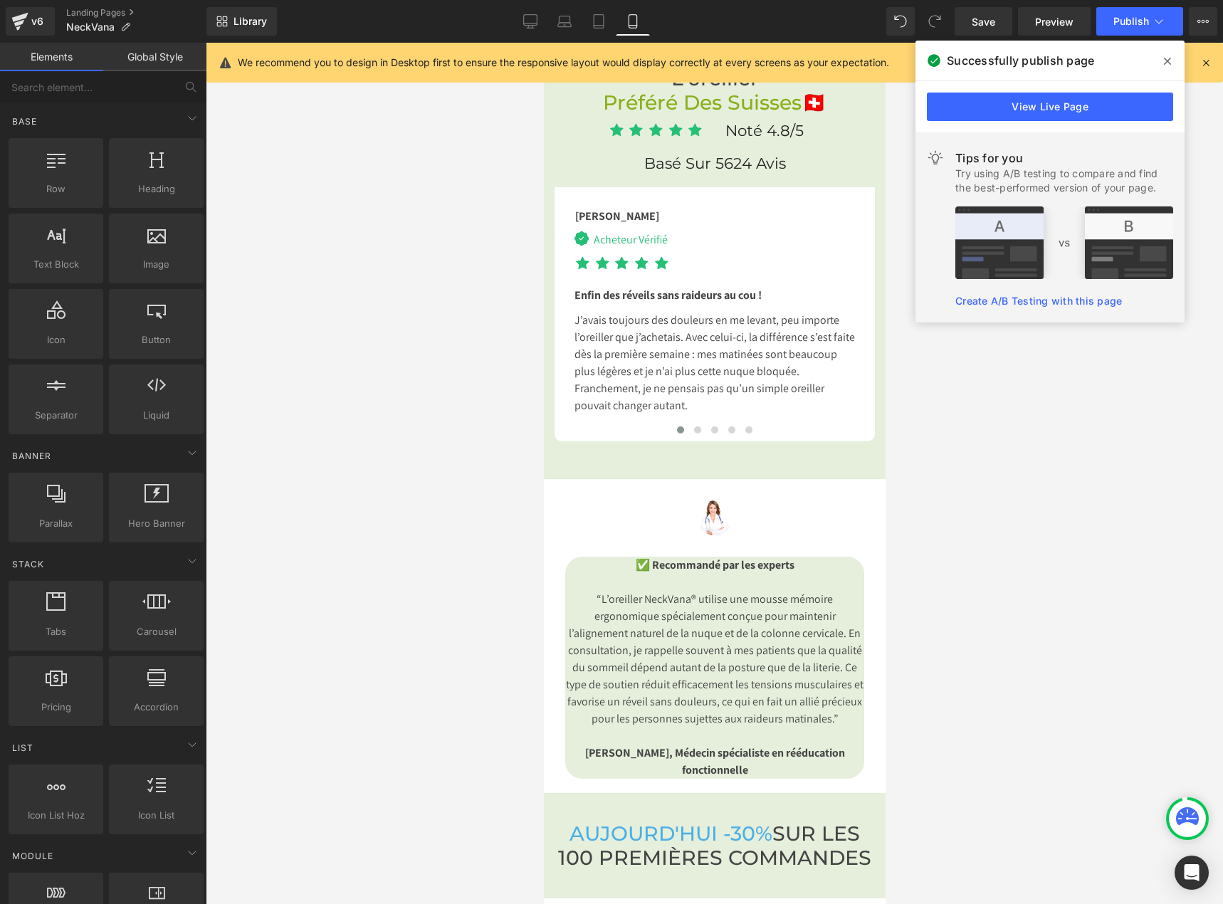
scroll to position [5219, 0]
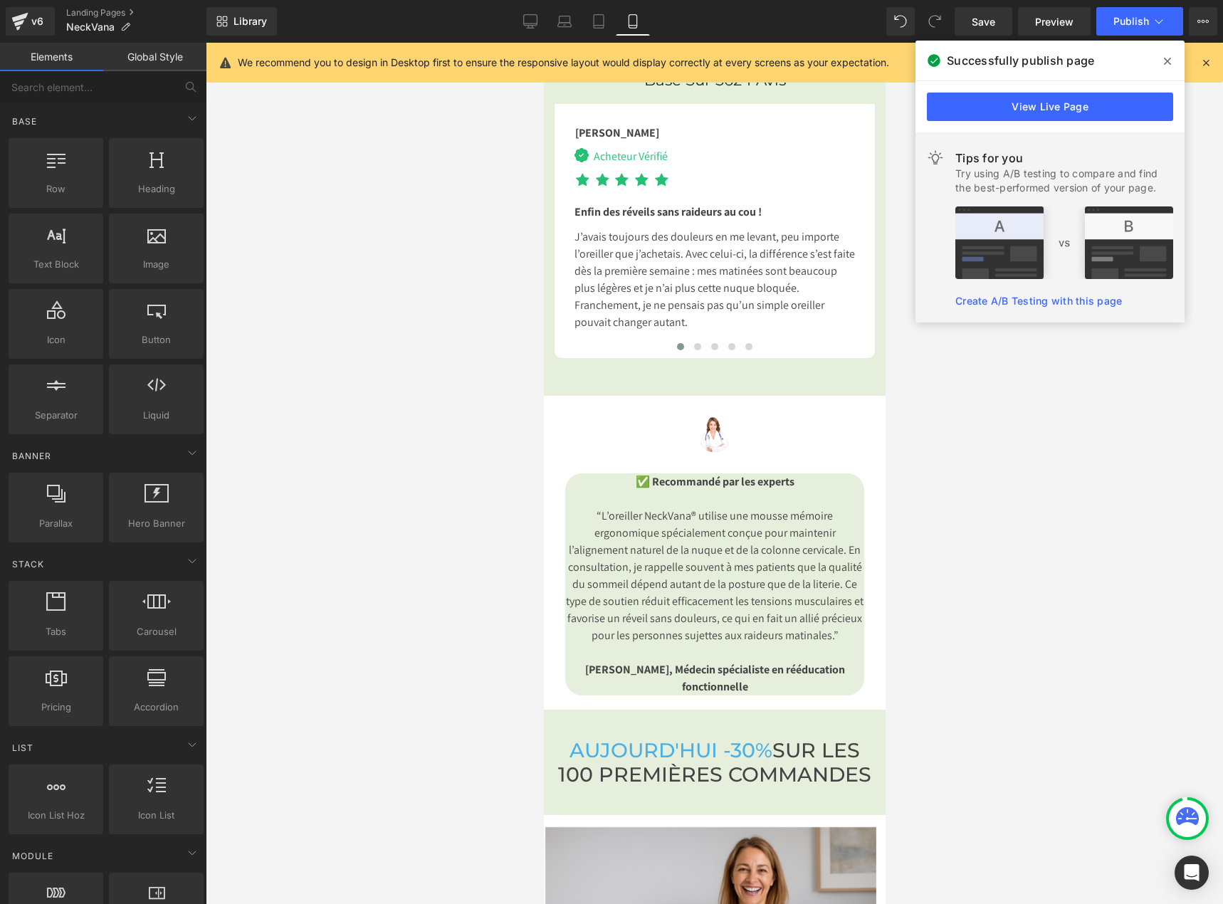
click at [985, 507] on div at bounding box center [714, 473] width 1017 height 861
click at [1043, 503] on div at bounding box center [714, 473] width 1017 height 861
click at [613, 396] on div "Image ✅ Recommandé par les experts “L’oreiller NeckVana® utilise une mousse mém…" at bounding box center [714, 553] width 342 height 315
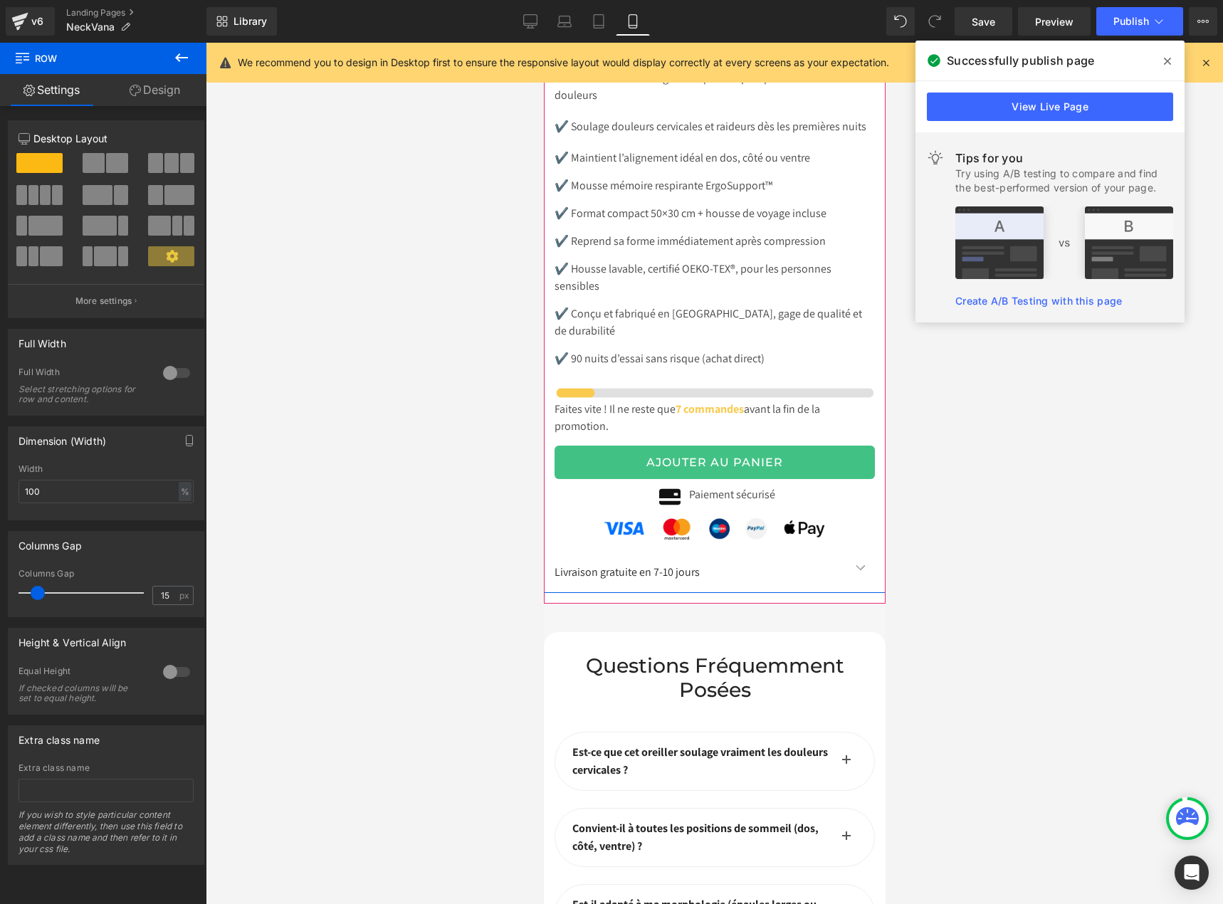
scroll to position [6713, 0]
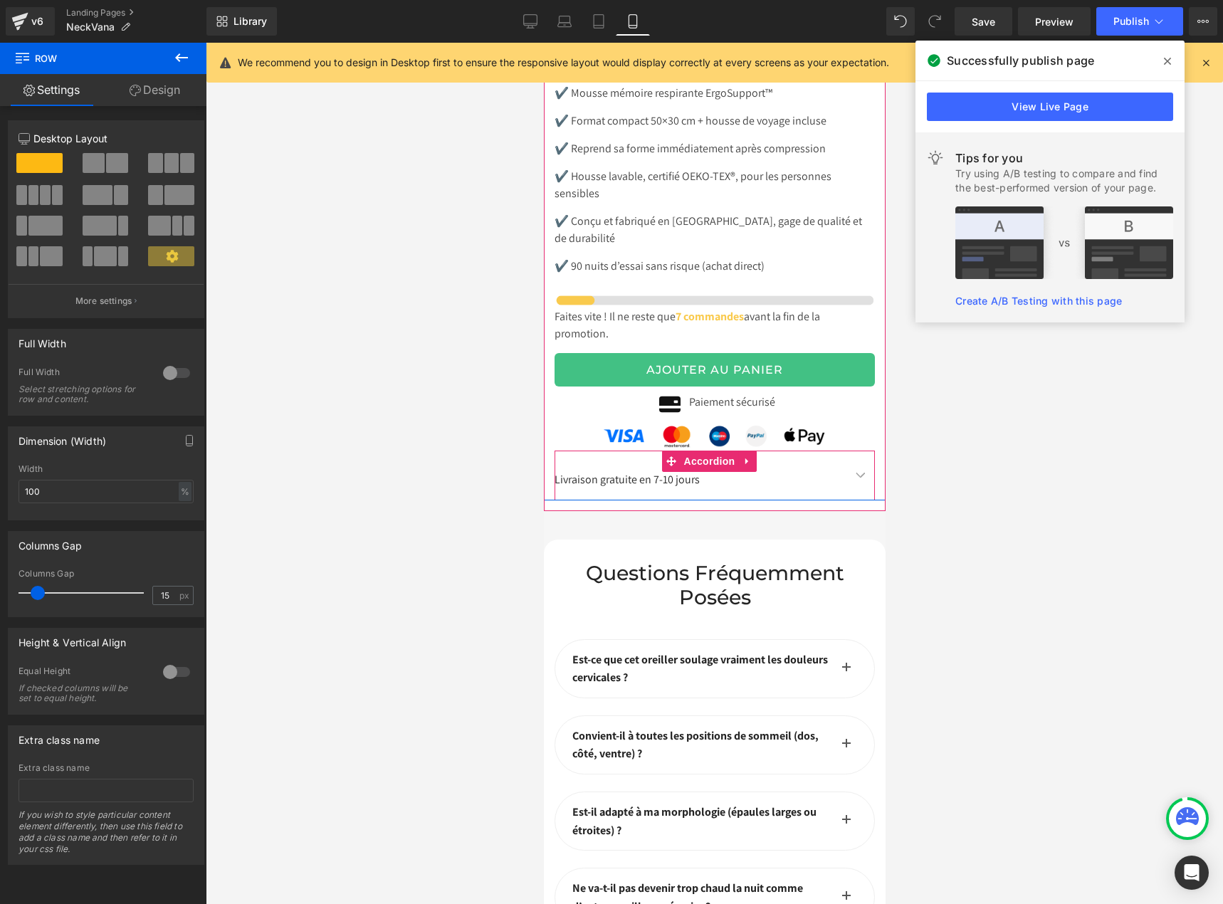
click at [845, 450] on button "button" at bounding box center [859, 474] width 28 height 49
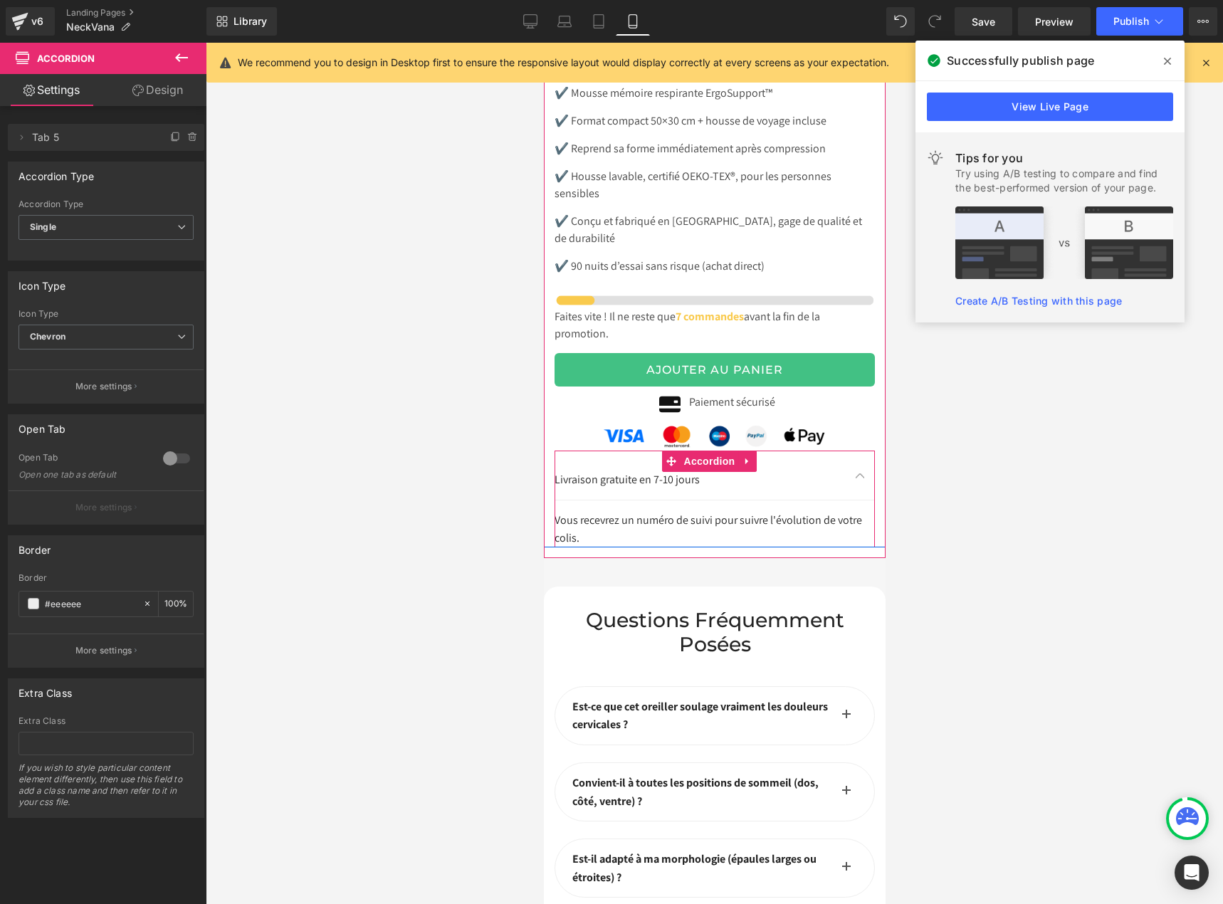
click at [860, 478] on span "button" at bounding box center [860, 478] width 0 height 0
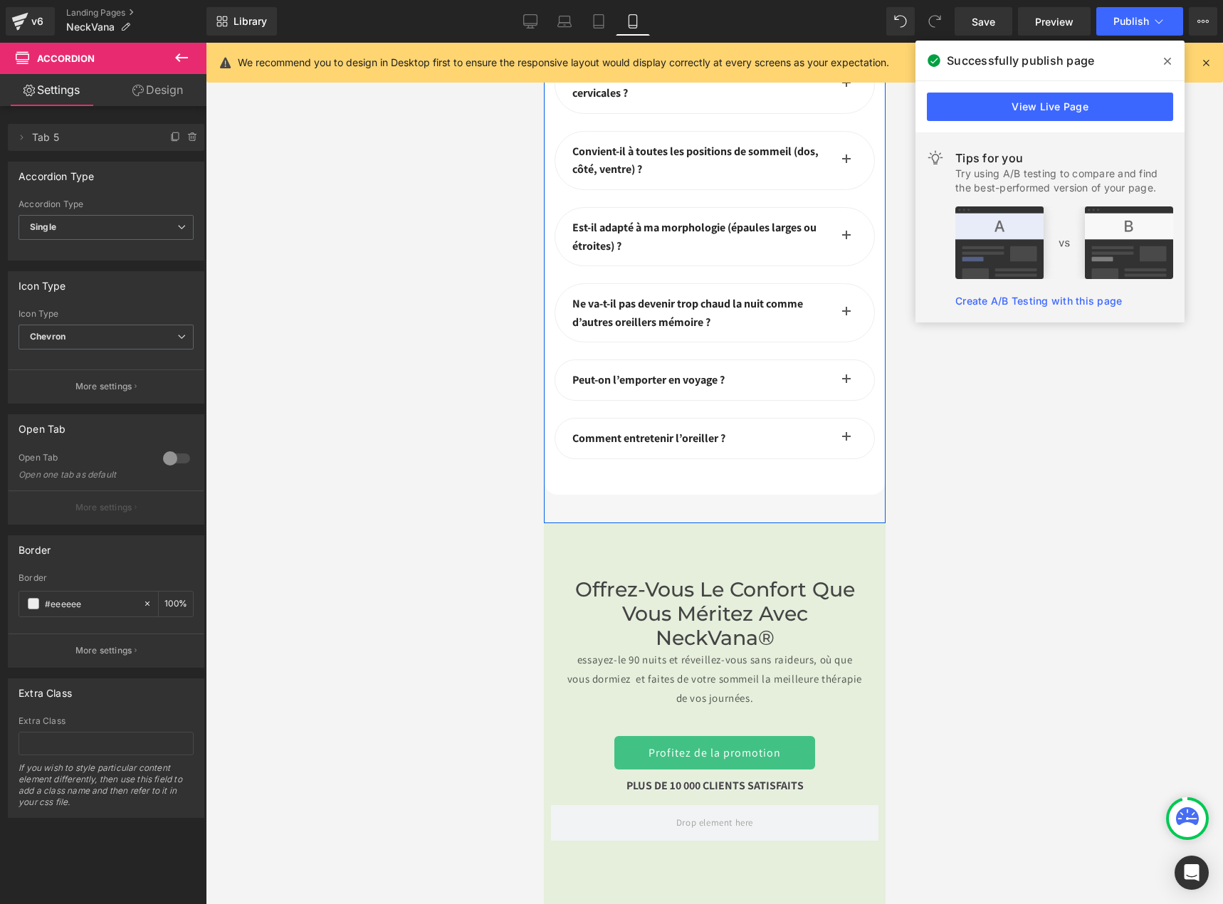
scroll to position [7638, 0]
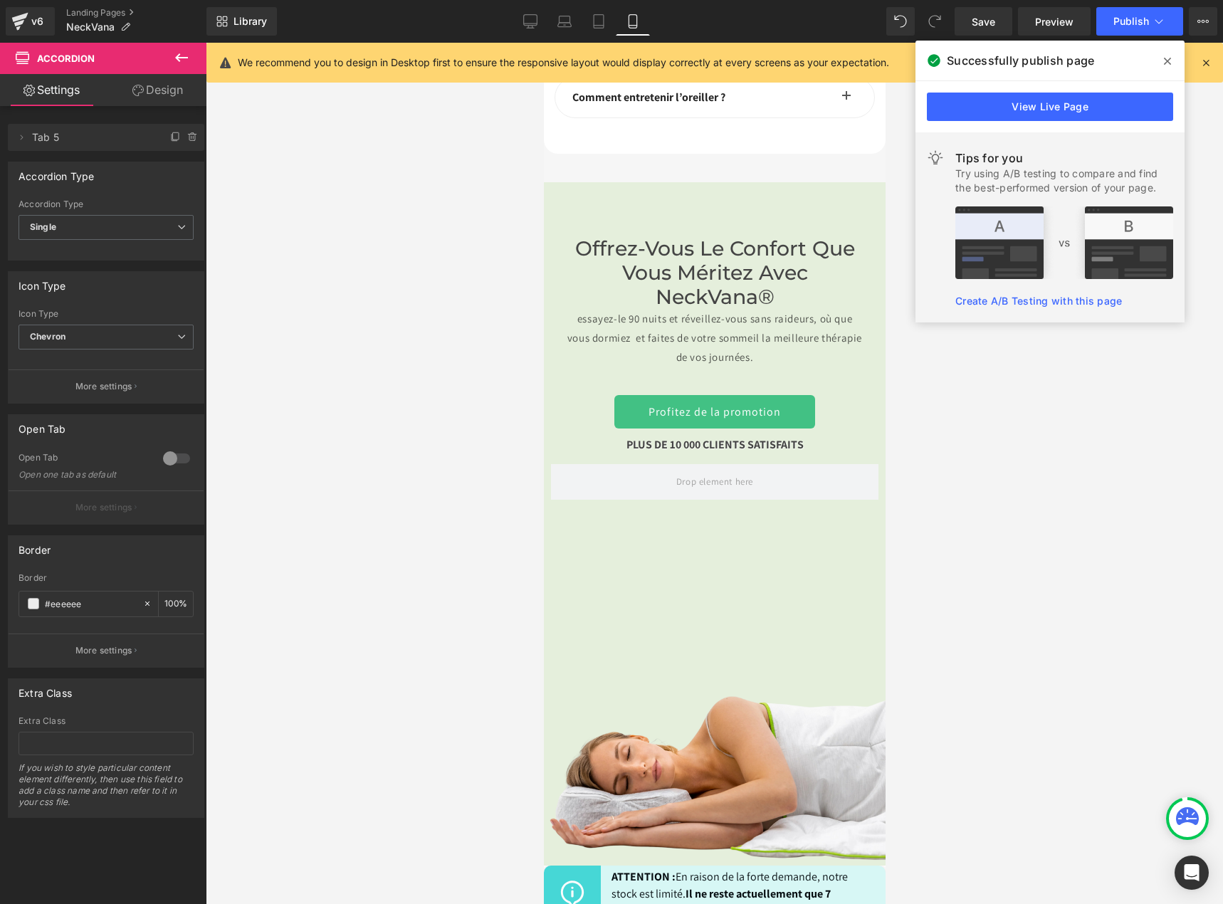
click at [1167, 62] on icon at bounding box center [1166, 61] width 7 height 7
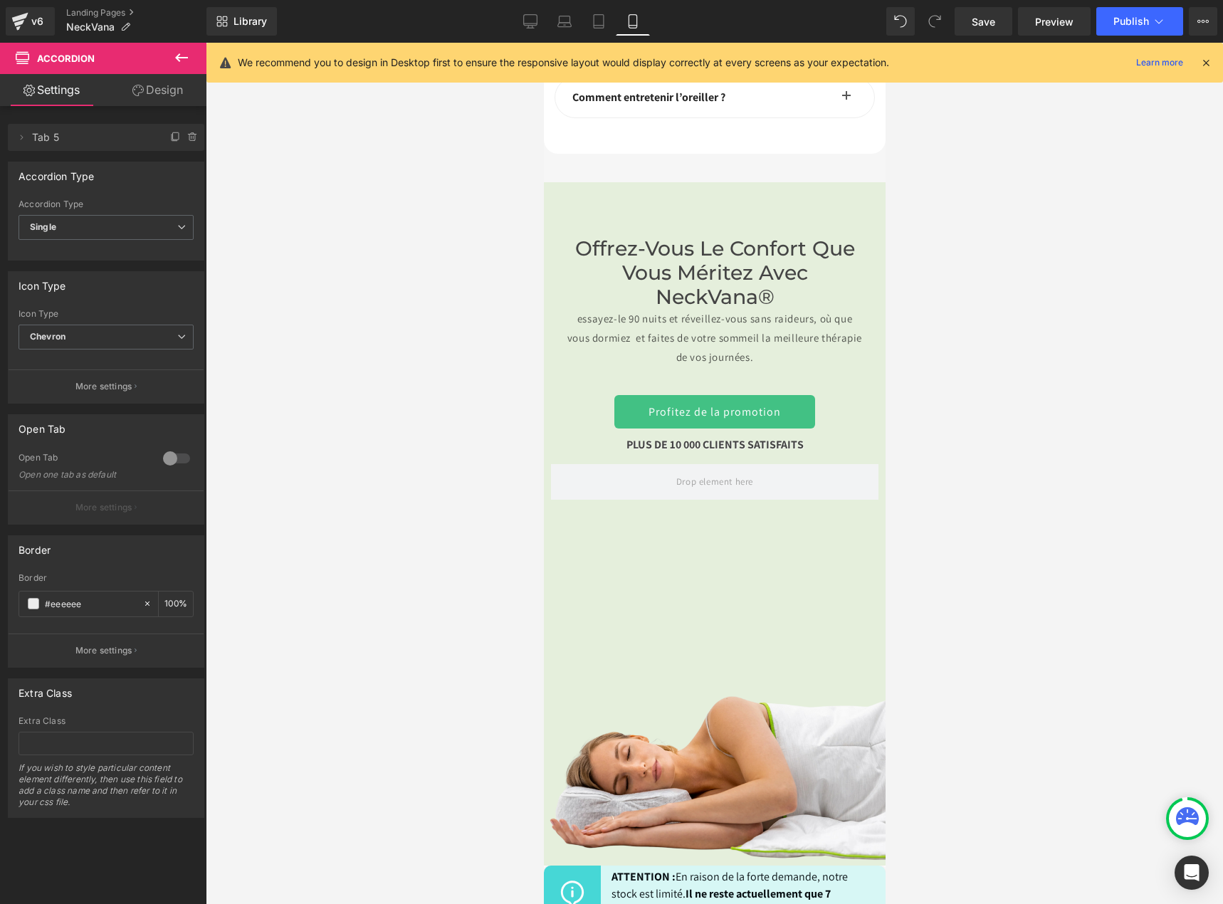
click at [1201, 58] on icon at bounding box center [1205, 62] width 13 height 13
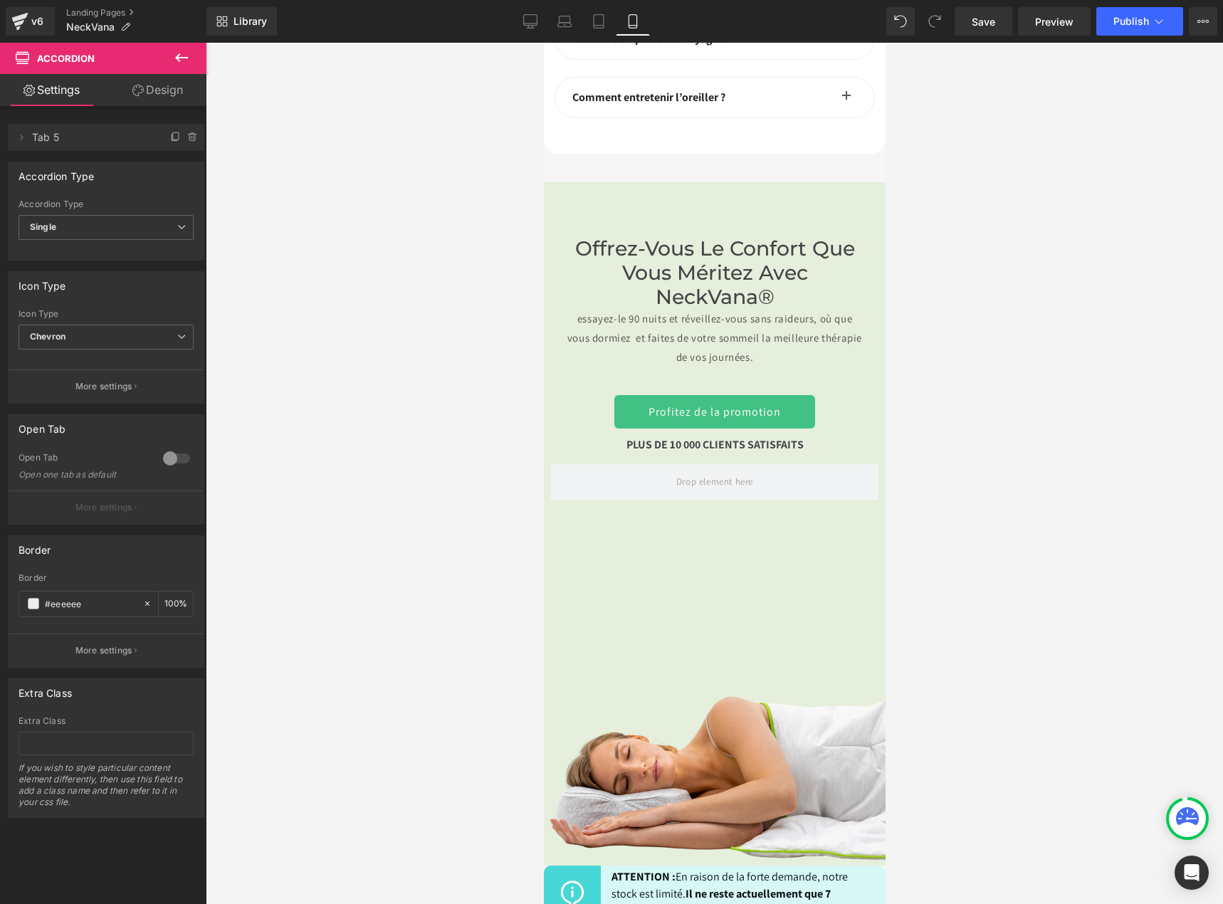
click at [1017, 401] on div at bounding box center [714, 473] width 1017 height 861
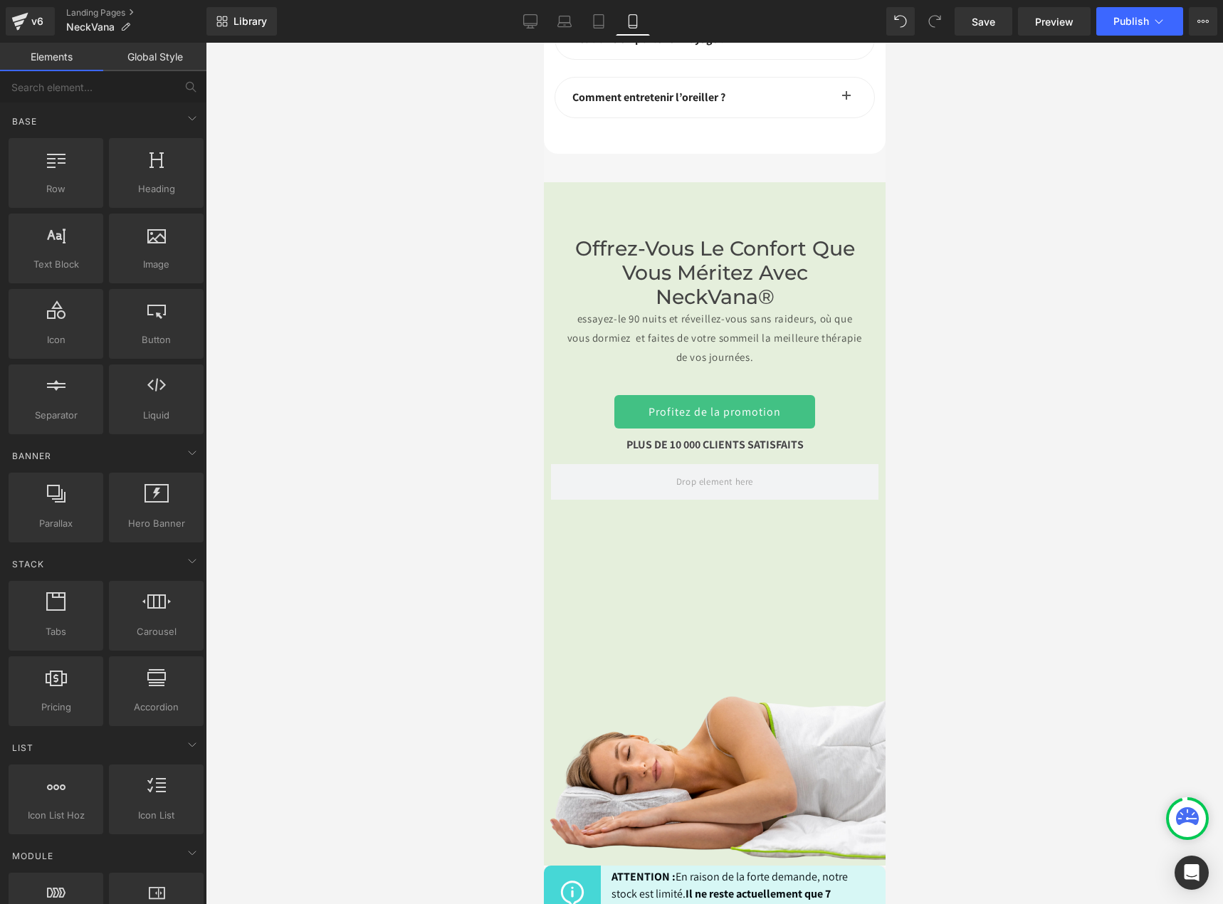
click at [951, 268] on div at bounding box center [714, 473] width 1017 height 861
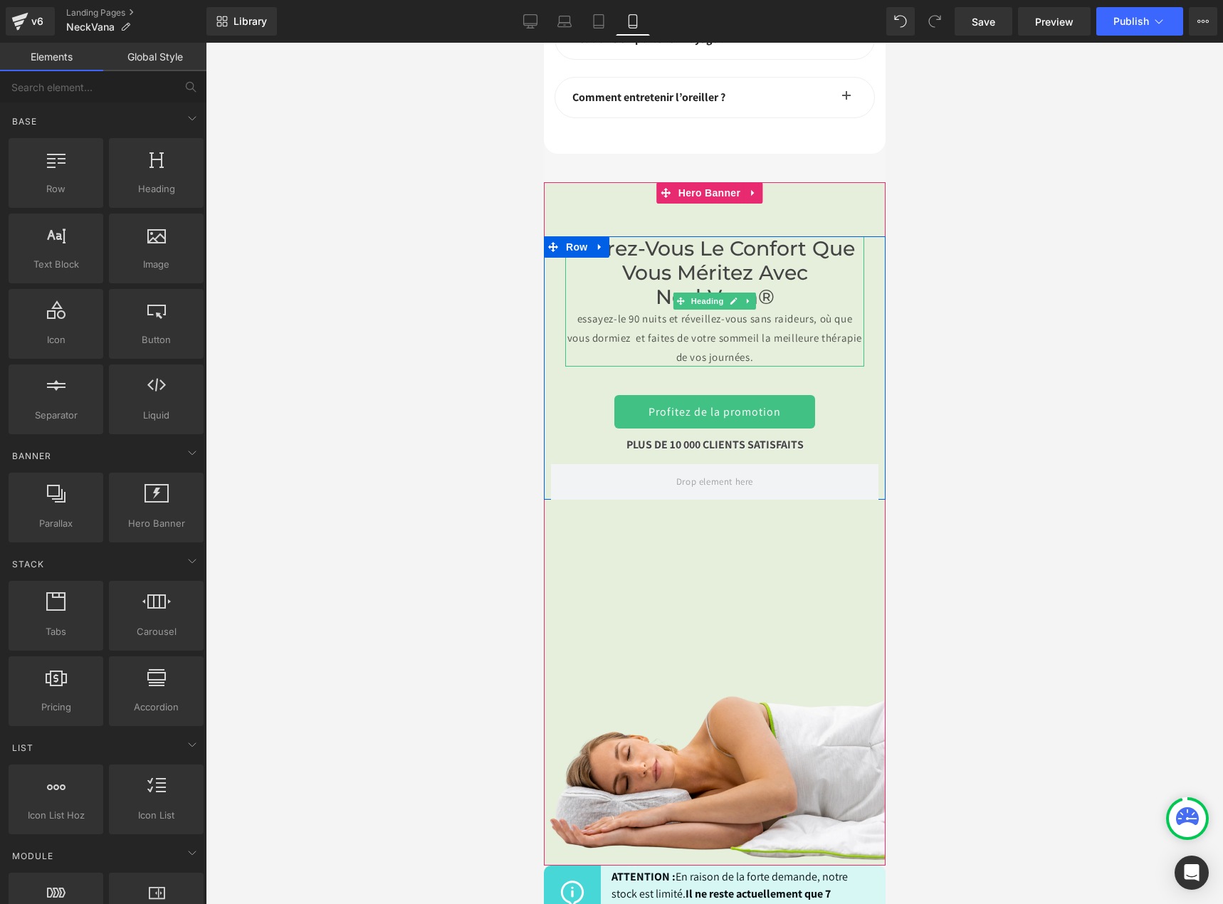
click at [809, 236] on h2 "Offrez-vous le confort que vous méritez avec NeckVana®" at bounding box center [713, 272] width 299 height 73
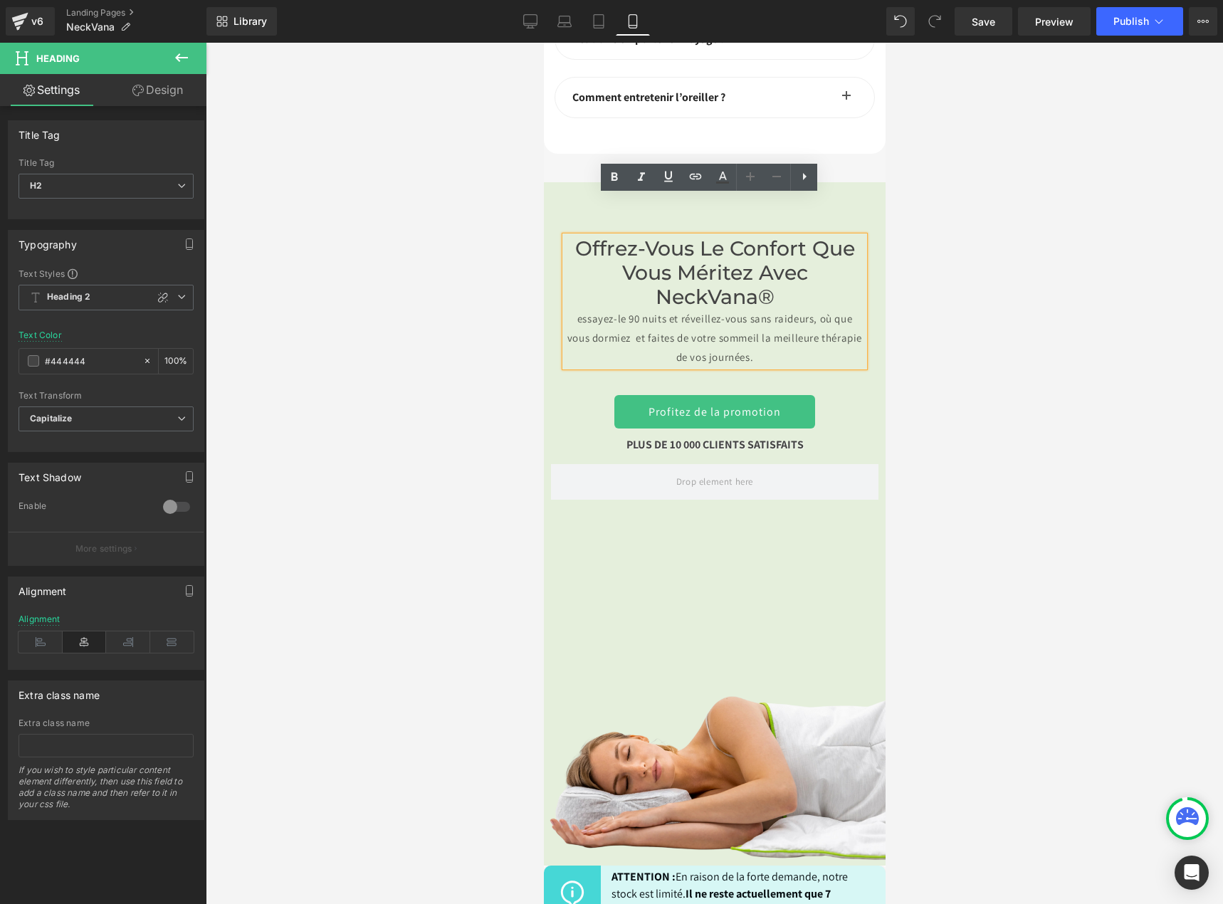
click at [804, 236] on h2 "Offrez-vous le confort que vous méritez avec NeckVana®" at bounding box center [713, 272] width 299 height 73
click at [782, 236] on h2 "Offrez-vous le confort que vous méritez avec NeckVana®" at bounding box center [713, 272] width 299 height 73
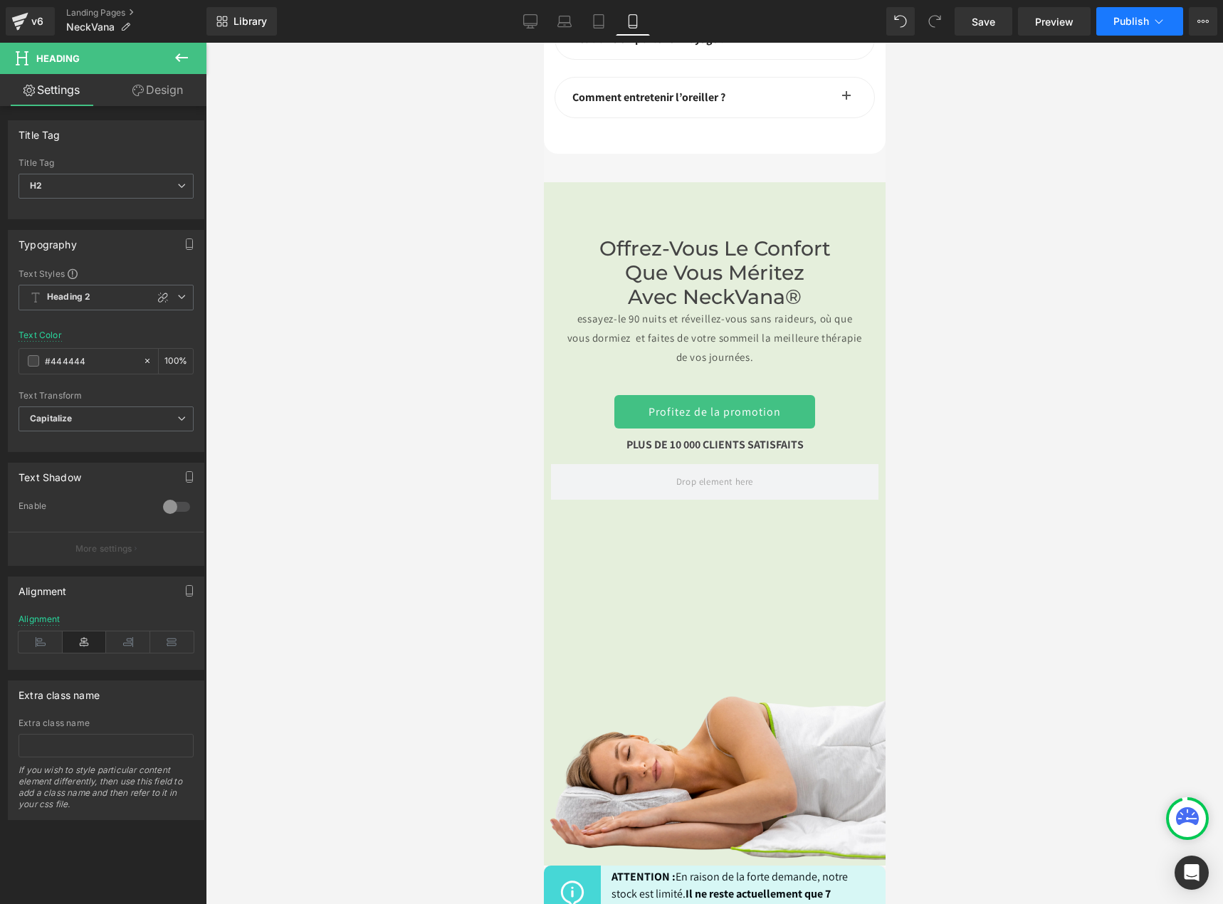
click at [1131, 18] on span "Publish" at bounding box center [1131, 21] width 36 height 11
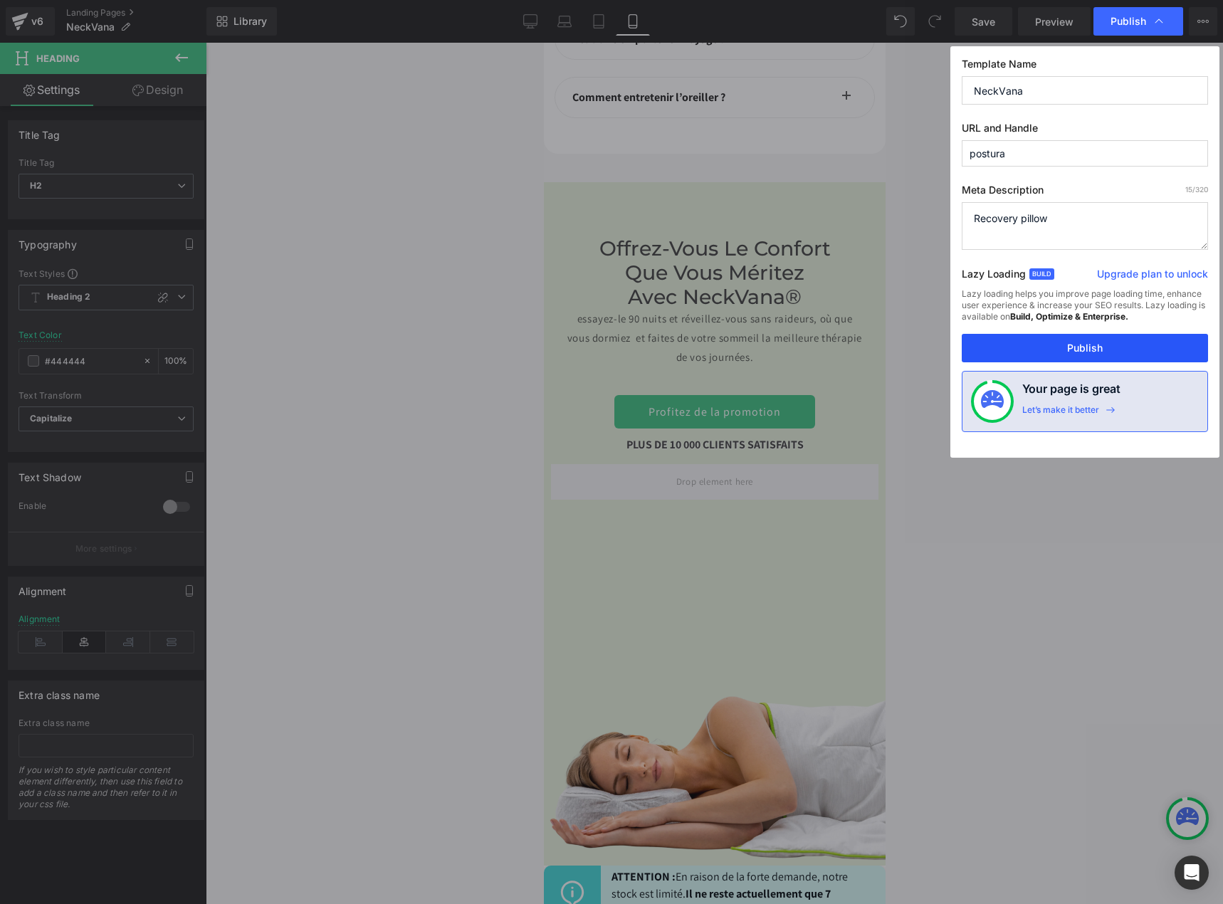
click at [1035, 351] on button "Publish" at bounding box center [1084, 348] width 246 height 28
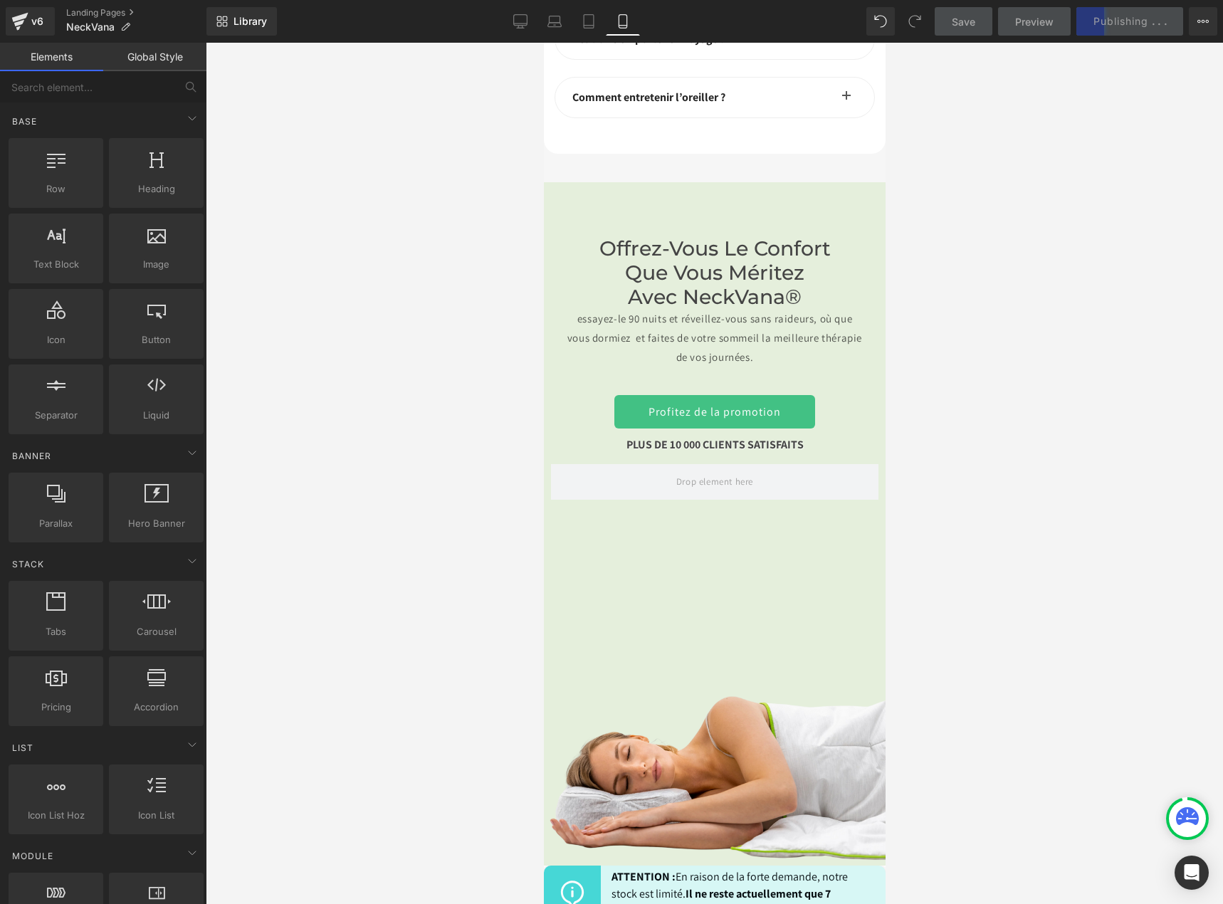
click at [966, 565] on div at bounding box center [714, 473] width 1017 height 861
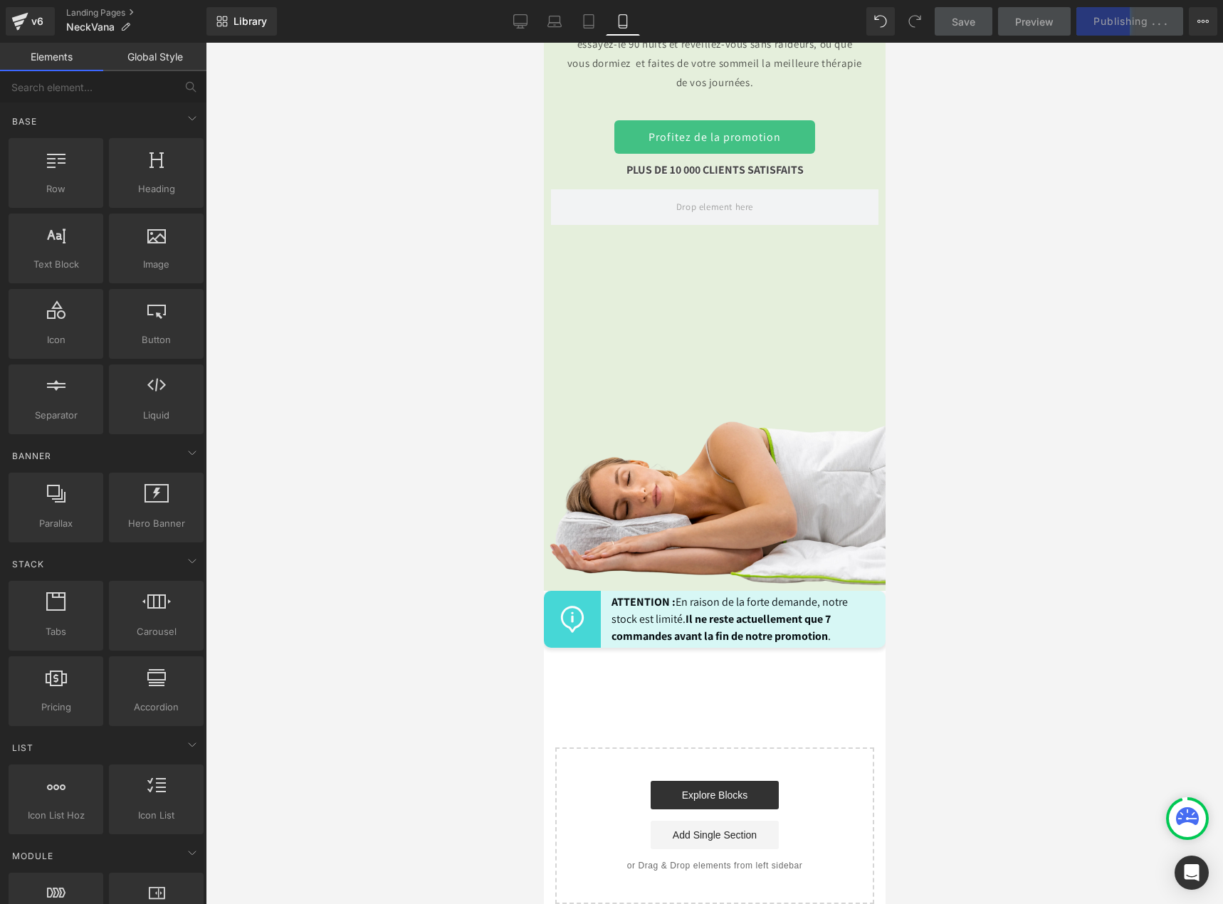
scroll to position [7557, 0]
